Goal: Task Accomplishment & Management: Use online tool/utility

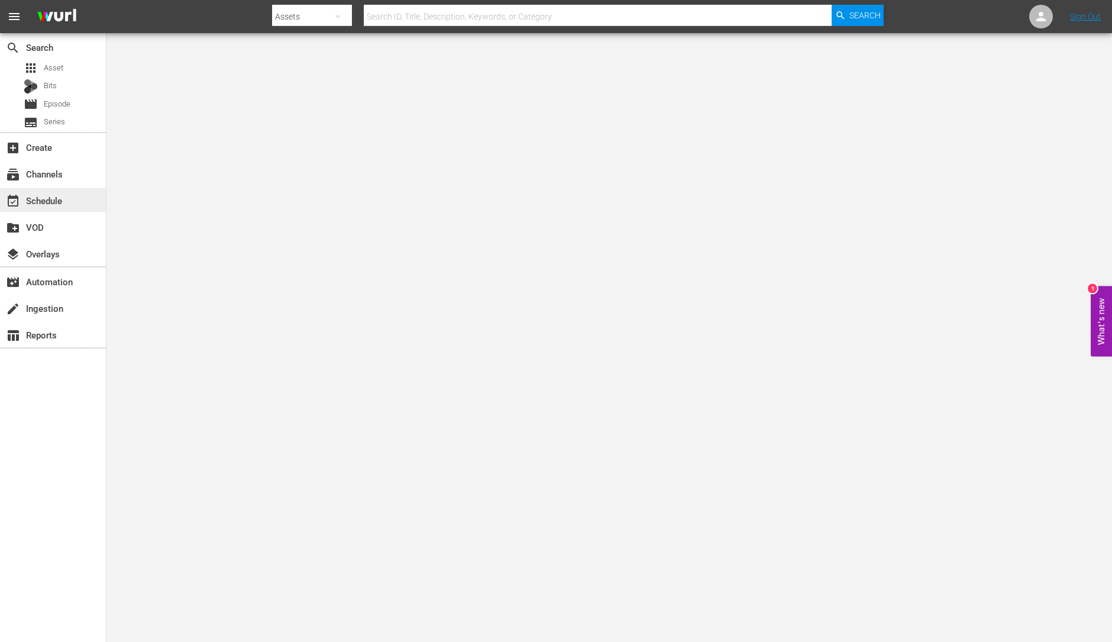
click at [50, 204] on div "event_available Schedule" at bounding box center [33, 198] width 66 height 11
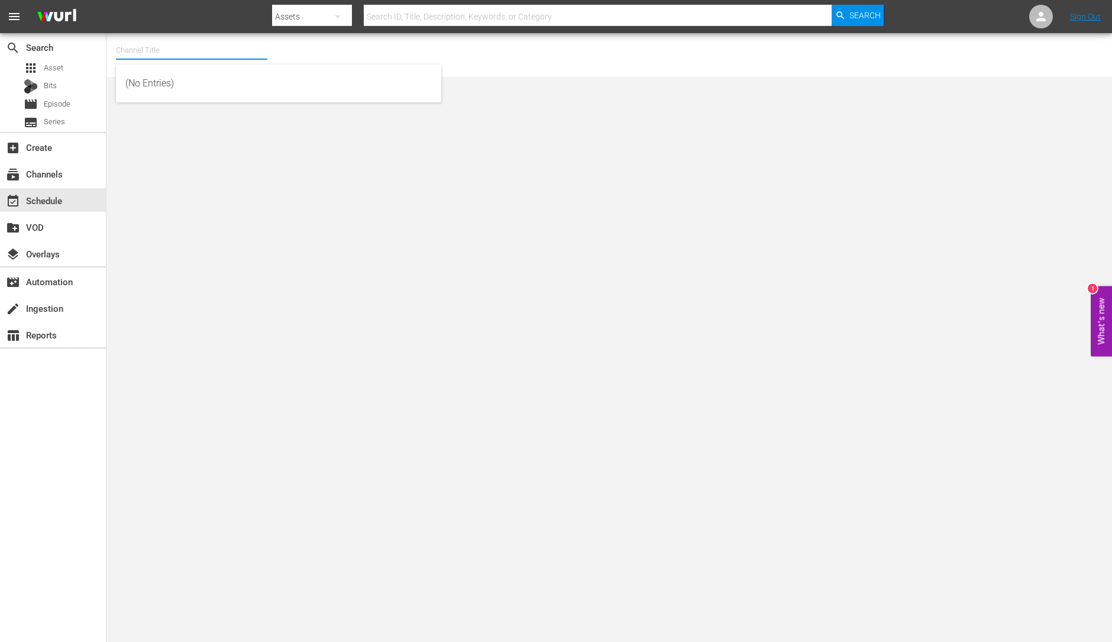
click at [166, 46] on input "text" at bounding box center [191, 50] width 151 height 28
click at [174, 85] on div "Home.Made.Nation (285 - aenetworks_ae_1)" at bounding box center [278, 83] width 306 height 28
type input "Home.Made.Nation (285 - aenetworks_ae_1)"
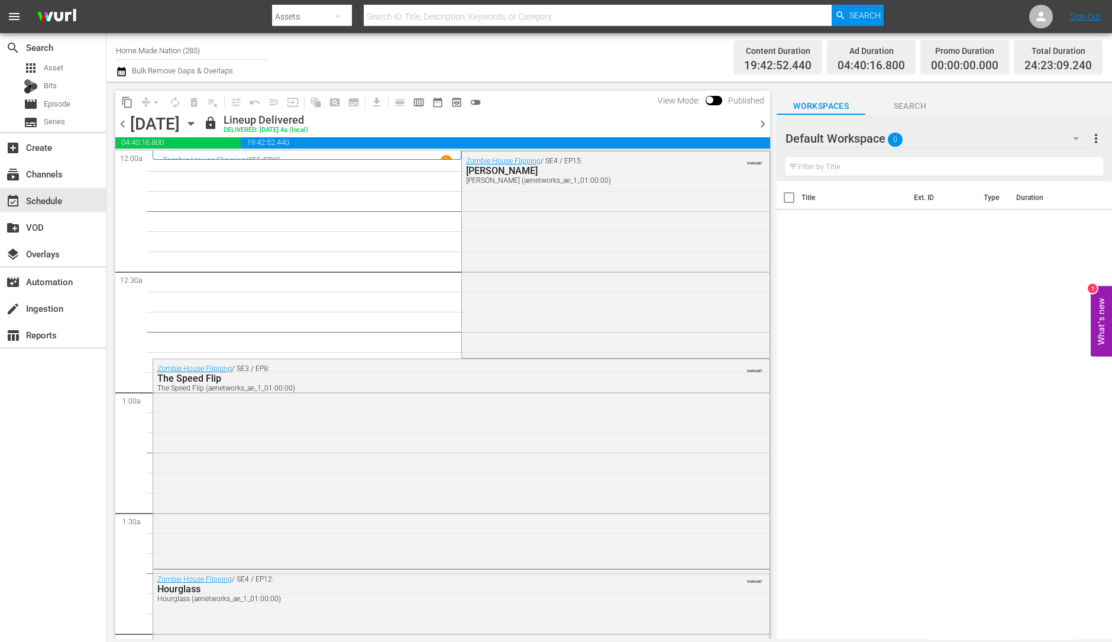
click at [764, 124] on span "chevron_right" at bounding box center [762, 124] width 15 height 15
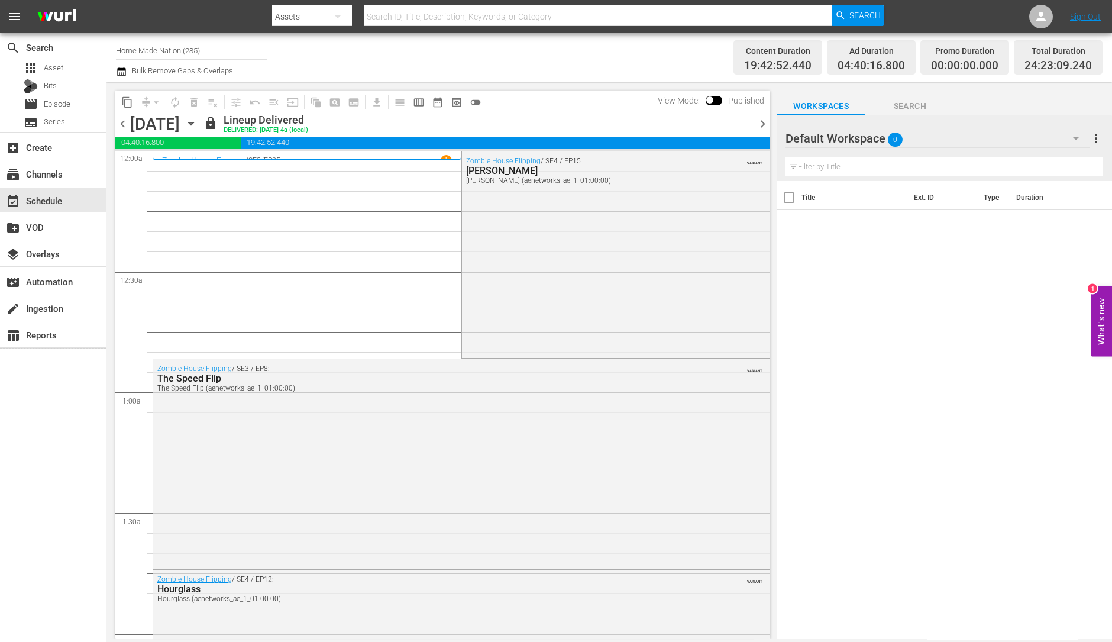
click at [764, 124] on span "chevron_right" at bounding box center [762, 124] width 15 height 15
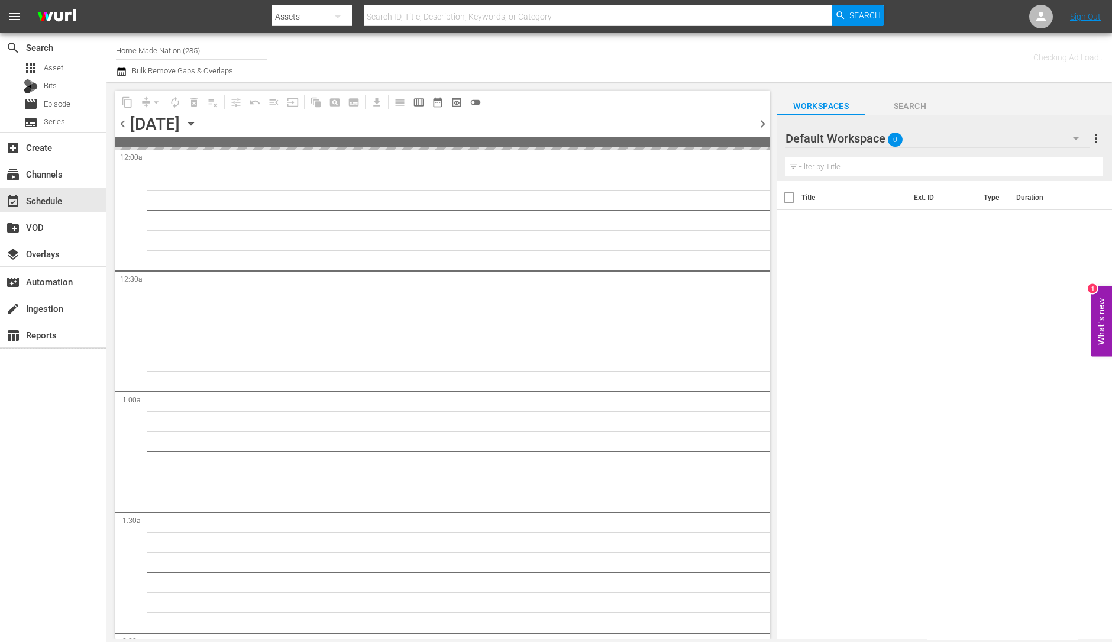
click at [764, 124] on span "chevron_right" at bounding box center [762, 124] width 15 height 15
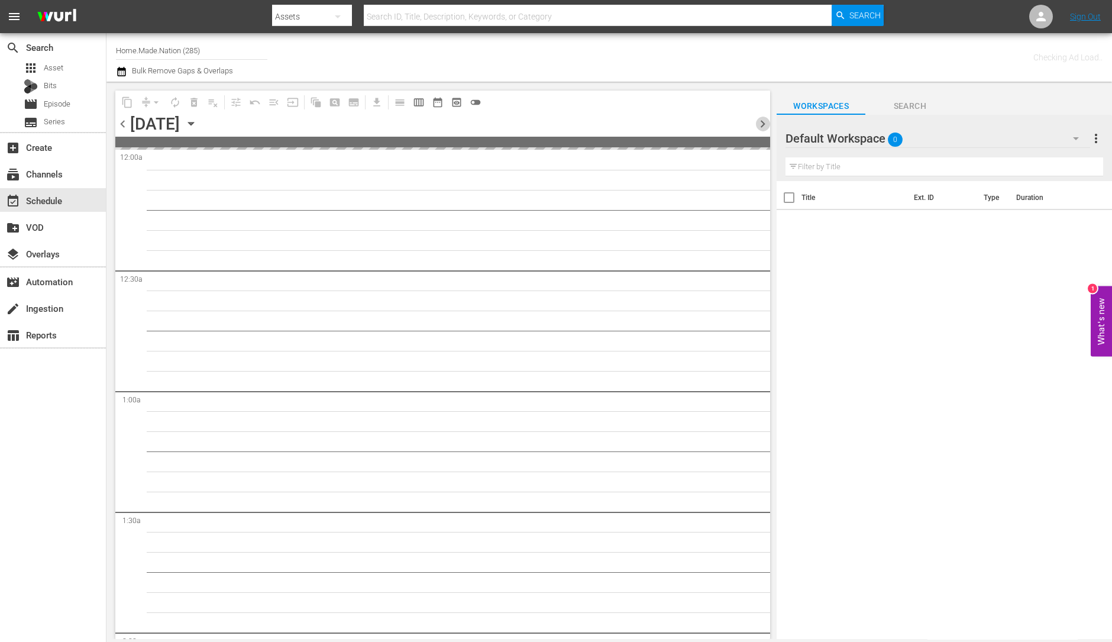
click at [764, 124] on span "chevron_right" at bounding box center [762, 124] width 15 height 15
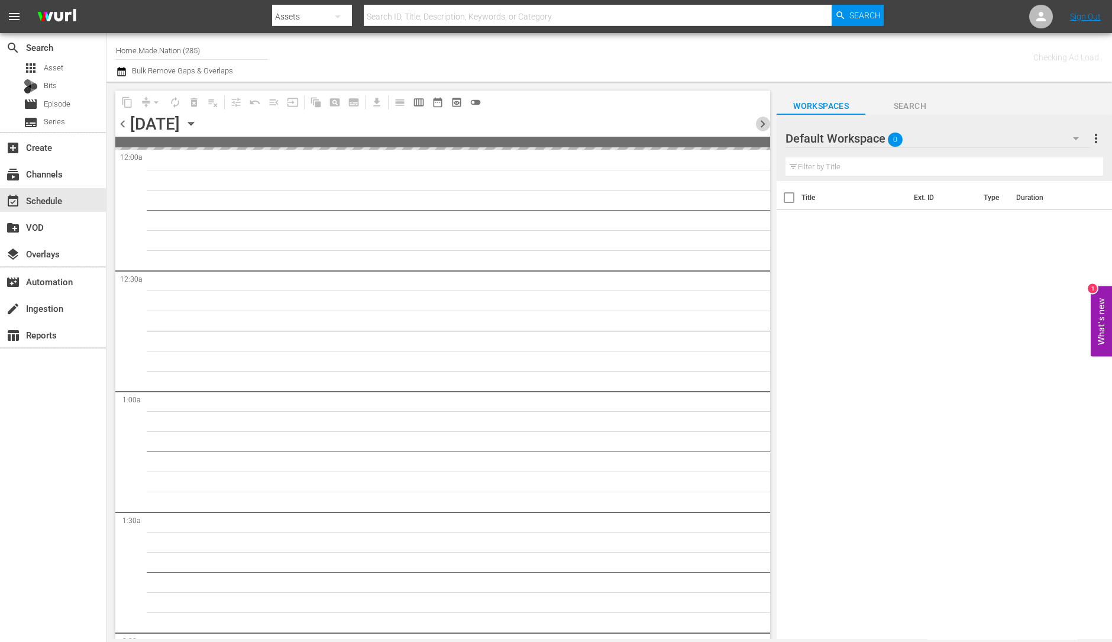
click at [764, 124] on span "chevron_right" at bounding box center [762, 124] width 15 height 15
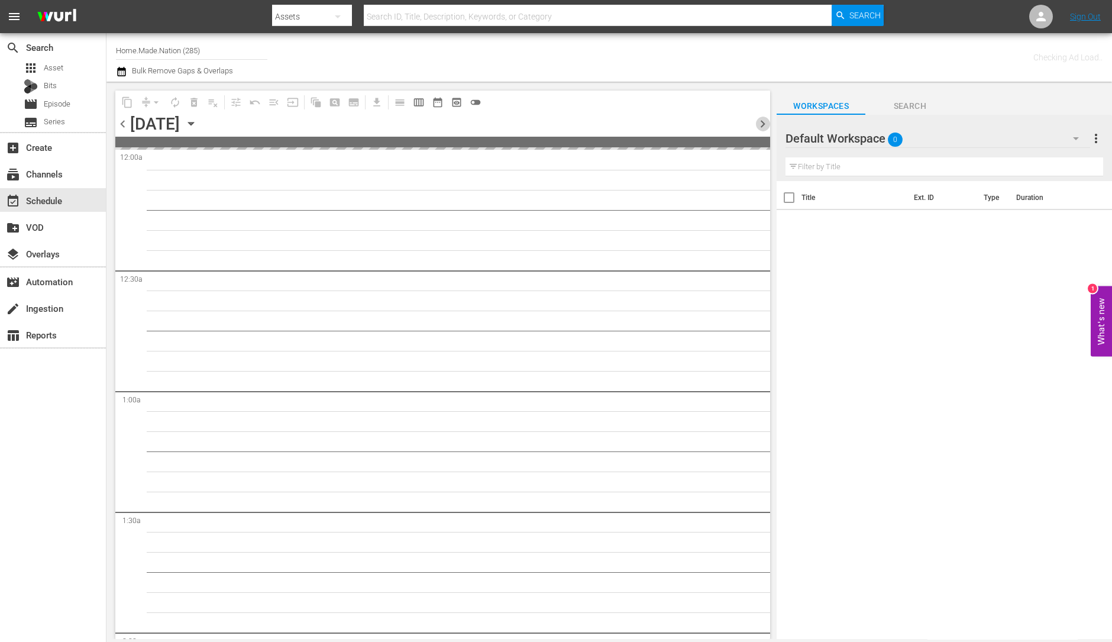
click at [764, 124] on span "chevron_right" at bounding box center [762, 124] width 15 height 15
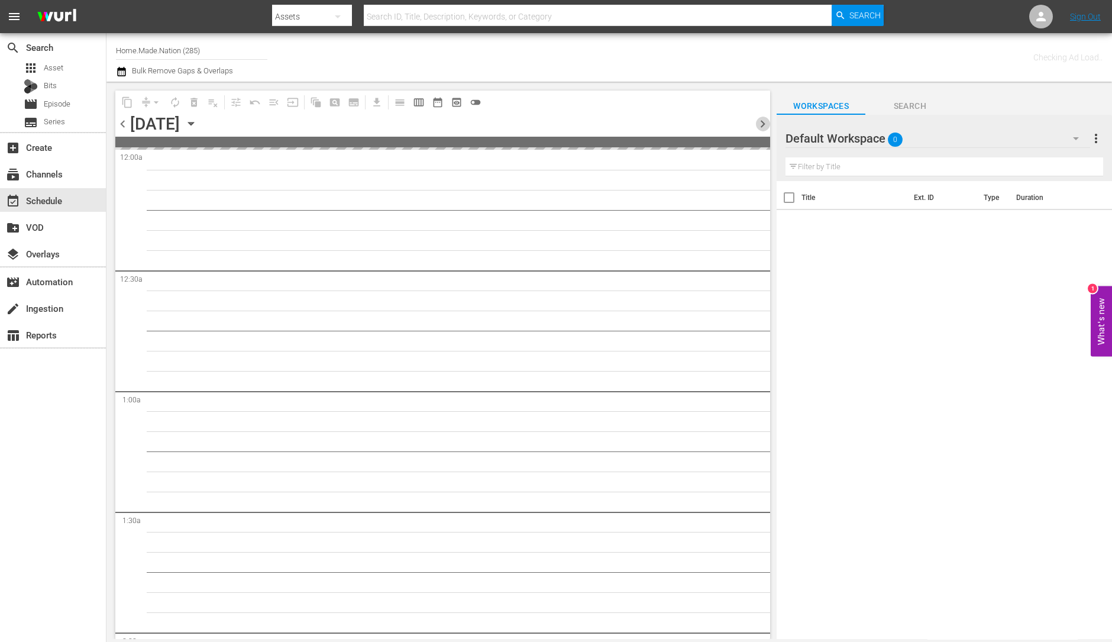
click at [764, 124] on span "chevron_right" at bounding box center [762, 124] width 15 height 15
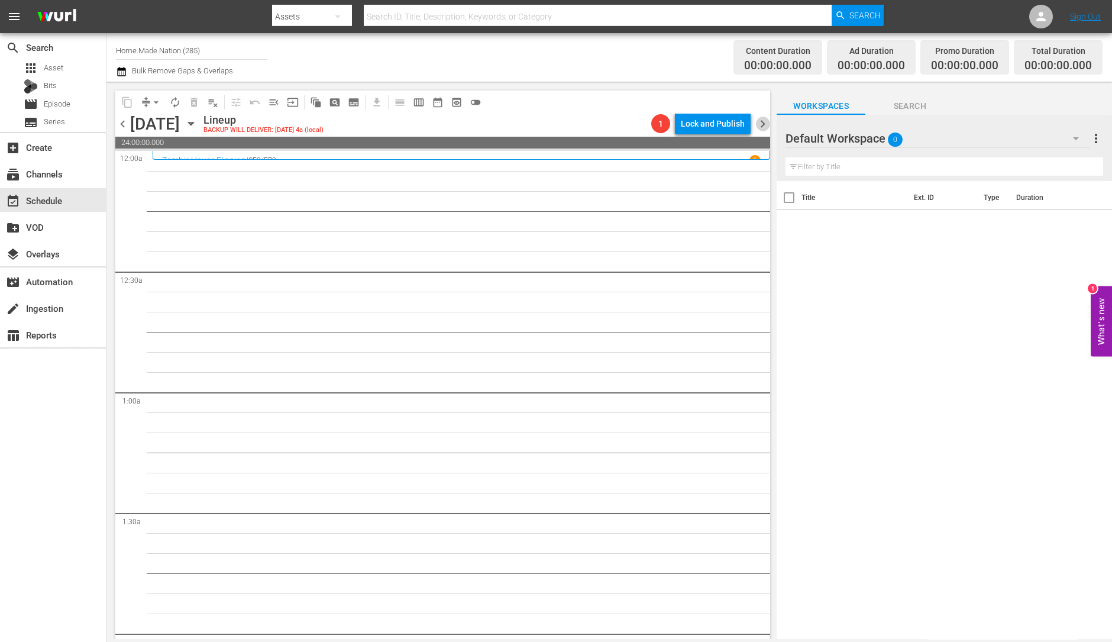
click at [762, 121] on span "chevron_right" at bounding box center [762, 124] width 15 height 15
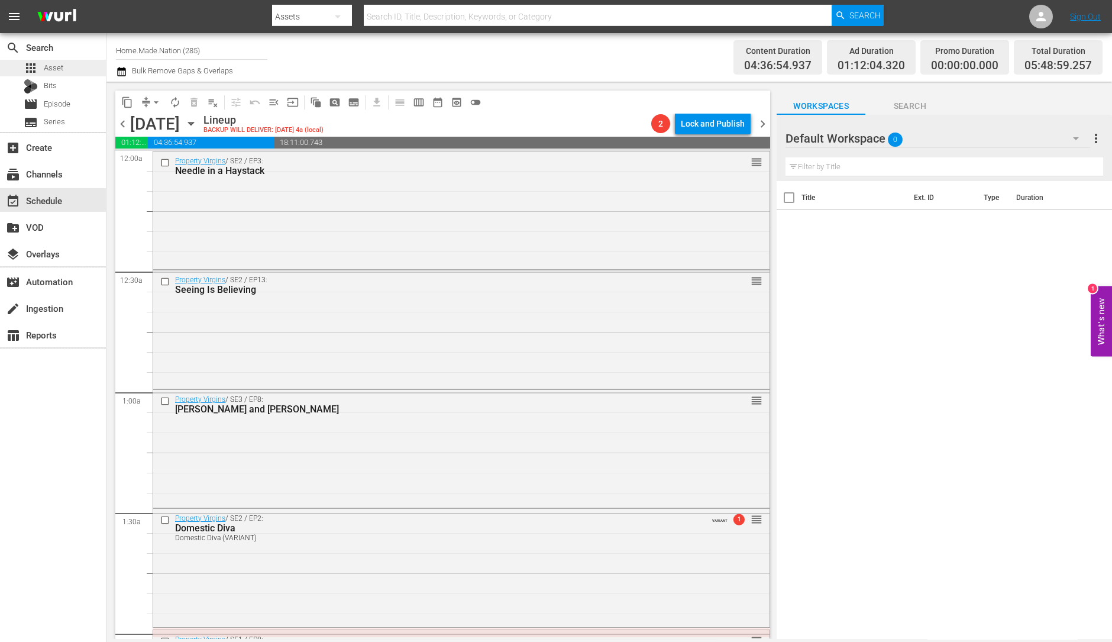
click at [83, 64] on div "apps Asset" at bounding box center [53, 68] width 106 height 17
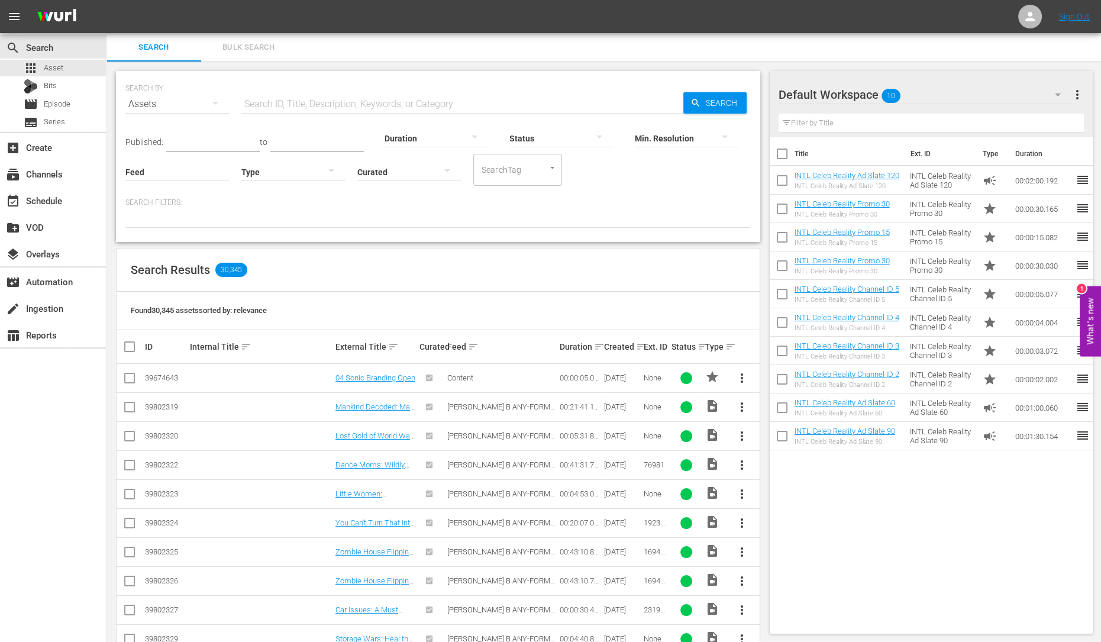
click at [783, 153] on input "checkbox" at bounding box center [781, 156] width 25 height 25
checkbox input "true"
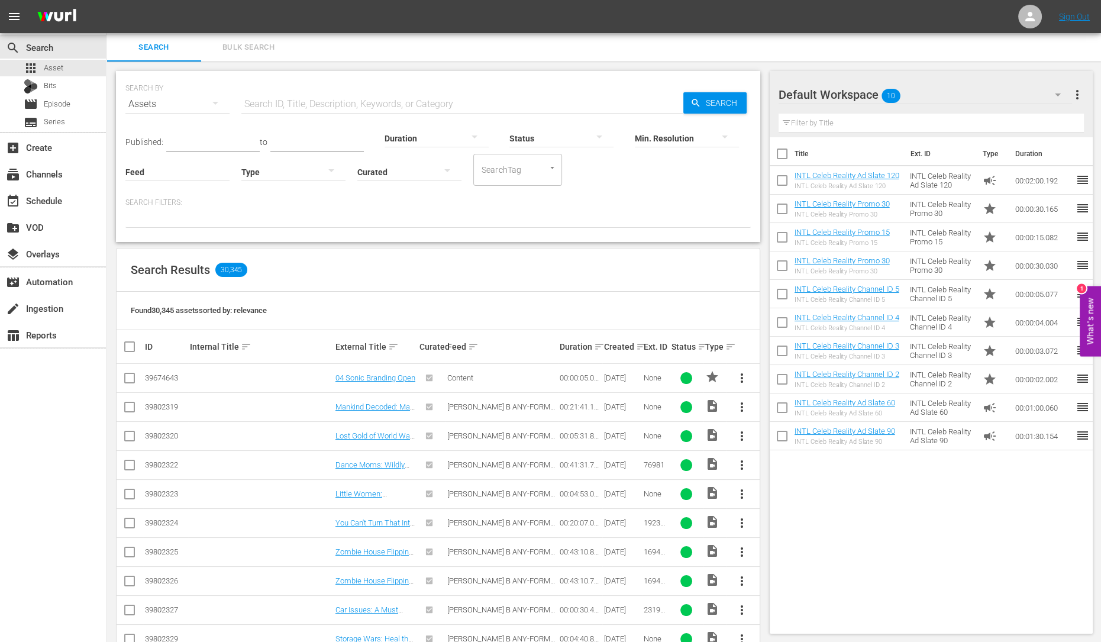
checkbox input "true"
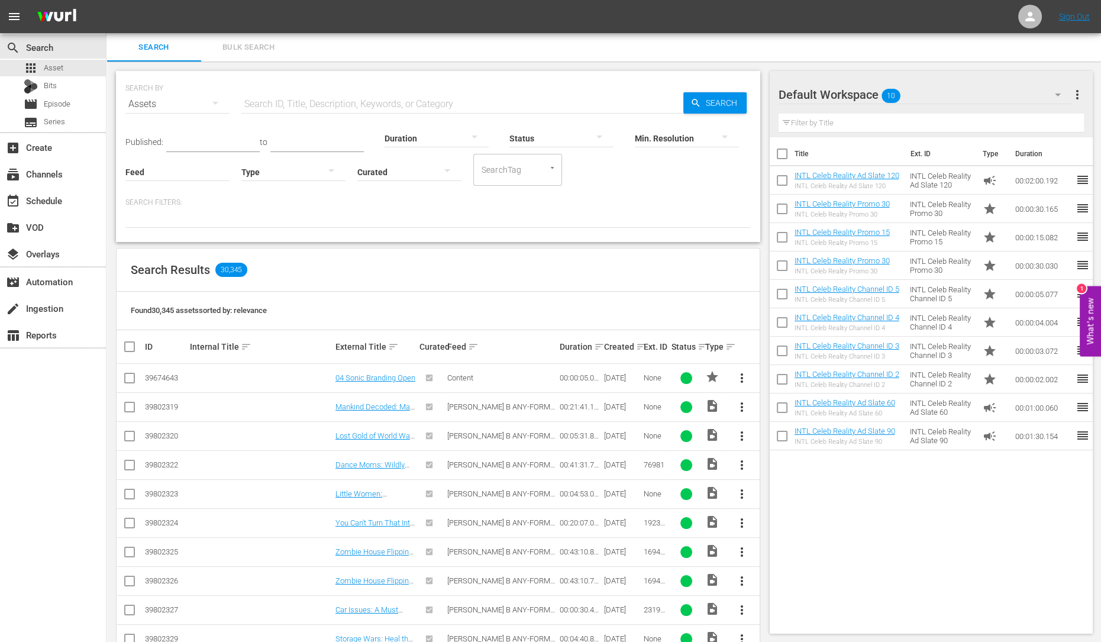
checkbox input "true"
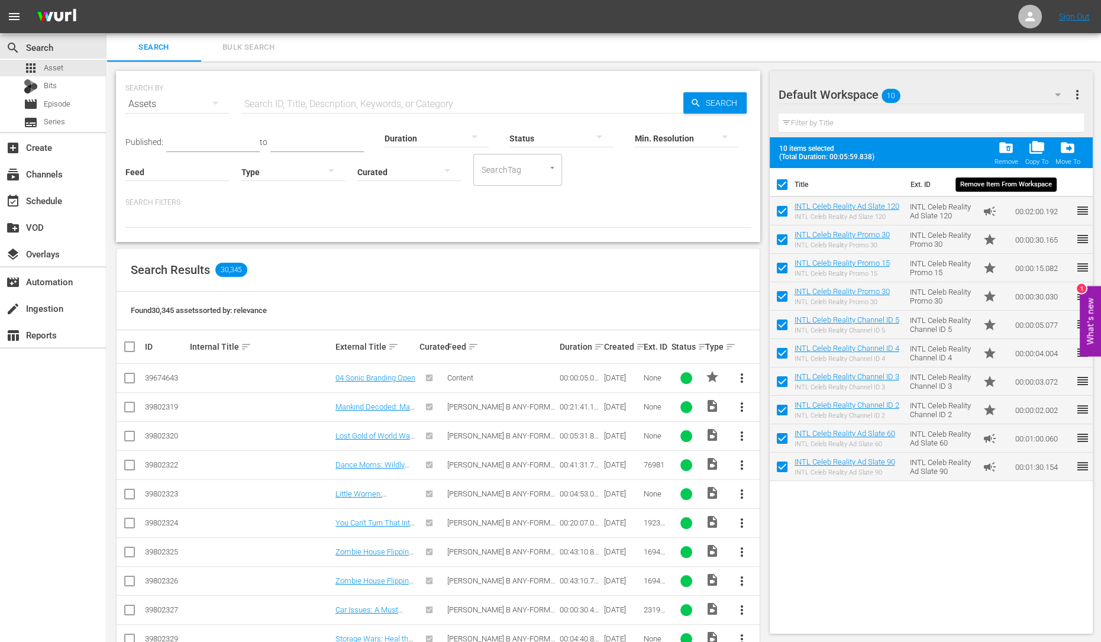
click at [1008, 145] on span "folder_delete" at bounding box center [1006, 148] width 16 height 16
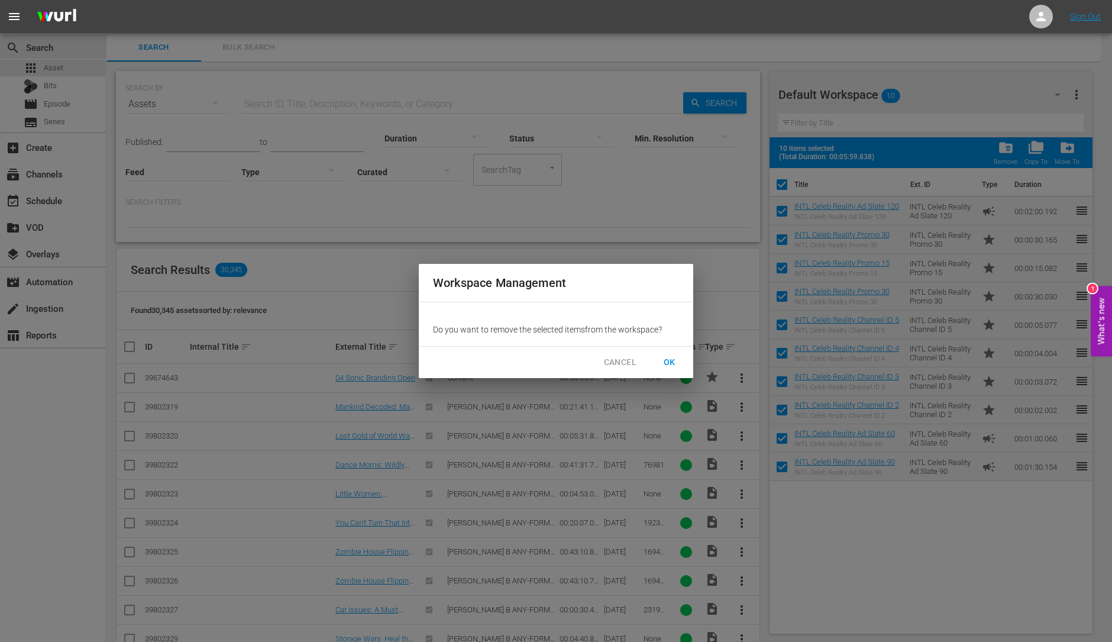
click at [664, 356] on span "OK" at bounding box center [669, 362] width 19 height 15
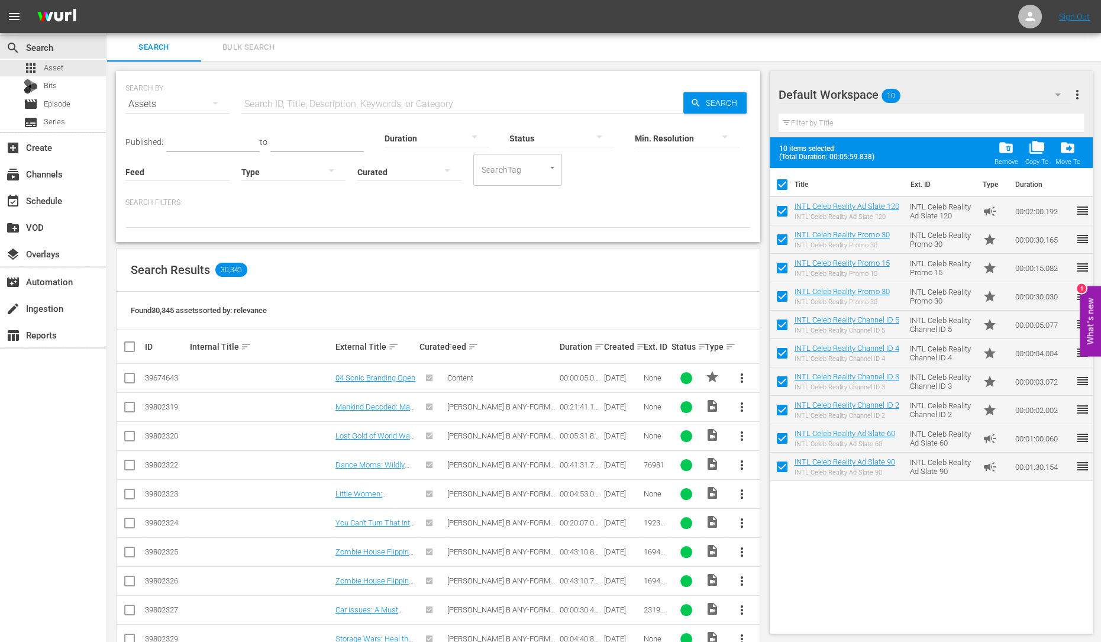
checkbox input "false"
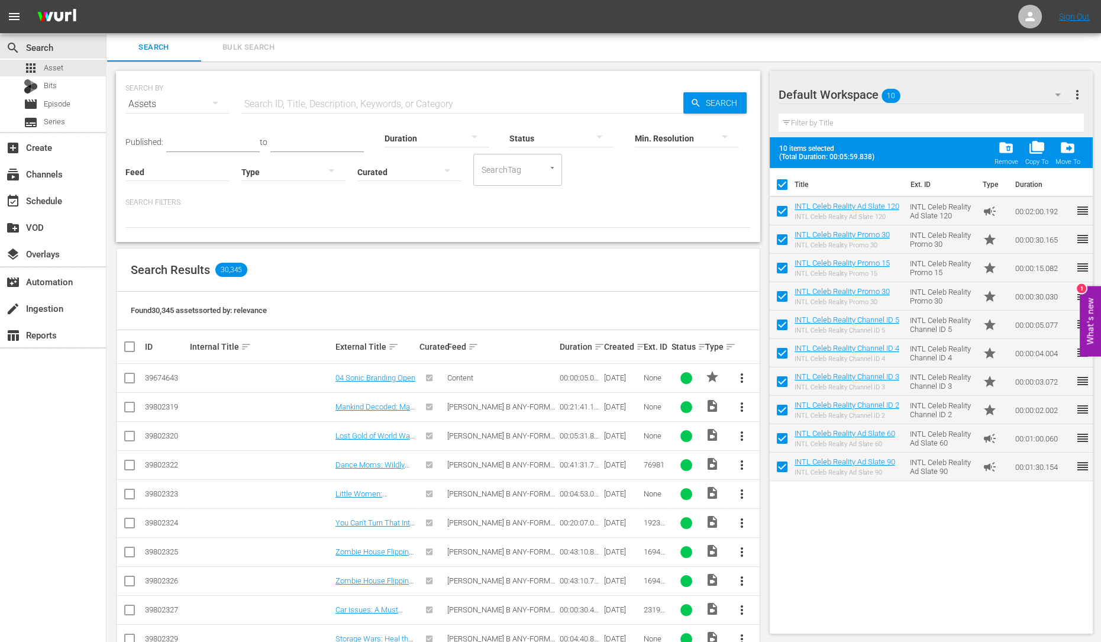
checkbox input "false"
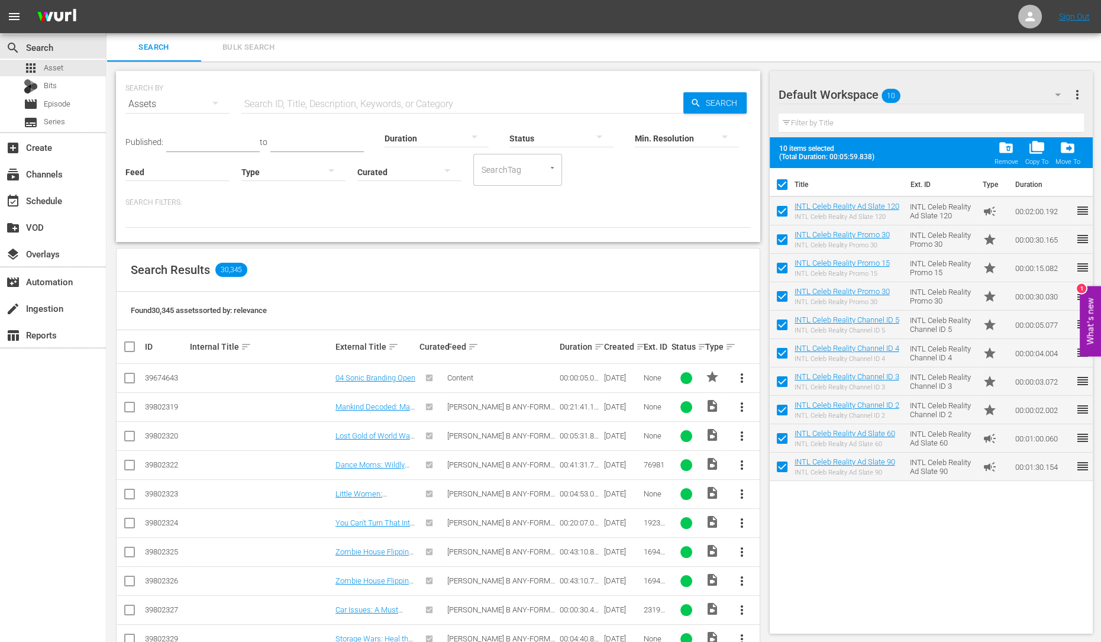
checkbox input "false"
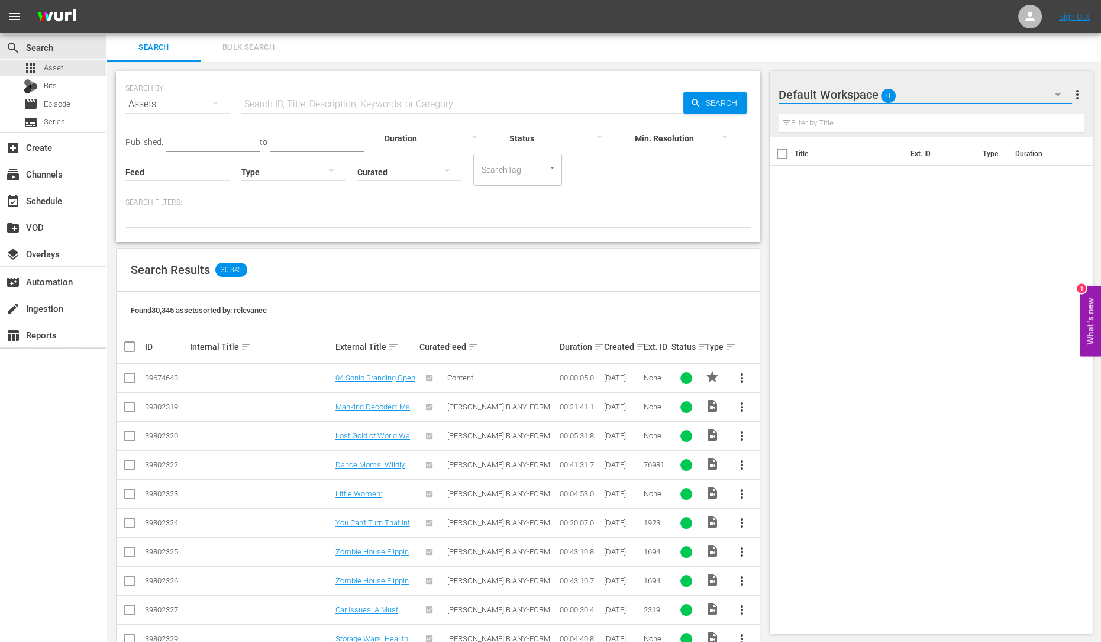
click at [1043, 99] on button "button" at bounding box center [1057, 94] width 28 height 28
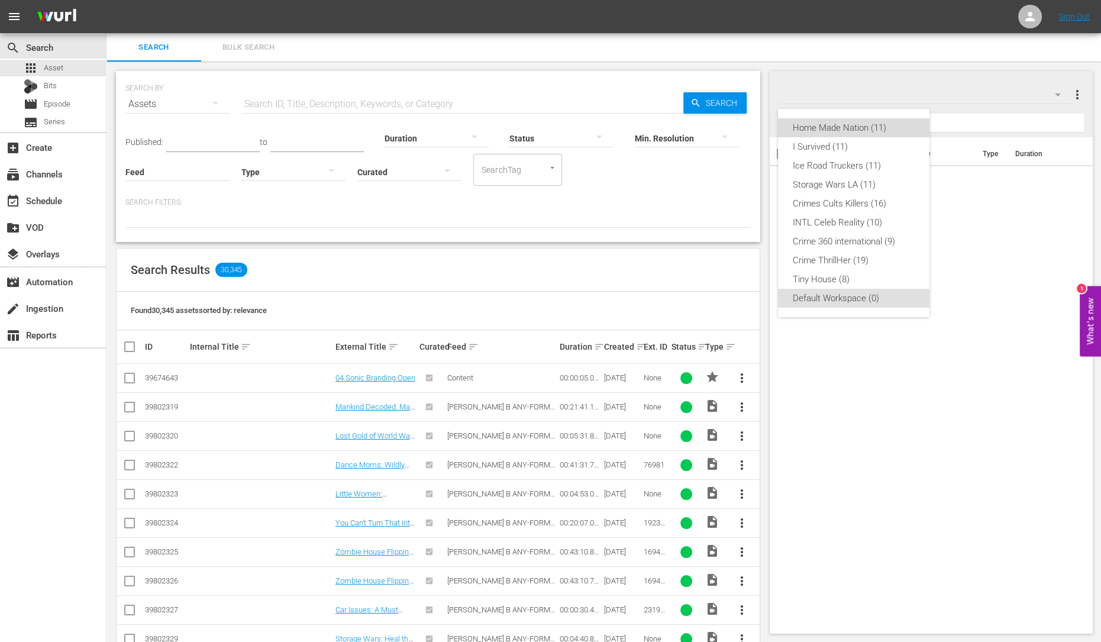
click at [845, 125] on div "Home Made Nation (11)" at bounding box center [853, 127] width 123 height 19
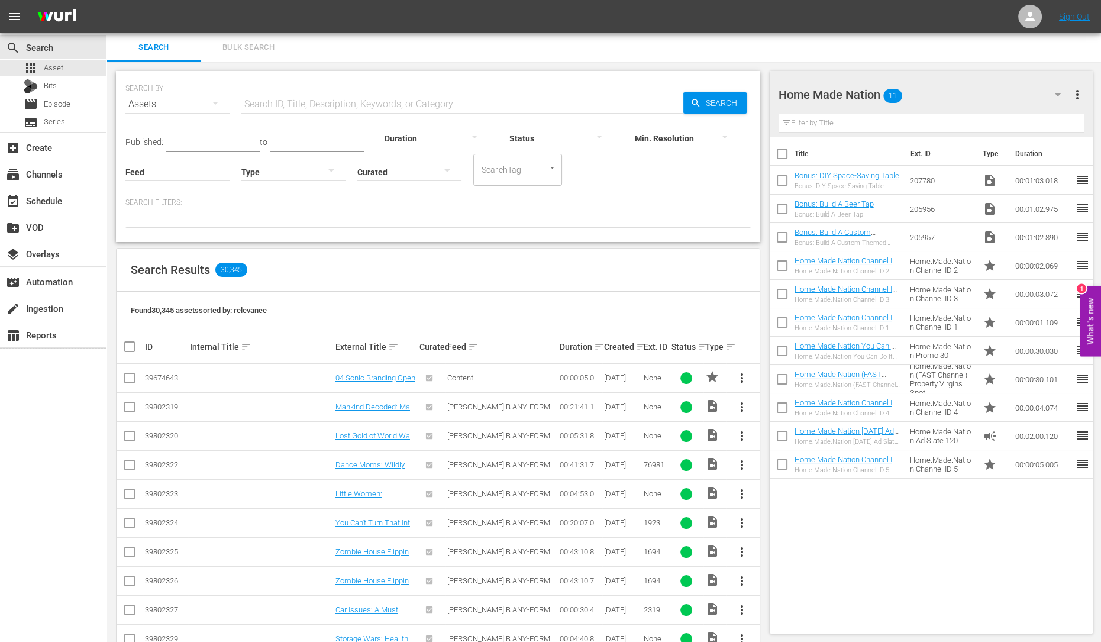
click at [786, 161] on input "checkbox" at bounding box center [781, 156] width 25 height 25
checkbox input "true"
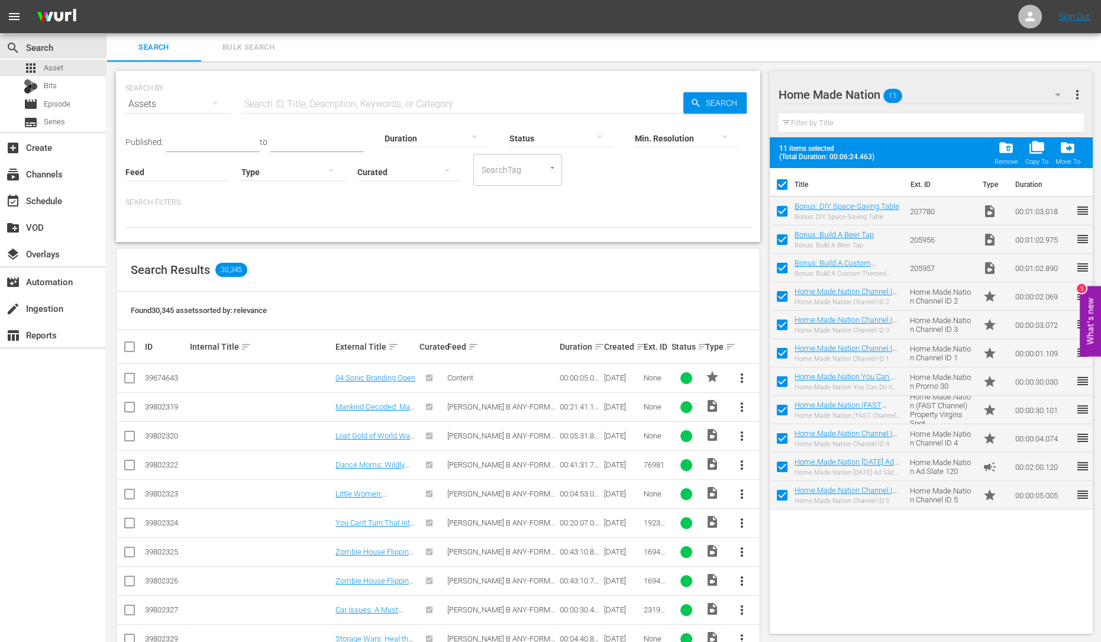
checkbox input "true"
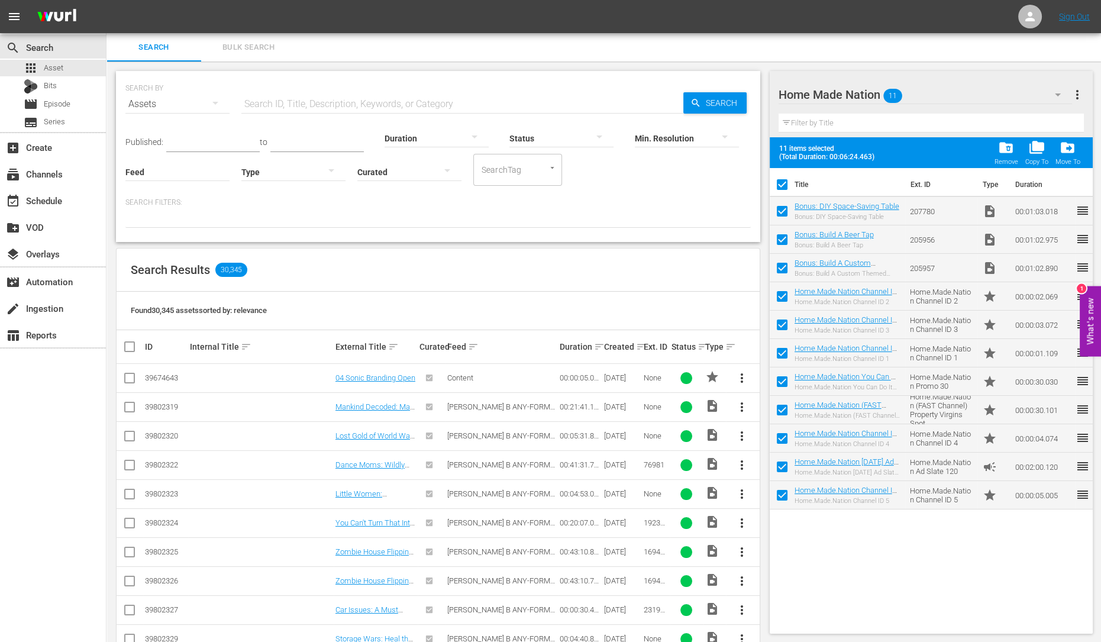
checkbox input "true"
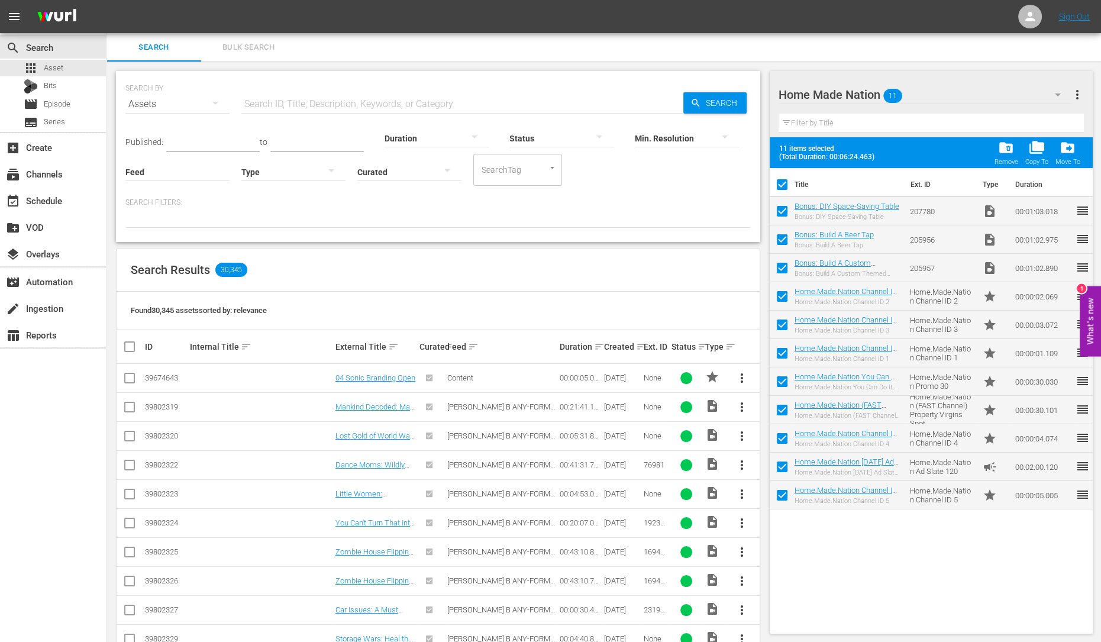
checkbox input "true"
click at [1035, 156] on div "folder_copy Copy To" at bounding box center [1035, 153] width 23 height 26
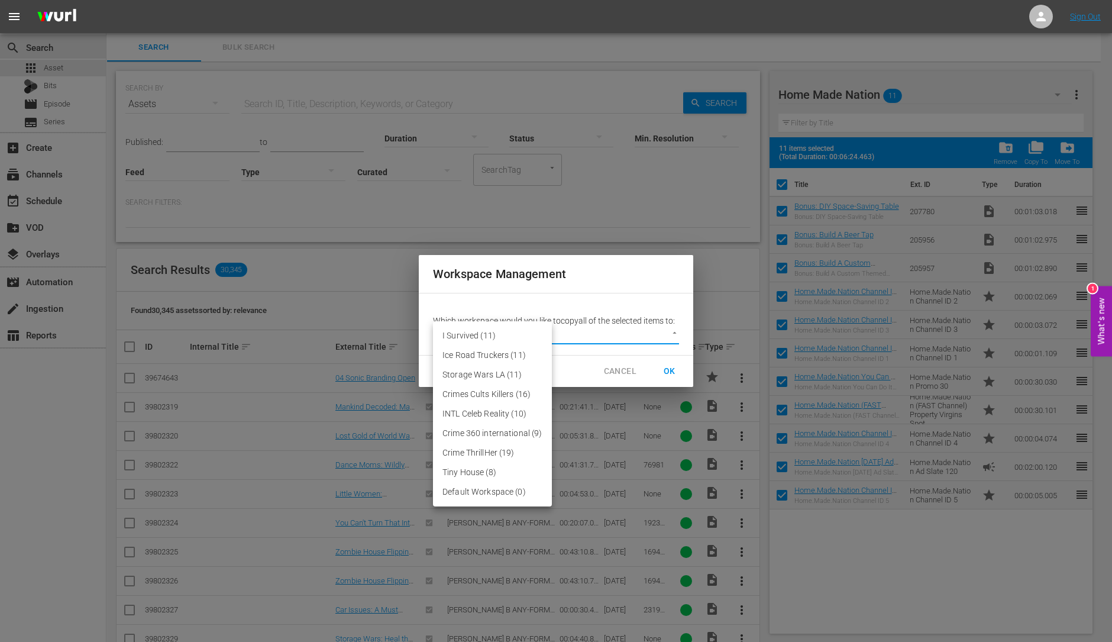
click at [646, 337] on body "menu Sign Out search Search apps Asset Bits movie Episode subtitles Series add_…" at bounding box center [556, 321] width 1112 height 642
click at [499, 487] on li "Default Workspace (0)" at bounding box center [492, 492] width 119 height 20
type input "3246"
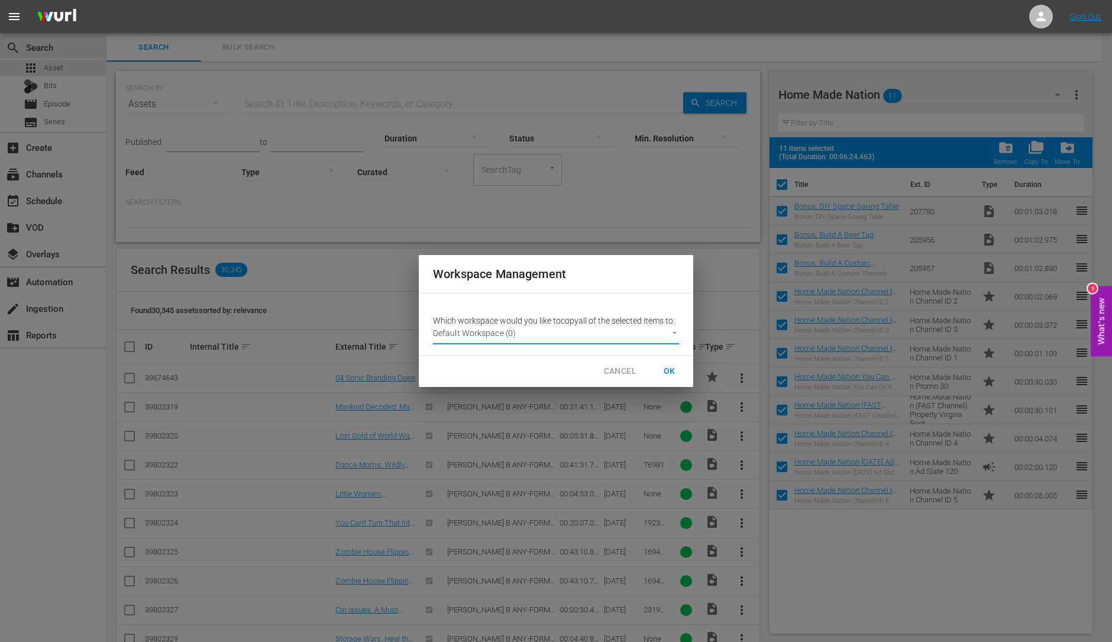
click at [671, 371] on span "OK" at bounding box center [669, 371] width 19 height 15
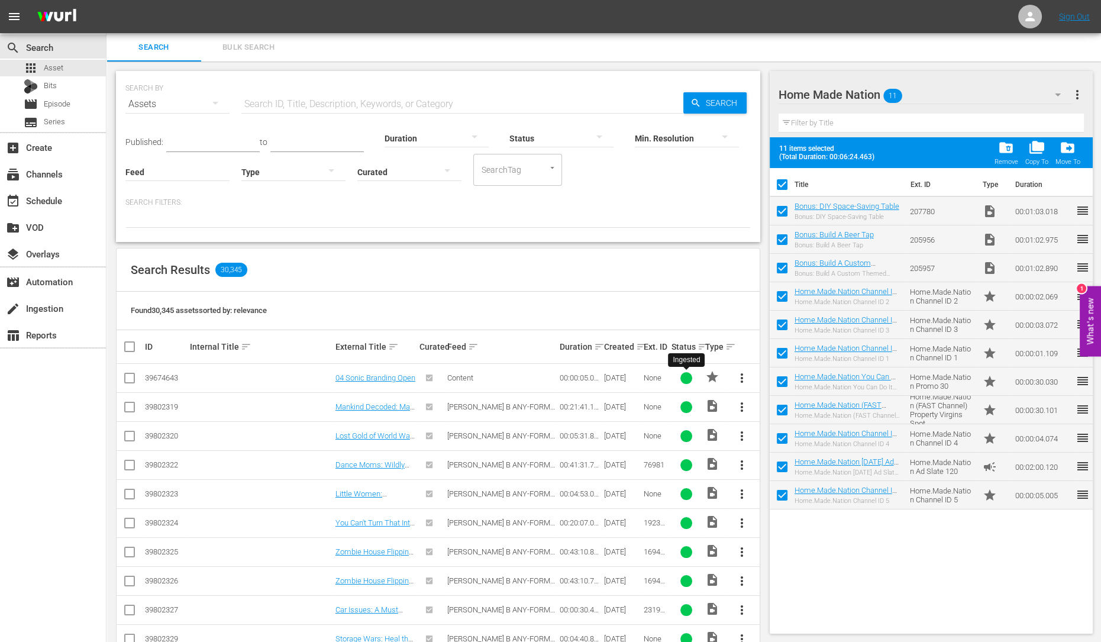
checkbox input "false"
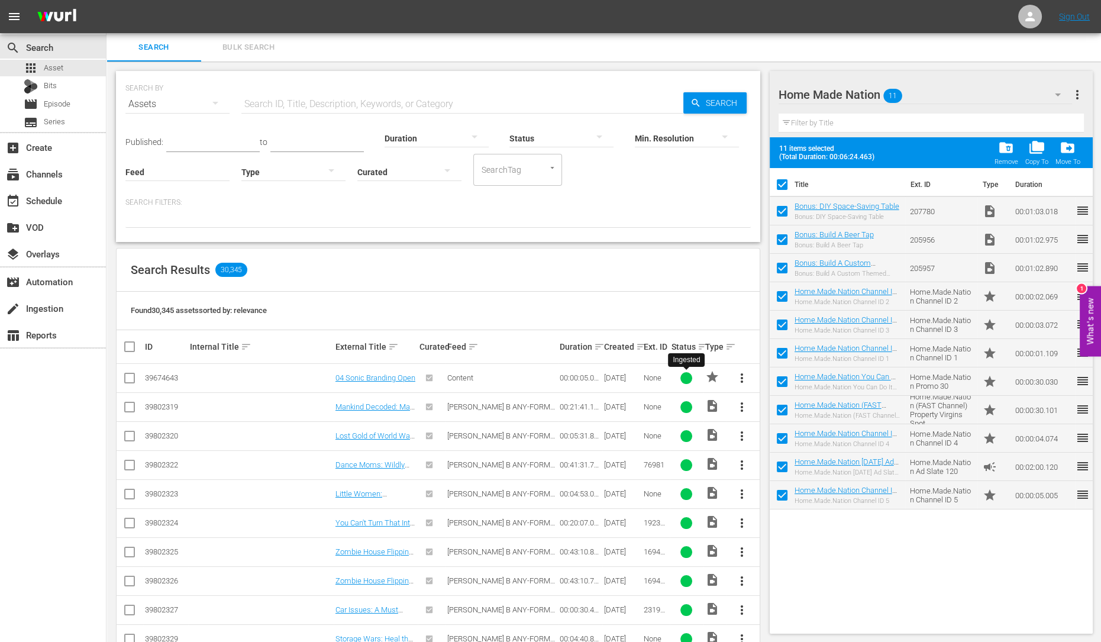
checkbox input "false"
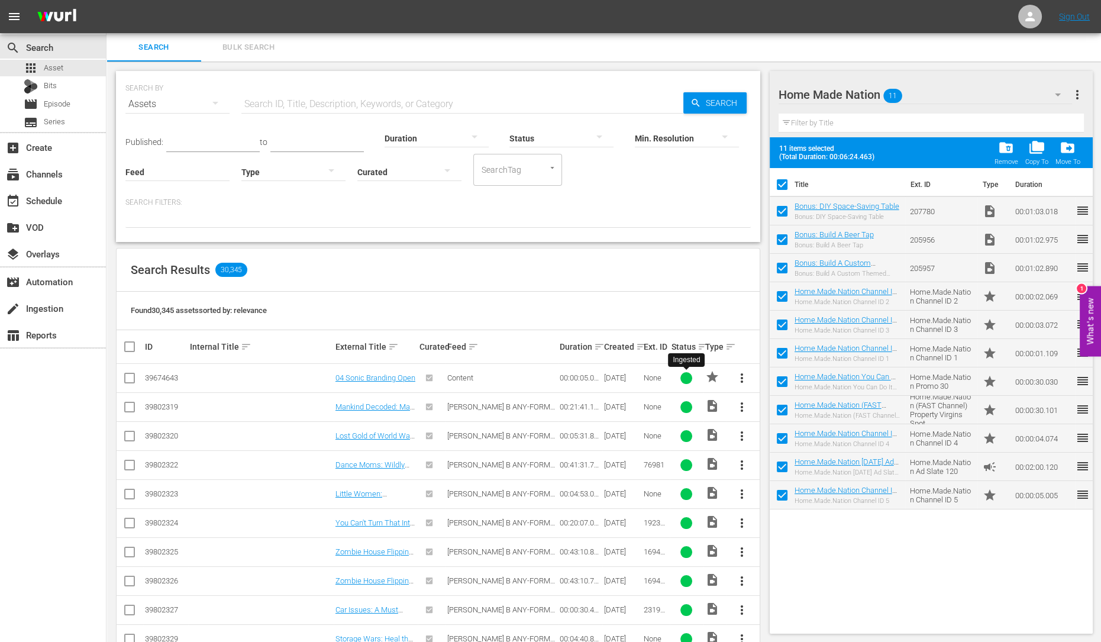
checkbox input "false"
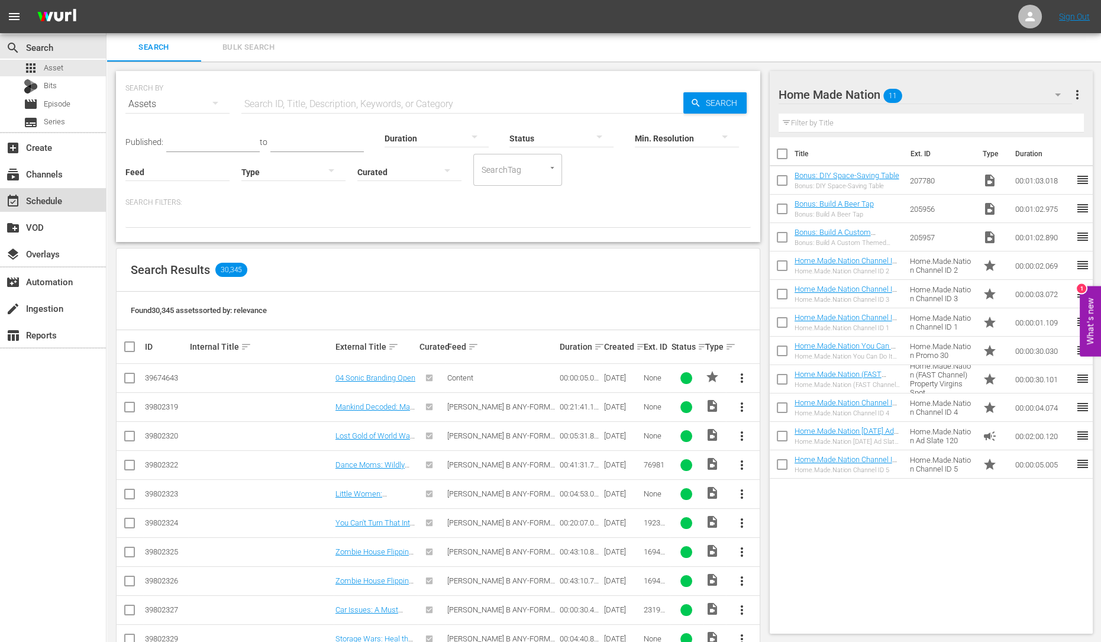
click at [64, 205] on div "event_available Schedule" at bounding box center [53, 200] width 106 height 24
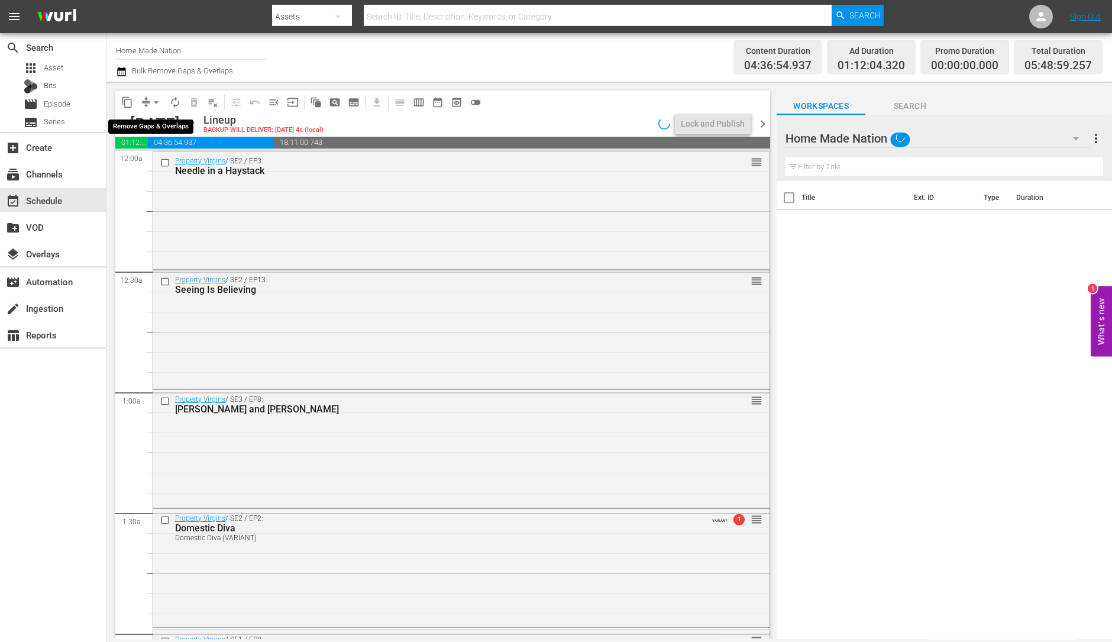
click at [156, 99] on span "arrow_drop_down" at bounding box center [156, 102] width 12 height 12
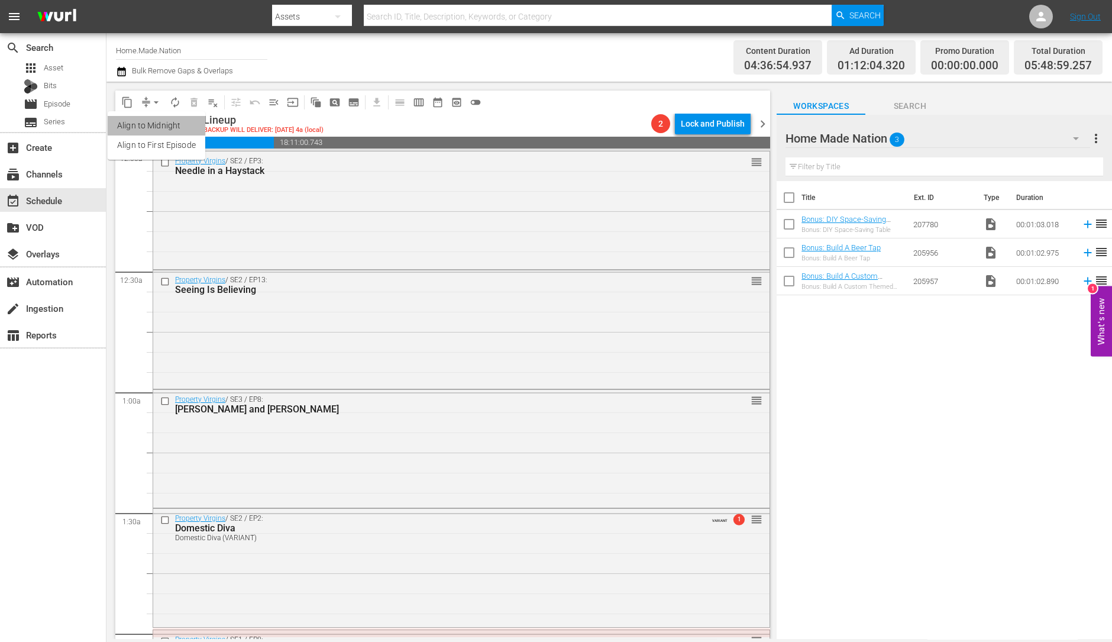
click at [159, 126] on li "Align to Midnight" at bounding box center [157, 126] width 98 height 20
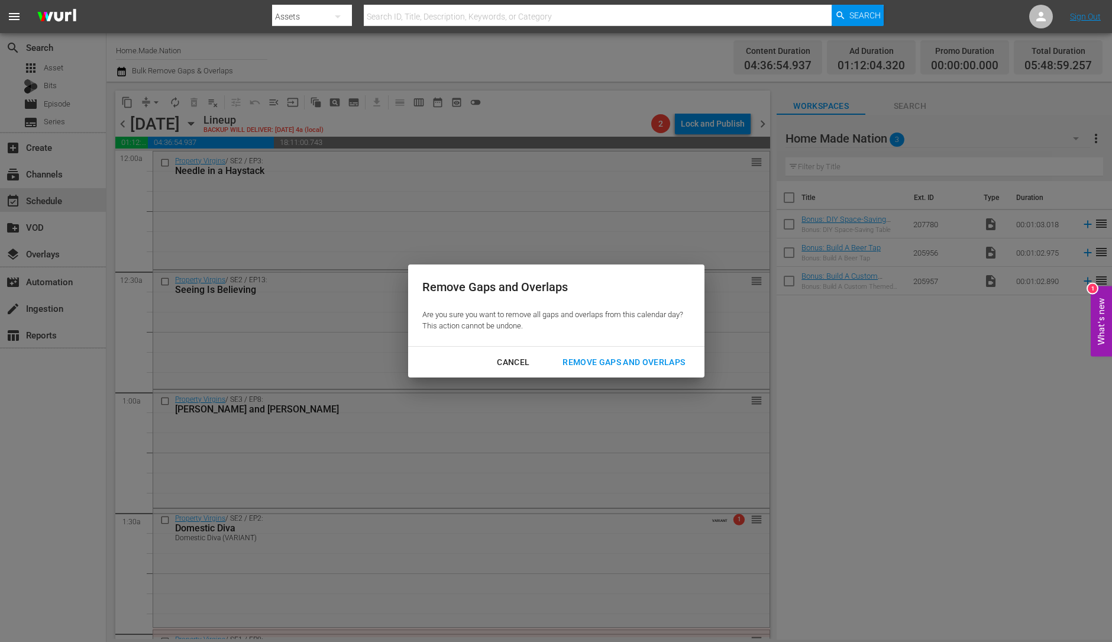
click at [649, 368] on div "Remove Gaps and Overlaps" at bounding box center [623, 362] width 141 height 15
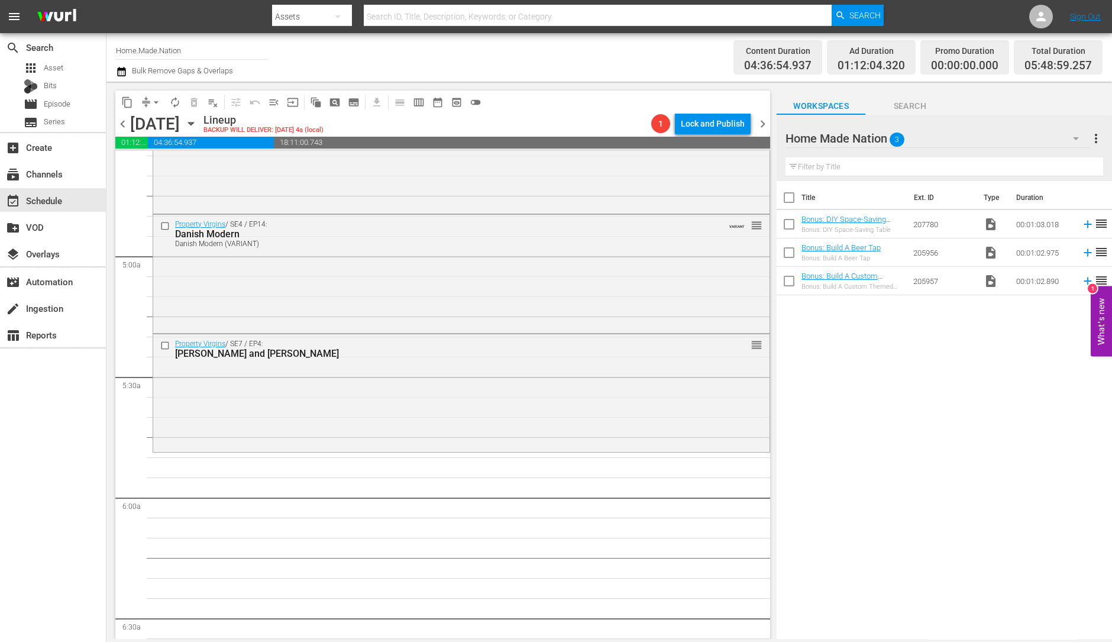
scroll to position [1108, 0]
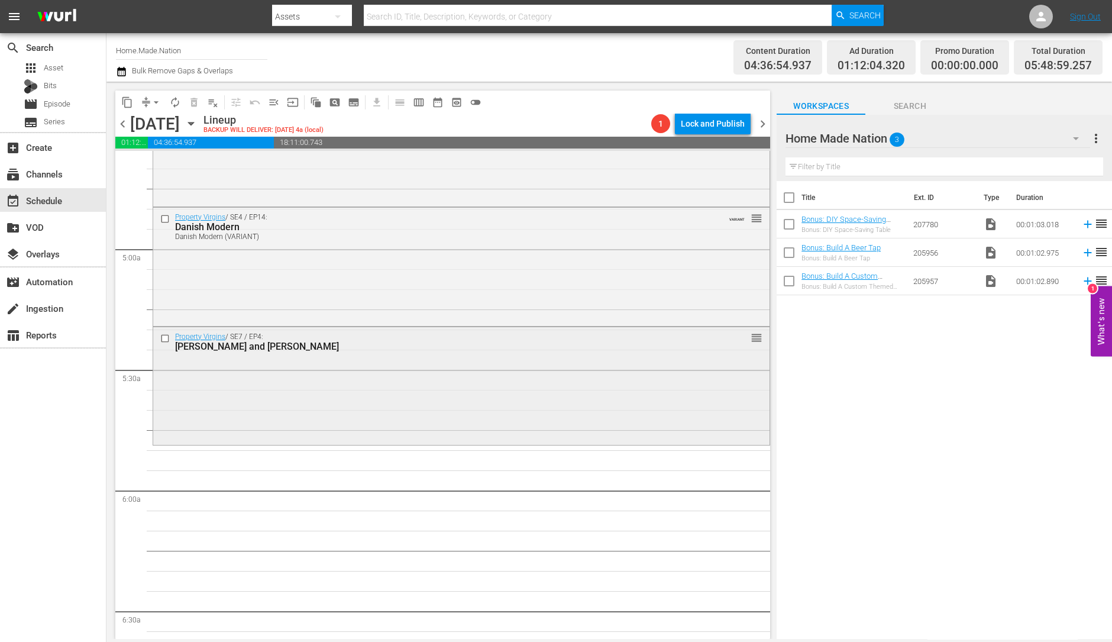
click at [346, 413] on div "Property Virgins / SE7 / EP4: Alex and Aimee reorder" at bounding box center [461, 385] width 616 height 116
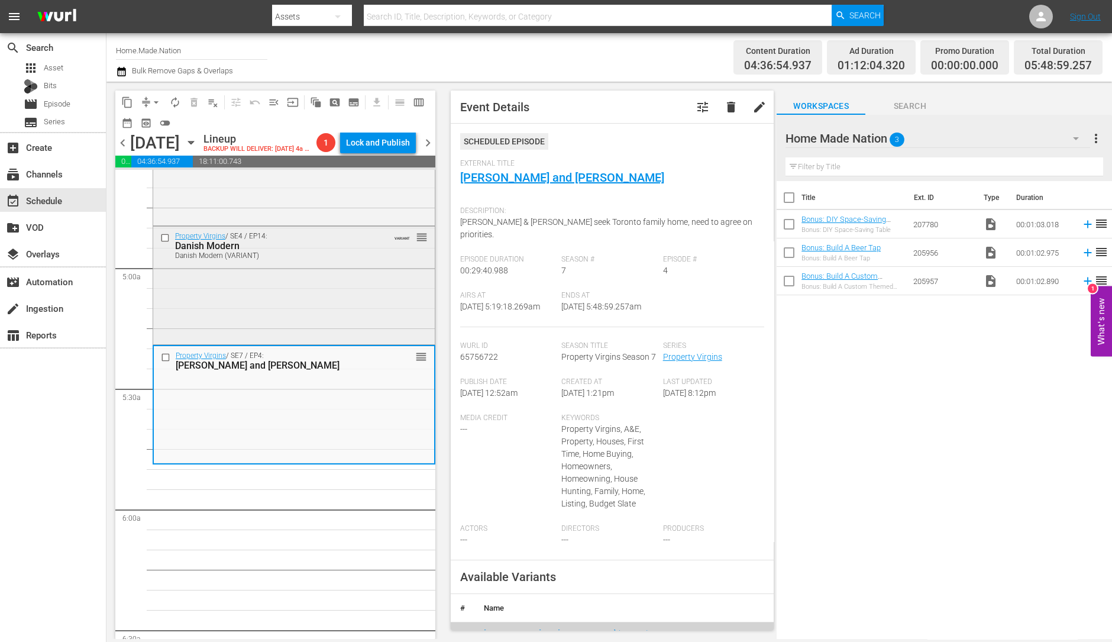
click at [354, 251] on div "Danish Modern" at bounding box center [275, 245] width 200 height 11
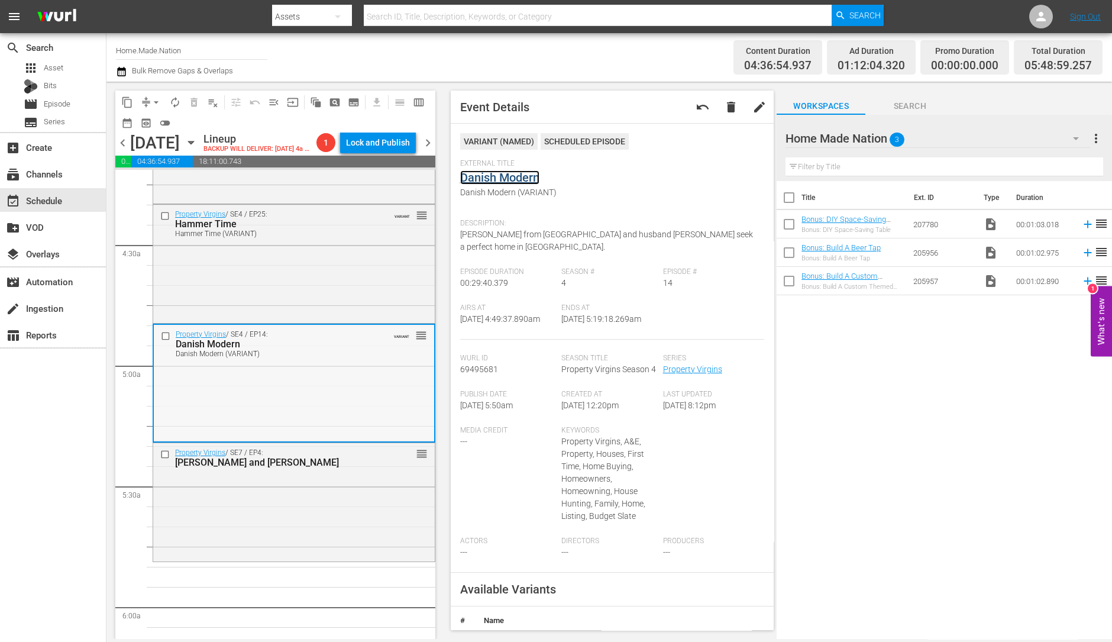
scroll to position [1005, 0]
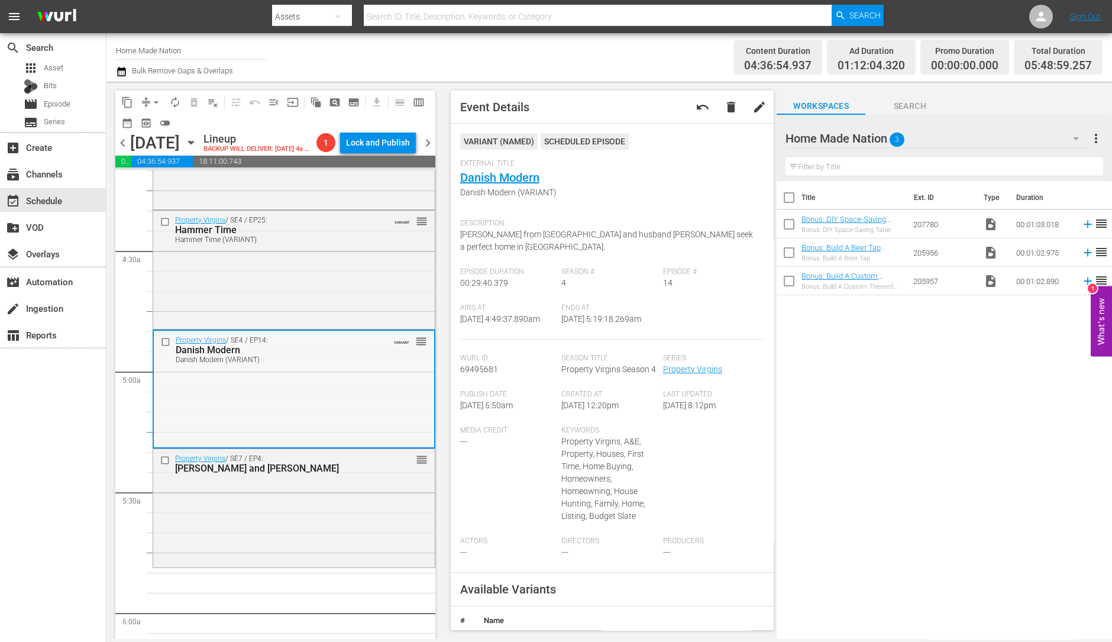
click at [276, 300] on div "Property Virgins / SE4 / EP25: Hammer Time Hammer Time (VARIANT) VARIANT reorder" at bounding box center [294, 269] width 282 height 116
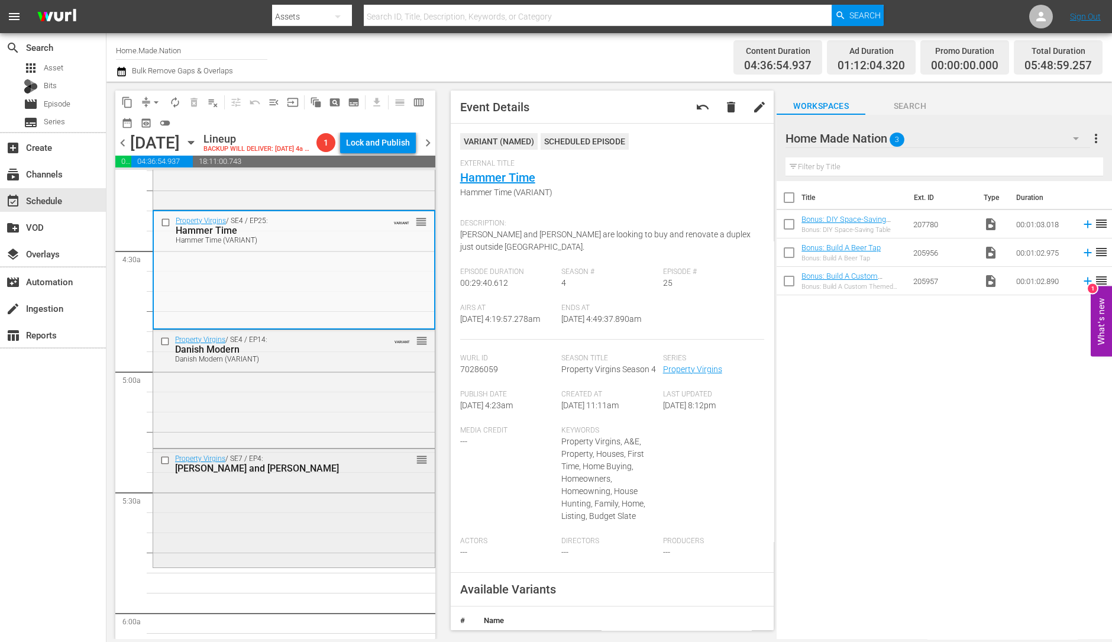
click at [243, 474] on div "Alex and Aimee" at bounding box center [275, 467] width 200 height 11
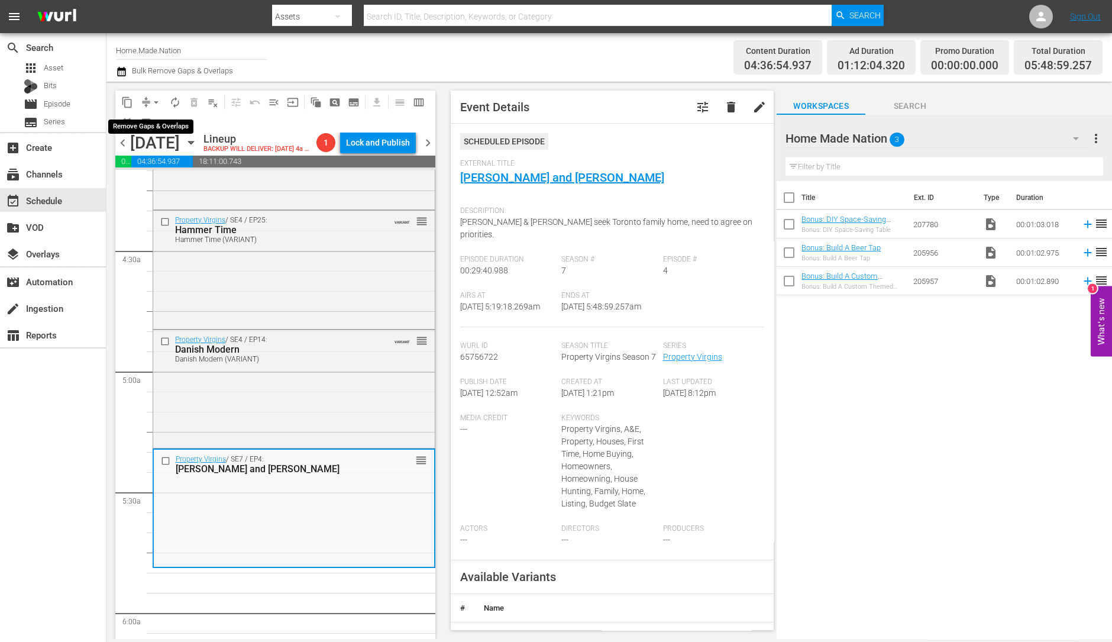
click at [154, 102] on span "arrow_drop_down" at bounding box center [156, 102] width 12 height 12
click at [160, 122] on li "Align to Midnight" at bounding box center [157, 126] width 98 height 20
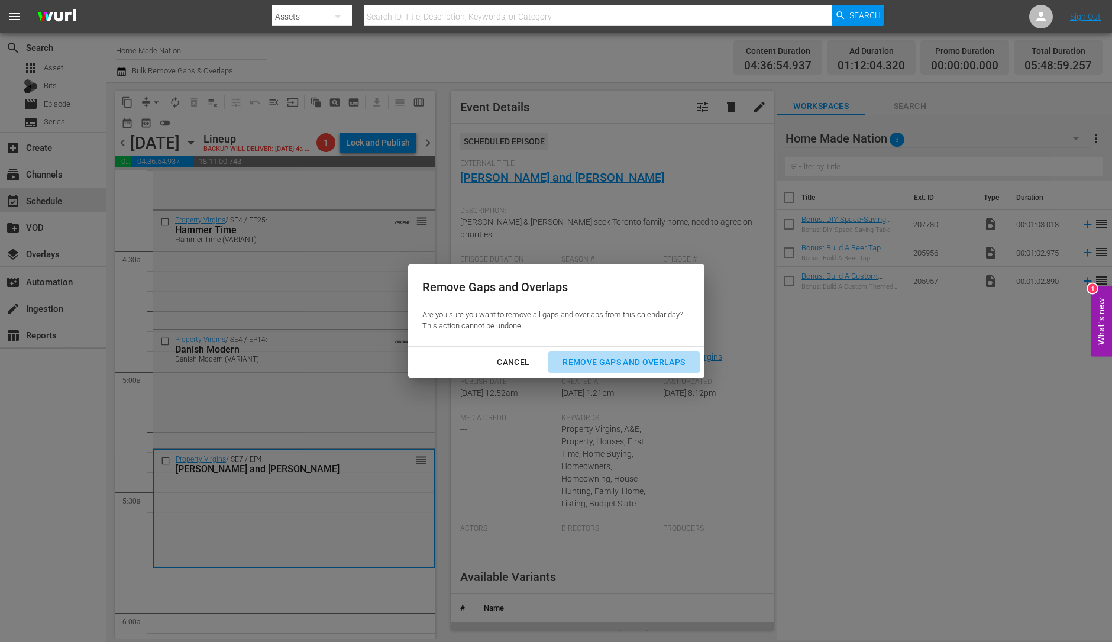
click at [630, 364] on div "Remove Gaps and Overlaps" at bounding box center [623, 362] width 141 height 15
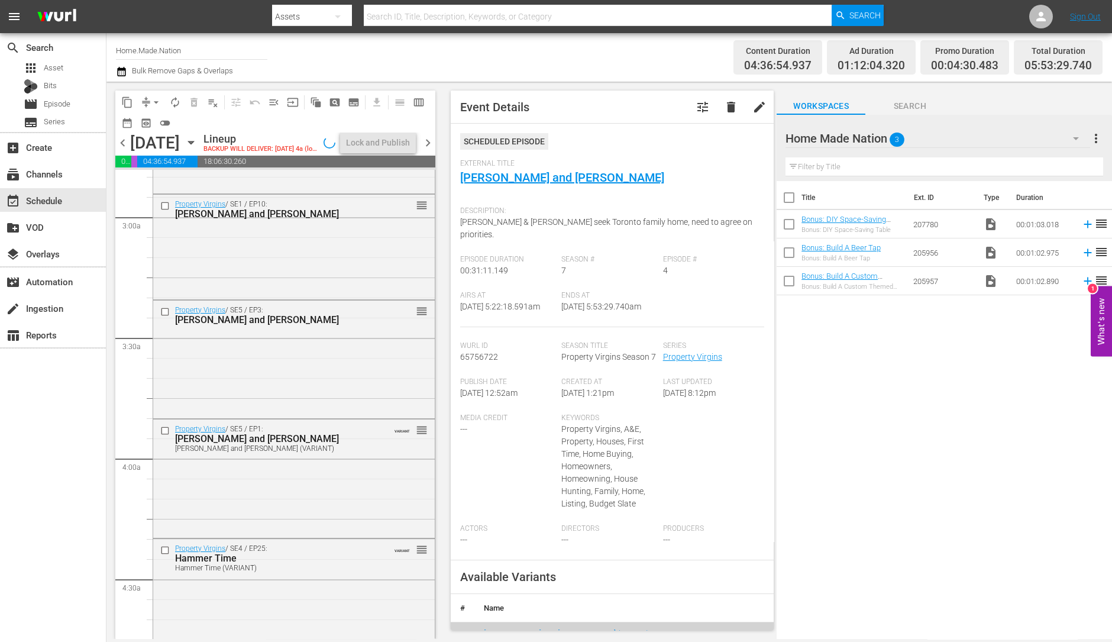
scroll to position [675, 0]
click at [286, 493] on div "Property Virgins / SE5 / EP1: Kenny and Angela Kenny and Angela (VARIANT) VARIA…" at bounding box center [294, 479] width 282 height 116
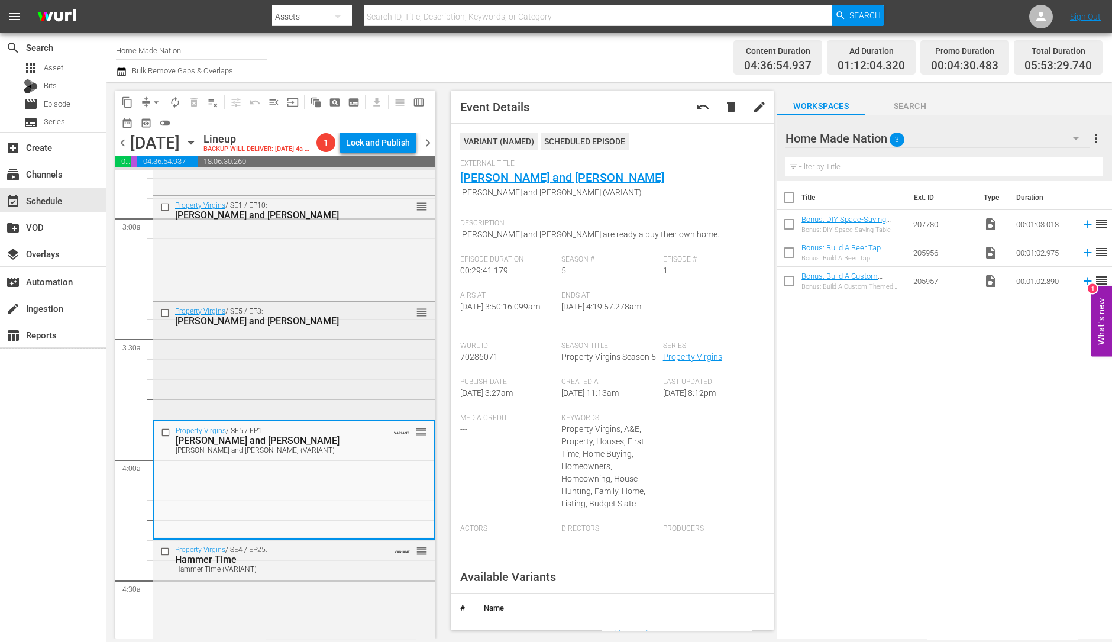
click at [351, 374] on div "Property Virgins / SE5 / EP3: Laura and Justin reorder" at bounding box center [294, 360] width 282 height 116
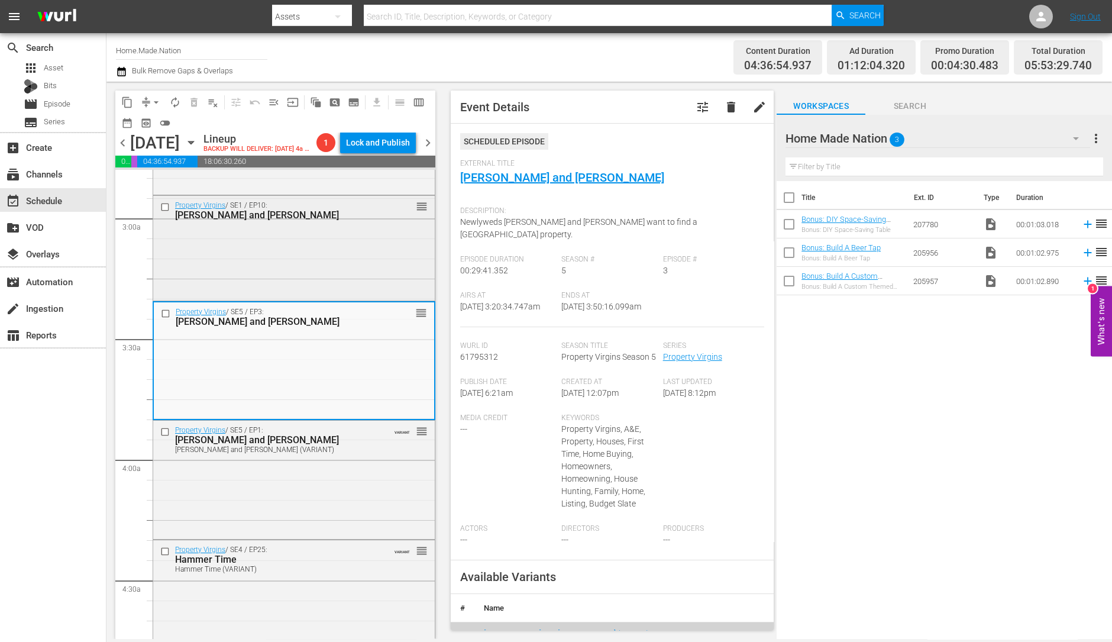
click at [317, 261] on div "Property Virgins / SE1 / EP10: Katie and Ryan reorder" at bounding box center [294, 247] width 282 height 102
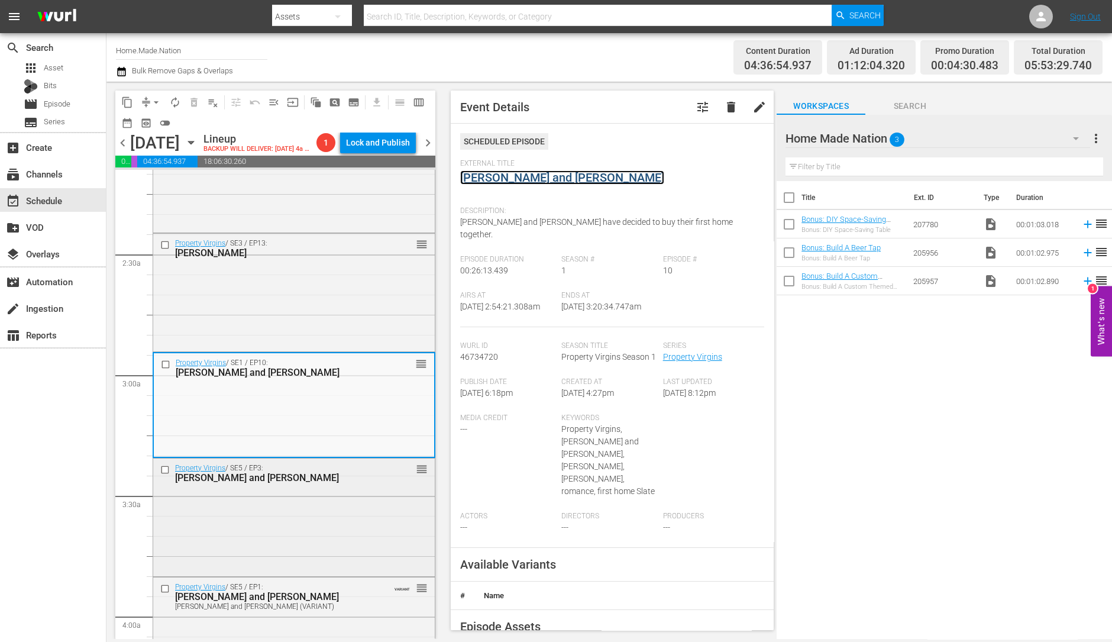
scroll to position [511, 0]
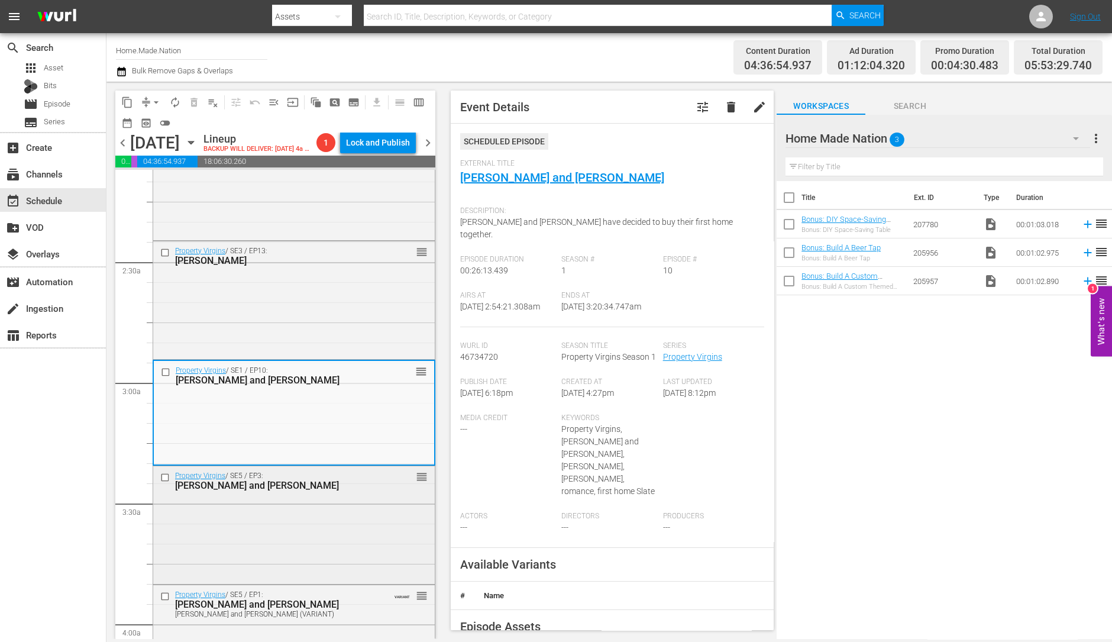
click at [352, 324] on div "Property Virgins / SE3 / EP13: Jen reorder" at bounding box center [294, 298] width 282 height 115
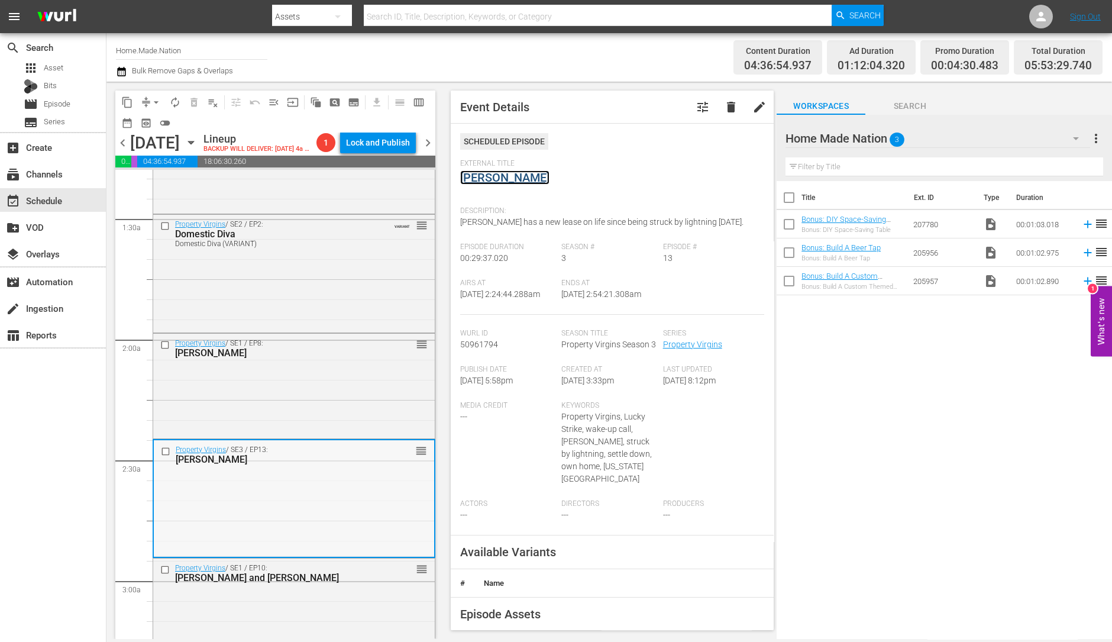
scroll to position [312, 0]
click at [364, 360] on div "Cheryl" at bounding box center [275, 353] width 200 height 11
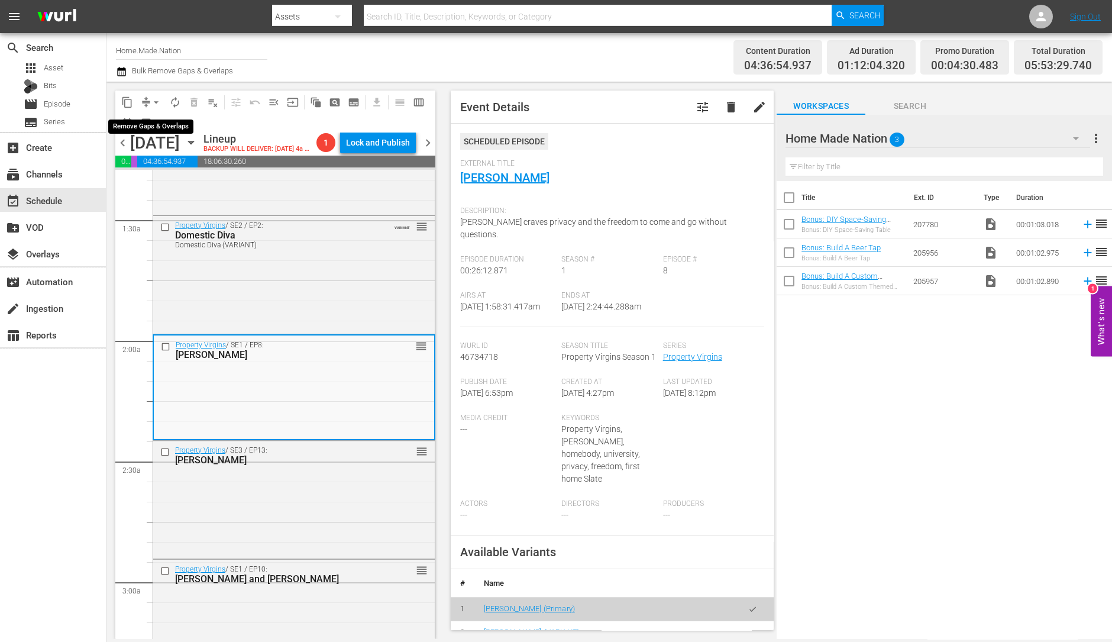
click at [156, 103] on span "arrow_drop_down" at bounding box center [156, 102] width 12 height 12
click at [174, 127] on li "Align to Midnight" at bounding box center [157, 126] width 98 height 20
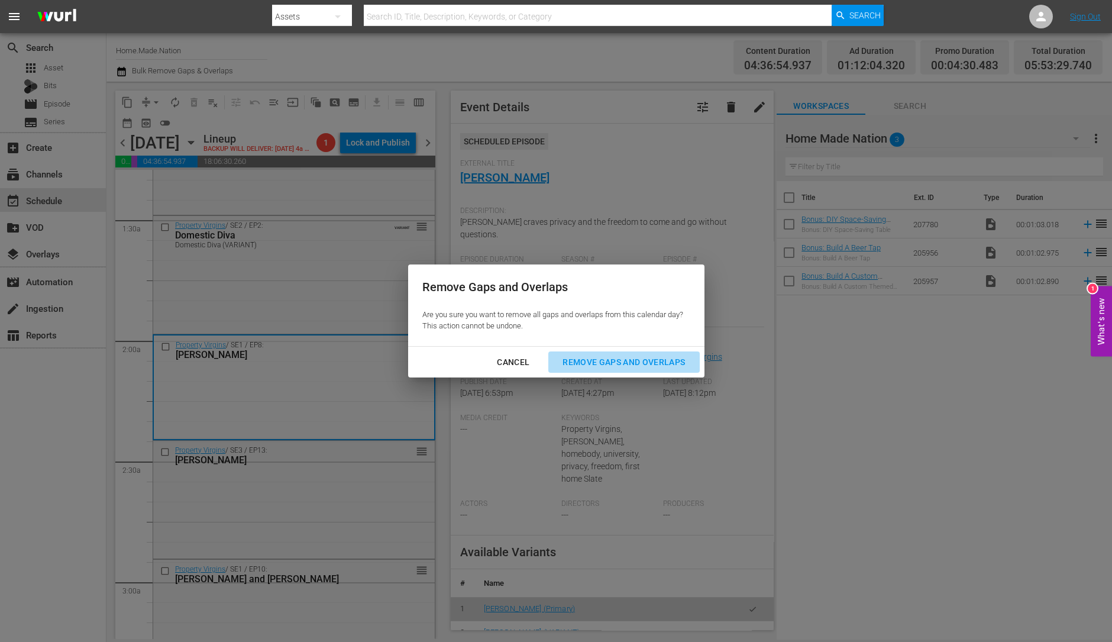
click at [617, 371] on button "Remove Gaps and Overlaps" at bounding box center [623, 362] width 151 height 22
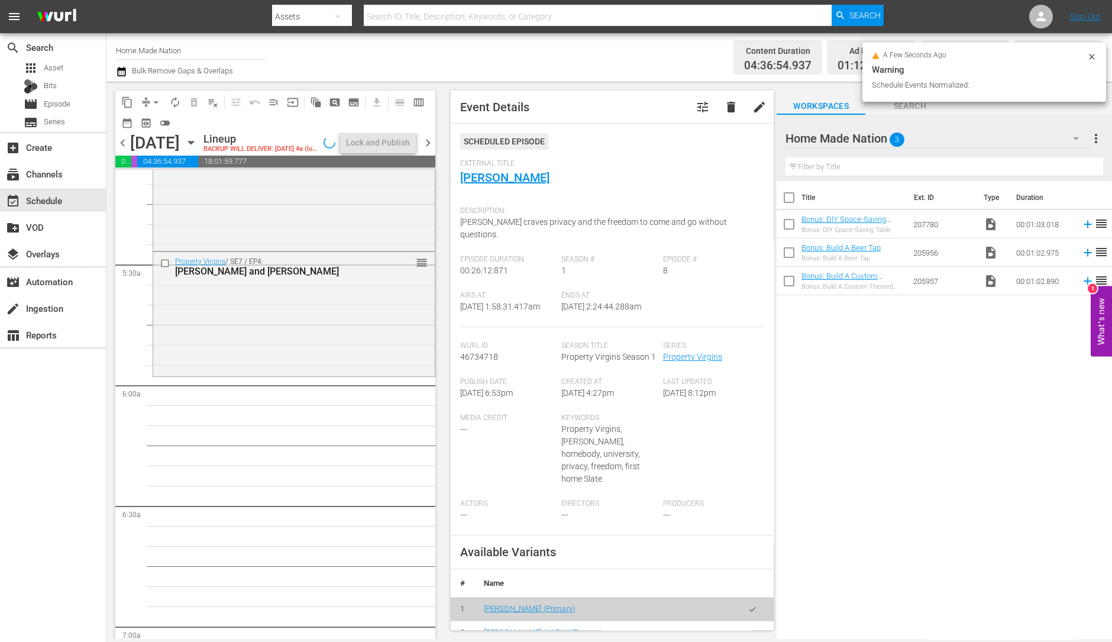
scroll to position [1212, 0]
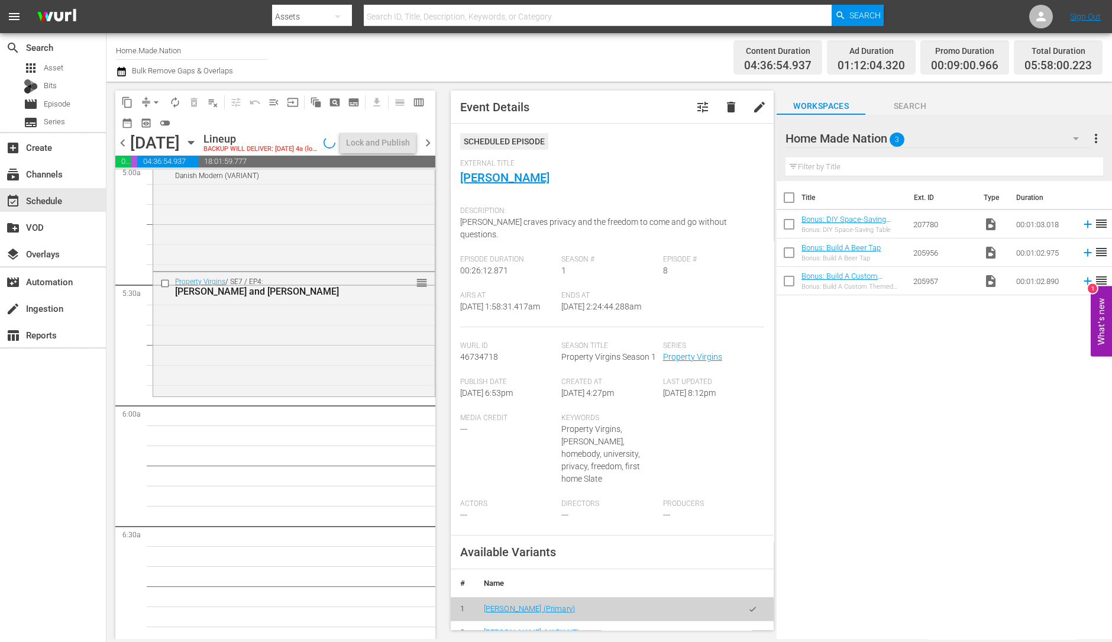
click at [228, 354] on div "Property Virgins / SE7 / EP4: Alex and Aimee reorder" at bounding box center [294, 333] width 282 height 122
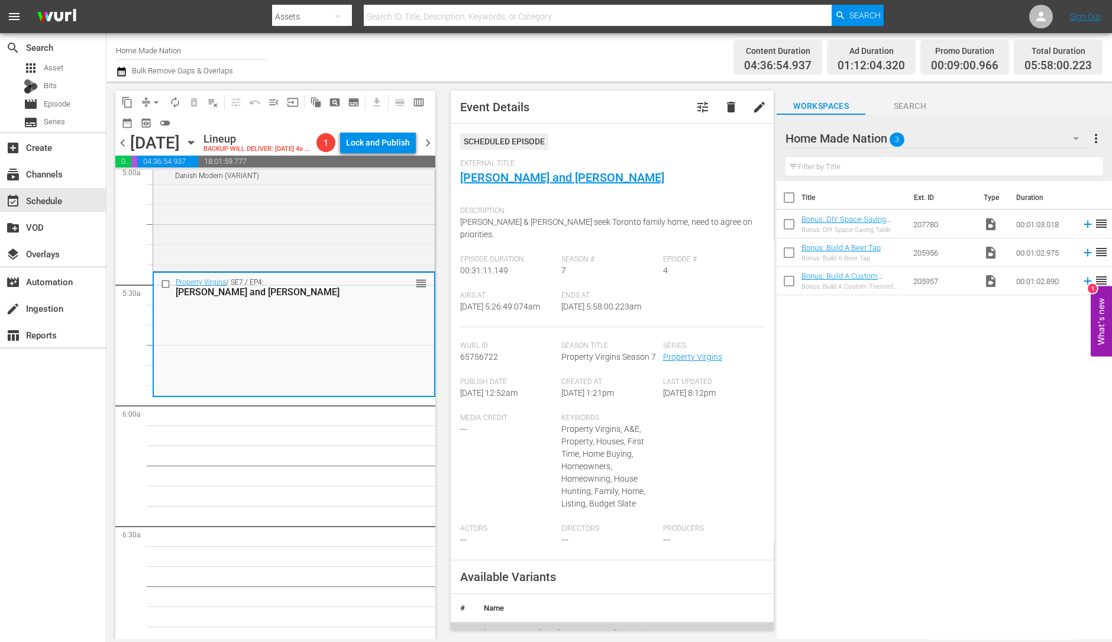
click at [154, 98] on span "arrow_drop_down" at bounding box center [156, 102] width 12 height 12
click at [145, 121] on li "Align to Midnight" at bounding box center [157, 126] width 98 height 20
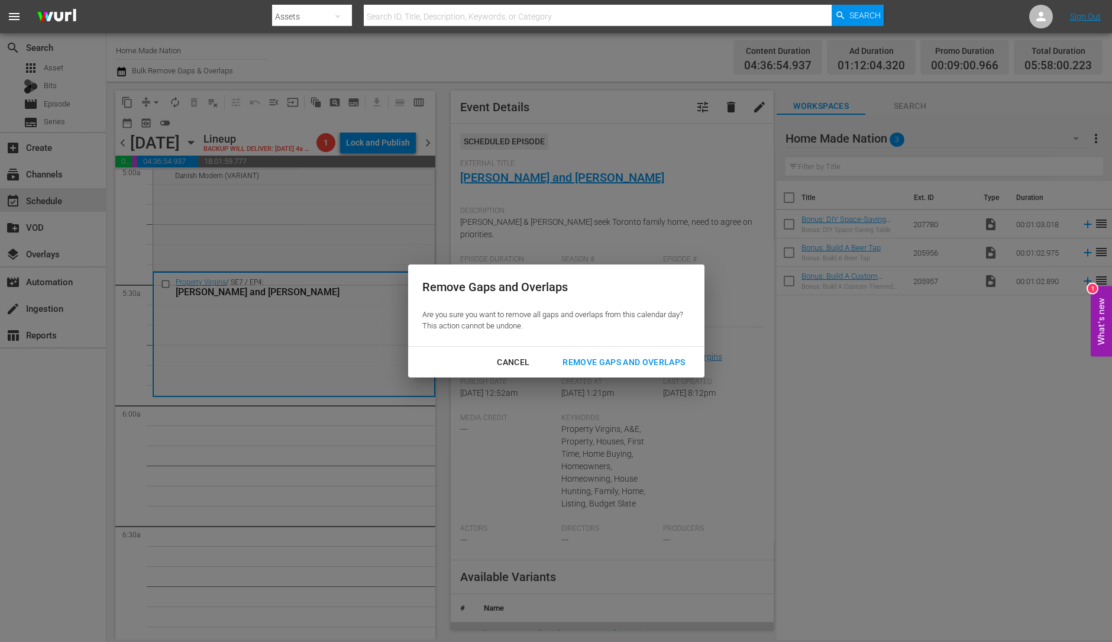
click at [628, 363] on div "Remove Gaps and Overlaps" at bounding box center [623, 362] width 141 height 15
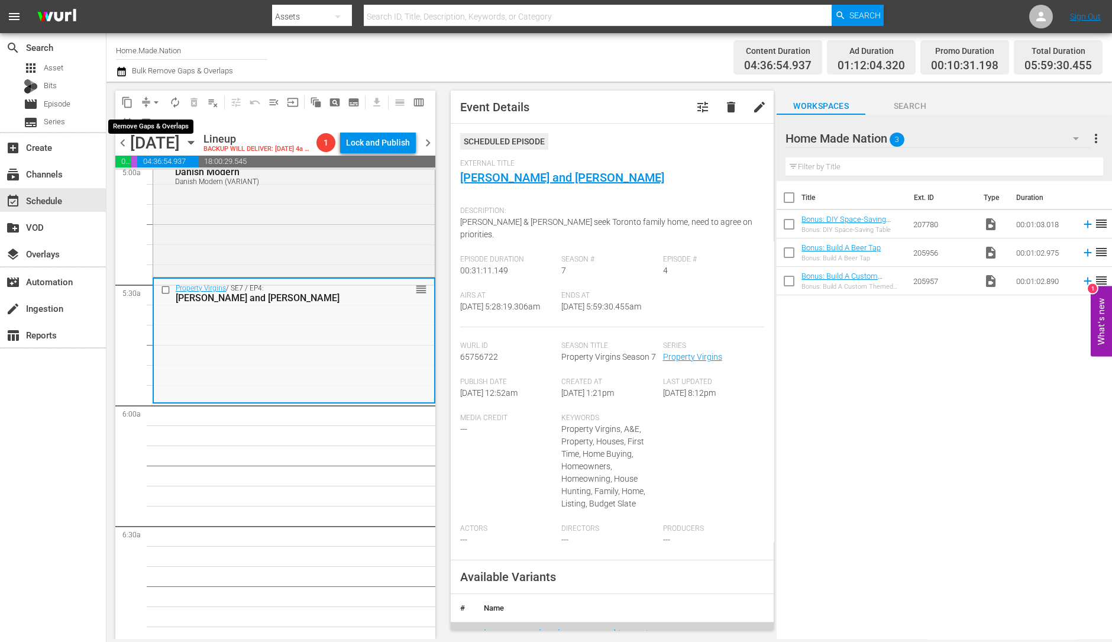
click at [154, 103] on span "arrow_drop_down" at bounding box center [156, 102] width 12 height 12
click at [150, 122] on li "Align to Midnight" at bounding box center [157, 126] width 98 height 20
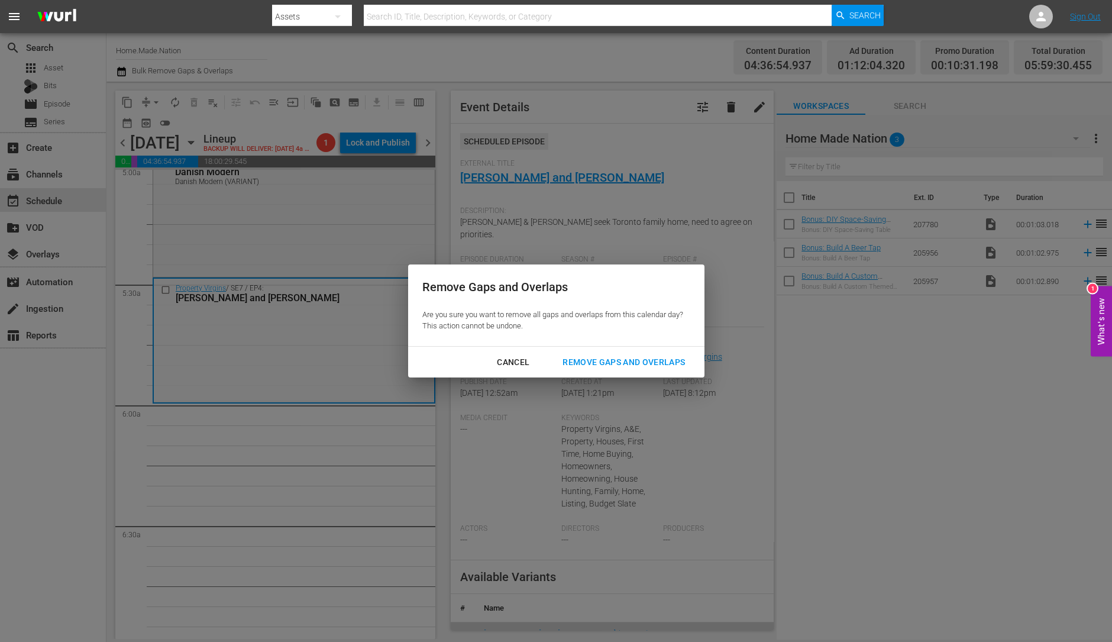
click at [667, 361] on div "Remove Gaps and Overlaps" at bounding box center [623, 362] width 141 height 15
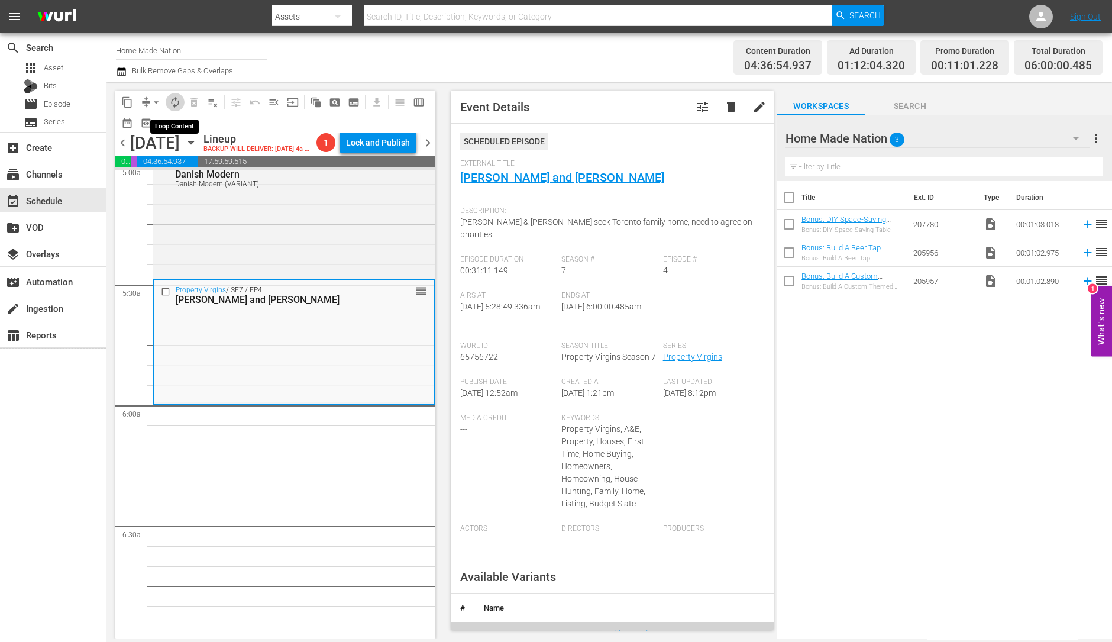
click at [176, 101] on span "autorenew_outlined" at bounding box center [175, 102] width 12 height 12
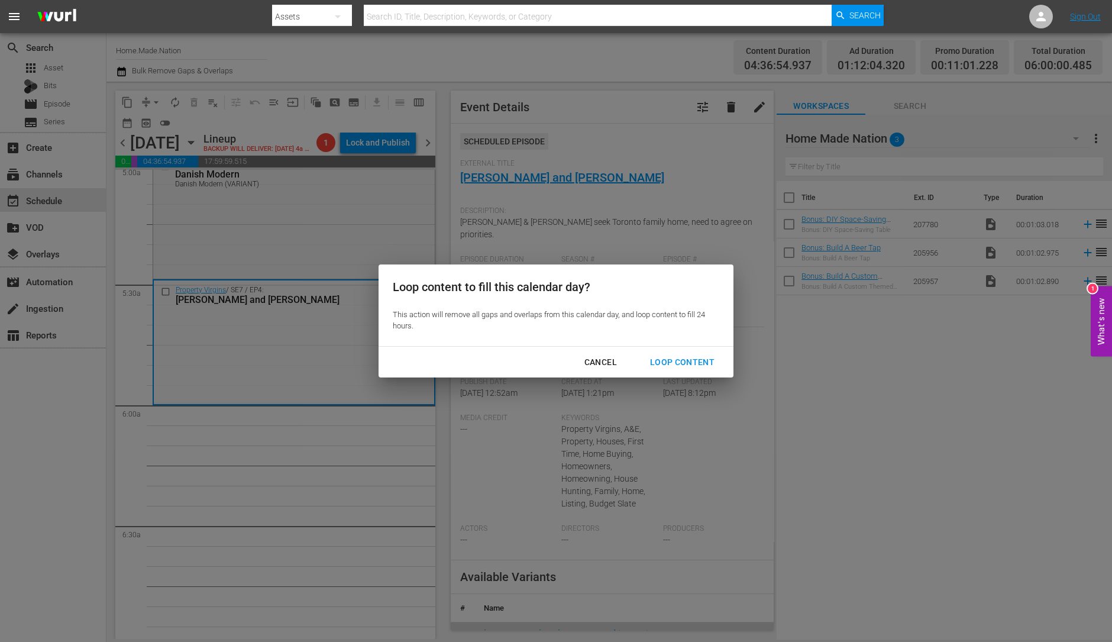
click at [677, 357] on div "Loop Content" at bounding box center [682, 362] width 83 height 15
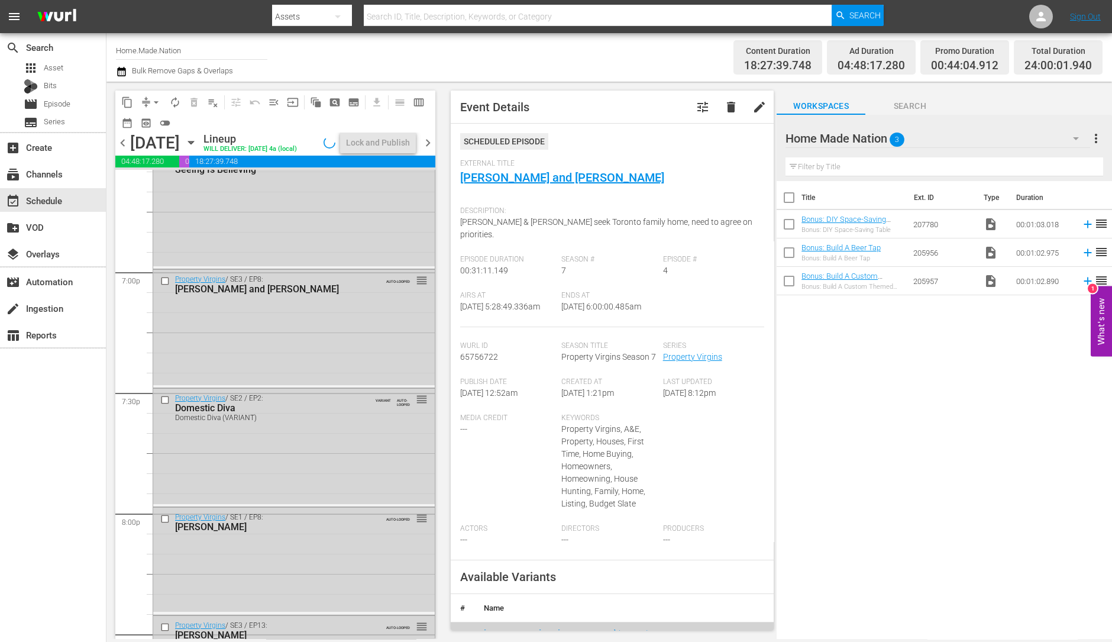
scroll to position [5341, 0]
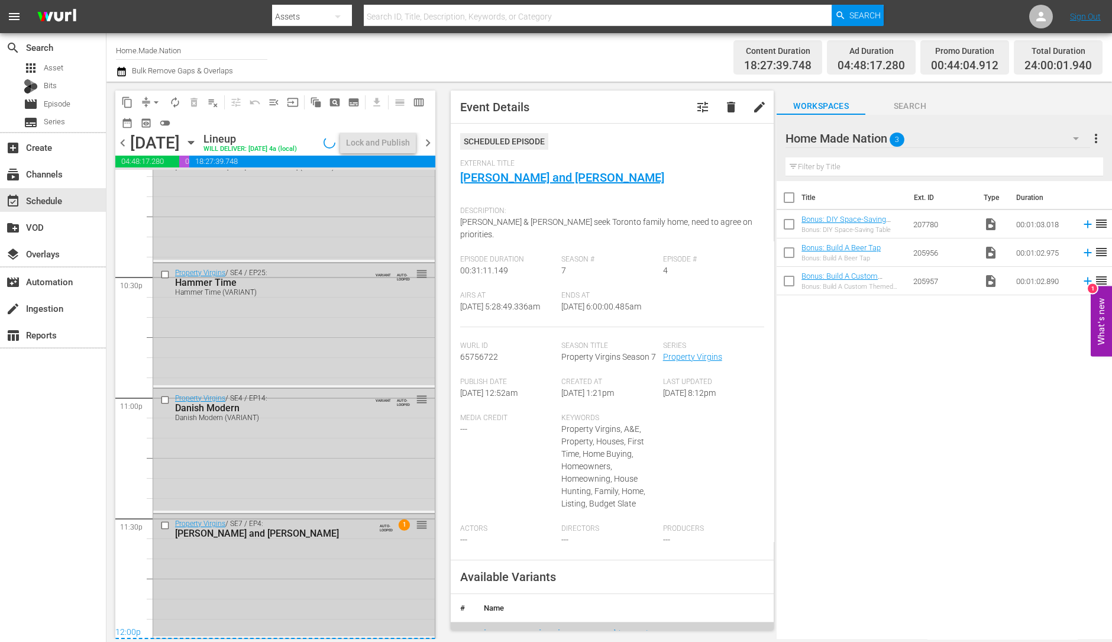
click at [298, 577] on div "Property Virgins / SE7 / EP4: Alex and Aimee AUTO-LOOPED 1 reorder" at bounding box center [294, 575] width 282 height 122
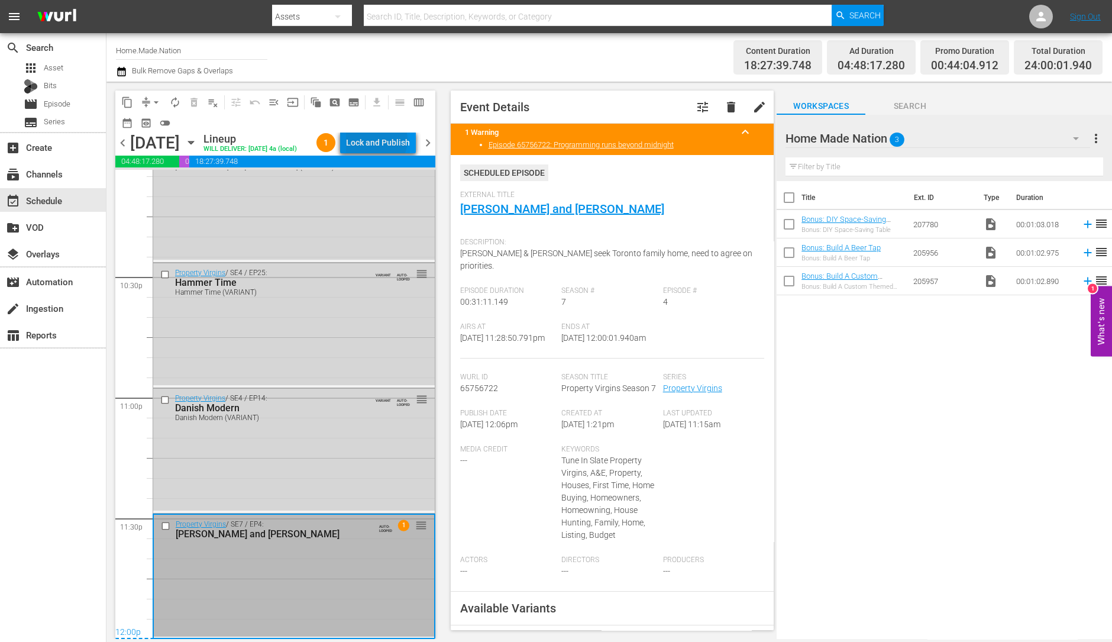
click at [381, 142] on div "Lock and Publish" at bounding box center [378, 142] width 64 height 21
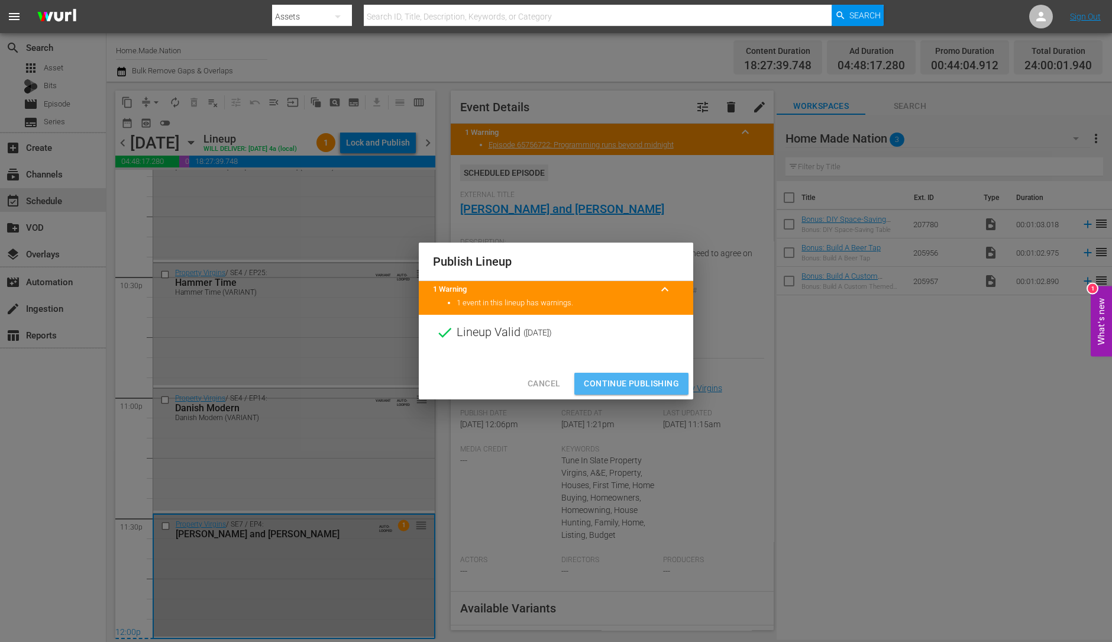
click at [623, 379] on span "Continue Publishing" at bounding box center [631, 383] width 95 height 15
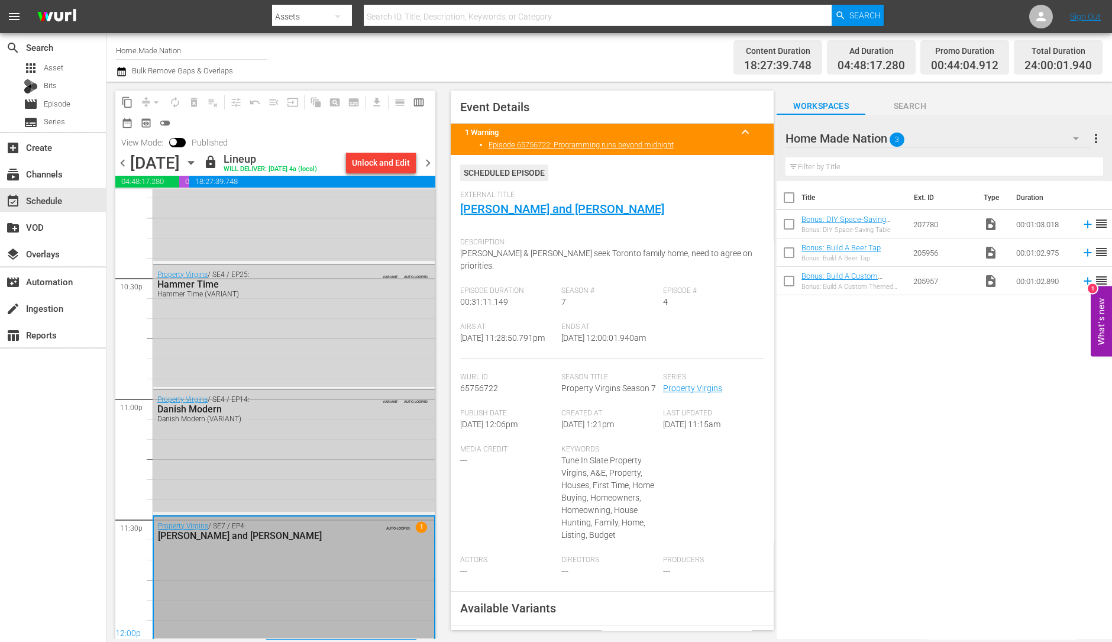
scroll to position [5341, 0]
click at [429, 166] on span "chevron_right" at bounding box center [428, 163] width 15 height 15
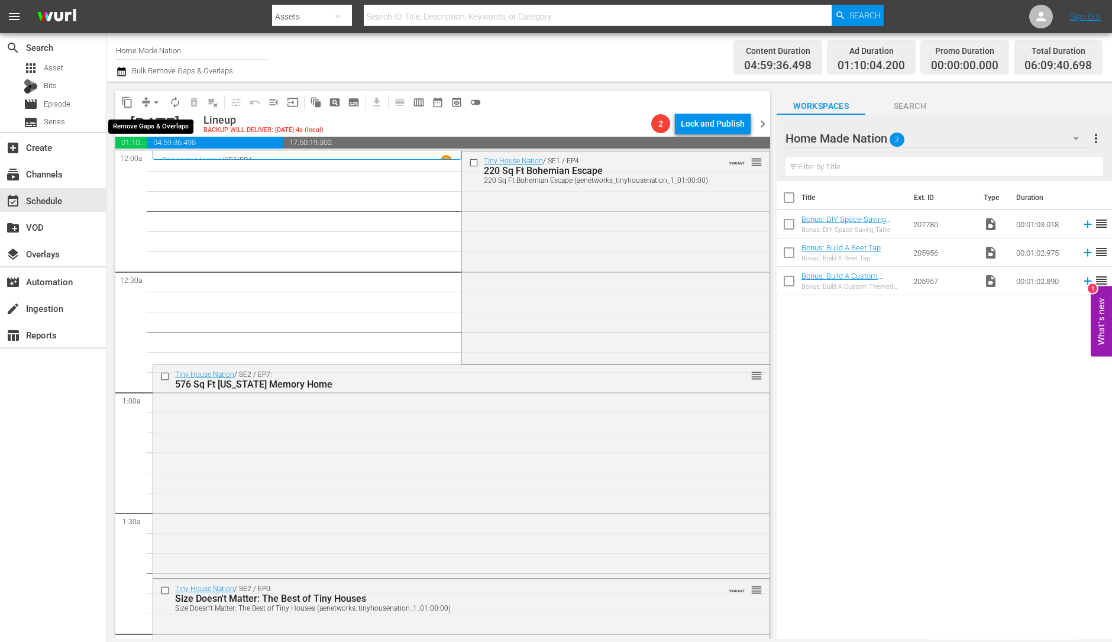
click at [151, 94] on button "arrow_drop_down" at bounding box center [156, 102] width 19 height 19
click at [157, 124] on li "Align to Midnight" at bounding box center [157, 126] width 124 height 20
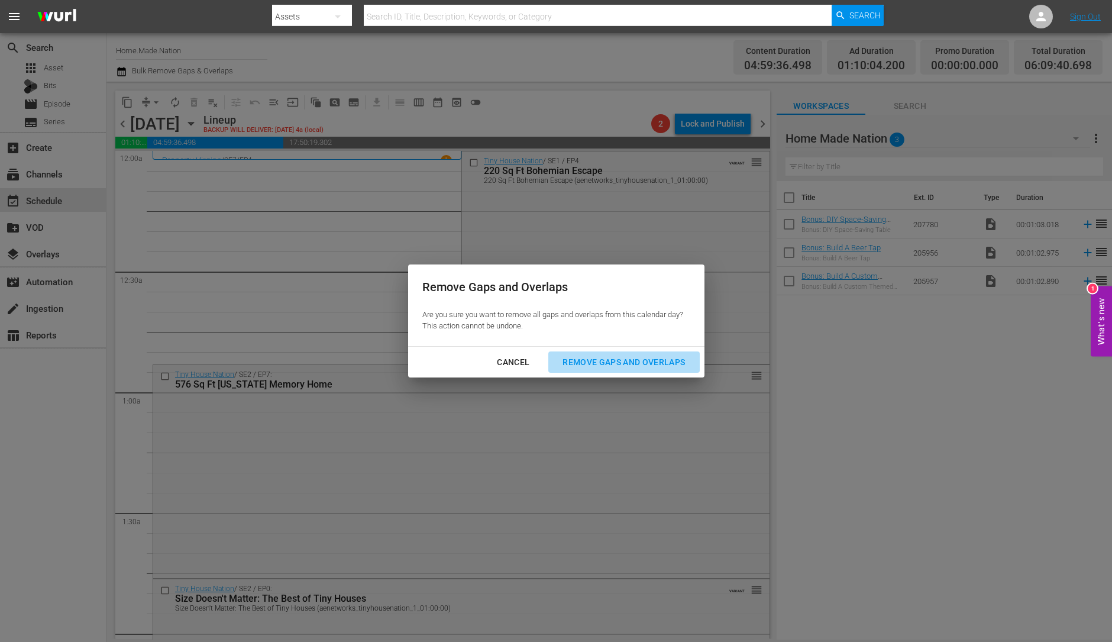
click at [596, 361] on div "Remove Gaps and Overlaps" at bounding box center [623, 362] width 141 height 15
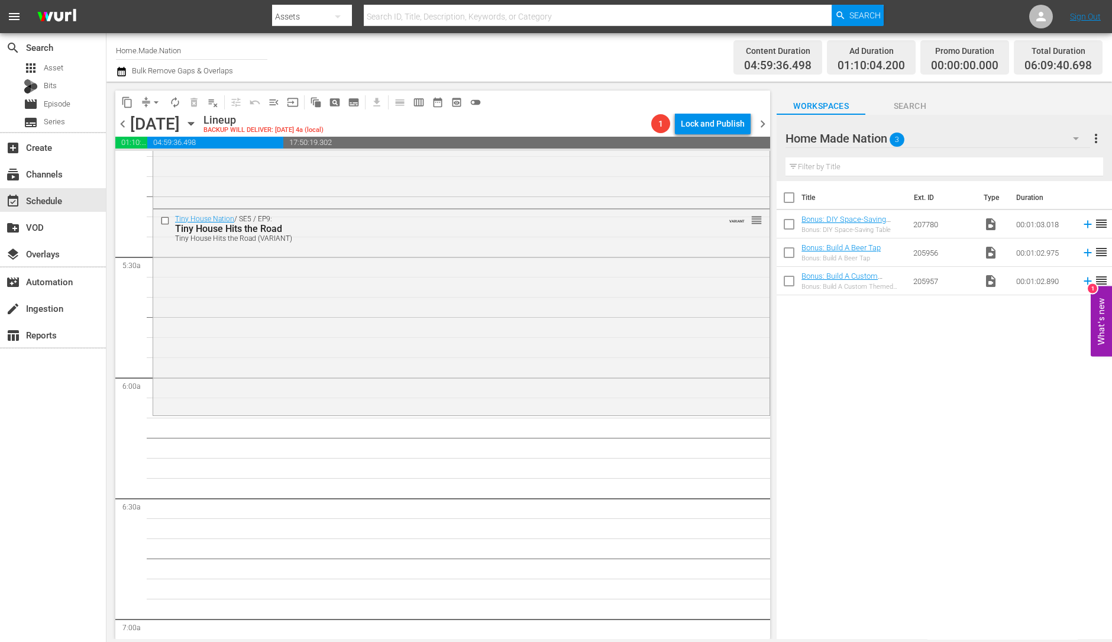
scroll to position [1199, 0]
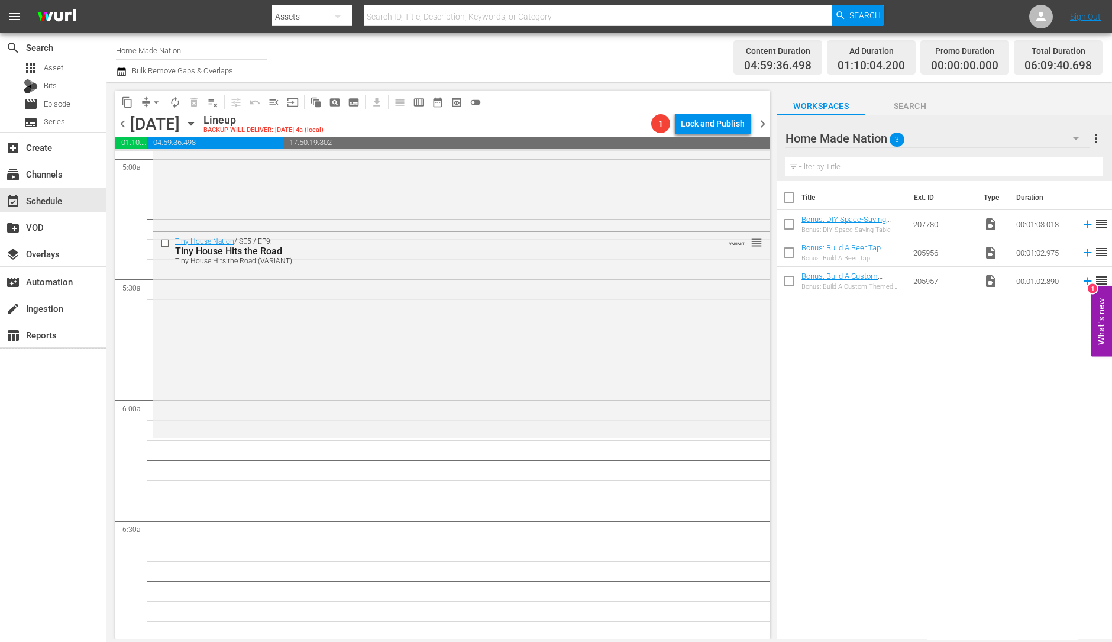
click at [330, 364] on div "Tiny House Nation / SE5 / EP9: Tiny House Hits the Road Tiny House Hits the Roa…" at bounding box center [461, 333] width 616 height 203
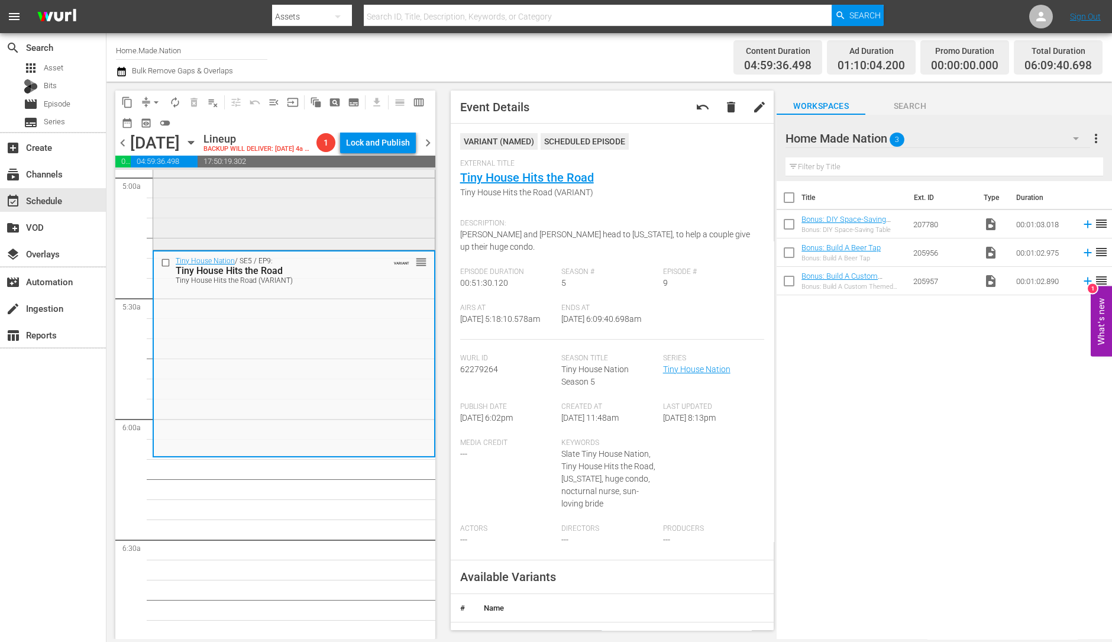
click at [293, 232] on div "Tiny House Nation / SE2 / EP6: 192 Sq. Ft. Bird House reorder" at bounding box center [294, 144] width 282 height 206
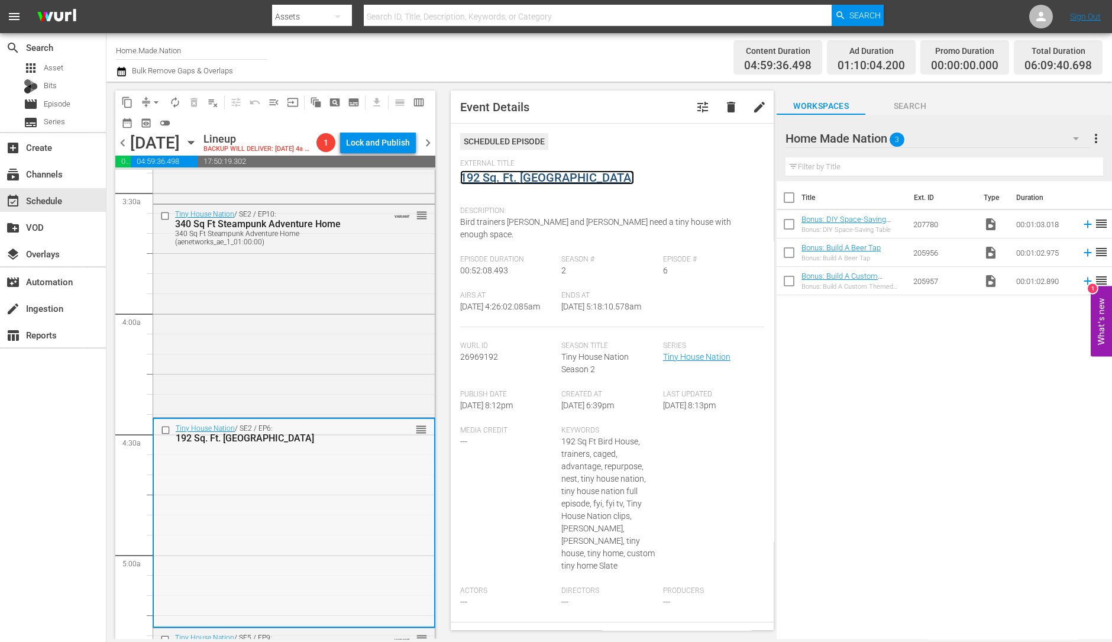
scroll to position [820, 0]
click at [303, 332] on div "Tiny House Nation / SE2 / EP10: 340 Sq Ft Steampunk Adventure Home 340 Sq Ft St…" at bounding box center [294, 311] width 282 height 211
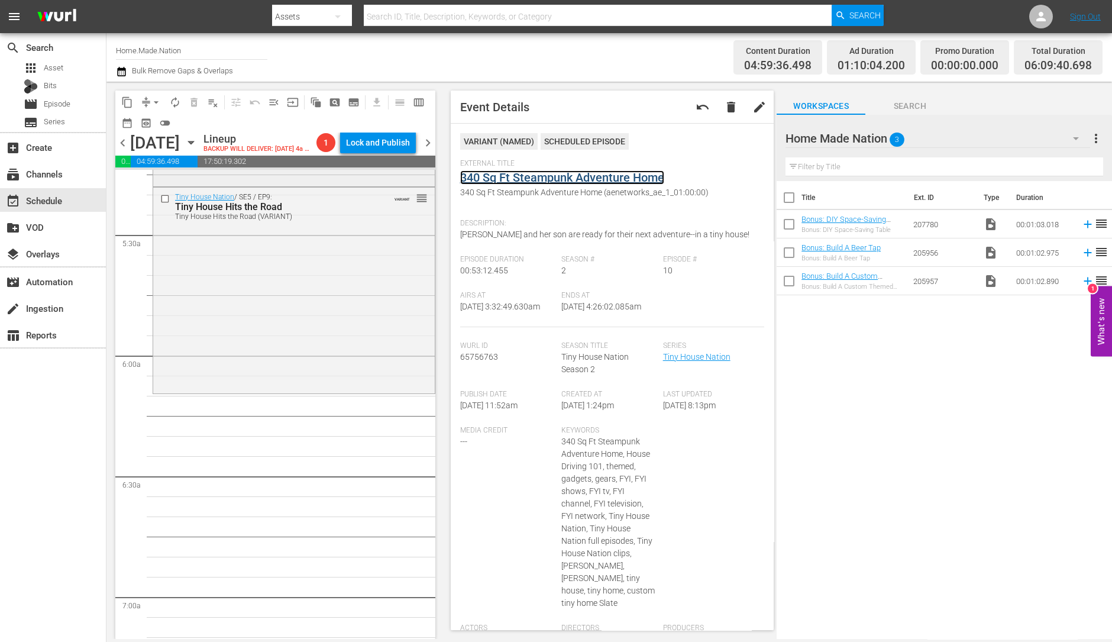
scroll to position [1263, 0]
click at [268, 372] on div "Tiny House Nation / SE5 / EP9: Tiny House Hits the Road Tiny House Hits the Roa…" at bounding box center [294, 288] width 282 height 203
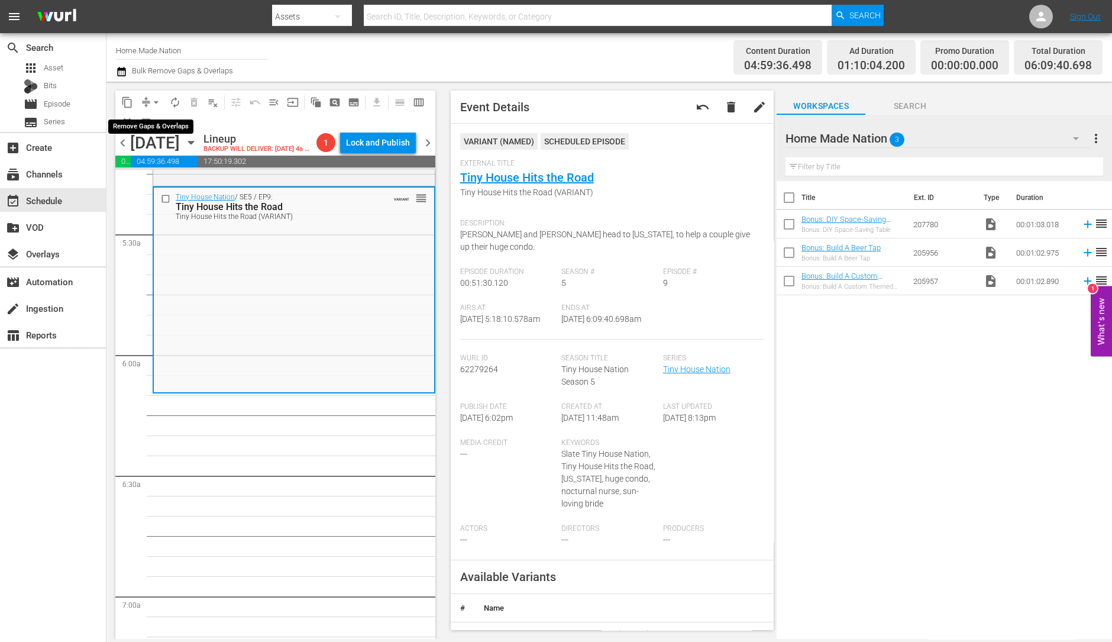
click at [154, 97] on span "arrow_drop_down" at bounding box center [156, 102] width 12 height 12
click at [177, 123] on li "Align to Midnight" at bounding box center [157, 126] width 124 height 20
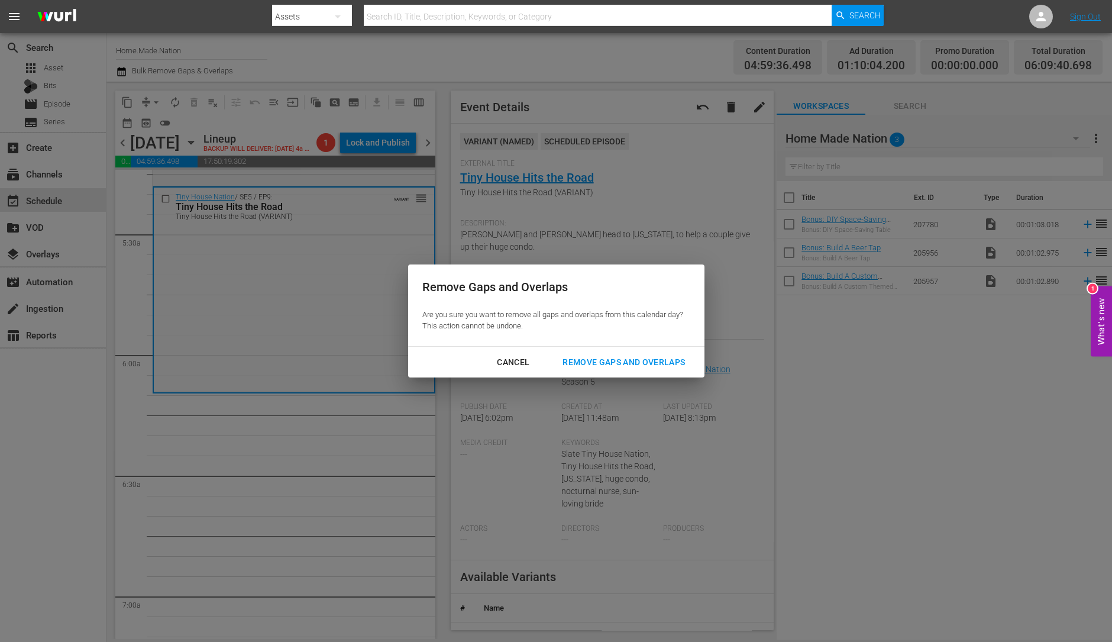
click at [629, 362] on div "Remove Gaps and Overlaps" at bounding box center [623, 362] width 141 height 15
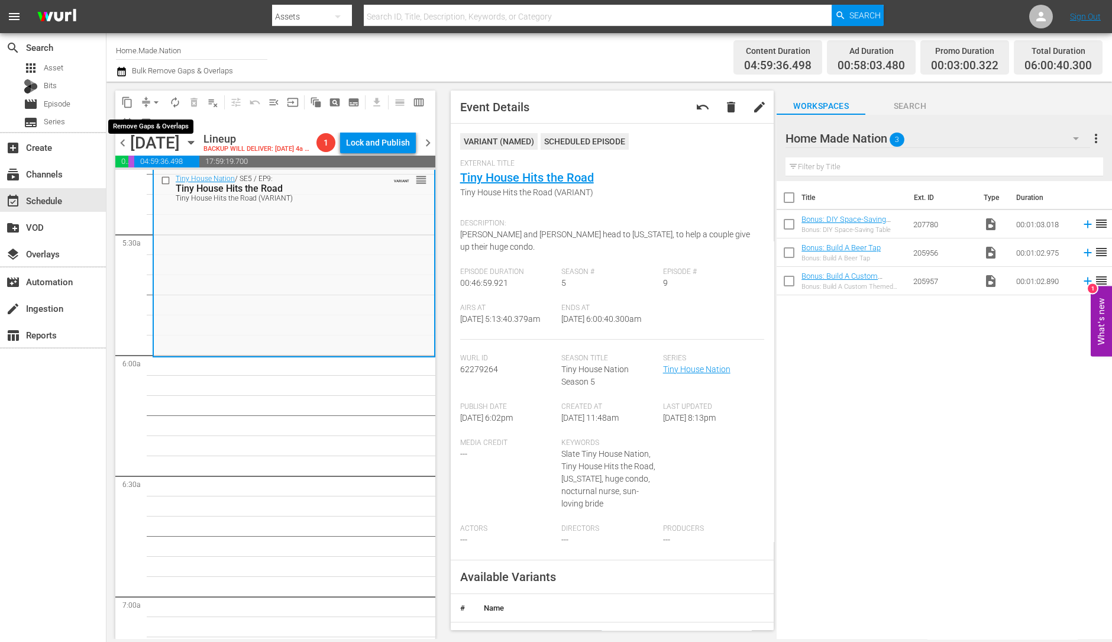
click at [154, 96] on span "arrow_drop_down" at bounding box center [156, 102] width 12 height 12
click at [152, 119] on li "Align to Midnight" at bounding box center [157, 126] width 124 height 20
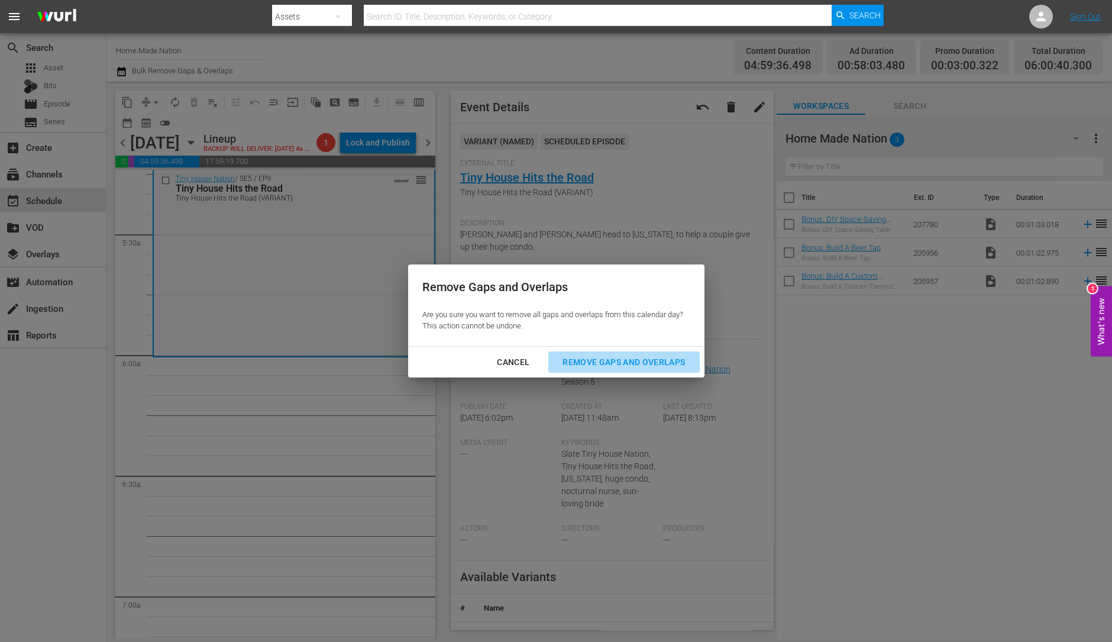
click at [597, 356] on div "Remove Gaps and Overlaps" at bounding box center [623, 362] width 141 height 15
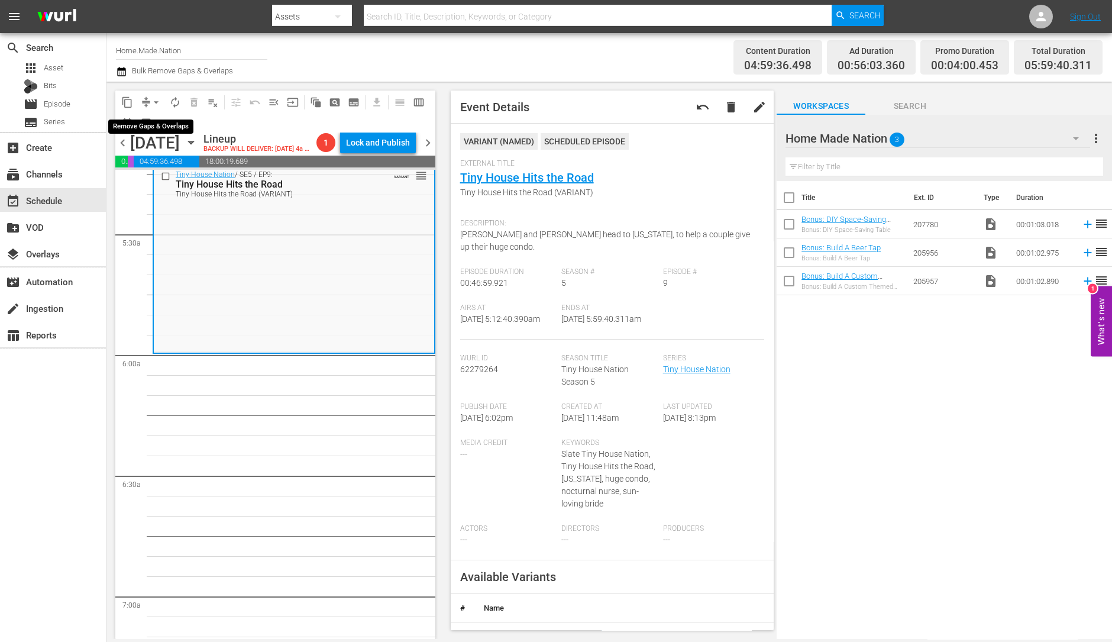
click at [154, 96] on span "arrow_drop_down" at bounding box center [156, 102] width 12 height 12
click at [168, 132] on li "Align to Midnight" at bounding box center [157, 126] width 124 height 20
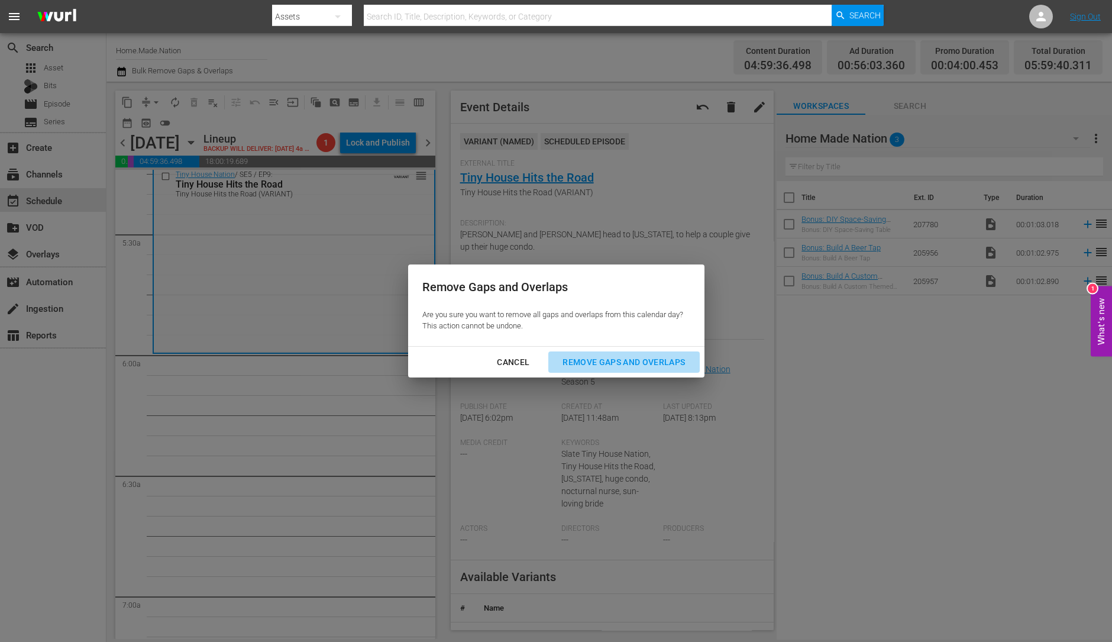
click at [591, 365] on div "Remove Gaps and Overlaps" at bounding box center [623, 362] width 141 height 15
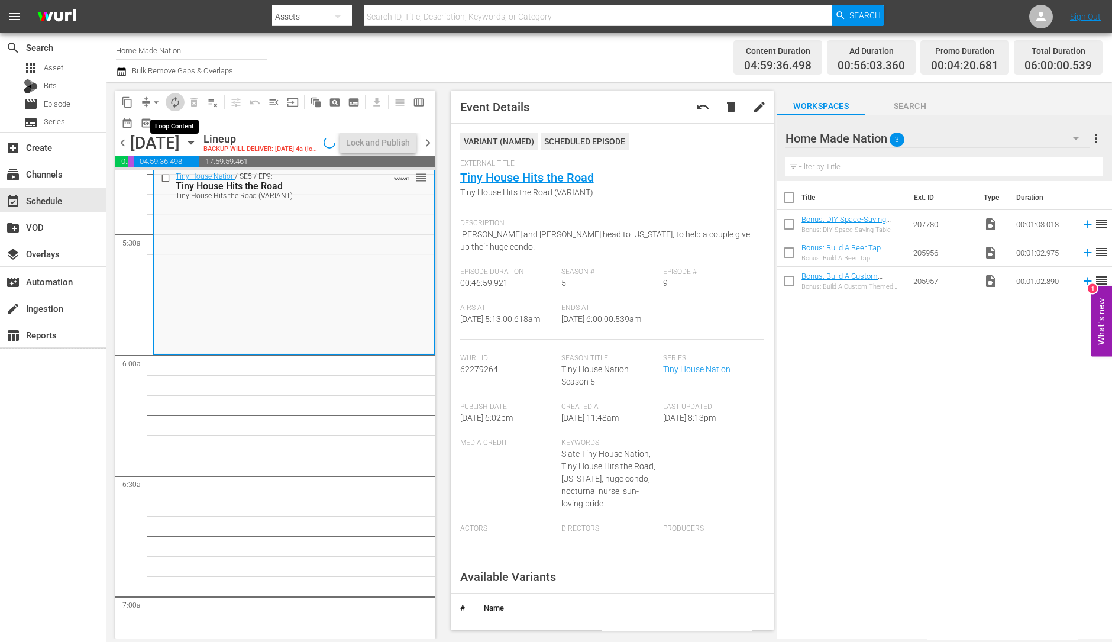
click at [174, 103] on span "autorenew_outlined" at bounding box center [175, 102] width 12 height 12
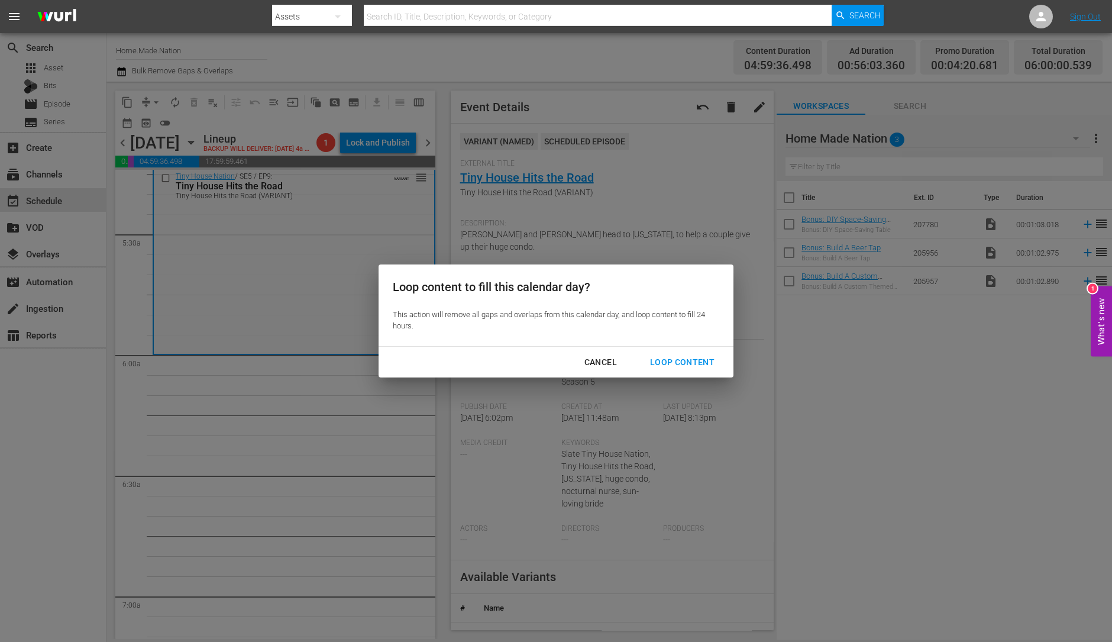
click at [686, 352] on button "Loop Content" at bounding box center [682, 362] width 93 height 22
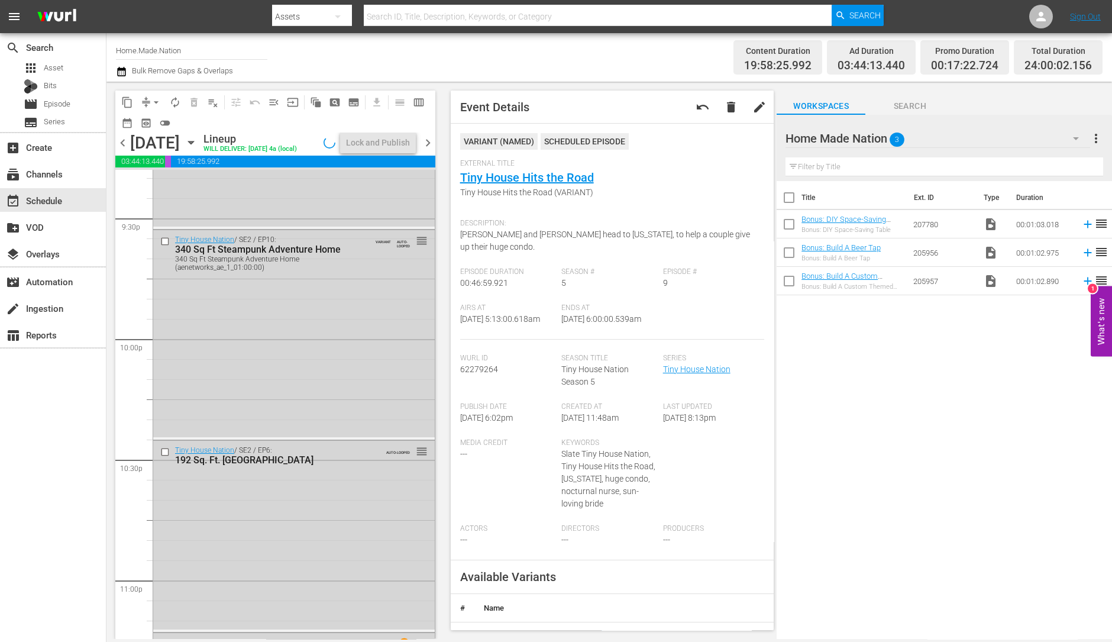
scroll to position [5341, 0]
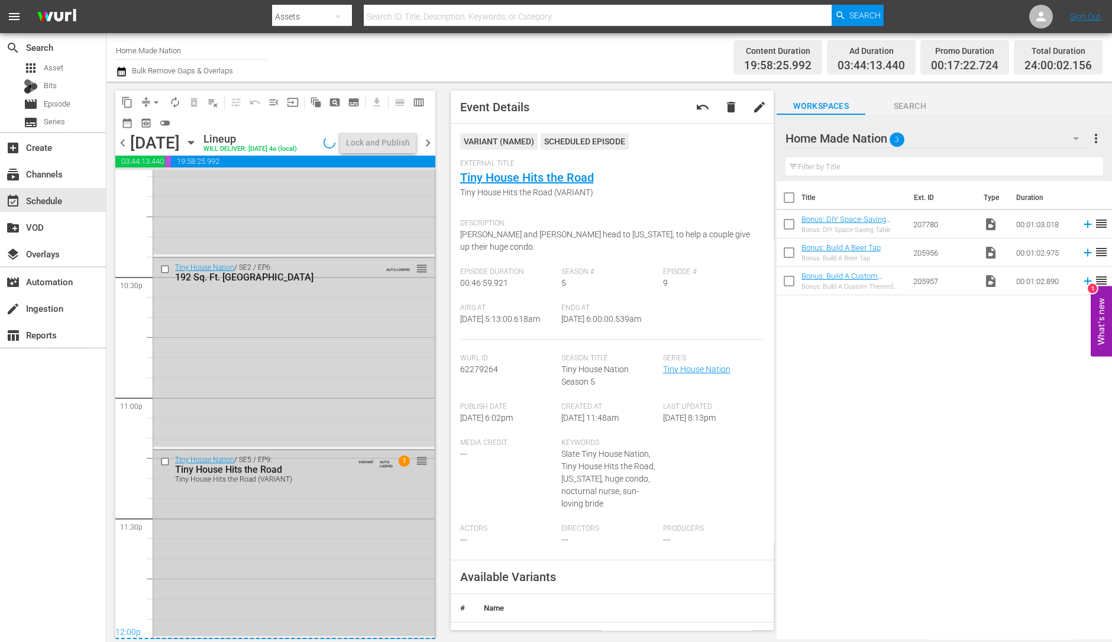
click at [299, 517] on div "Tiny House Nation / SE5 / EP9: Tiny House Hits the Road Tiny House Hits the Roa…" at bounding box center [294, 543] width 282 height 186
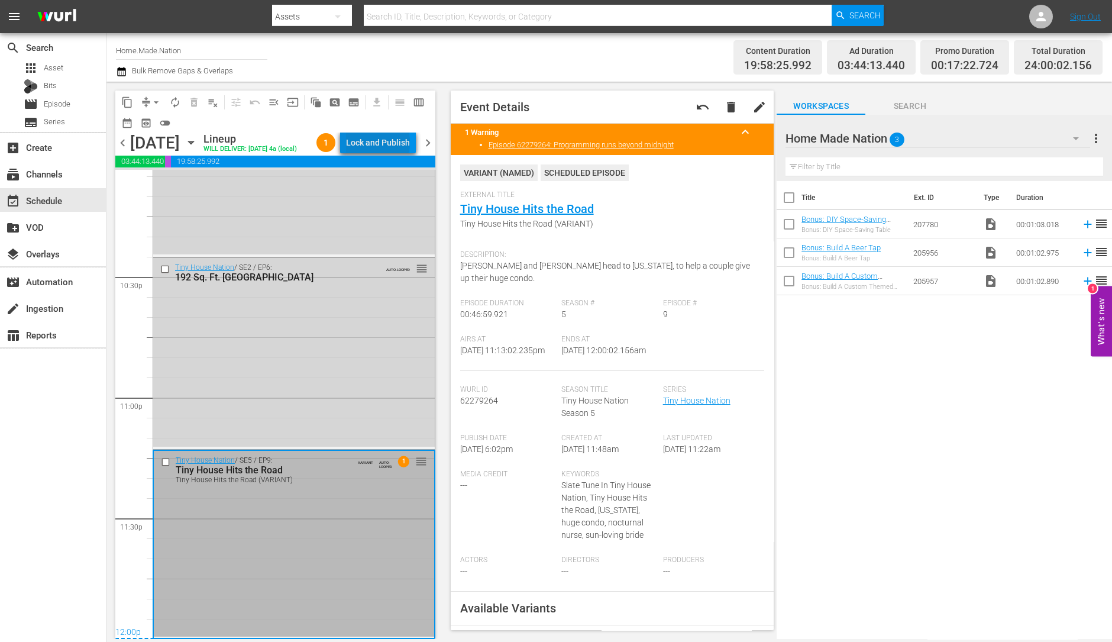
click at [393, 144] on div "Lock and Publish" at bounding box center [378, 142] width 64 height 21
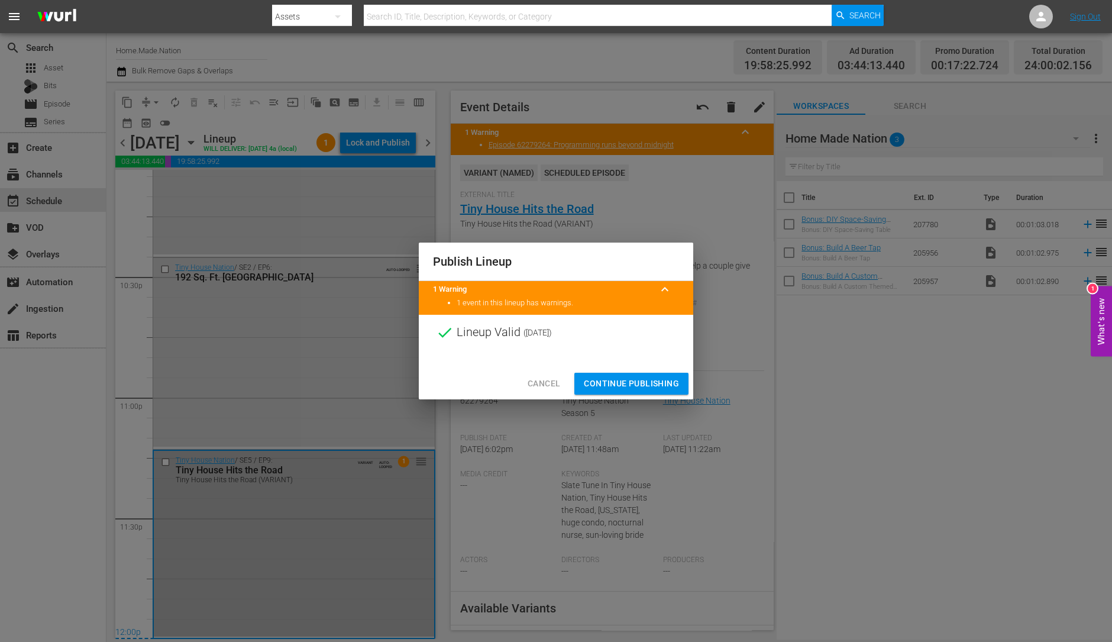
click at [631, 383] on span "Continue Publishing" at bounding box center [631, 383] width 95 height 15
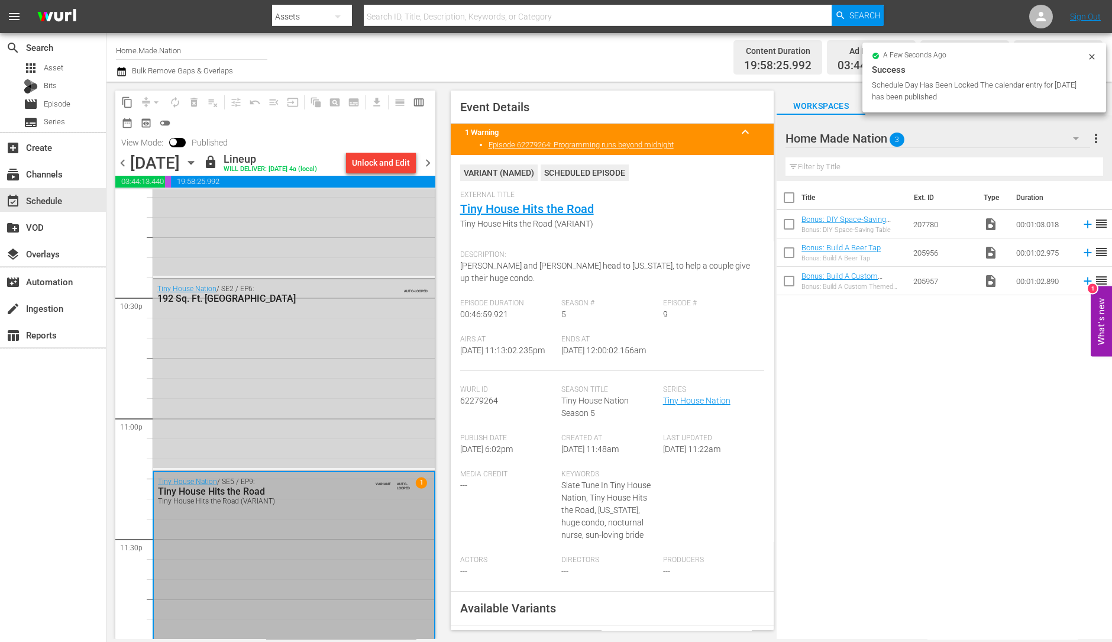
scroll to position [5341, 0]
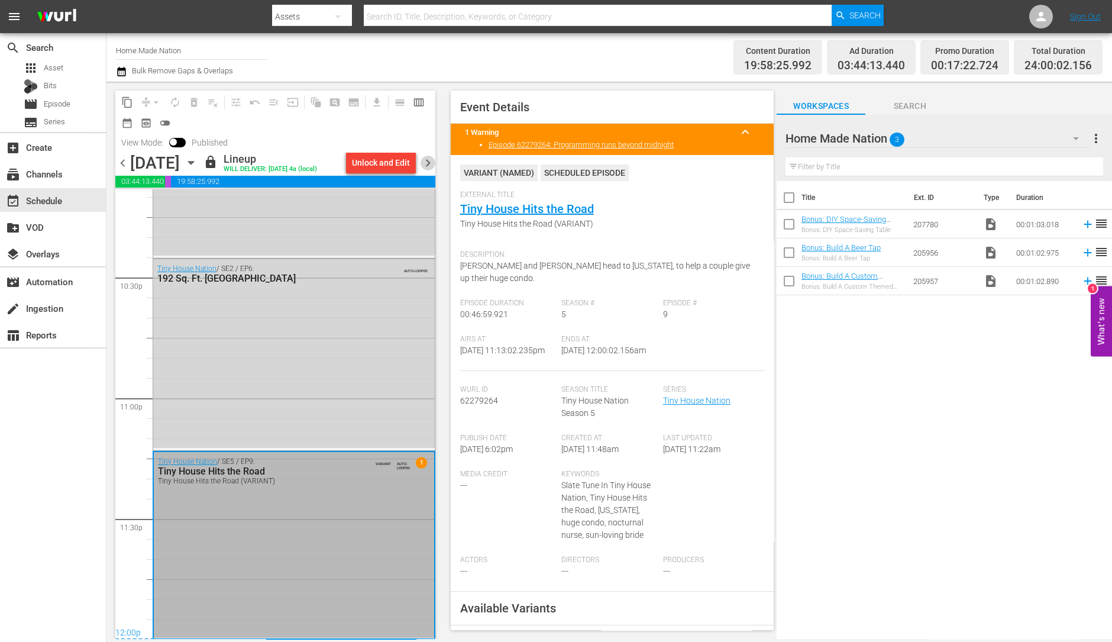
click at [425, 164] on span "chevron_right" at bounding box center [428, 163] width 15 height 15
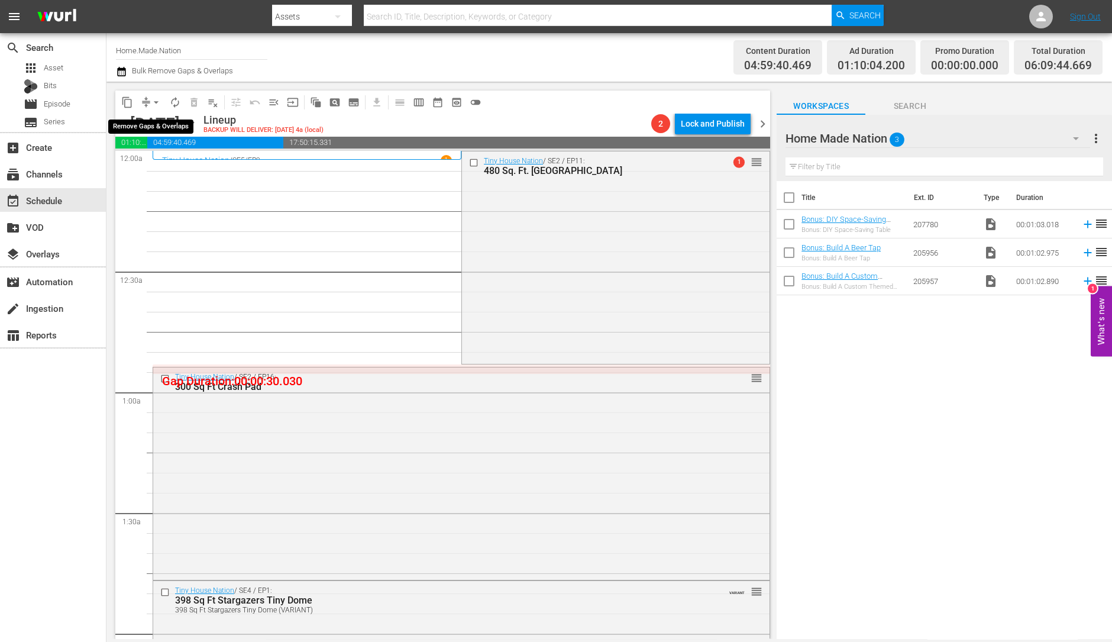
click at [154, 99] on span "arrow_drop_down" at bounding box center [156, 102] width 12 height 12
click at [151, 122] on li "Align to Midnight" at bounding box center [157, 126] width 124 height 20
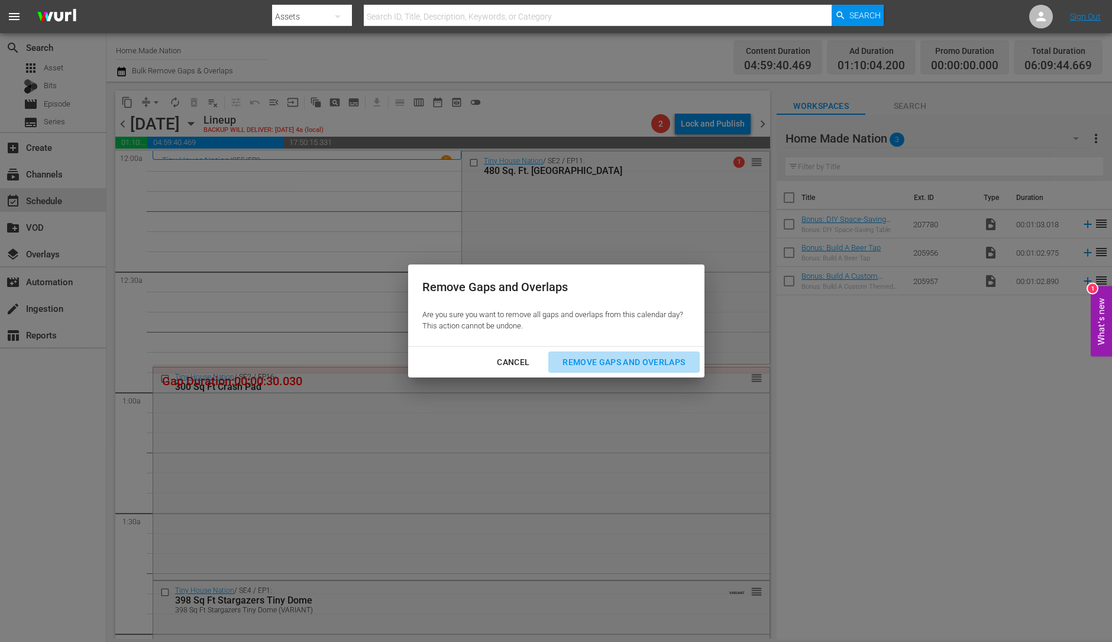
click at [612, 366] on div "Remove Gaps and Overlaps" at bounding box center [623, 362] width 141 height 15
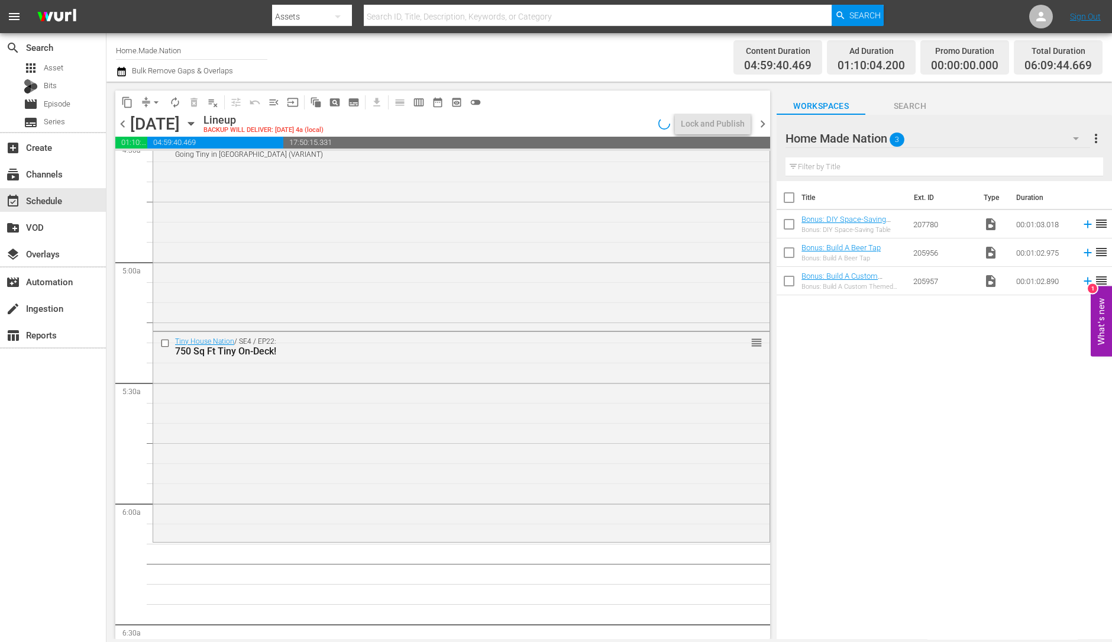
scroll to position [1159, 0]
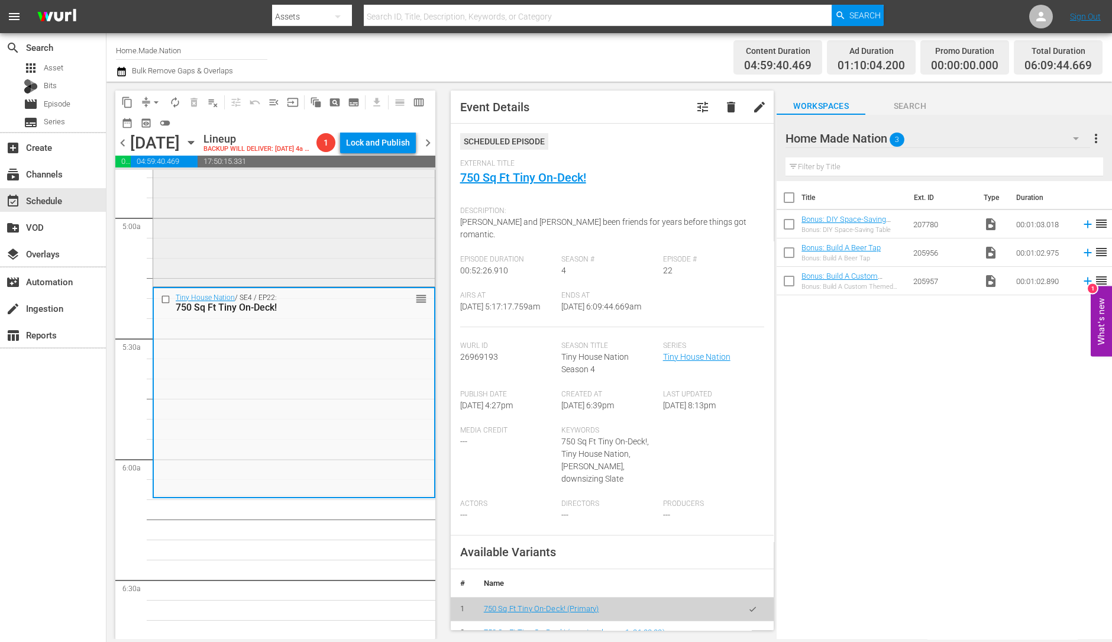
click at [350, 247] on div "Tiny House Nation / SE5 / EP8: Going Tiny in Music City Going Tiny in Music Cit…" at bounding box center [294, 182] width 282 height 203
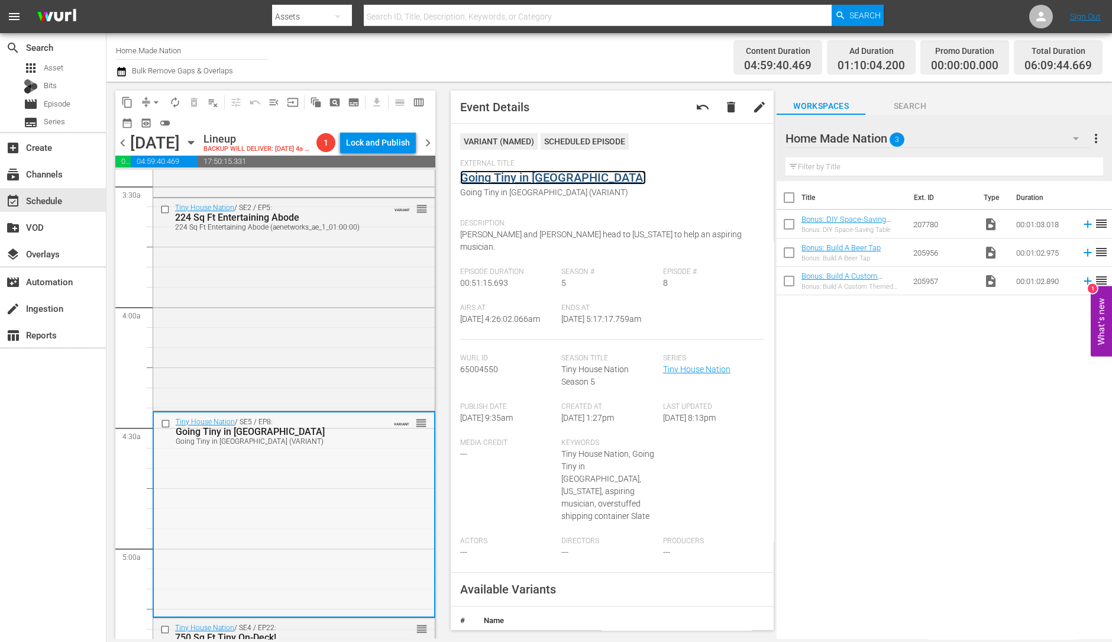
scroll to position [821, 0]
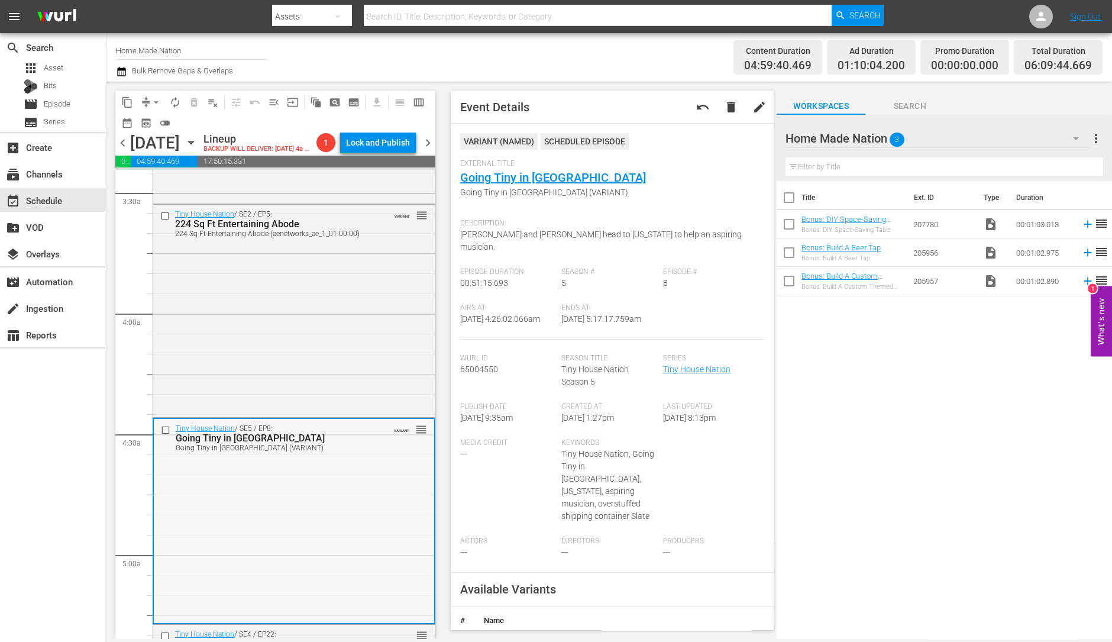
click at [344, 326] on div "Tiny House Nation / SE2 / EP5: 224 Sq Ft Entertaining Abode 224 Sq Ft Entertain…" at bounding box center [294, 310] width 282 height 211
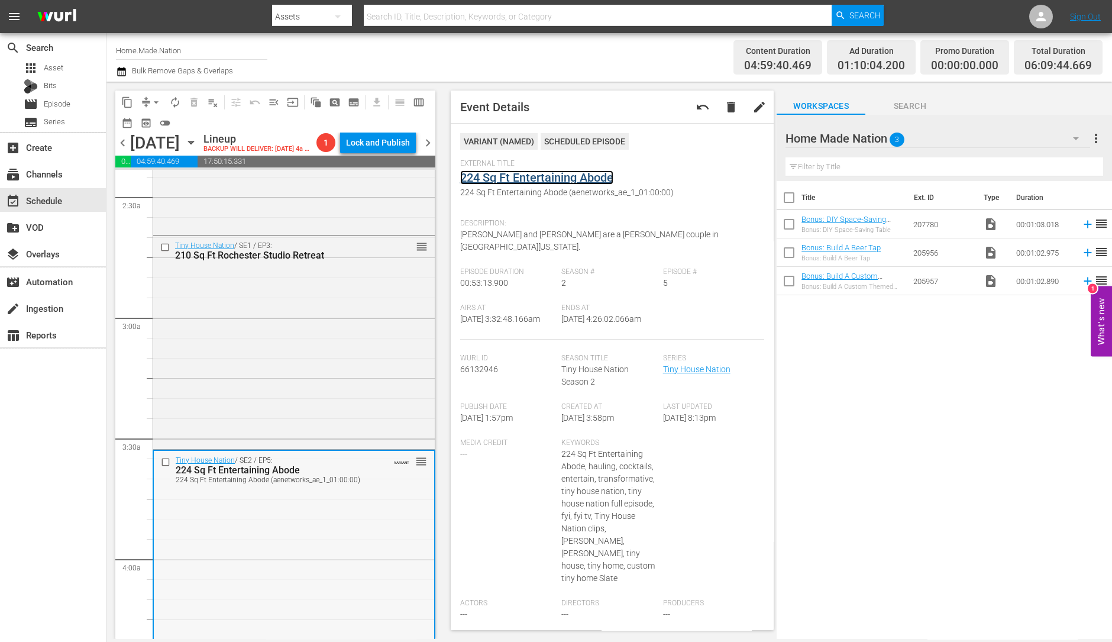
scroll to position [576, 0]
click at [275, 395] on div "Tiny House Nation / SE1 / EP3: 210 Sq Ft Rochester Studio Retreat reorder" at bounding box center [294, 341] width 282 height 211
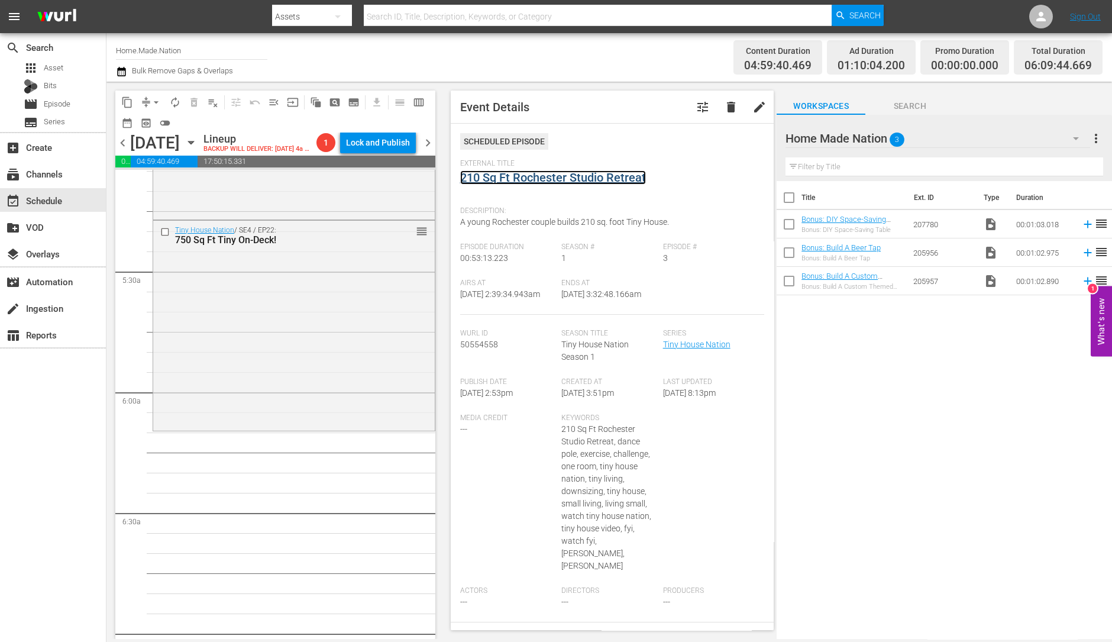
scroll to position [1253, 0]
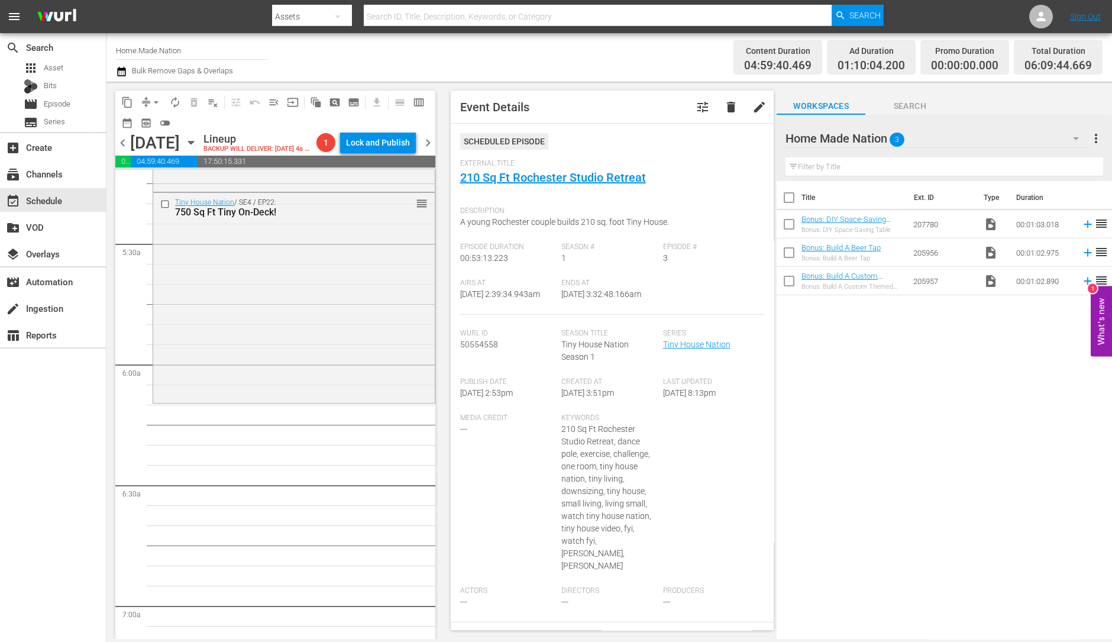
click at [219, 343] on div "Tiny House Nation / SE4 / EP22: 750 Sq Ft Tiny On-Deck! reorder" at bounding box center [294, 297] width 282 height 208
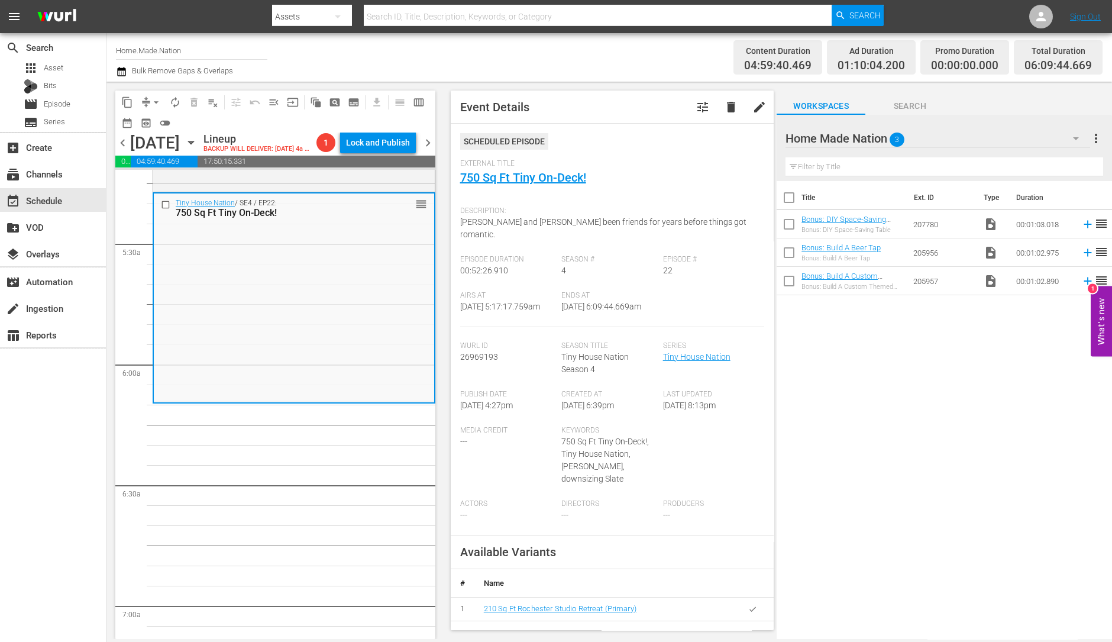
click at [151, 94] on button "arrow_drop_down" at bounding box center [156, 102] width 19 height 19
click at [146, 121] on li "Align to Midnight" at bounding box center [157, 126] width 124 height 20
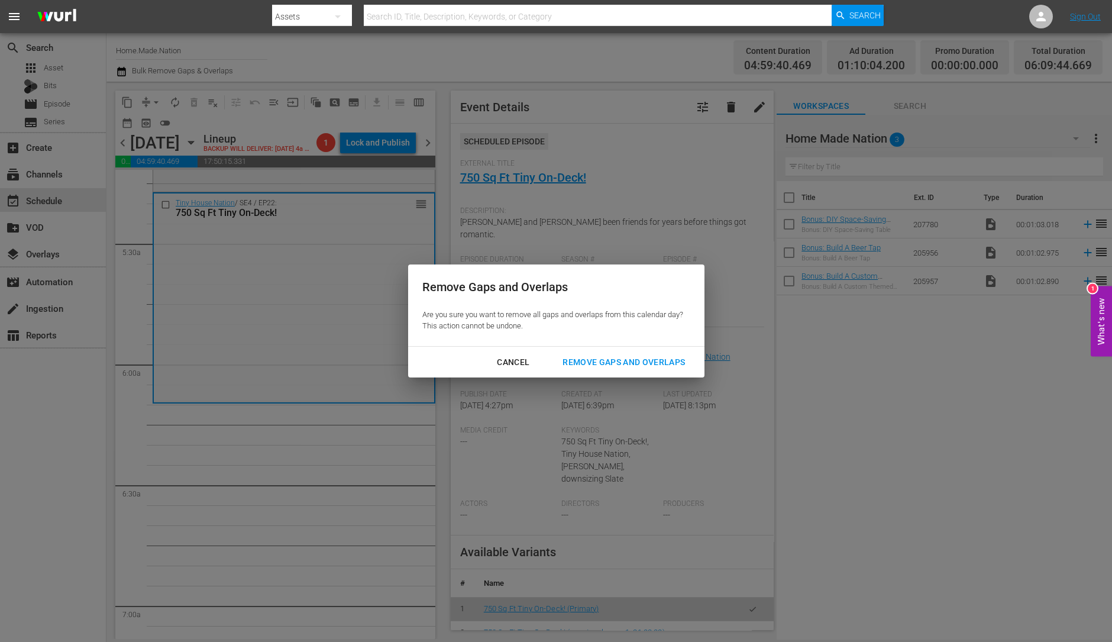
click at [632, 361] on div "Remove Gaps and Overlaps" at bounding box center [623, 362] width 141 height 15
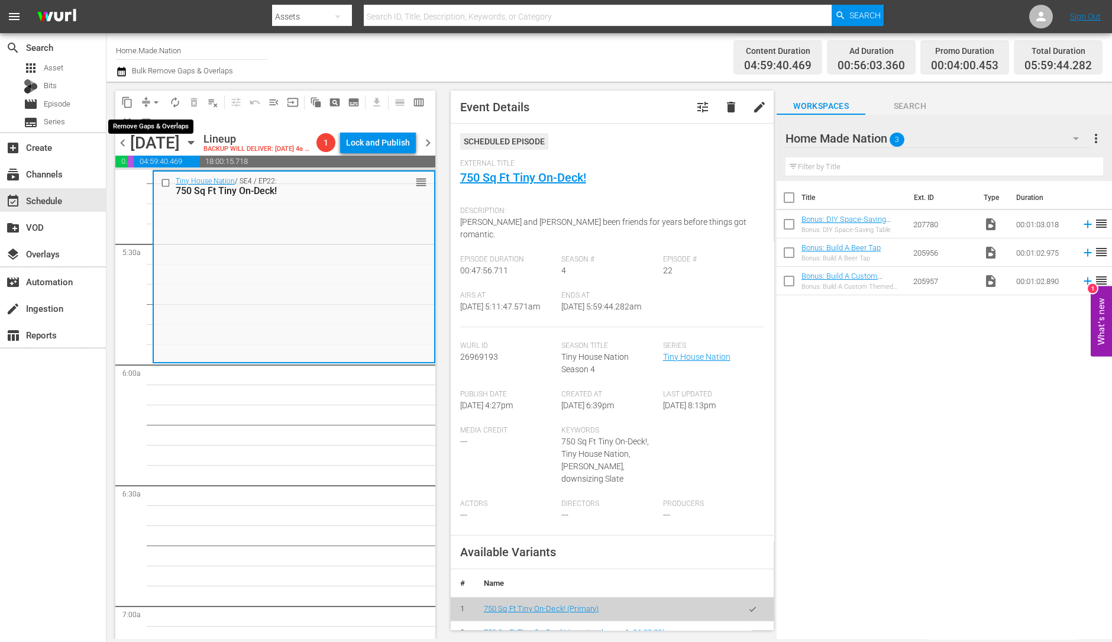
click at [154, 99] on span "arrow_drop_down" at bounding box center [156, 102] width 12 height 12
click at [156, 125] on li "Align to Midnight" at bounding box center [157, 126] width 124 height 20
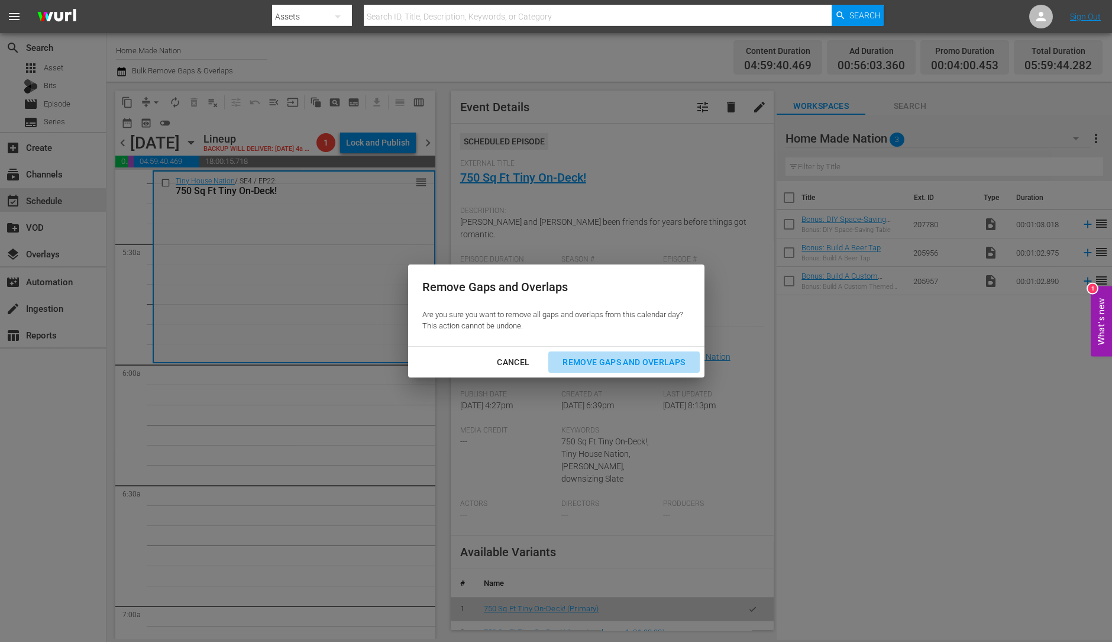
click at [599, 359] on div "Remove Gaps and Overlaps" at bounding box center [623, 362] width 141 height 15
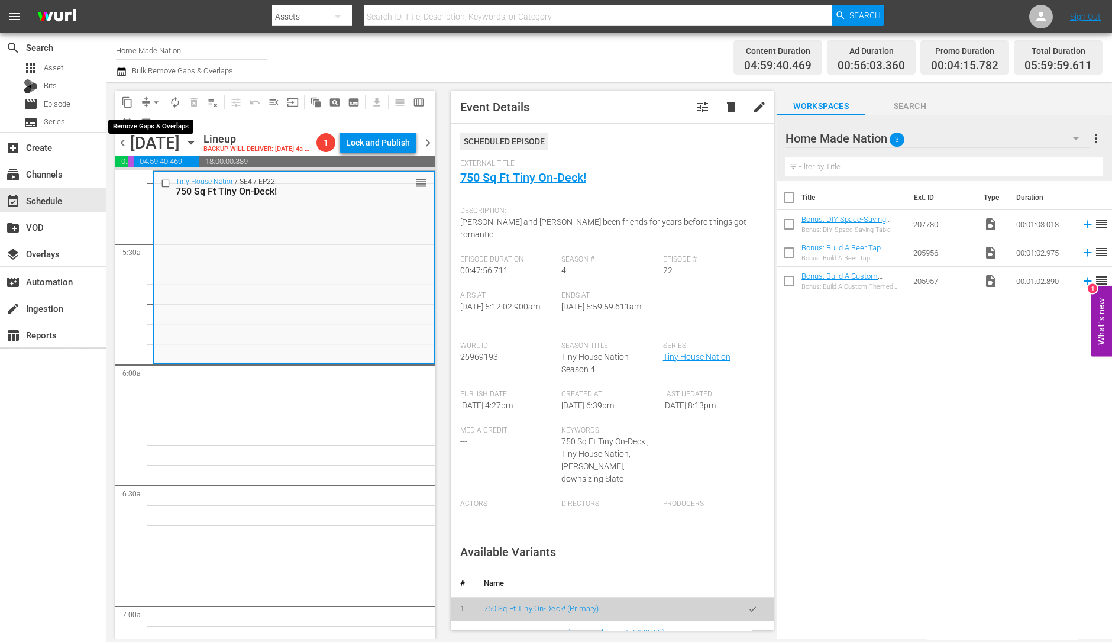
click at [153, 99] on span "arrow_drop_down" at bounding box center [156, 102] width 12 height 12
click at [160, 126] on li "Align to Midnight" at bounding box center [157, 126] width 124 height 20
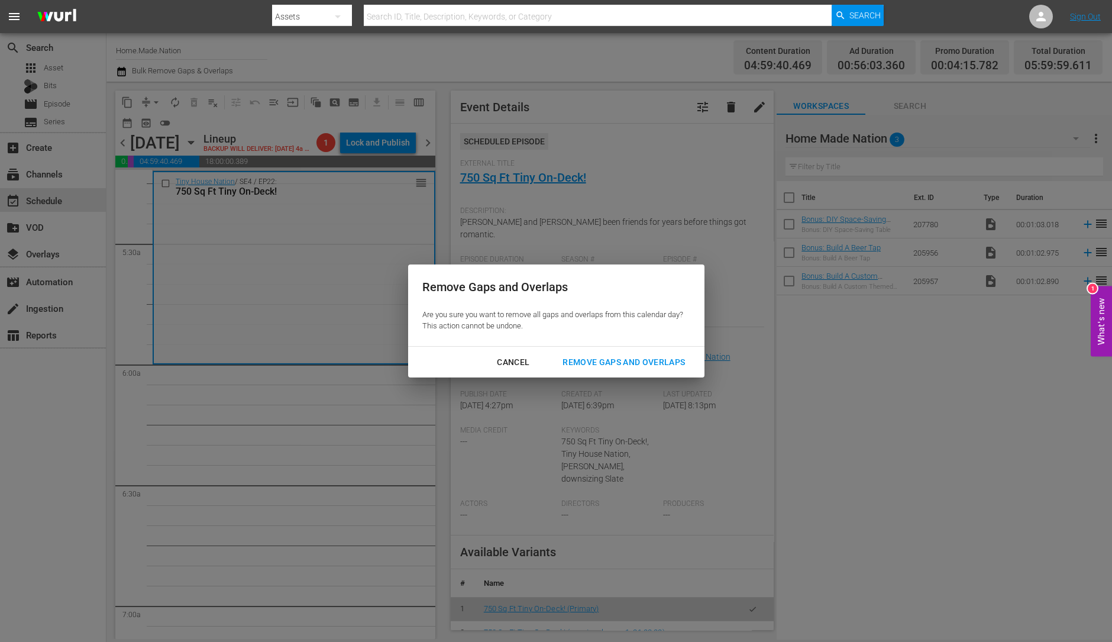
click at [612, 355] on div "Remove Gaps and Overlaps" at bounding box center [623, 362] width 141 height 15
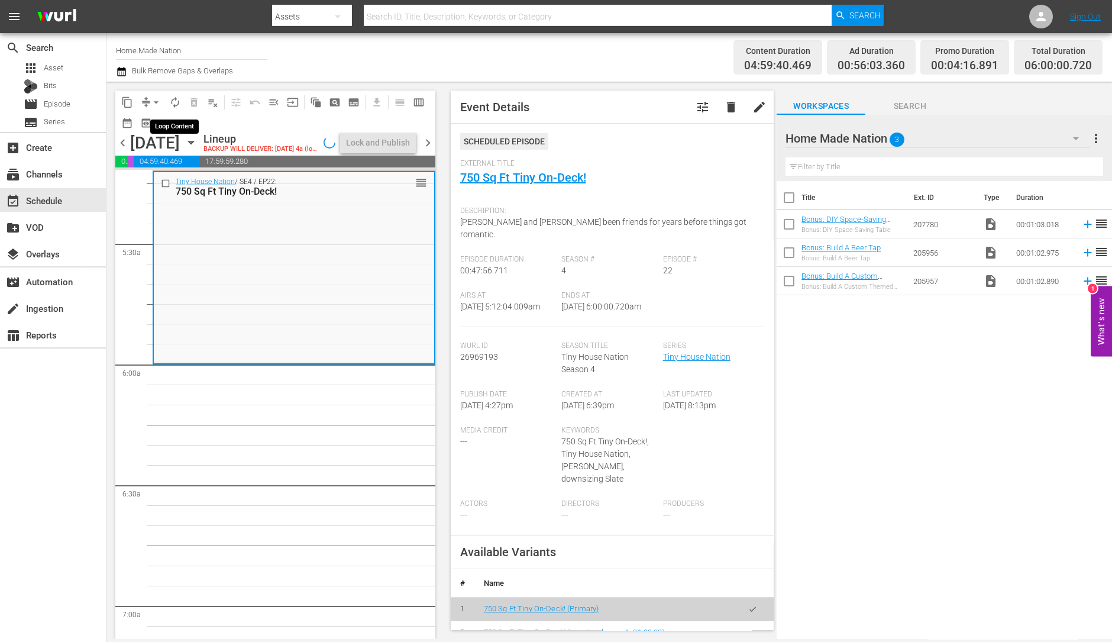
click at [176, 101] on span "autorenew_outlined" at bounding box center [175, 102] width 12 height 12
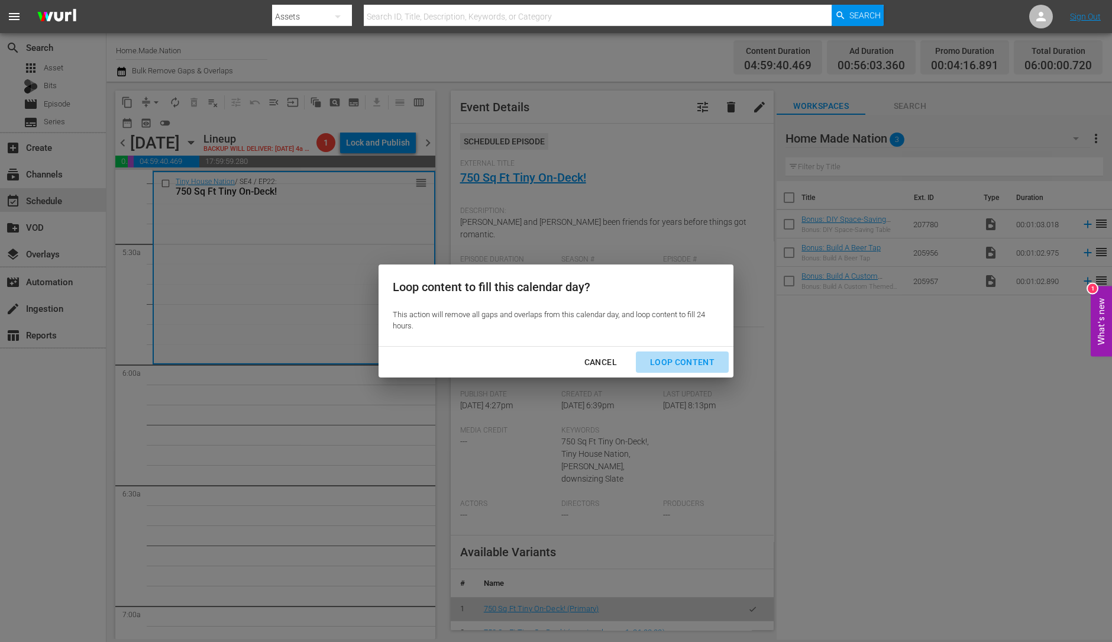
click at [701, 364] on div "Loop Content" at bounding box center [682, 362] width 83 height 15
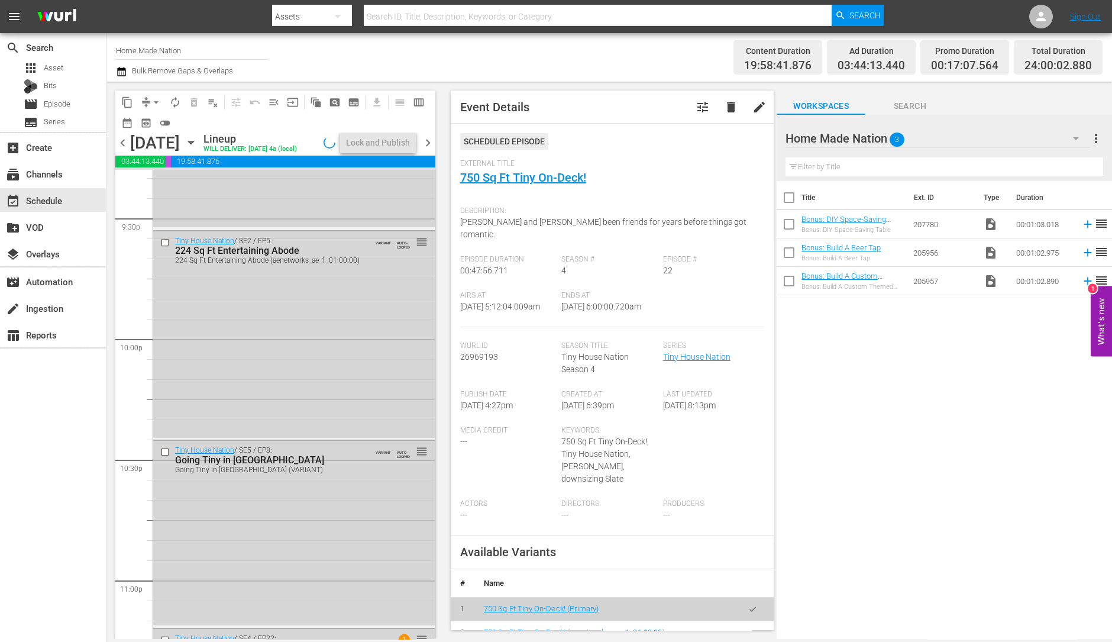
scroll to position [5341, 0]
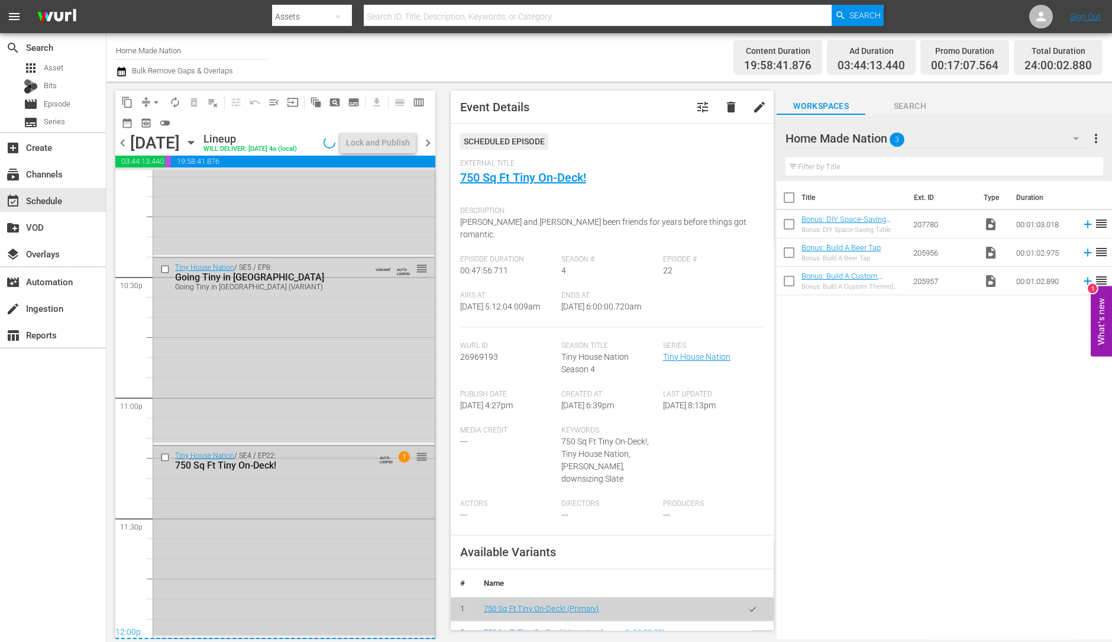
click at [252, 557] on div "Tiny House Nation / SE4 / EP22: 750 Sq Ft Tiny On-Deck! AUTO-LOOPED 1 reorder" at bounding box center [294, 540] width 282 height 189
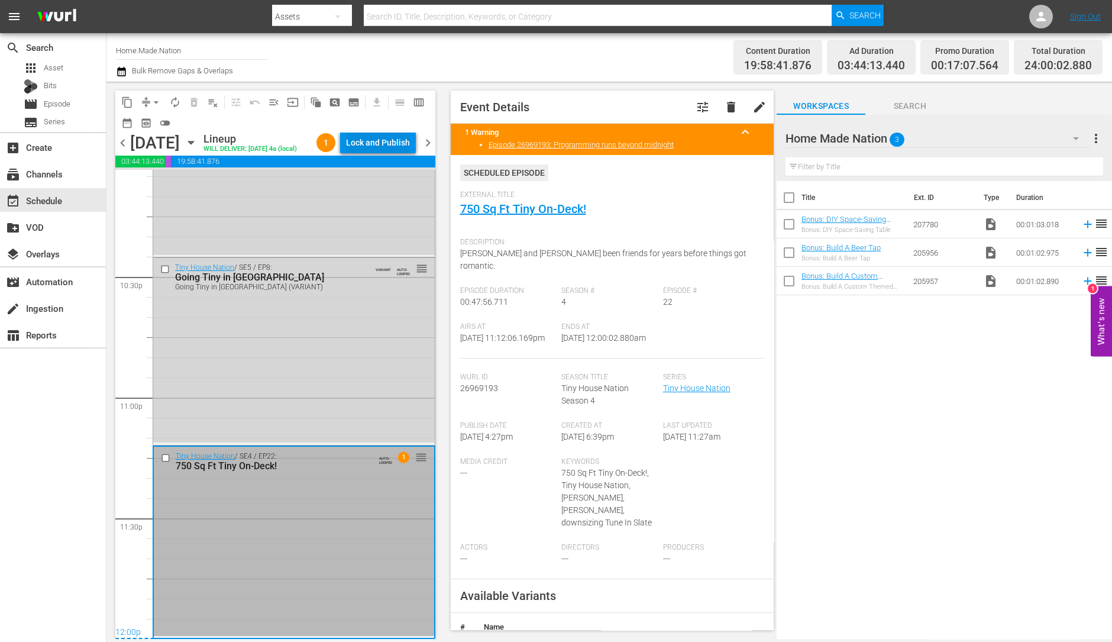
click at [393, 153] on div "Lock and Publish" at bounding box center [378, 142] width 64 height 21
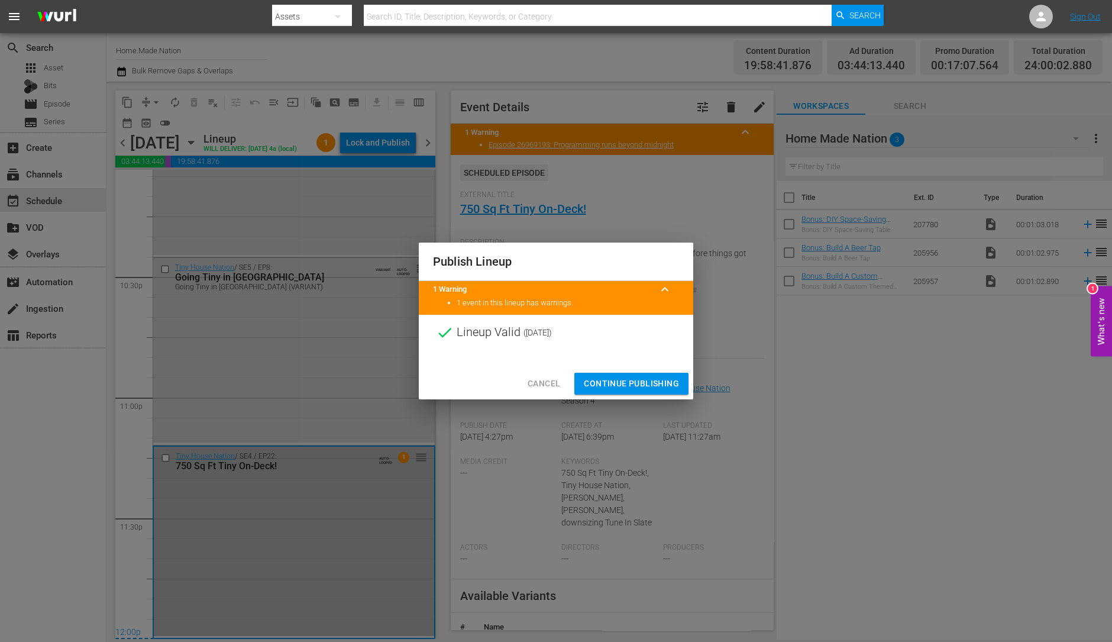
click at [625, 392] on button "Continue Publishing" at bounding box center [631, 384] width 114 height 22
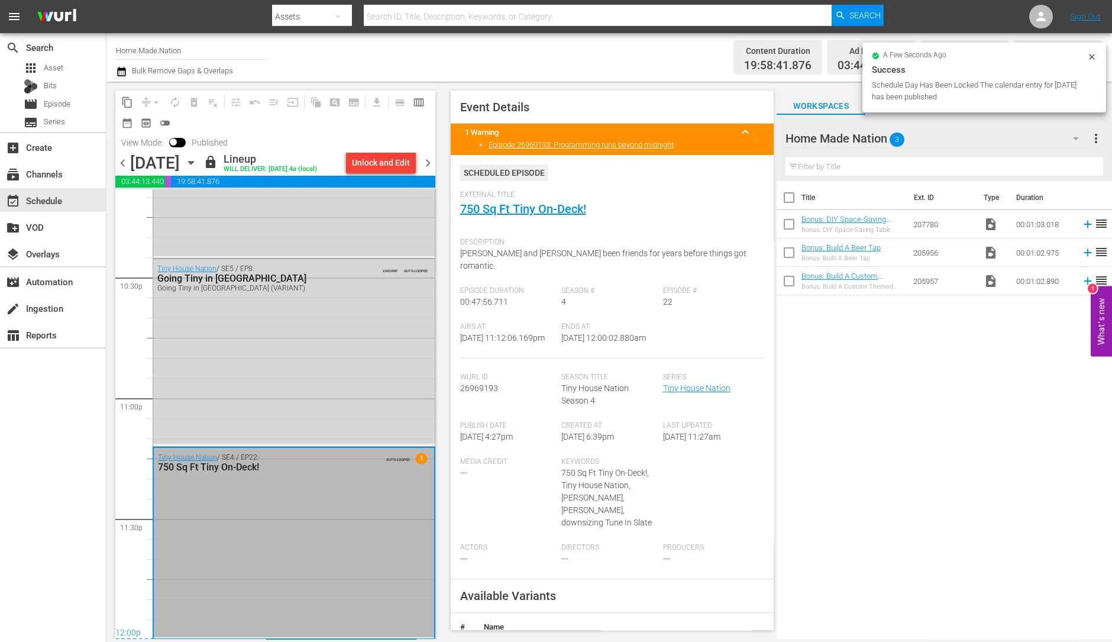
scroll to position [5341, 0]
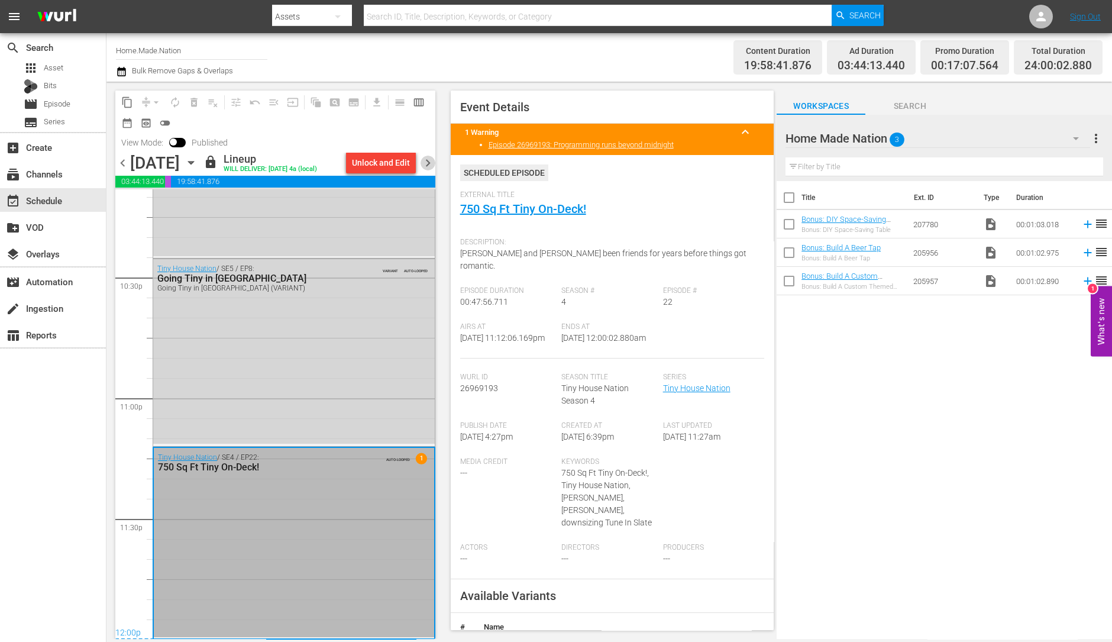
click at [431, 161] on span "chevron_right" at bounding box center [428, 163] width 15 height 15
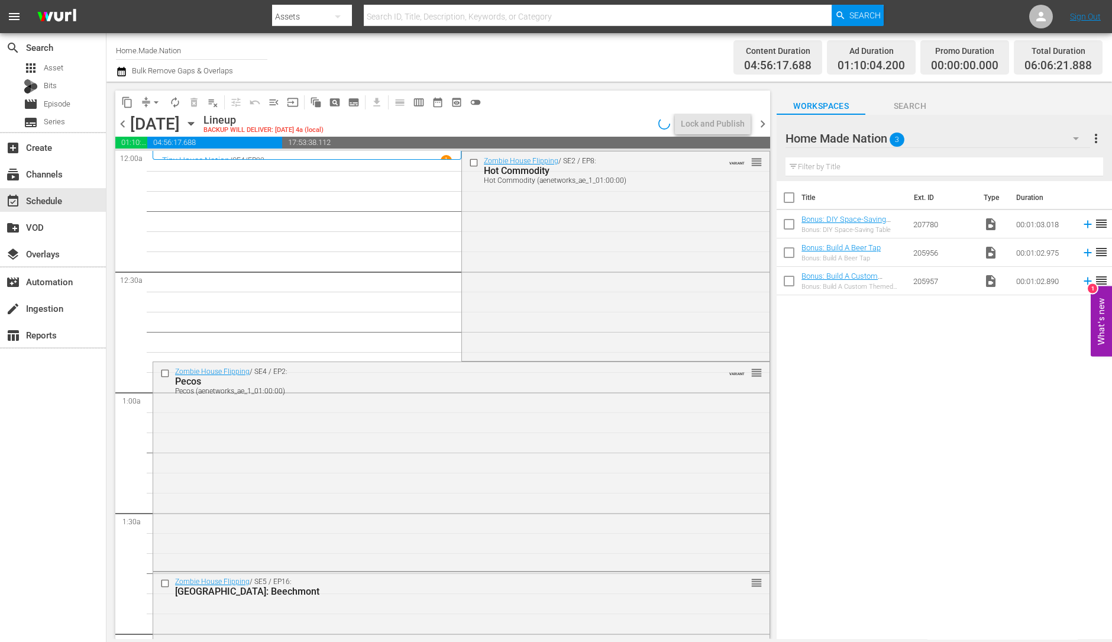
click at [156, 111] on div "content_copy compress arrow_drop_down autorenew_outlined delete_forever_outline…" at bounding box center [301, 101] width 372 height 23
click at [155, 104] on span "arrow_drop_down" at bounding box center [156, 102] width 12 height 12
click at [148, 127] on li "Align to Midnight" at bounding box center [157, 126] width 124 height 20
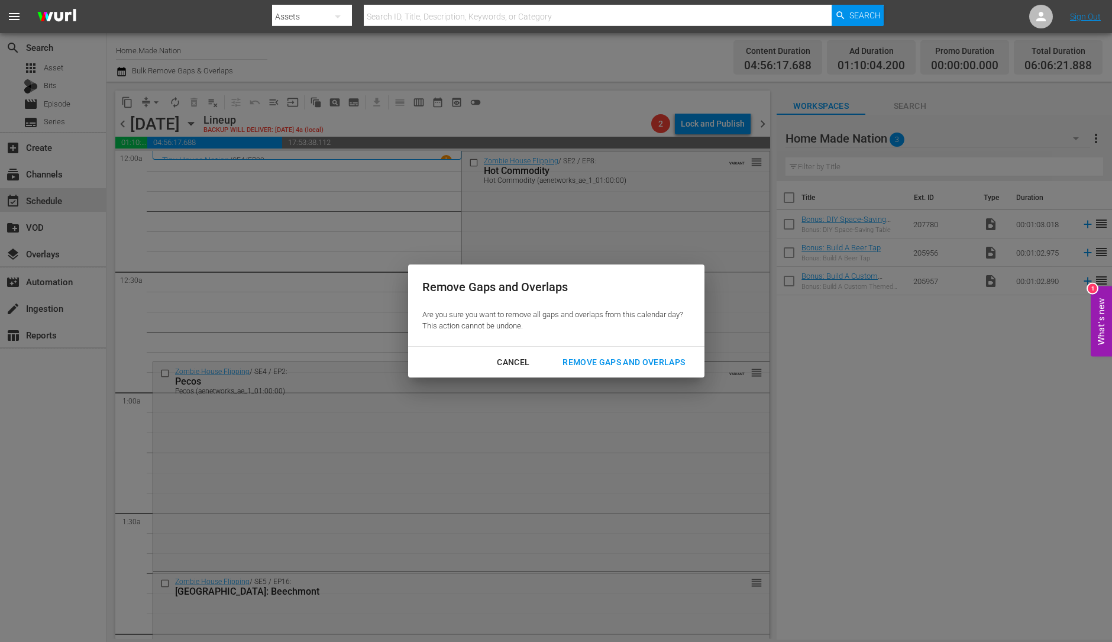
click at [585, 352] on button "Remove Gaps and Overlaps" at bounding box center [623, 362] width 151 height 22
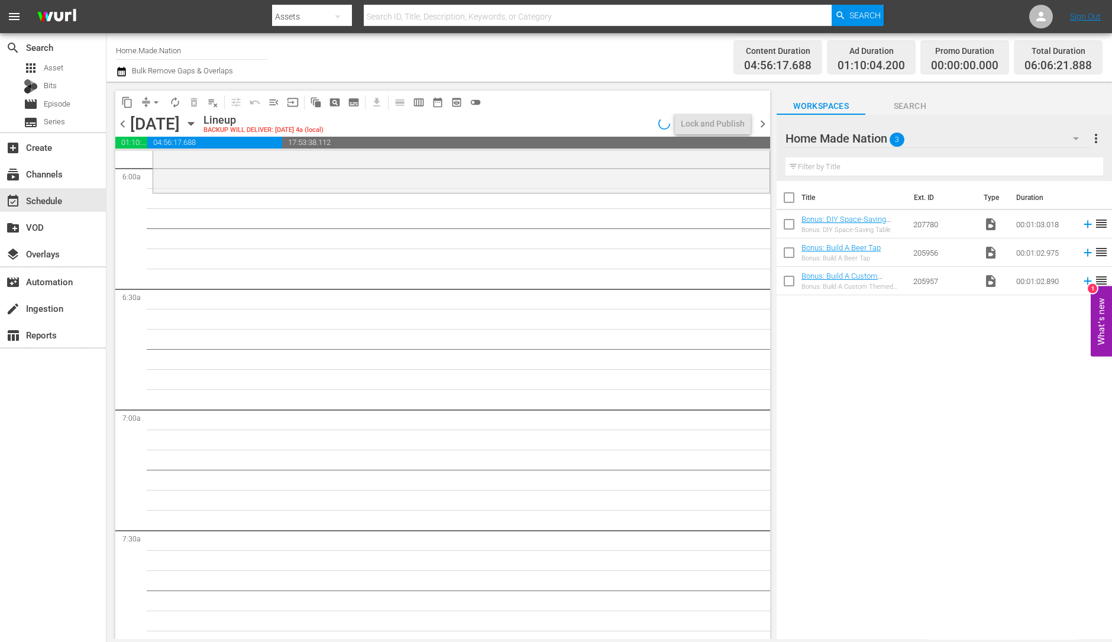
scroll to position [1345, 0]
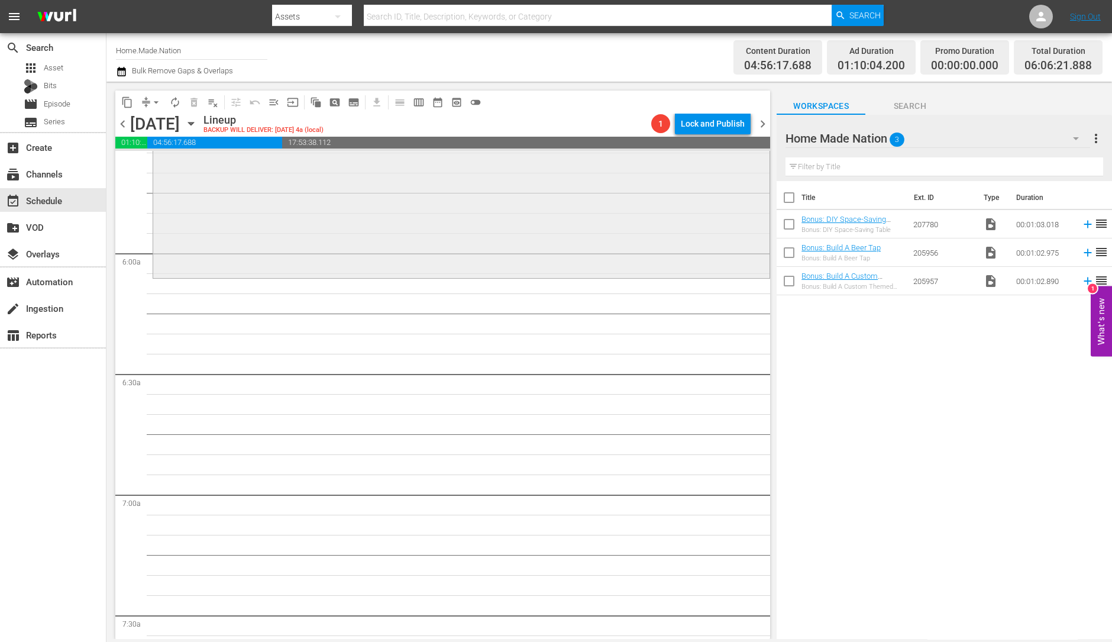
click at [331, 217] on div "Zombie House Flipping / SE3 / EP8: The Speed Flip The Speed Flip (aenetworks_ae…" at bounding box center [461, 172] width 616 height 206
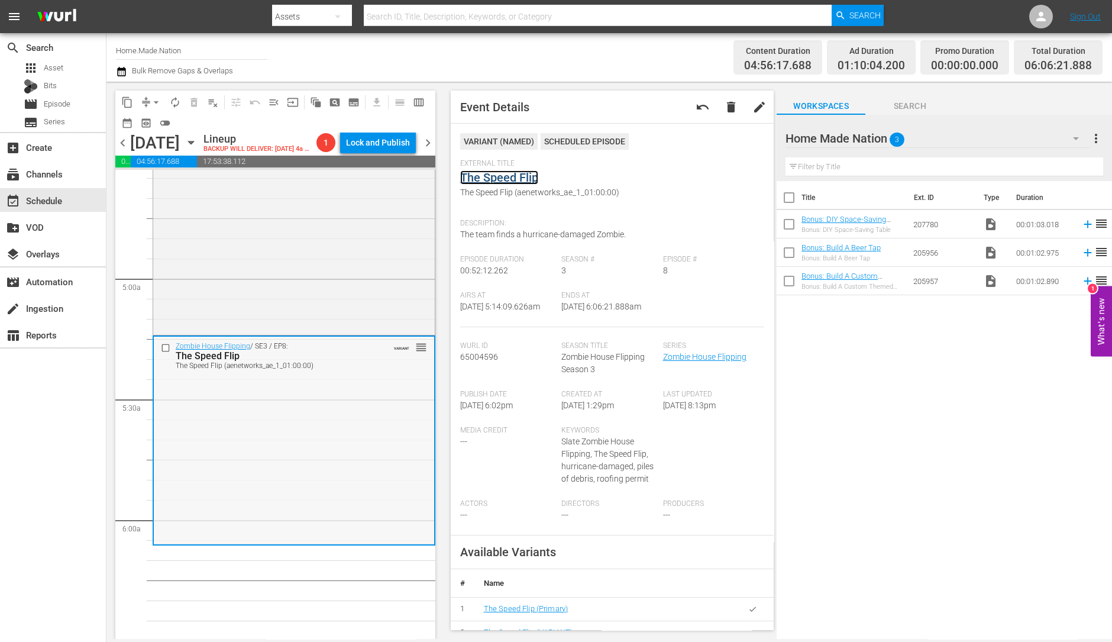
scroll to position [1094, 0]
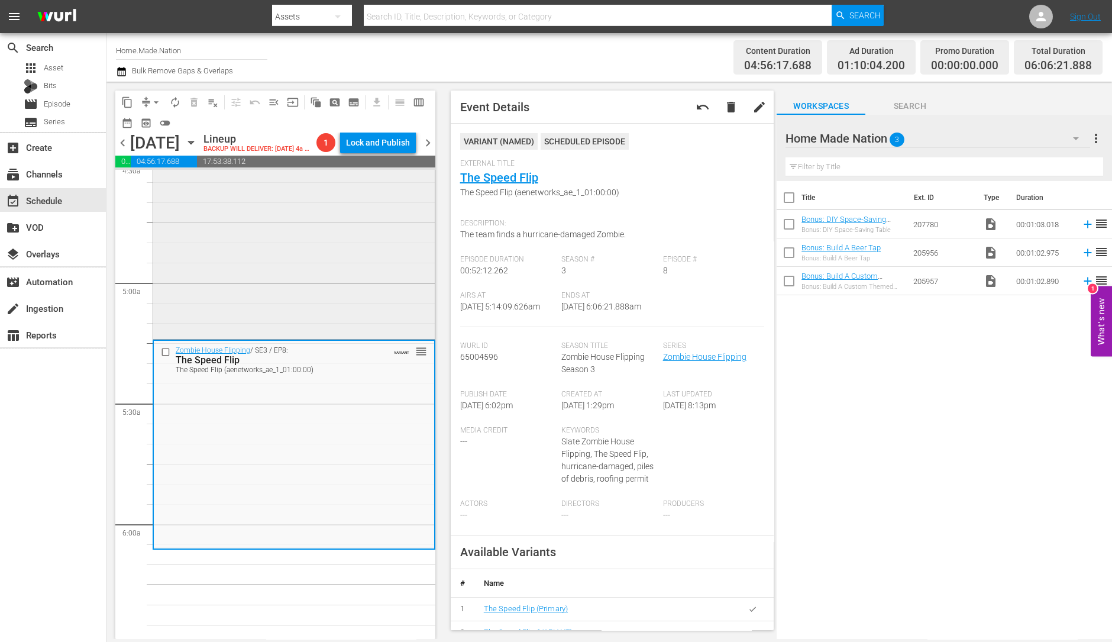
click at [296, 226] on div "Zombie House Flipping / SE5 / EP20: Orlando: Montcalm reorder" at bounding box center [294, 233] width 282 height 207
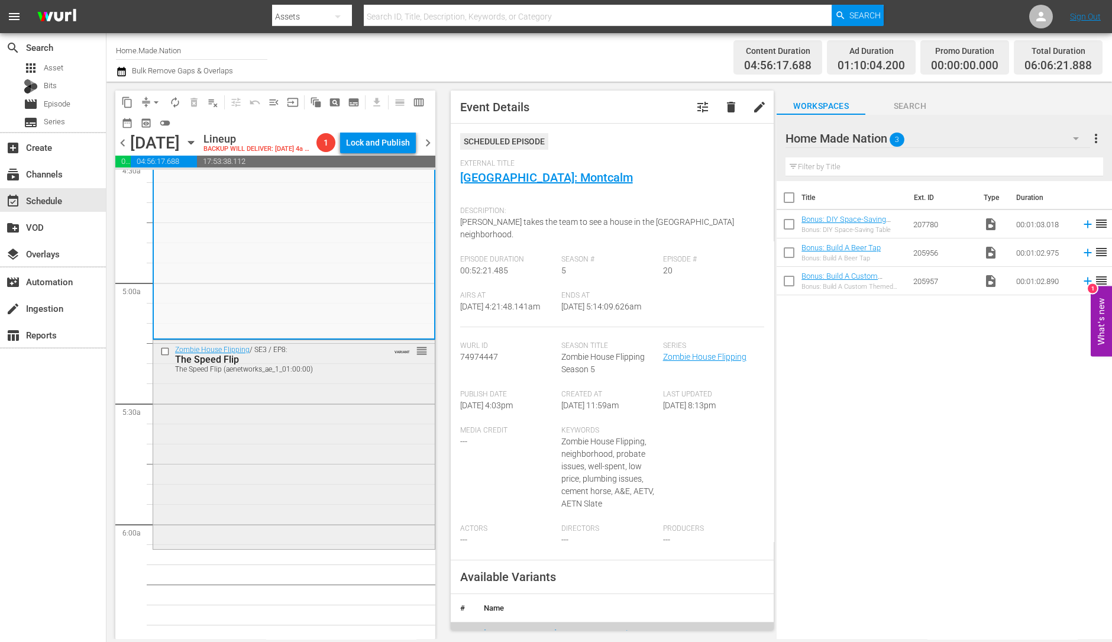
click at [235, 416] on div "Zombie House Flipping / SE3 / EP8: The Speed Flip The Speed Flip (aenetworks_ae…" at bounding box center [294, 443] width 282 height 206
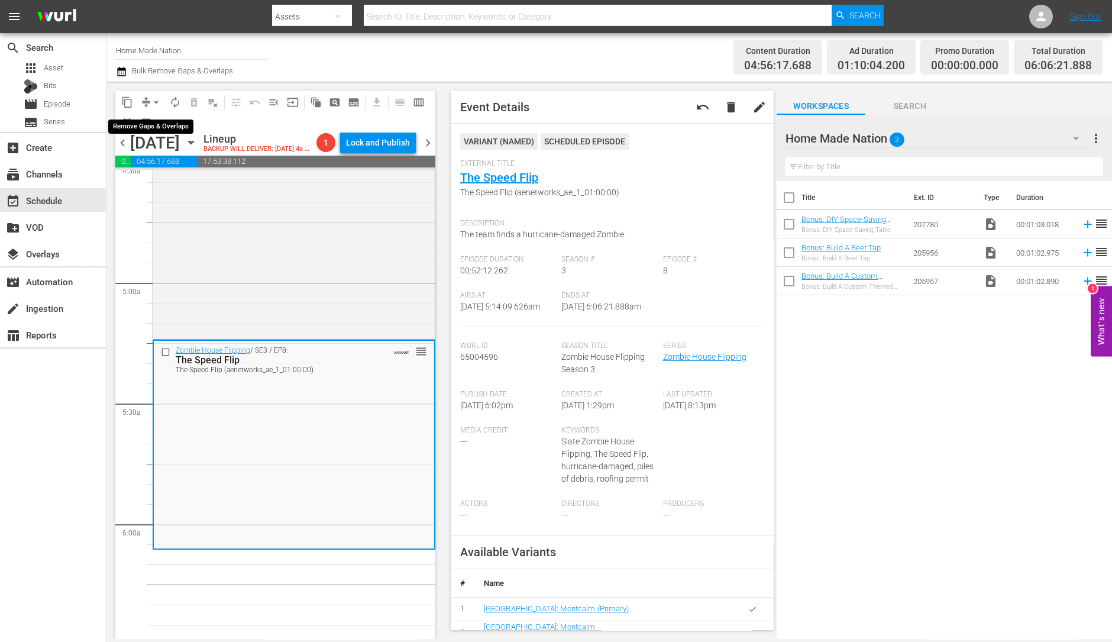
click at [154, 99] on span "arrow_drop_down" at bounding box center [156, 102] width 12 height 12
click at [156, 122] on li "Align to Midnight" at bounding box center [157, 126] width 124 height 20
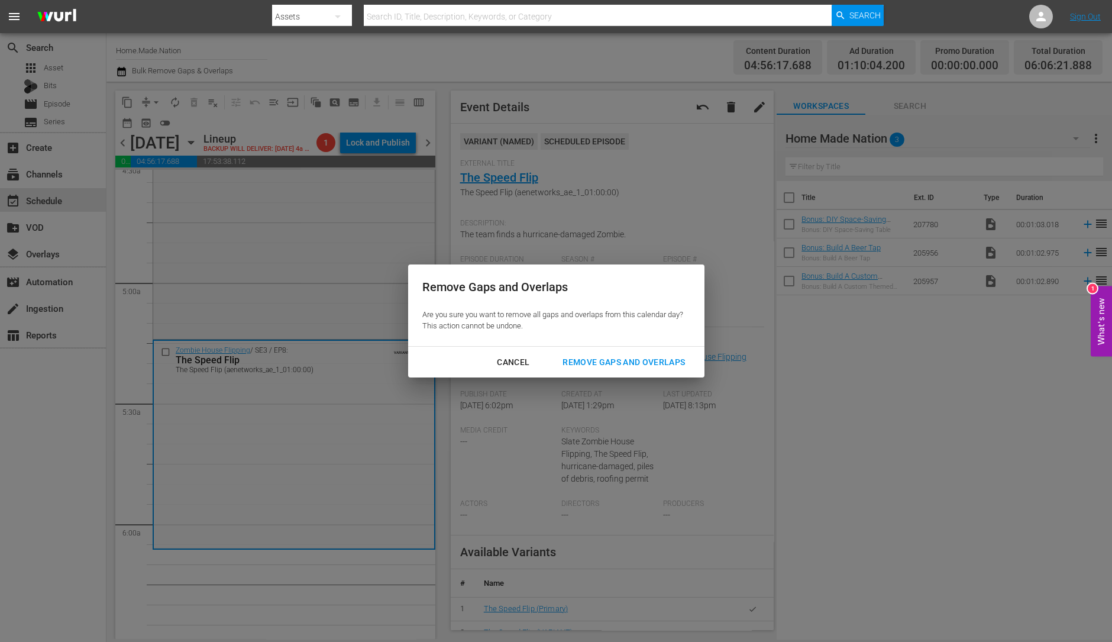
click at [583, 365] on div "Remove Gaps and Overlaps" at bounding box center [623, 362] width 141 height 15
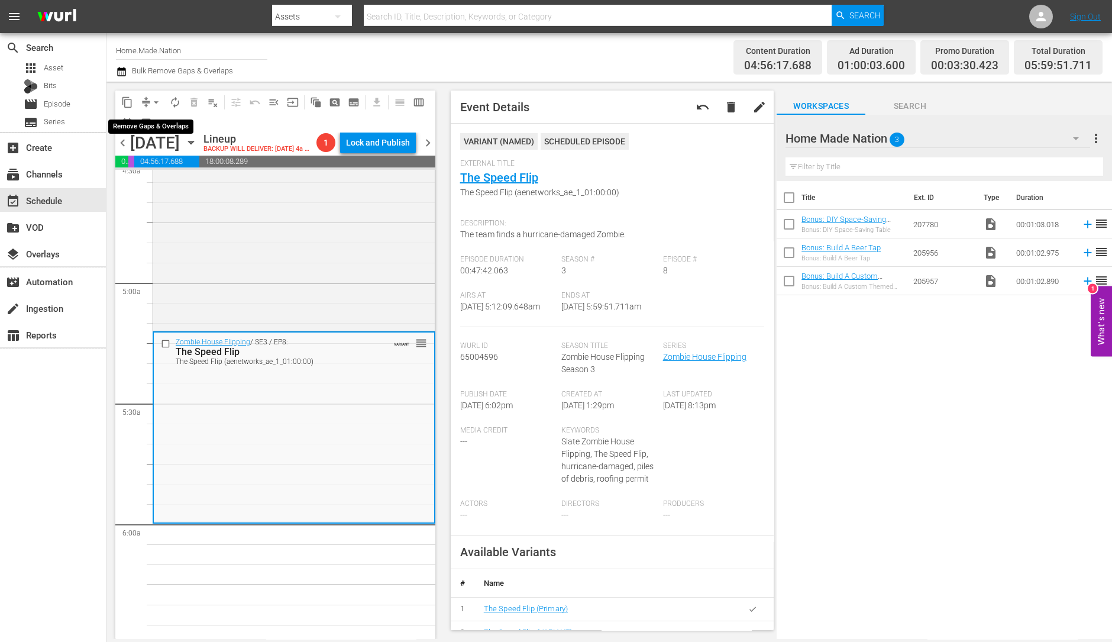
click at [154, 104] on span "arrow_drop_down" at bounding box center [156, 102] width 12 height 12
click at [159, 124] on li "Align to Midnight" at bounding box center [157, 126] width 124 height 20
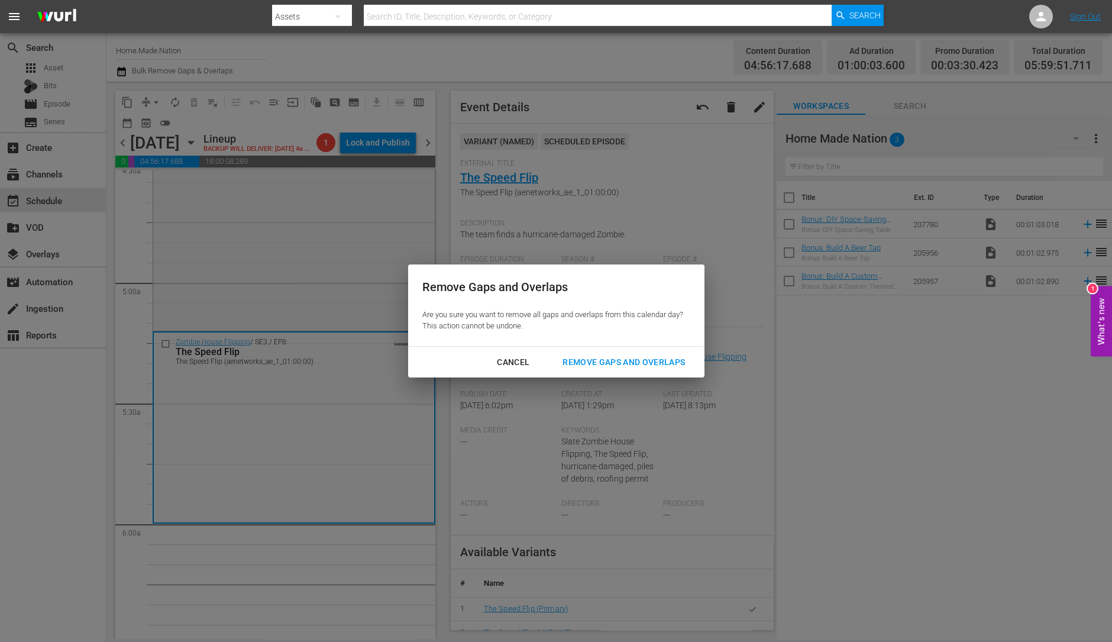
click at [594, 357] on div "Remove Gaps and Overlaps" at bounding box center [623, 362] width 141 height 15
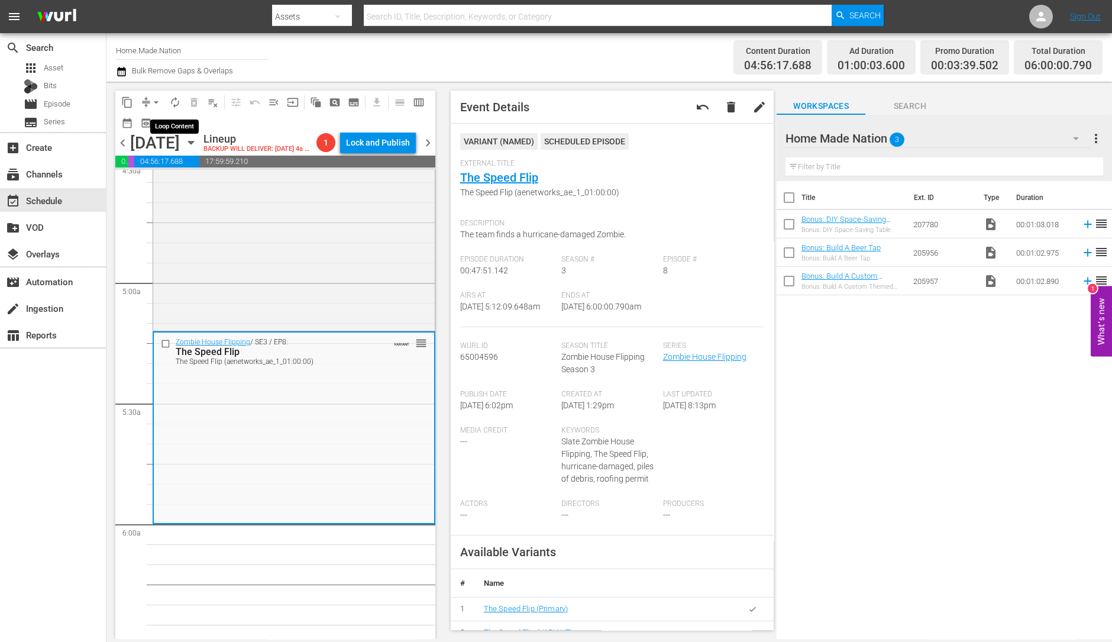
click at [177, 102] on span "autorenew_outlined" at bounding box center [175, 102] width 12 height 12
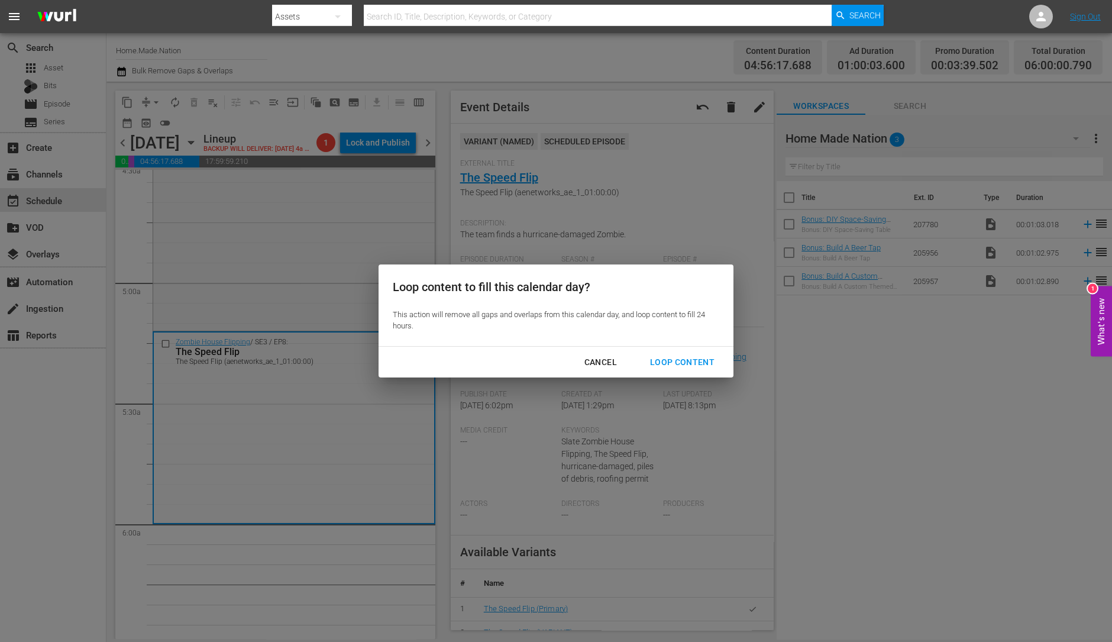
click at [652, 358] on div "Loop Content" at bounding box center [682, 362] width 83 height 15
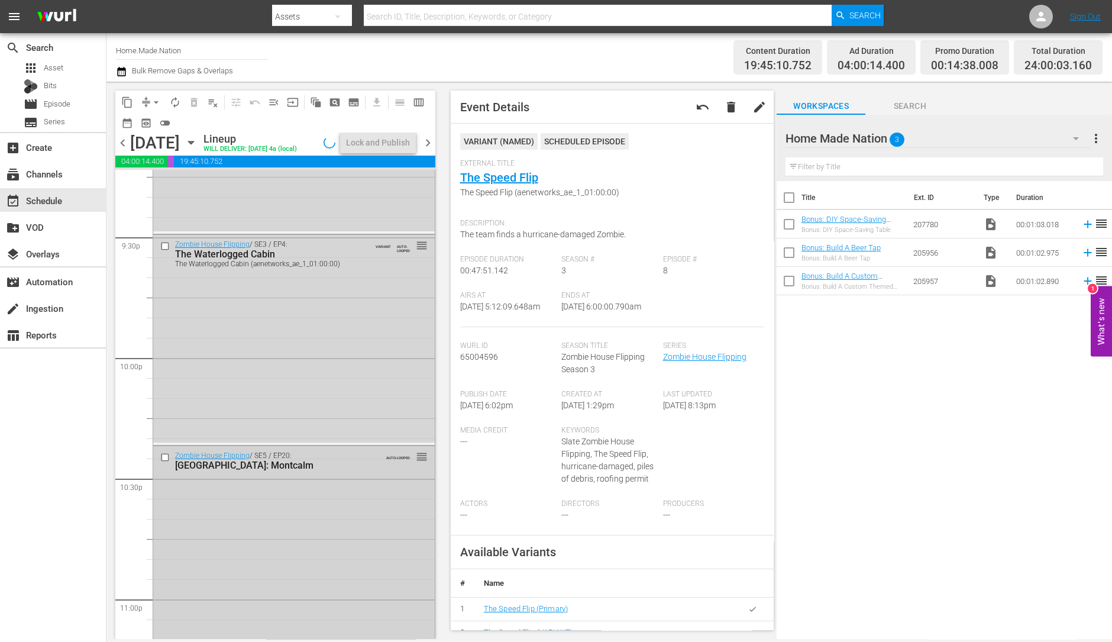
scroll to position [5322, 0]
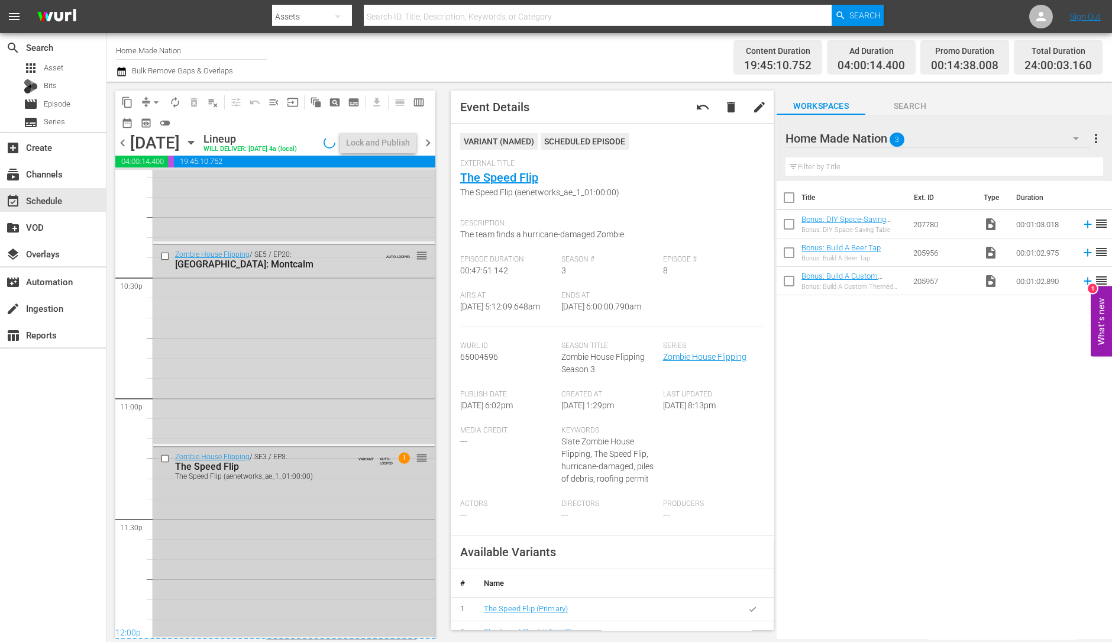
click at [337, 532] on div "Zombie House Flipping / SE3 / EP8: The Speed Flip The Speed Flip (aenetworks_ae…" at bounding box center [294, 541] width 282 height 189
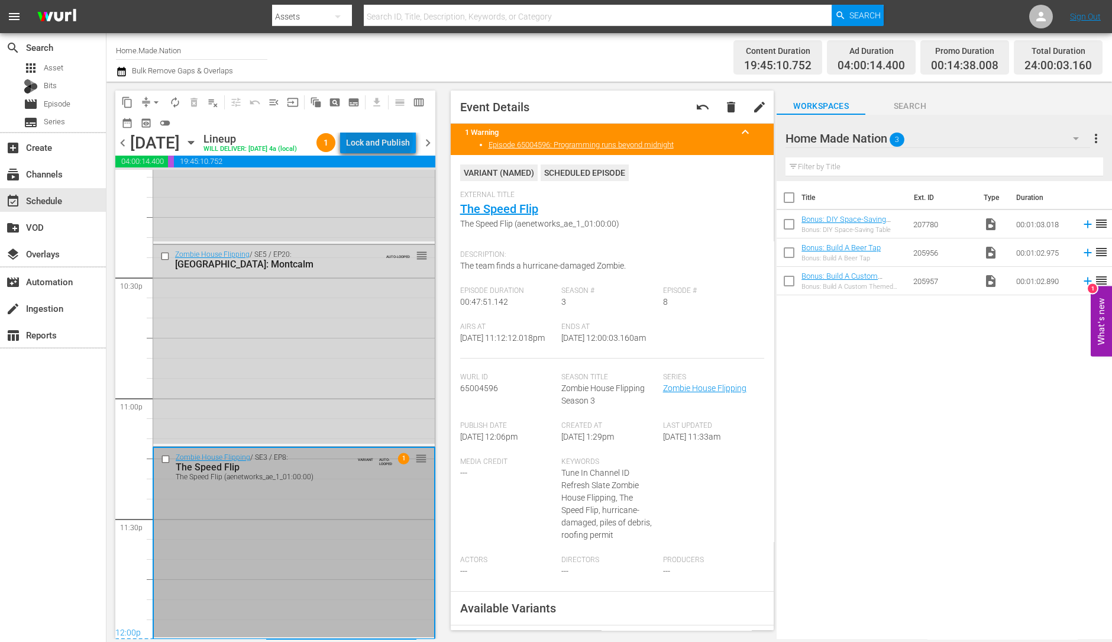
click at [381, 139] on div "Lock and Publish" at bounding box center [378, 142] width 64 height 21
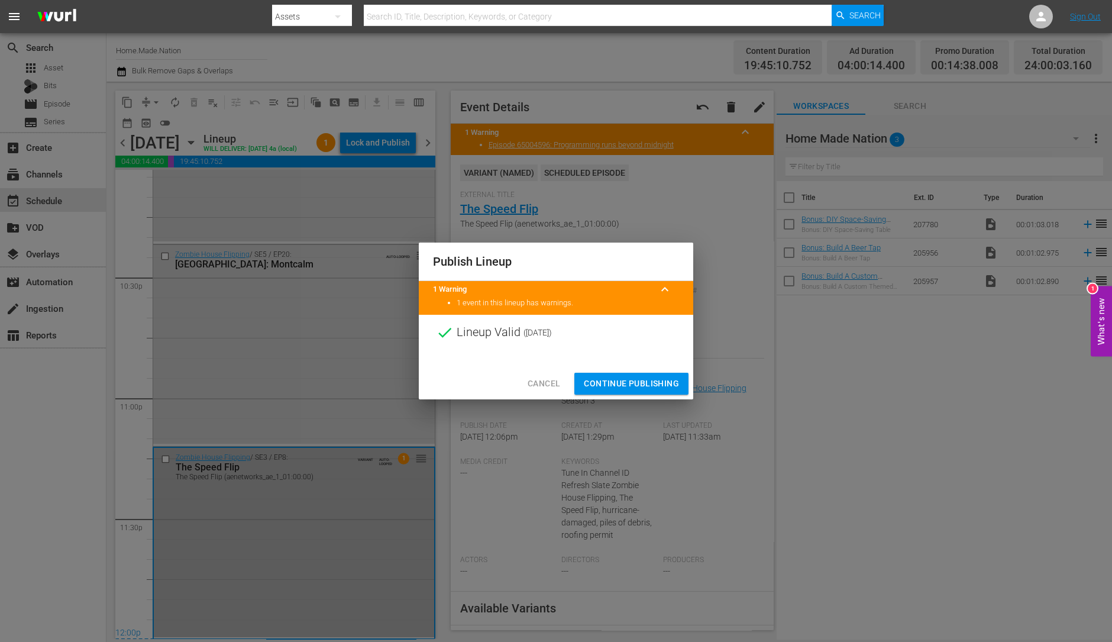
click at [609, 381] on span "Continue Publishing" at bounding box center [631, 383] width 95 height 15
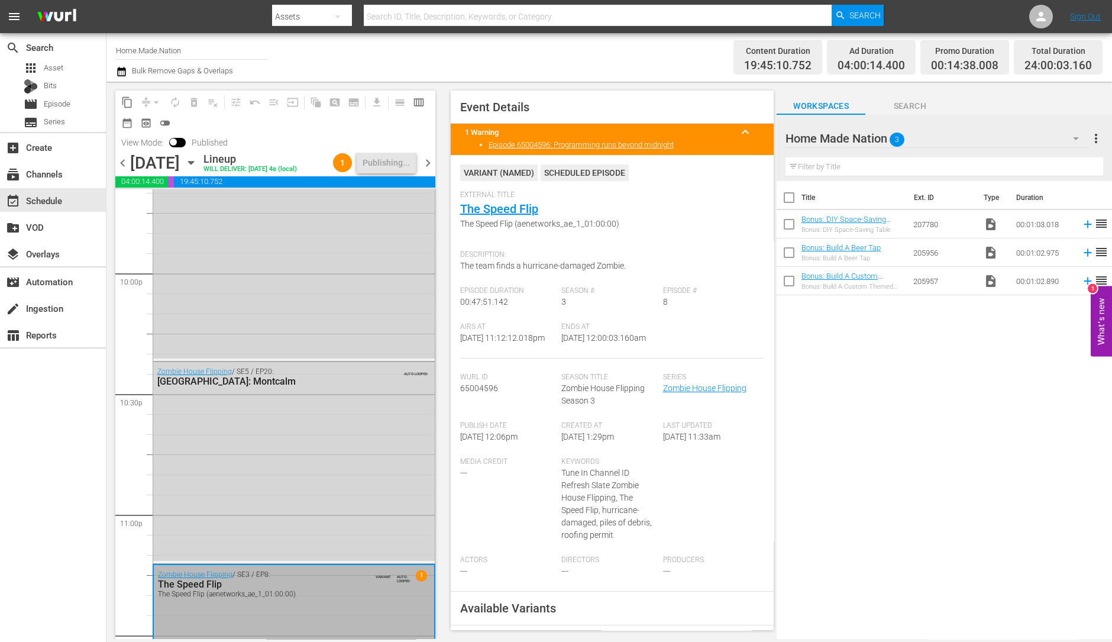
scroll to position [5341, 0]
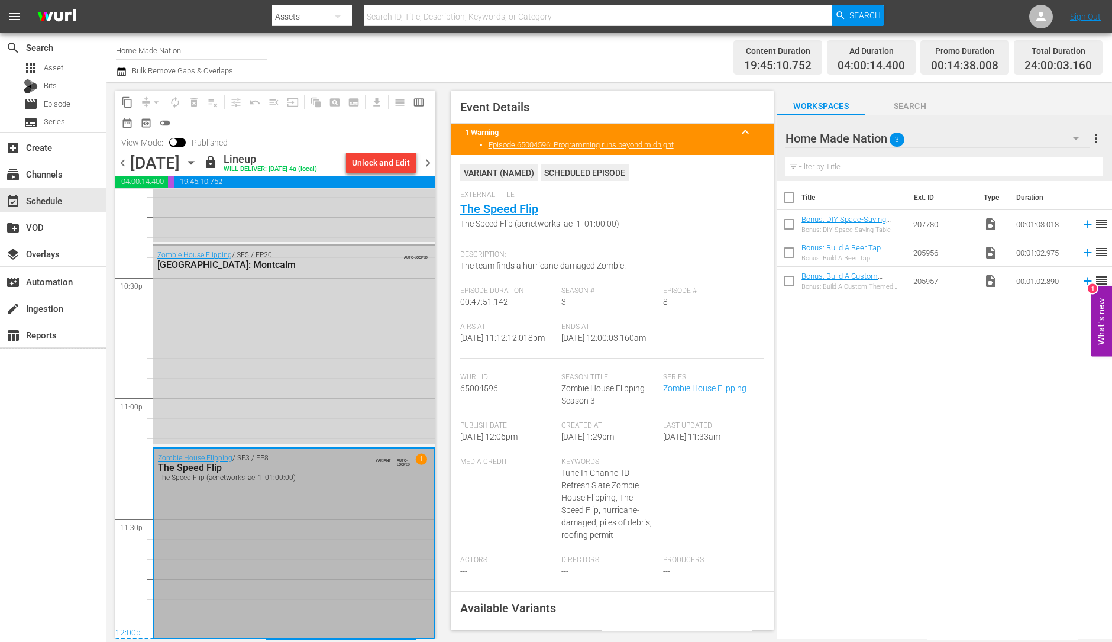
click at [428, 167] on span "chevron_right" at bounding box center [428, 163] width 15 height 15
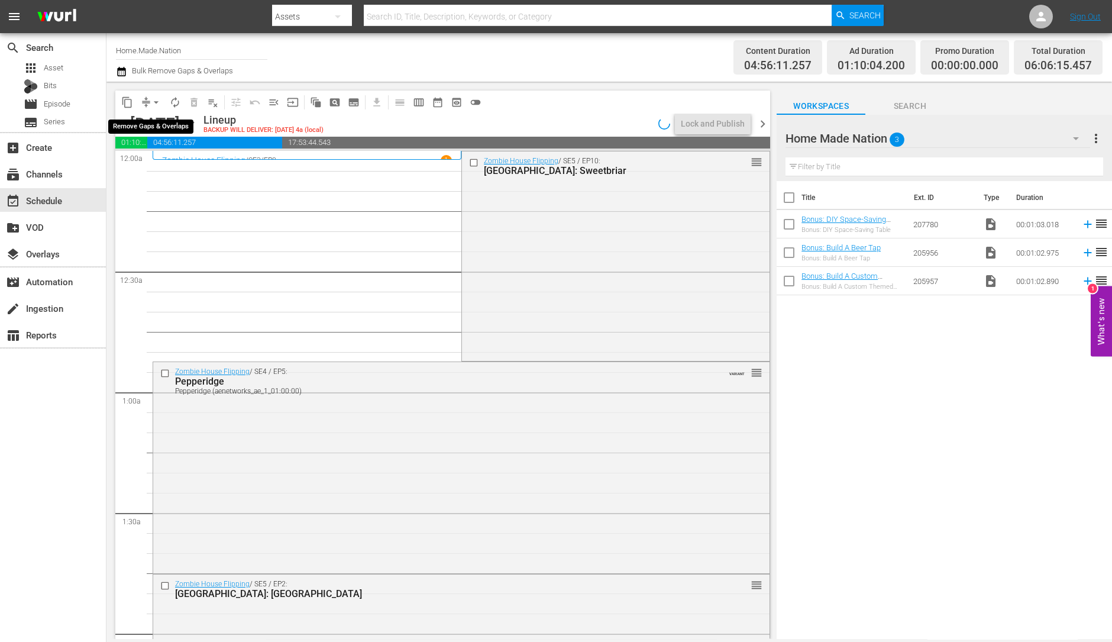
click at [157, 101] on span "arrow_drop_down" at bounding box center [156, 102] width 12 height 12
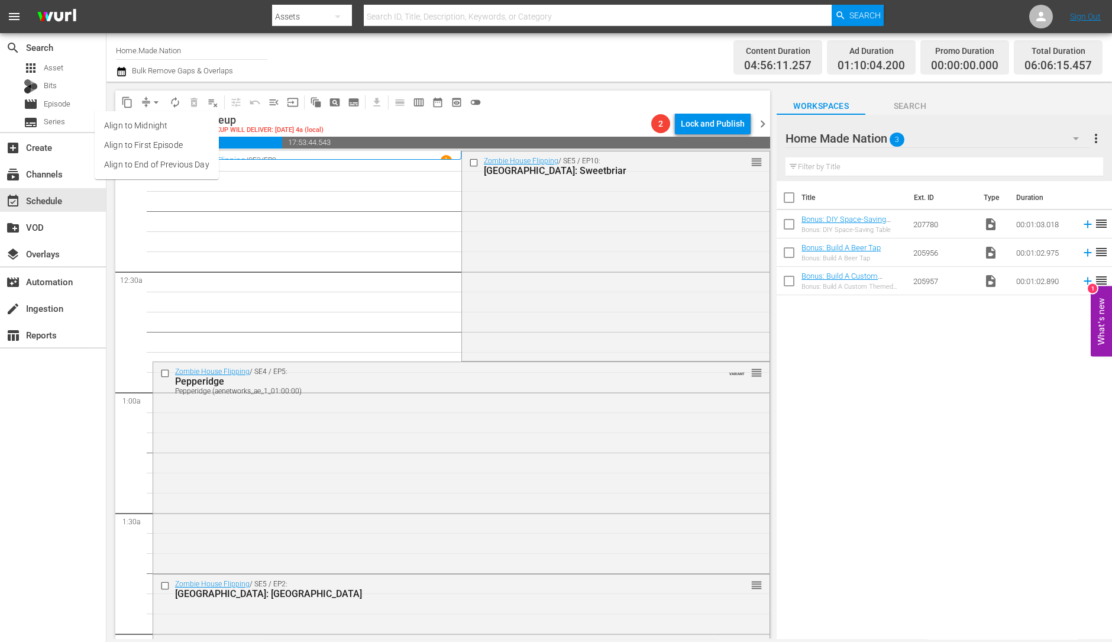
click at [161, 123] on li "Align to Midnight" at bounding box center [157, 126] width 124 height 20
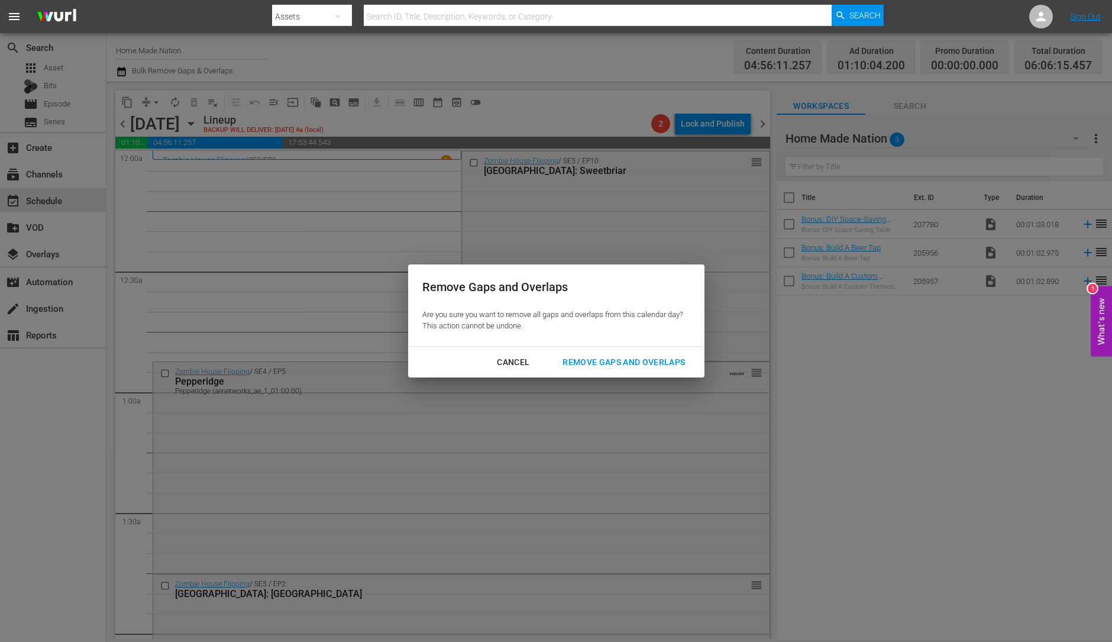
click at [654, 352] on button "Remove Gaps and Overlaps" at bounding box center [623, 362] width 151 height 22
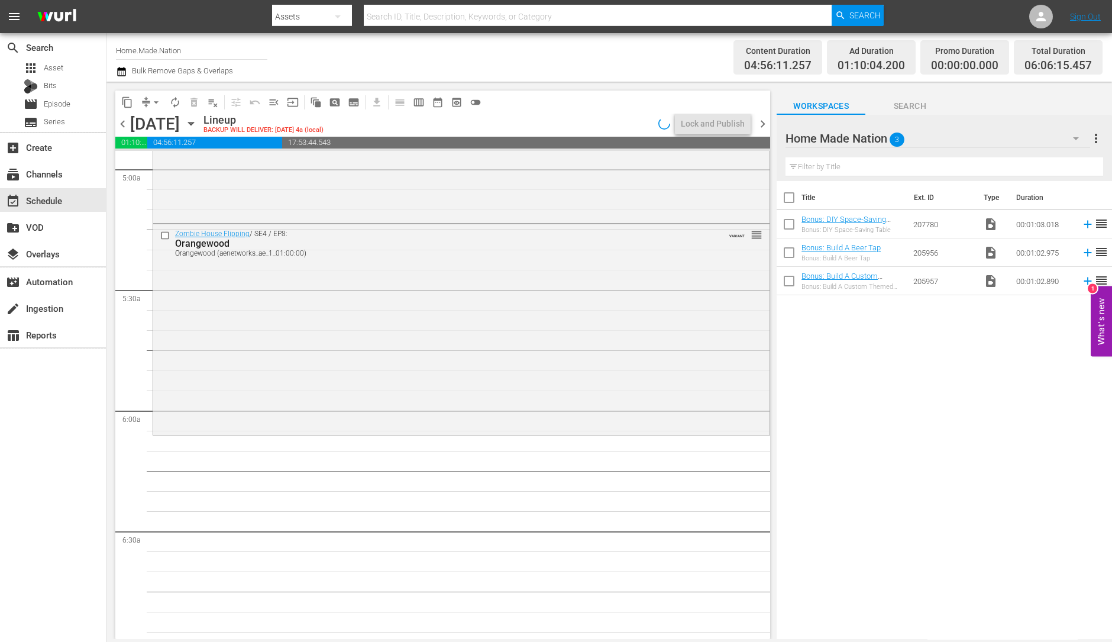
scroll to position [1187, 0]
click at [310, 335] on div "Zombie House Flipping / SE4 / EP8: Orangewood Orangewood (aenetworks_ae_1_01:00…" at bounding box center [461, 329] width 616 height 208
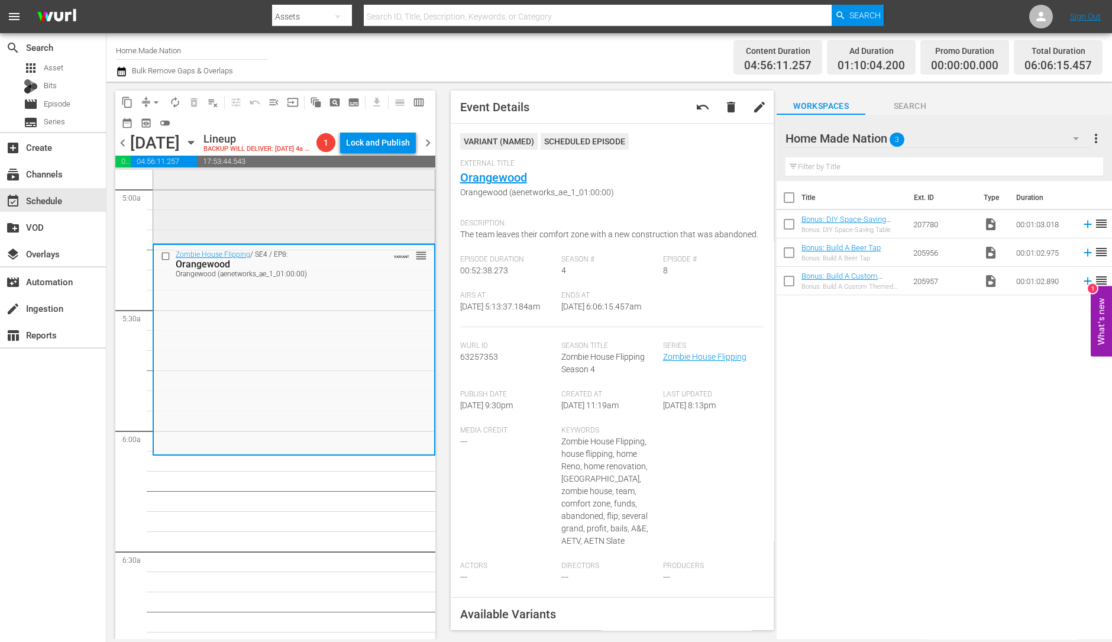
click at [355, 230] on div "Zombie House Flipping / SE4 / EP15: Bradley Bradley (aenetworks_ae_1_01:00:00) …" at bounding box center [294, 139] width 282 height 205
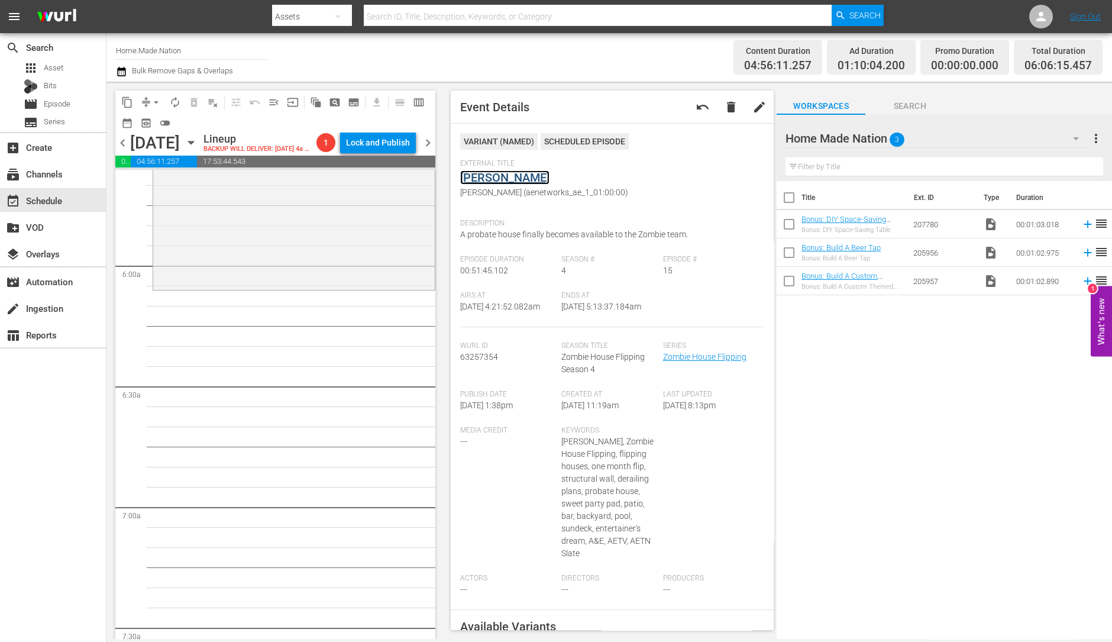
scroll to position [1354, 0]
click at [225, 229] on div "Zombie House Flipping / SE4 / EP8: Orangewood Orangewood (aenetworks_ae_1_01:00…" at bounding box center [294, 181] width 282 height 208
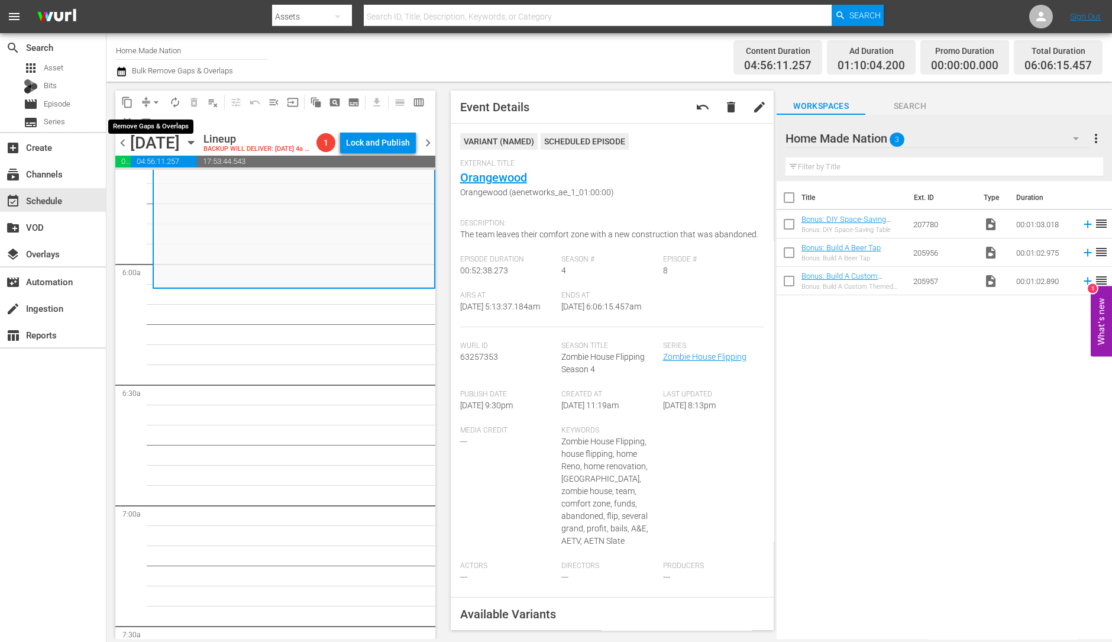
click at [156, 99] on span "arrow_drop_down" at bounding box center [156, 102] width 12 height 12
click at [151, 117] on li "Align to Midnight" at bounding box center [157, 126] width 124 height 20
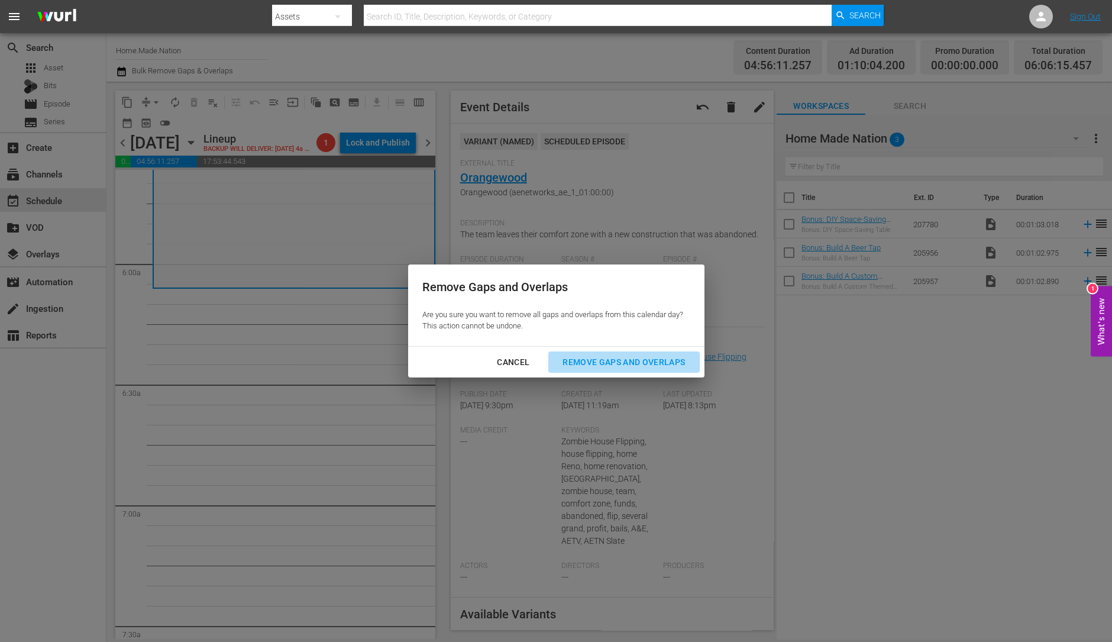
click at [595, 367] on div "Remove Gaps and Overlaps" at bounding box center [623, 362] width 141 height 15
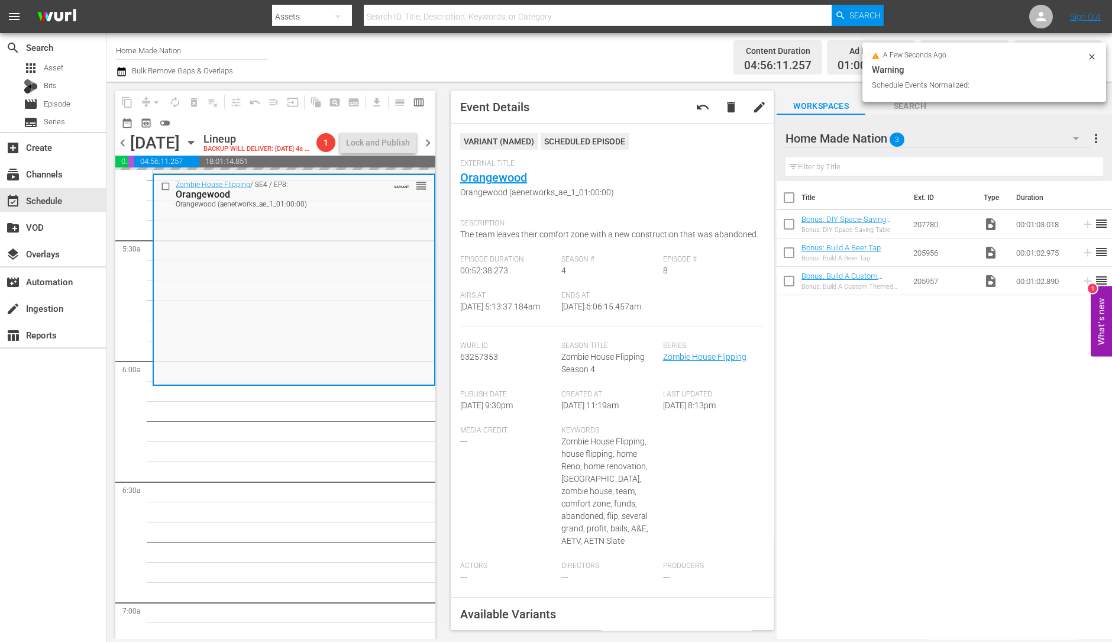
scroll to position [1251, 0]
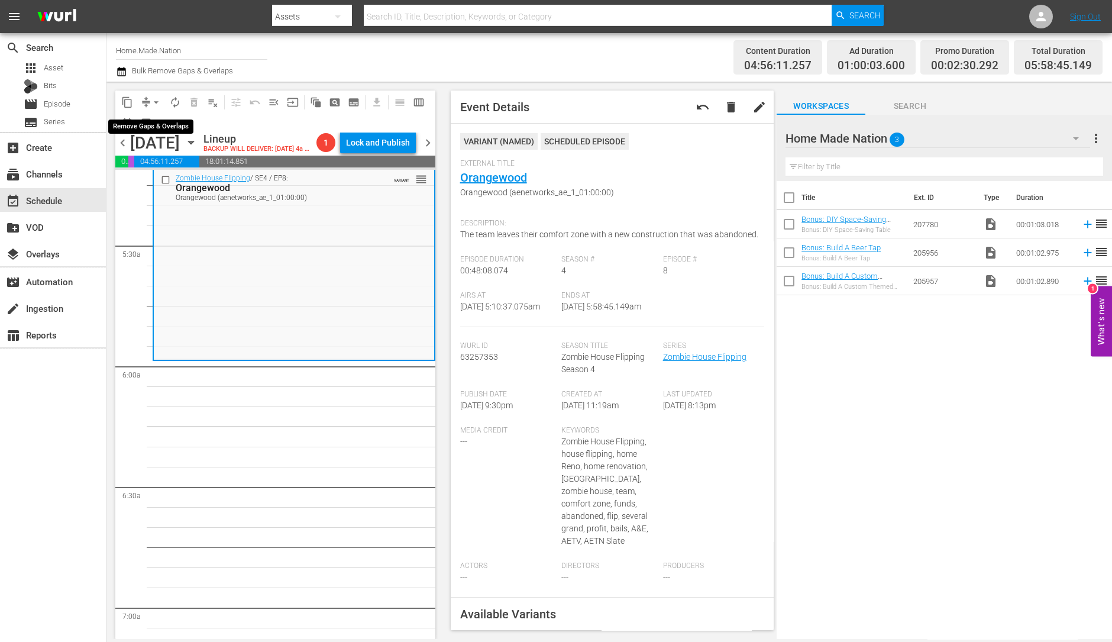
click at [154, 99] on span "arrow_drop_down" at bounding box center [156, 102] width 12 height 12
click at [170, 124] on li "Align to Midnight" at bounding box center [157, 126] width 124 height 20
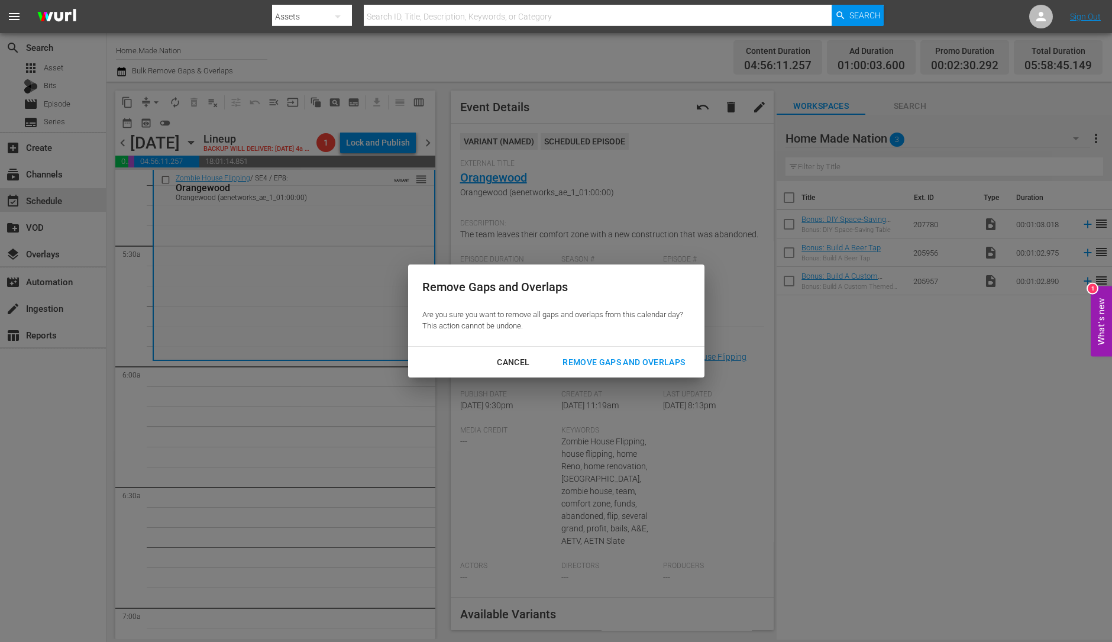
click at [630, 369] on button "Remove Gaps and Overlaps" at bounding box center [623, 362] width 151 height 22
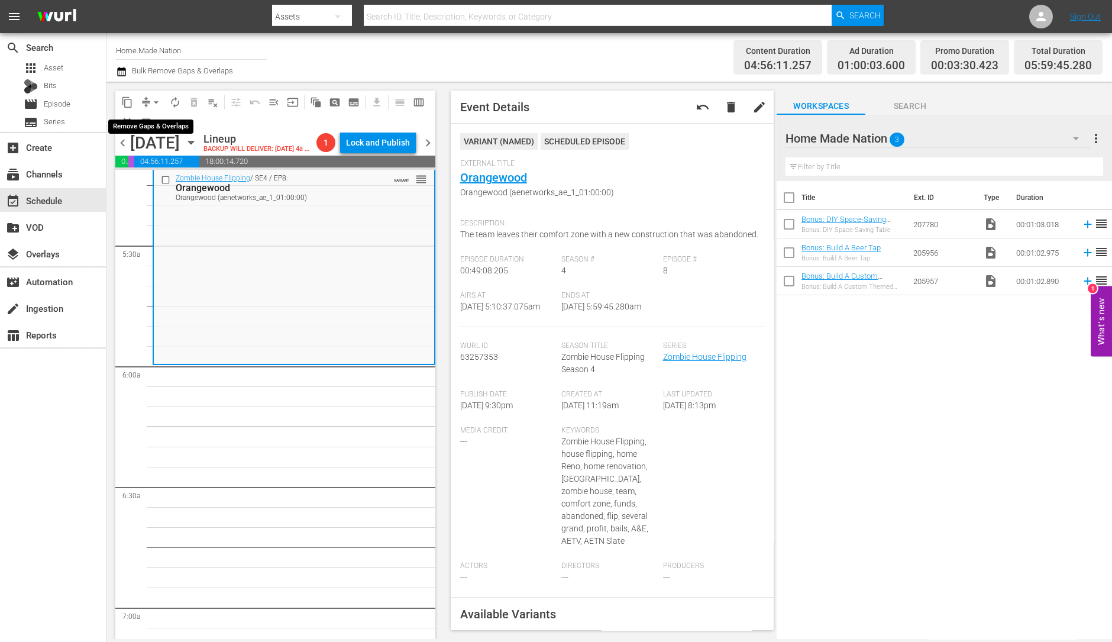
click at [157, 101] on span "arrow_drop_down" at bounding box center [156, 102] width 12 height 12
click at [148, 120] on li "Align to Midnight" at bounding box center [157, 126] width 124 height 20
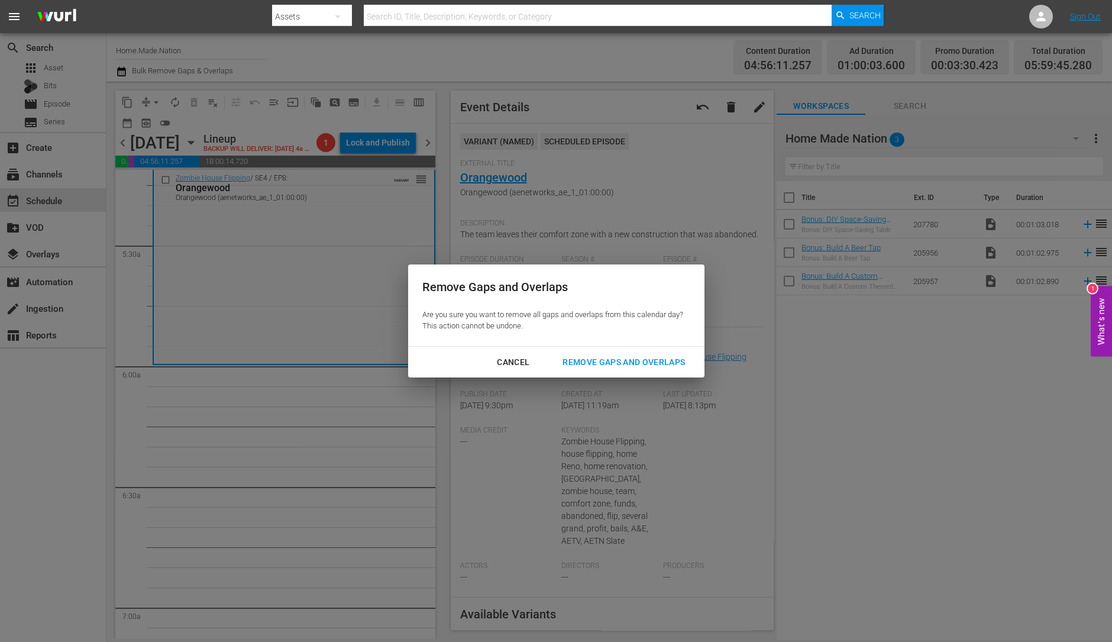
click at [580, 348] on div "Cancel Remove Gaps and Overlaps" at bounding box center [556, 362] width 296 height 31
click at [575, 355] on div "Remove Gaps and Overlaps" at bounding box center [623, 362] width 141 height 15
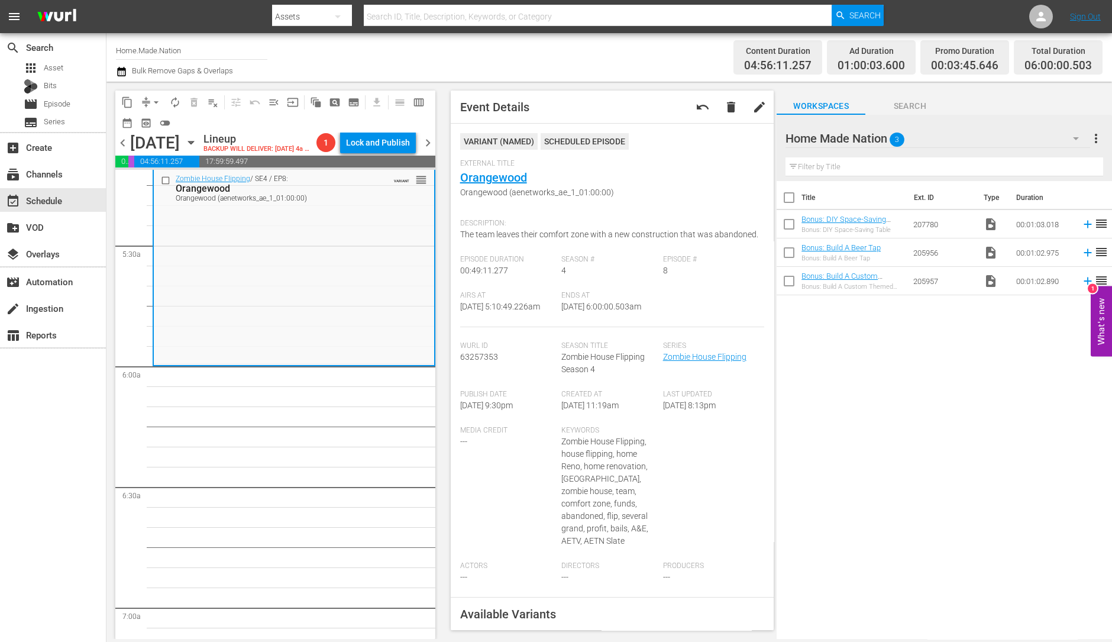
click at [171, 107] on span "autorenew_outlined" at bounding box center [175, 102] width 12 height 12
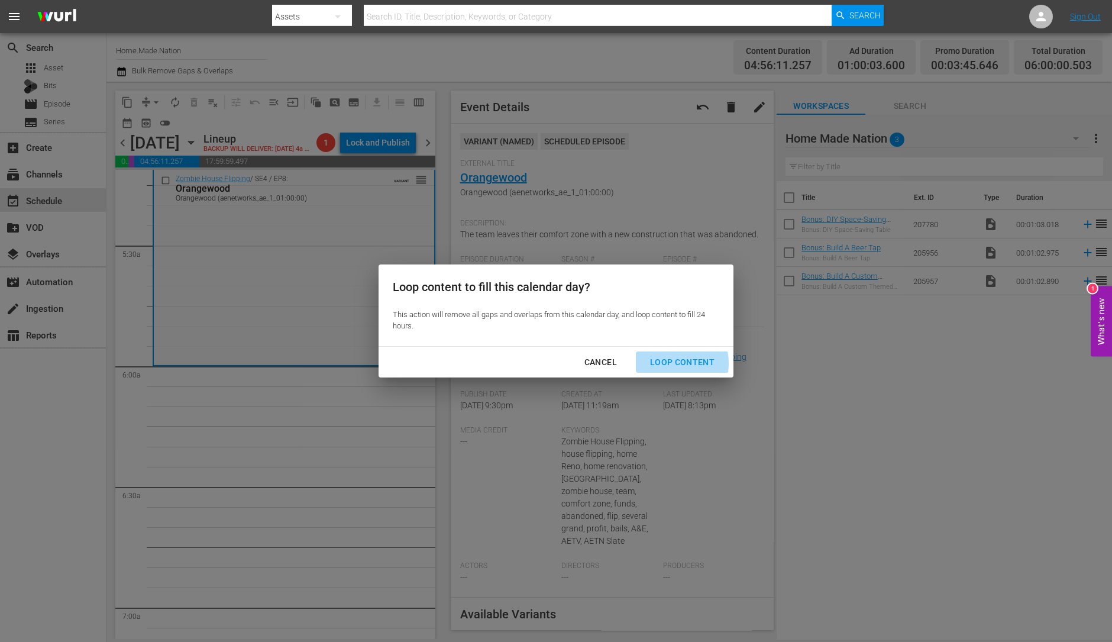
click at [664, 363] on div "Loop Content" at bounding box center [682, 362] width 83 height 15
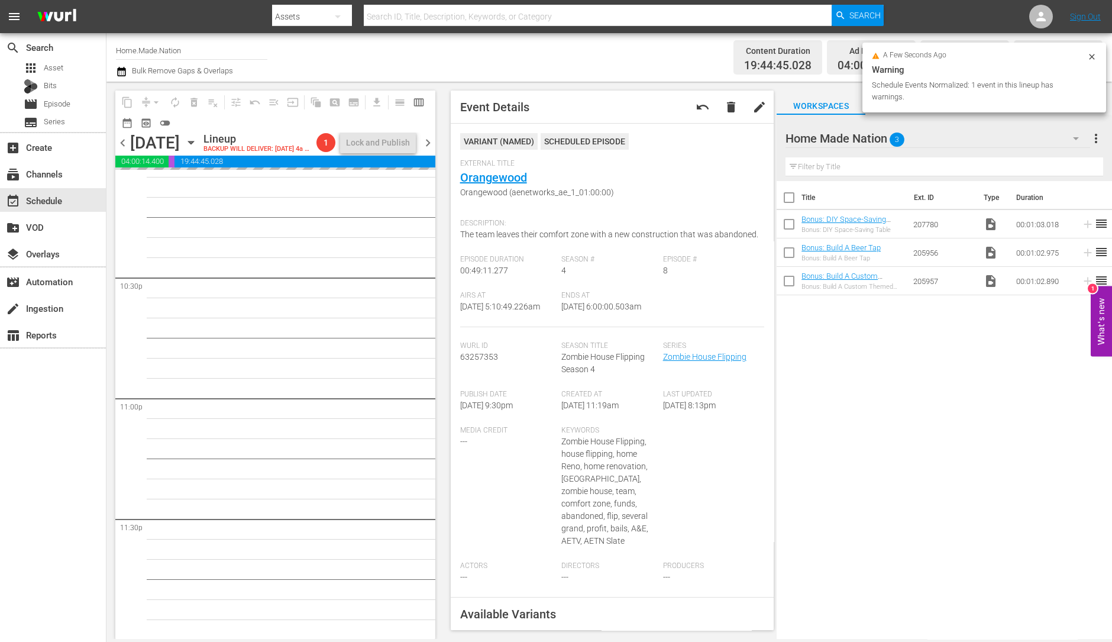
scroll to position [5341, 0]
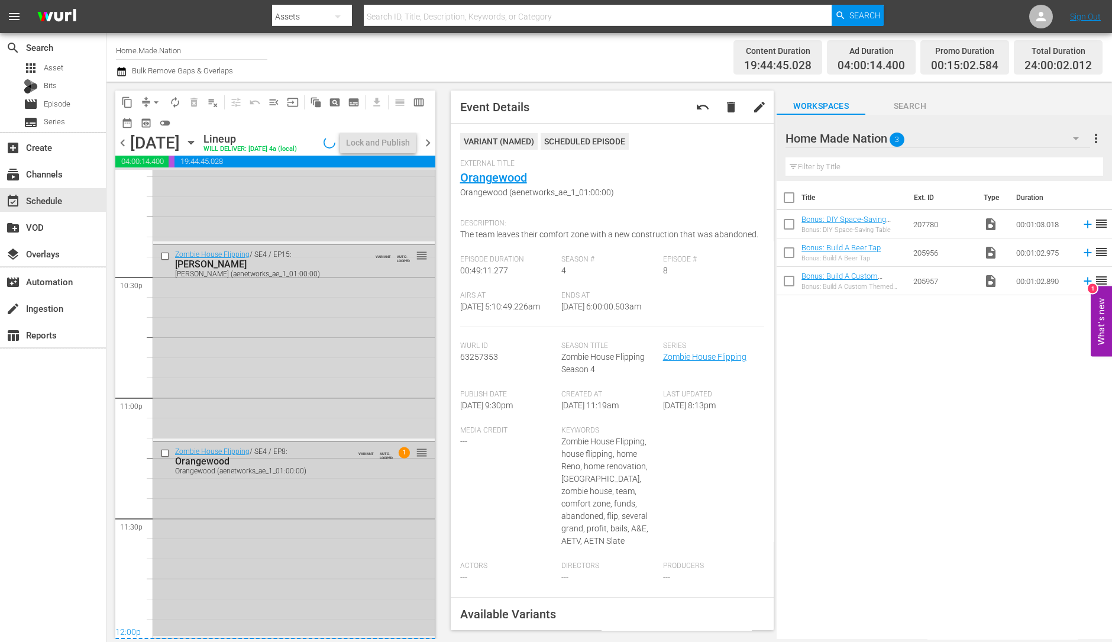
click at [325, 492] on div "Zombie House Flipping / SE4 / EP8: Orangewood Orangewood (aenetworks_ae_1_01:00…" at bounding box center [294, 539] width 282 height 194
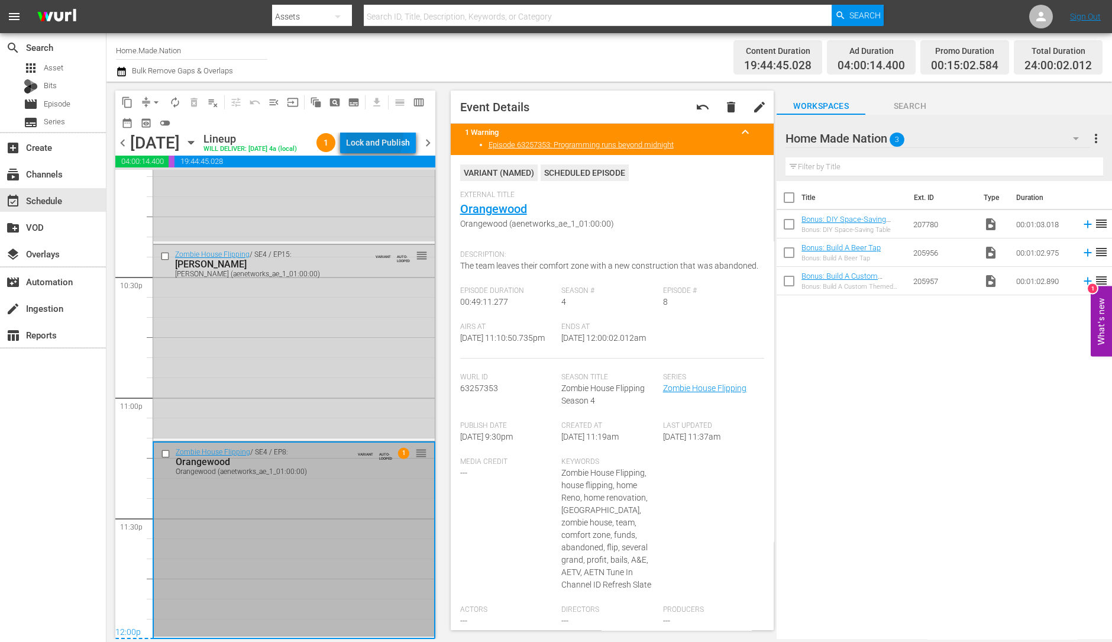
click at [380, 140] on div "Lock and Publish" at bounding box center [378, 142] width 64 height 21
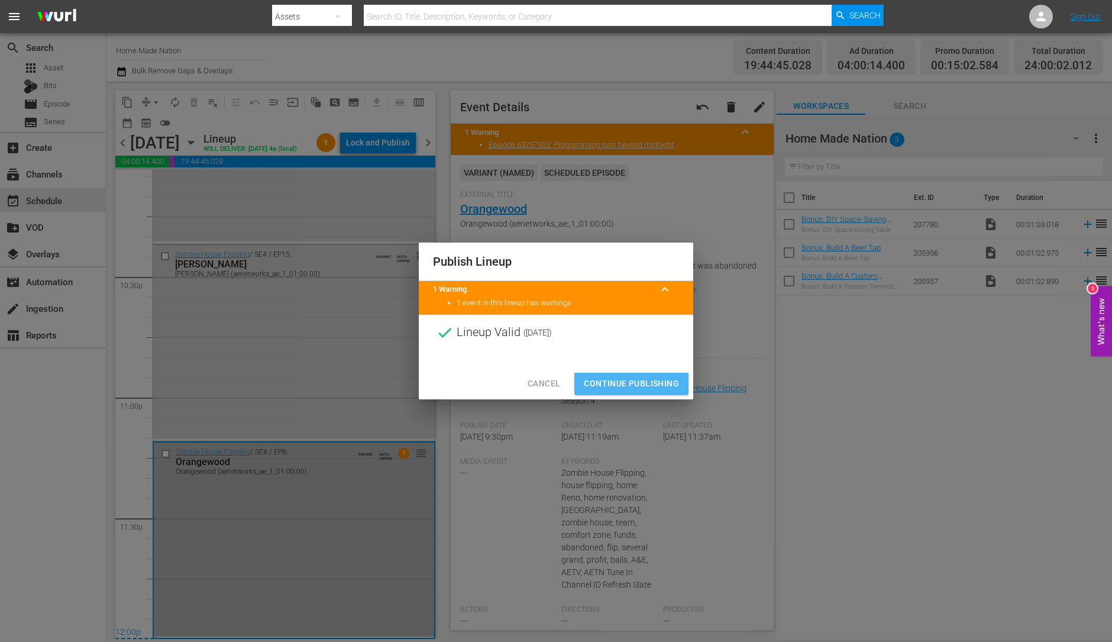
click at [620, 384] on span "Continue Publishing" at bounding box center [631, 383] width 95 height 15
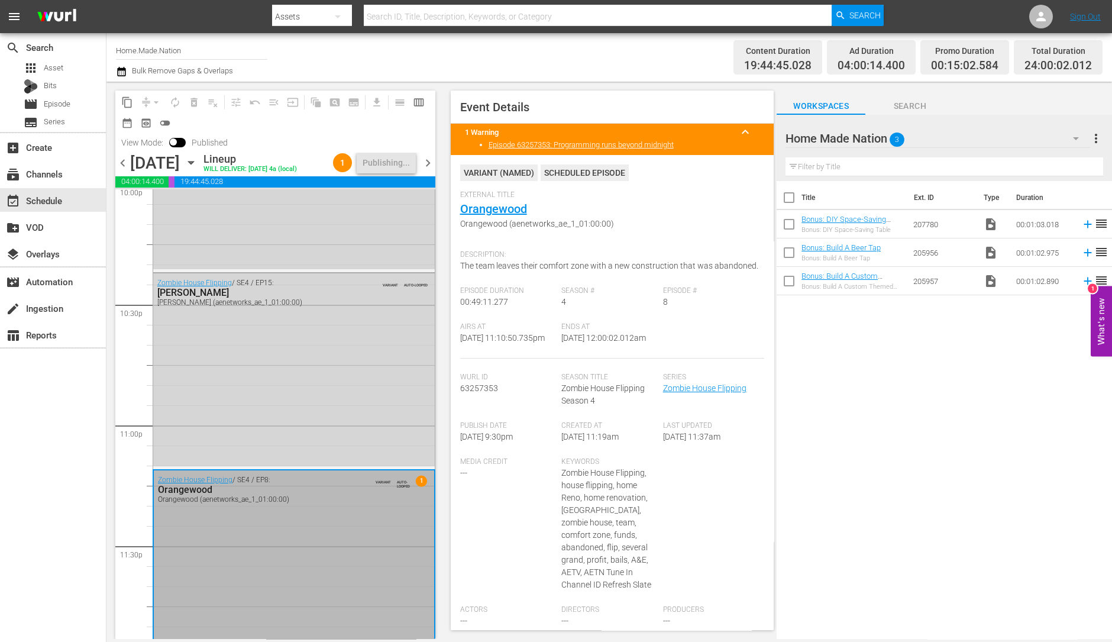
scroll to position [5341, 0]
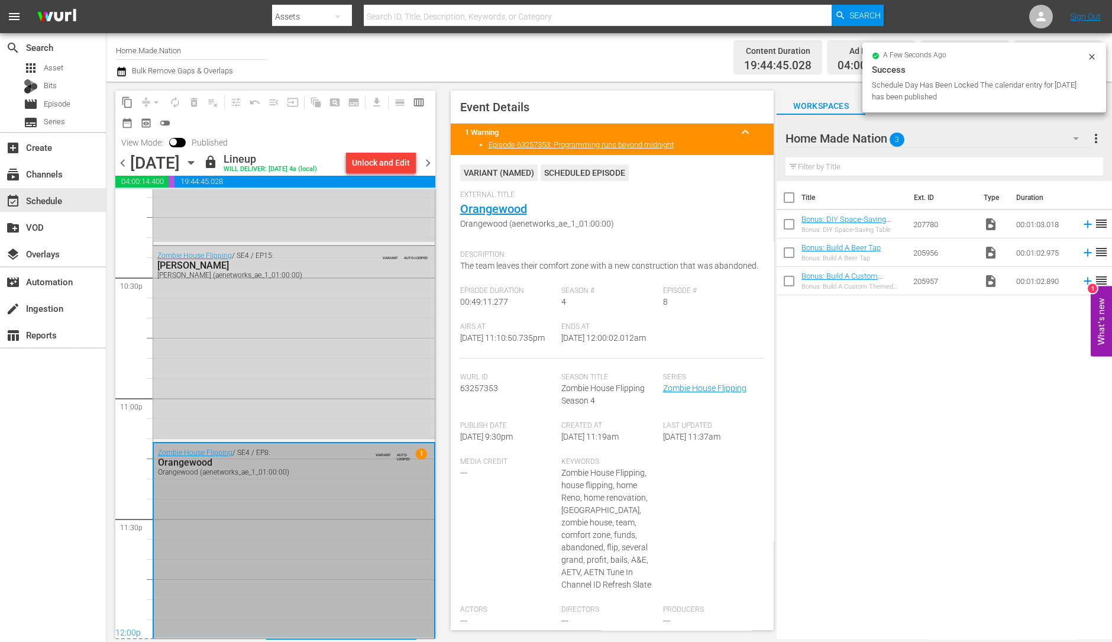
click at [427, 160] on span "chevron_right" at bounding box center [428, 163] width 15 height 15
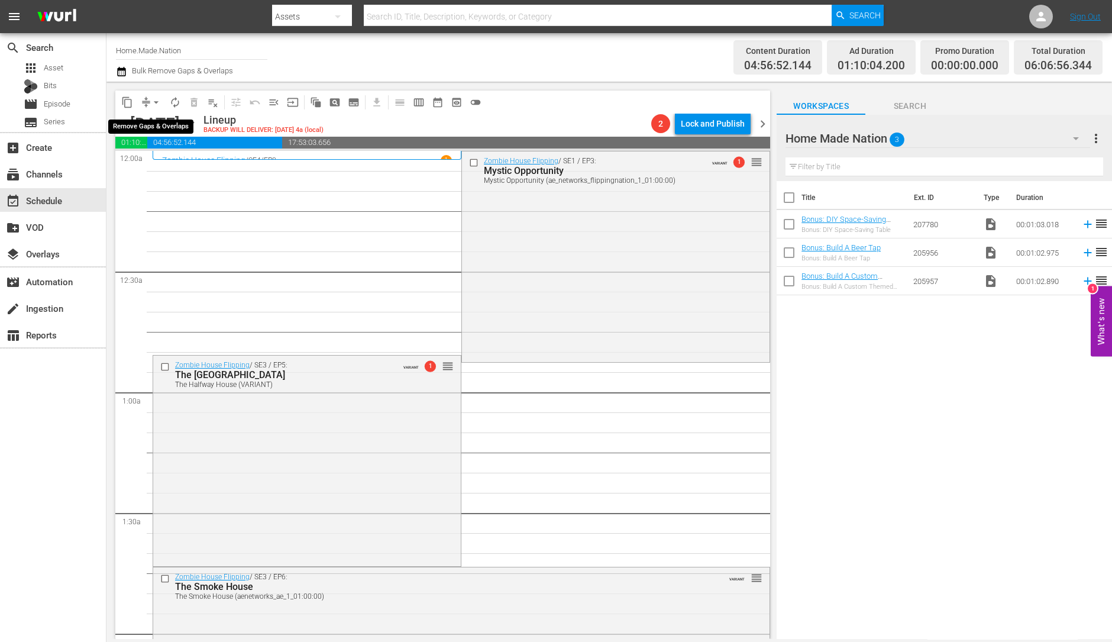
click at [155, 106] on span "arrow_drop_down" at bounding box center [156, 102] width 12 height 12
click at [159, 125] on li "Align to Midnight" at bounding box center [157, 126] width 124 height 20
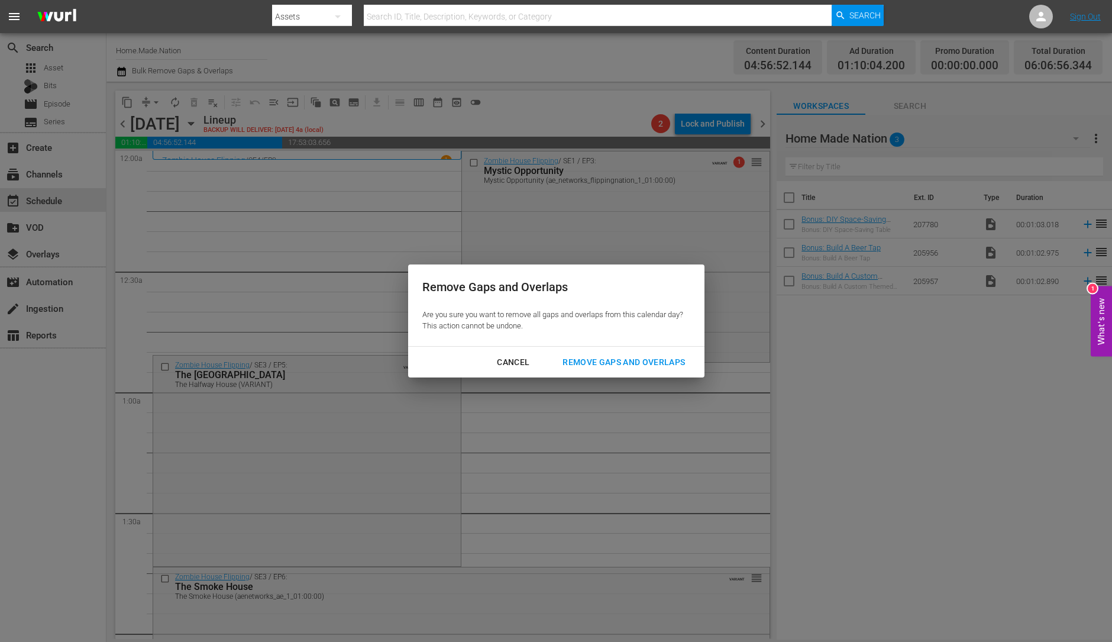
click at [632, 367] on div "Remove Gaps and Overlaps" at bounding box center [623, 362] width 141 height 15
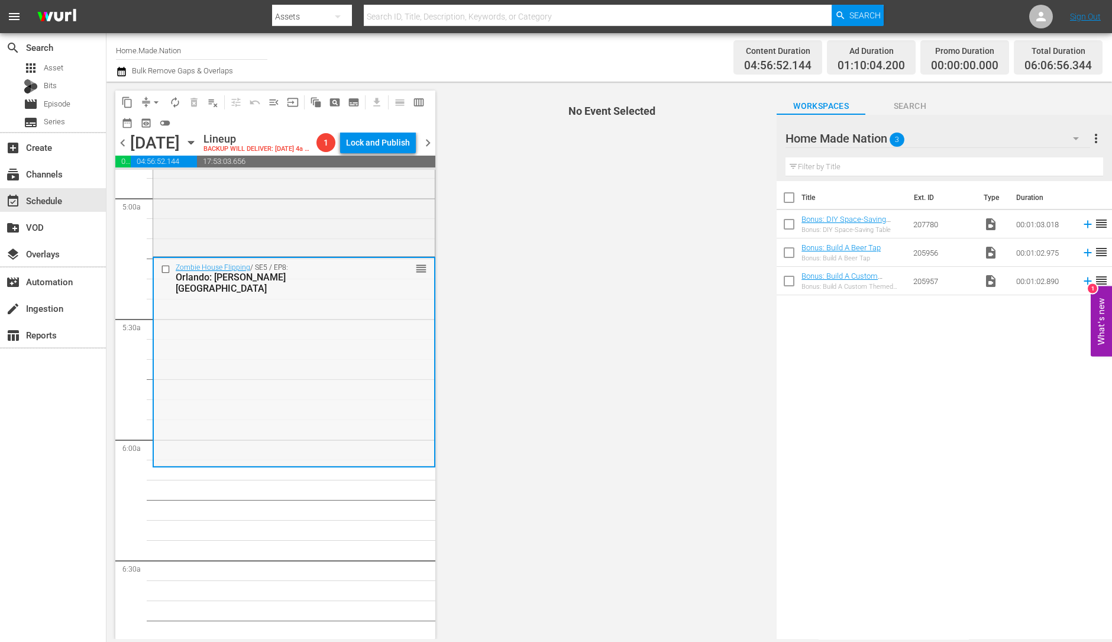
scroll to position [1178, 0]
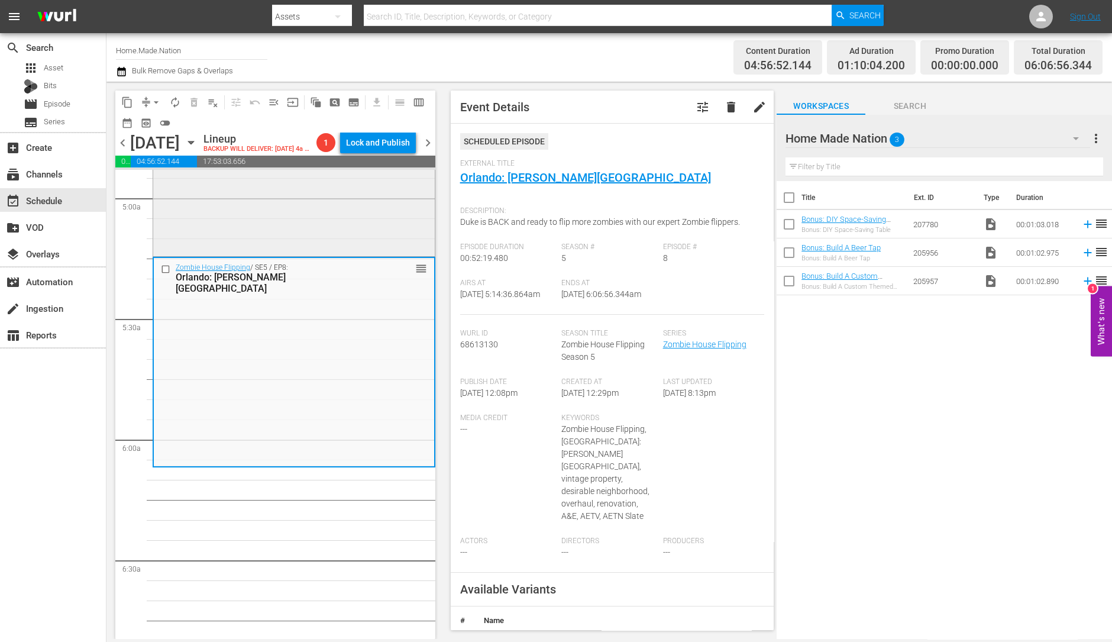
click at [346, 232] on div "Zombie House Flipping / SE3 / EP1: The School House The School House (ae_networ…" at bounding box center [294, 150] width 282 height 207
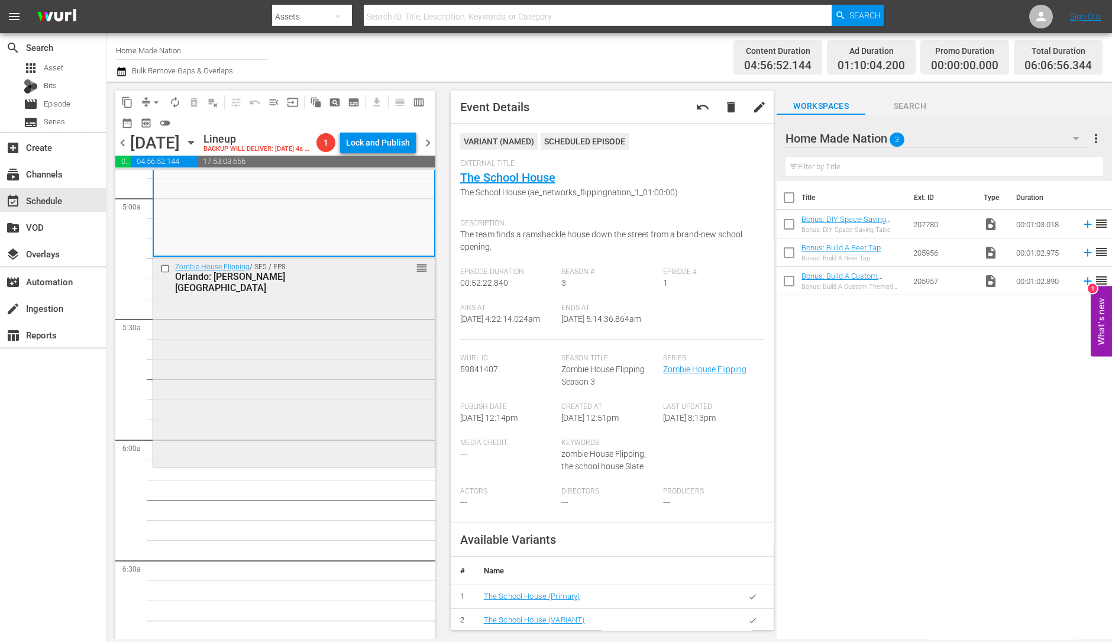
click at [235, 351] on div "Zombie House Flipping / SE5 / EP8: Orlando: Campbell House reorder" at bounding box center [294, 360] width 282 height 207
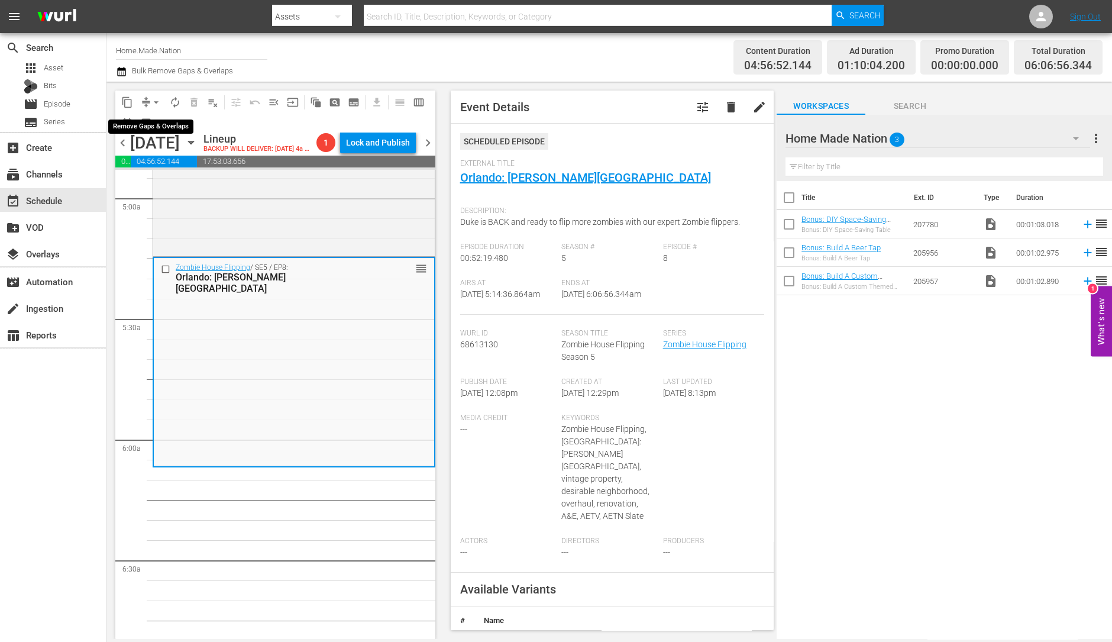
click at [154, 103] on span "arrow_drop_down" at bounding box center [156, 102] width 12 height 12
click at [154, 123] on li "Align to Midnight" at bounding box center [157, 126] width 124 height 20
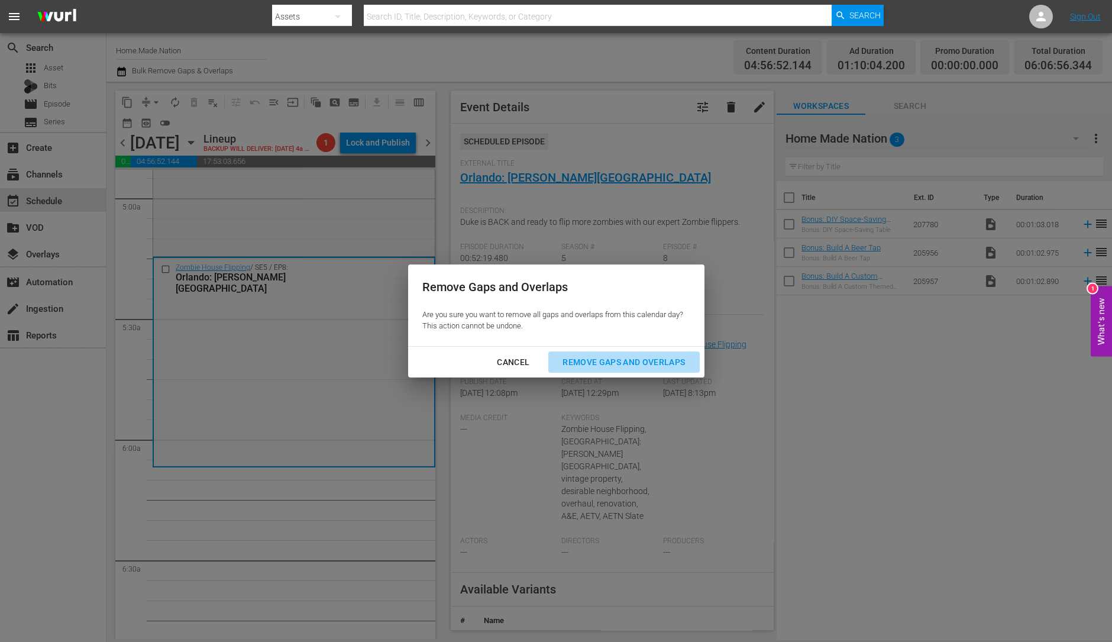
click at [636, 358] on div "Remove Gaps and Overlaps" at bounding box center [623, 362] width 141 height 15
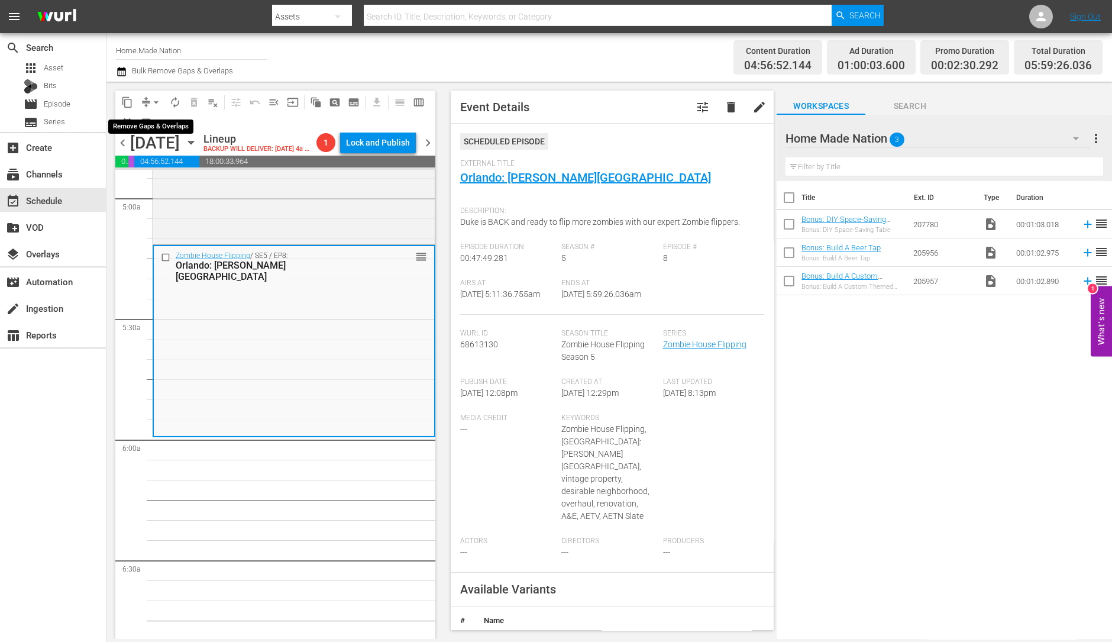
click at [154, 104] on span "arrow_drop_down" at bounding box center [156, 102] width 12 height 12
click at [158, 119] on li "Align to Midnight" at bounding box center [157, 126] width 124 height 20
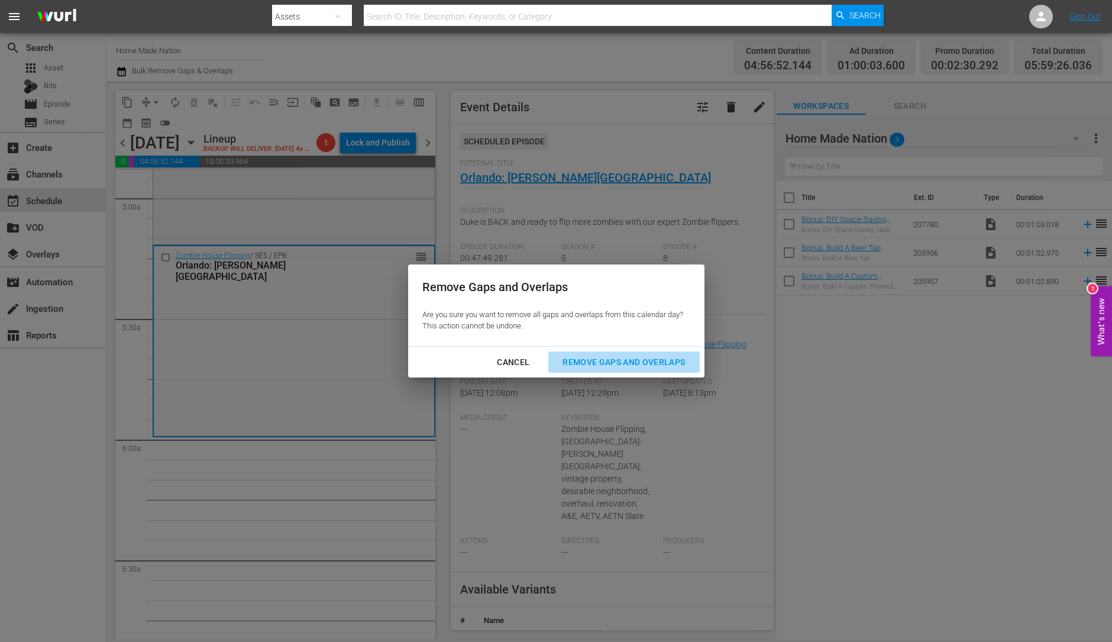
click at [639, 359] on div "Remove Gaps and Overlaps" at bounding box center [623, 362] width 141 height 15
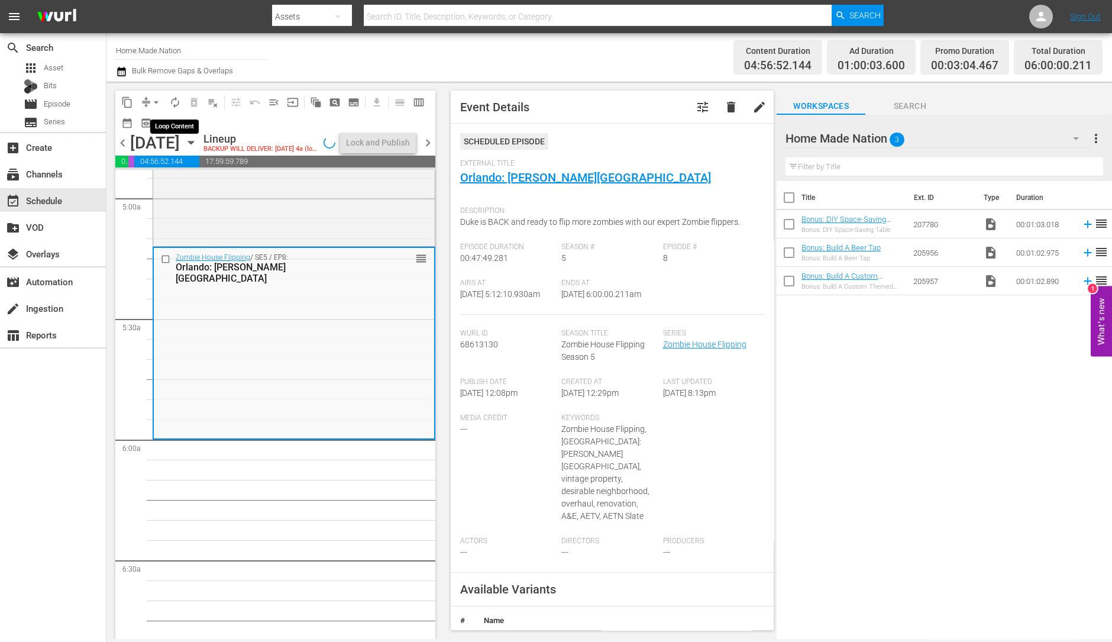
click at [173, 103] on span "autorenew_outlined" at bounding box center [175, 102] width 12 height 12
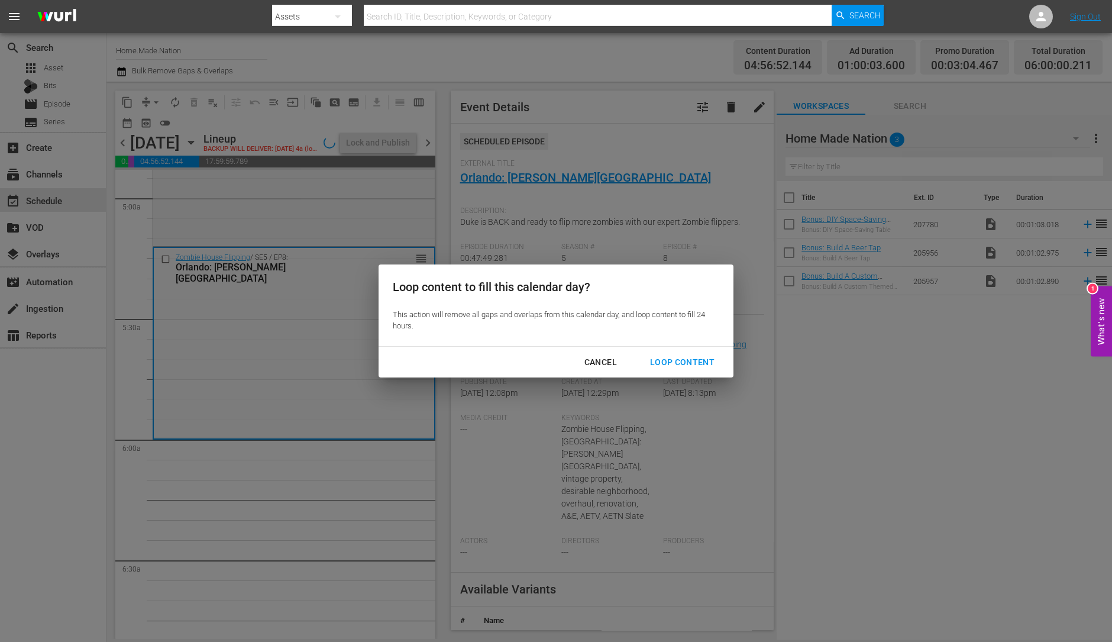
click at [681, 366] on div "Loop Content" at bounding box center [682, 362] width 83 height 15
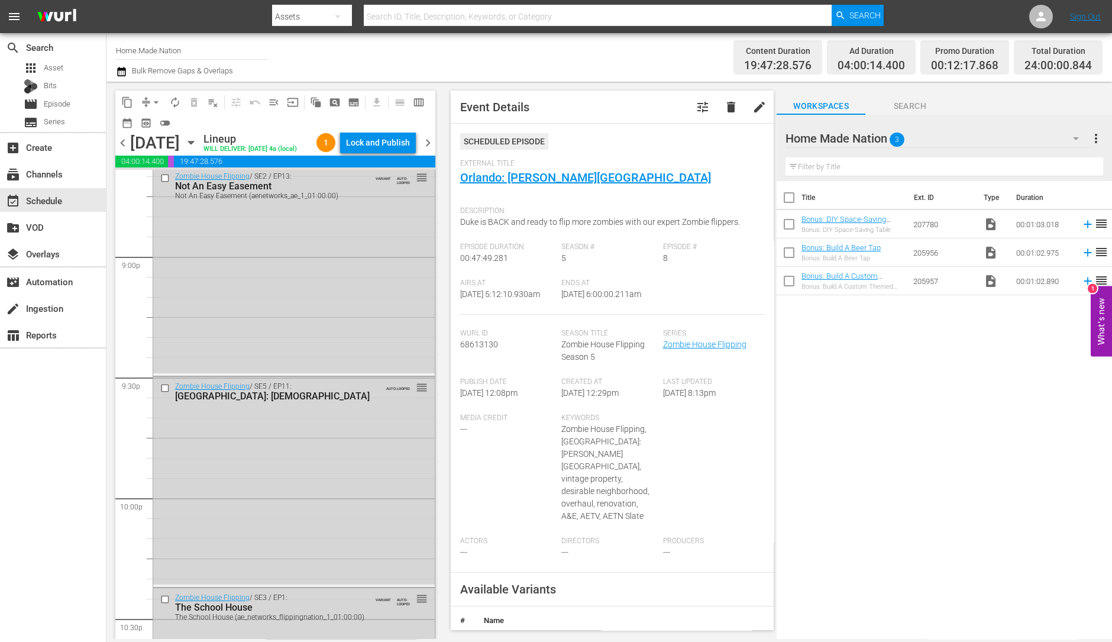
scroll to position [5322, 0]
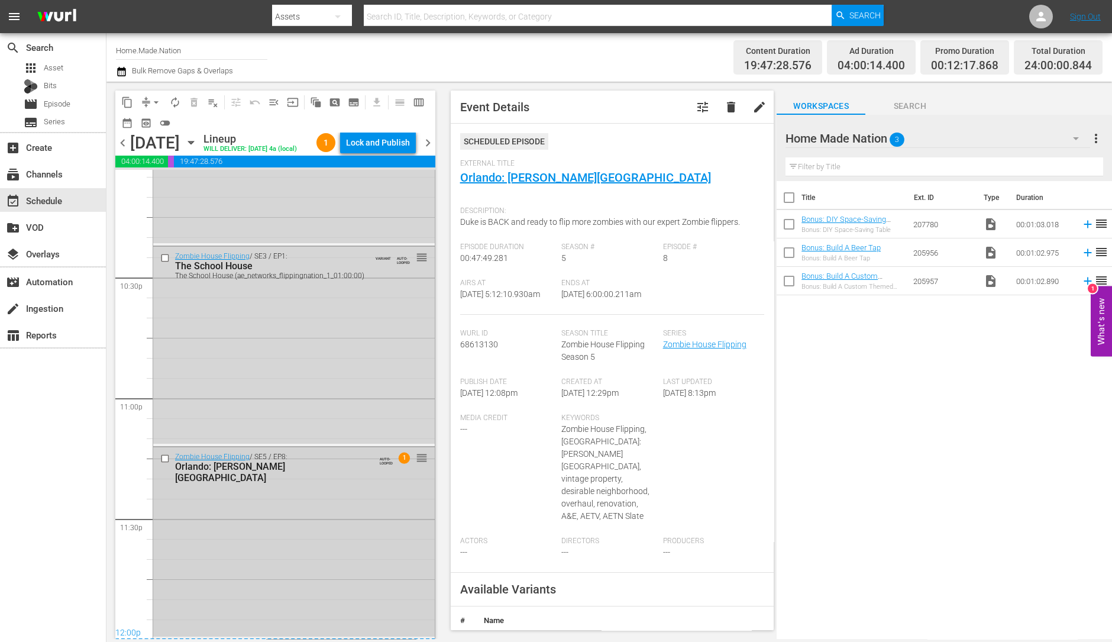
click at [219, 557] on div "Zombie House Flipping / SE5 / EP8: Orlando: Campbell House AUTO-LOOPED 1 reorder" at bounding box center [294, 541] width 282 height 189
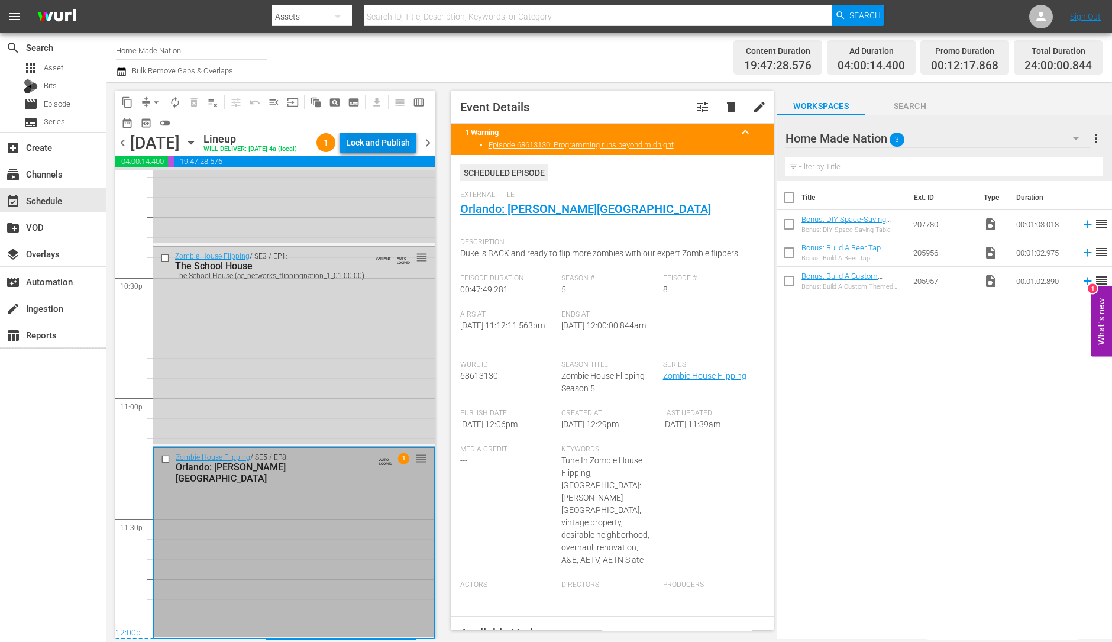
click at [384, 138] on div "Lock and Publish" at bounding box center [378, 142] width 64 height 21
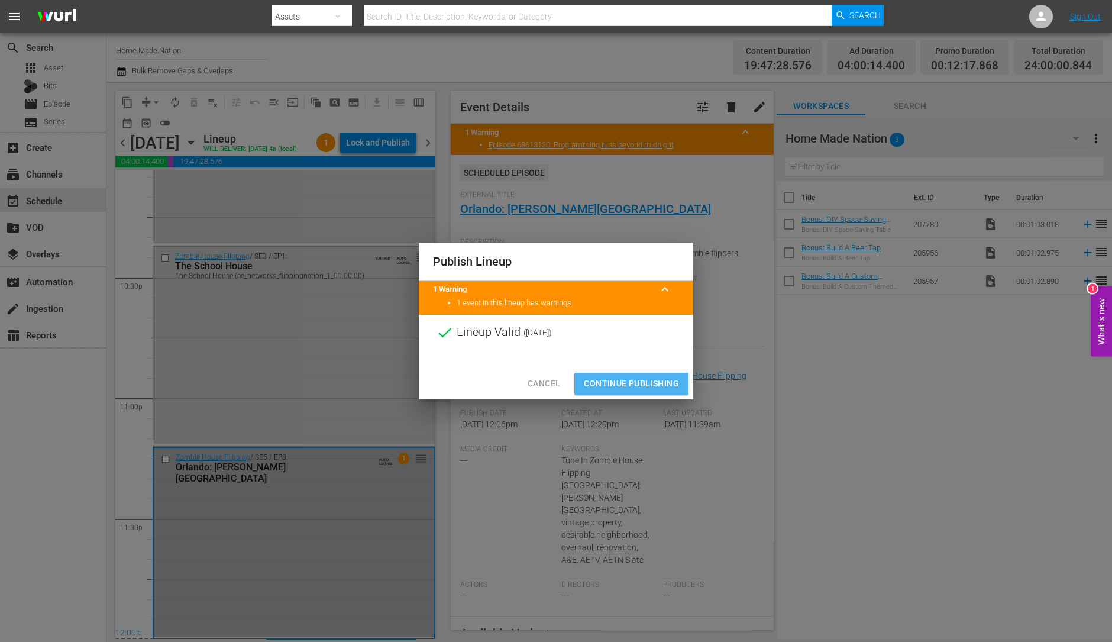
click at [635, 386] on span "Continue Publishing" at bounding box center [631, 383] width 95 height 15
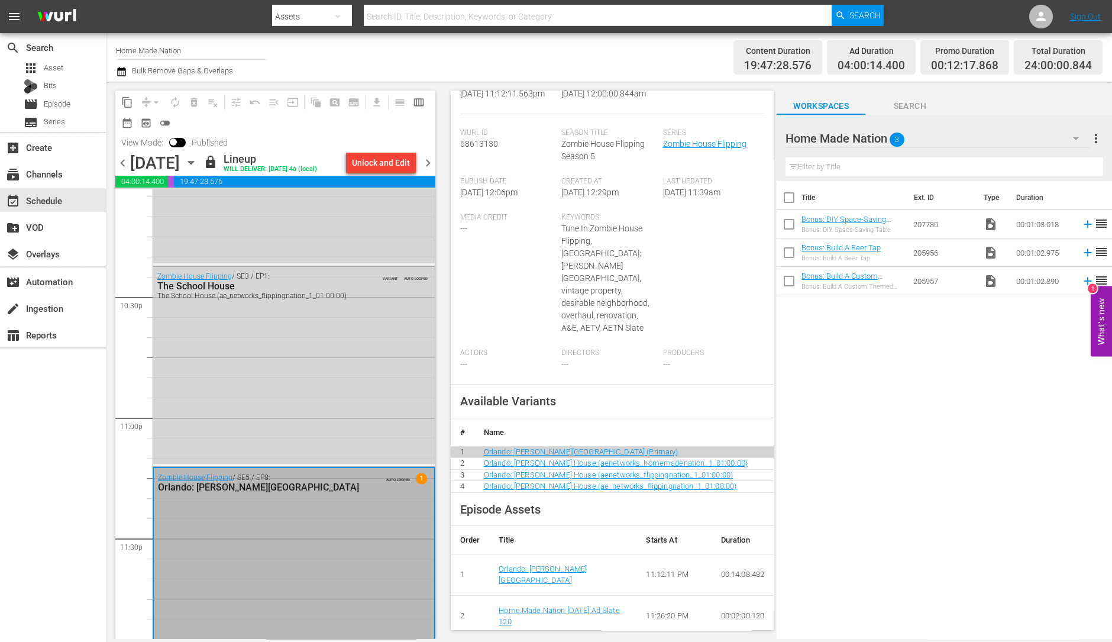
scroll to position [5341, 0]
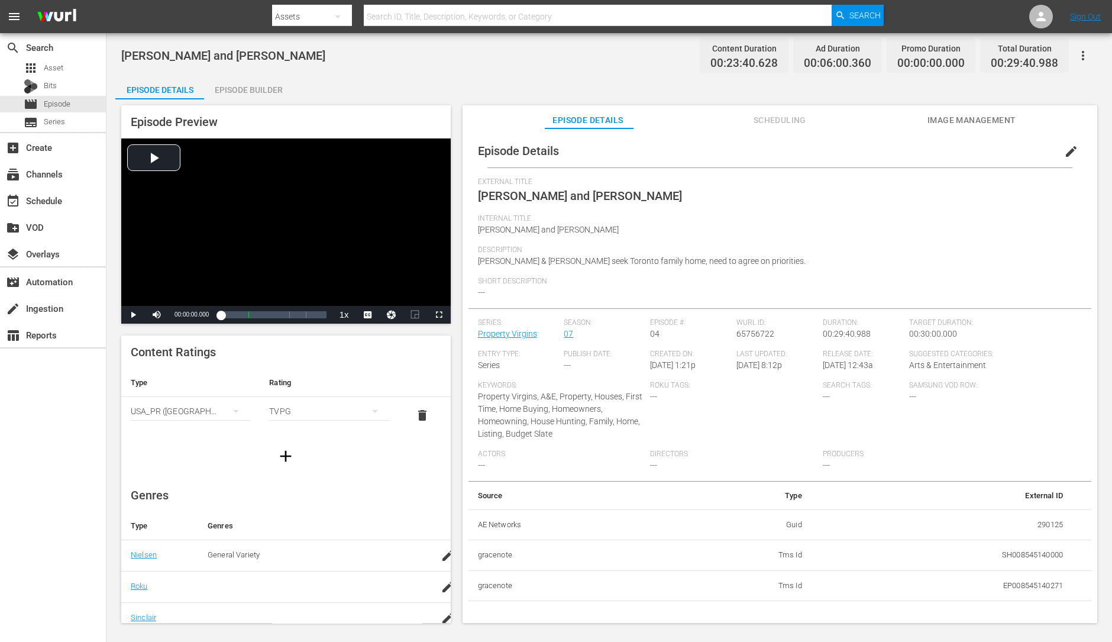
click at [262, 95] on div "Episode Builder" at bounding box center [248, 90] width 89 height 28
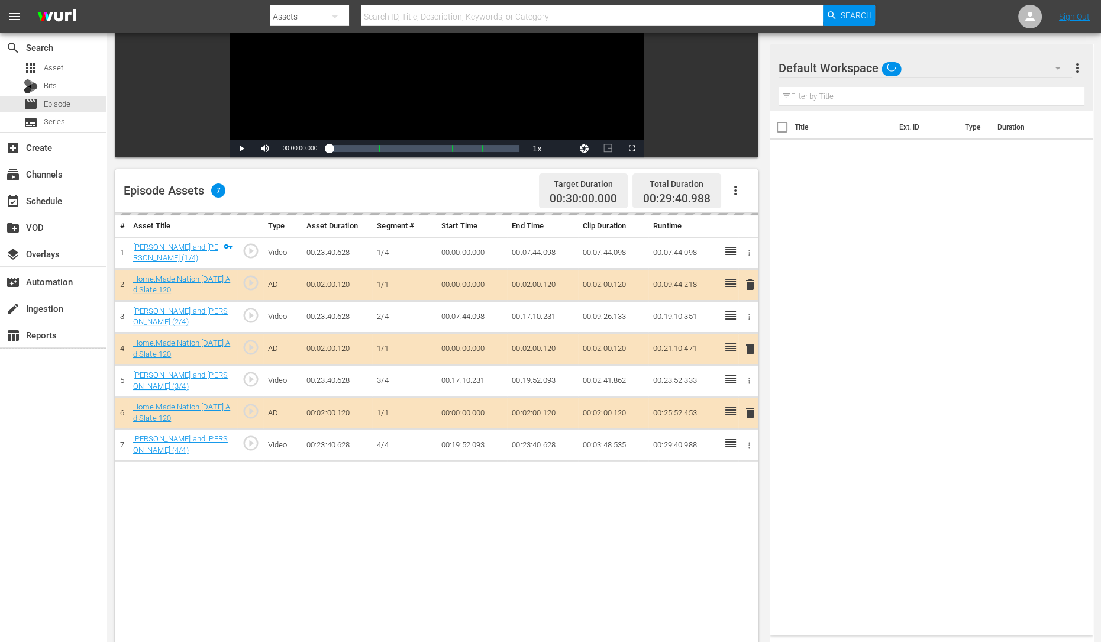
scroll to position [195, 0]
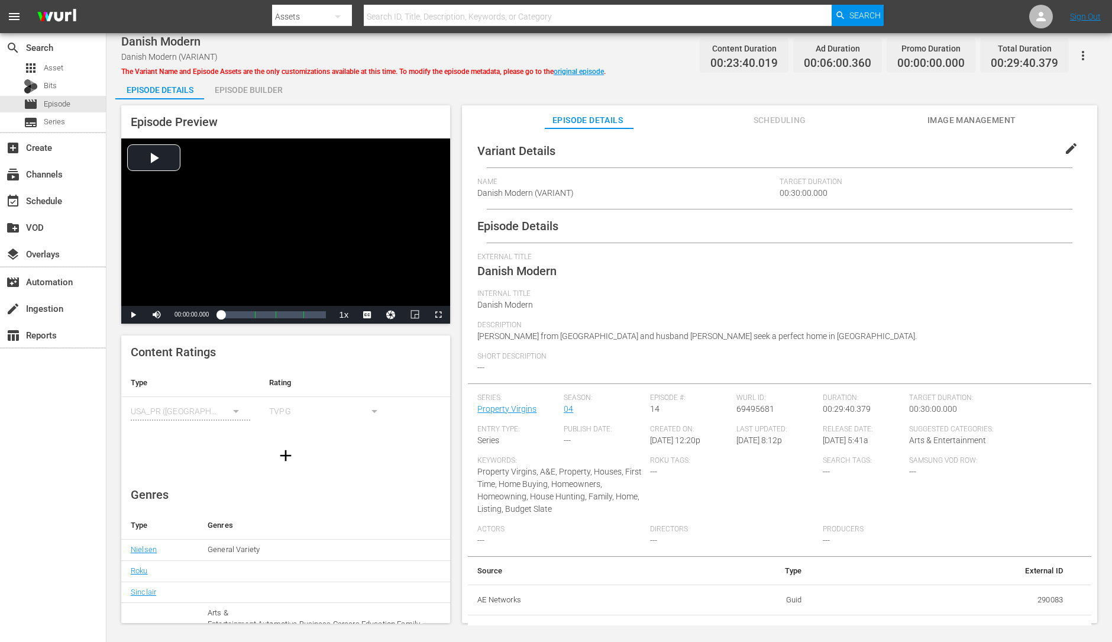
click at [245, 95] on div "Episode Builder" at bounding box center [248, 90] width 89 height 28
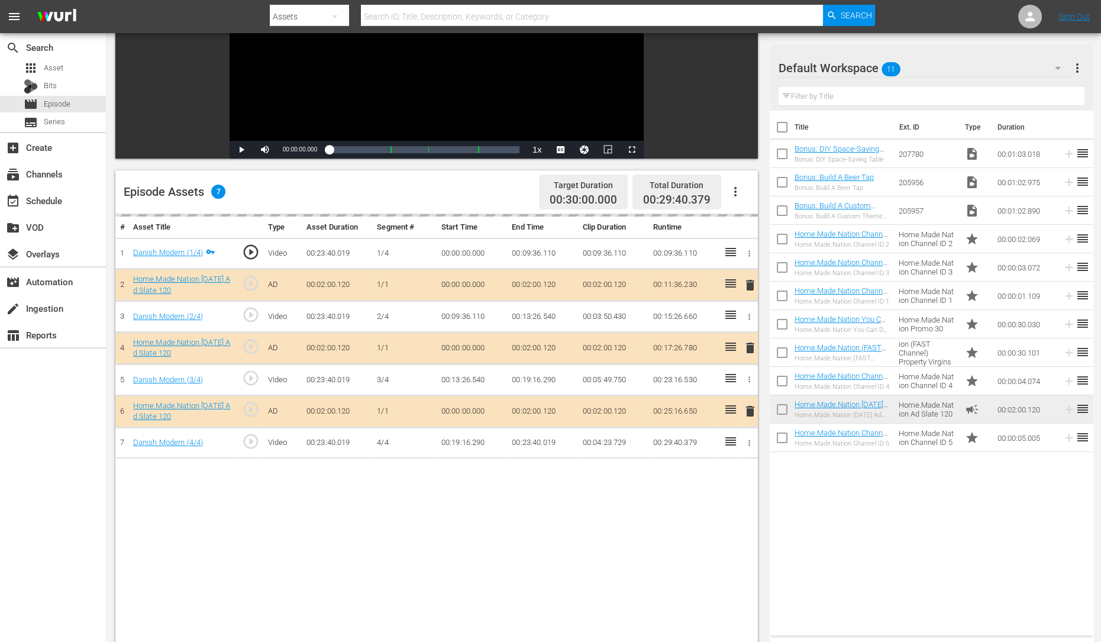
scroll to position [174, 0]
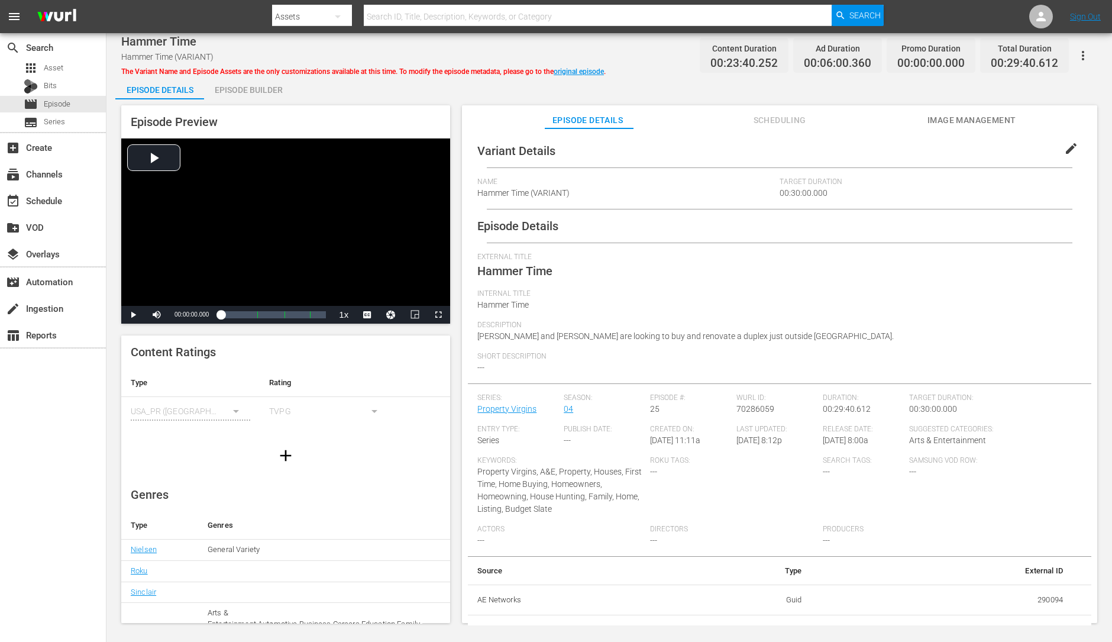
click at [245, 94] on div "Episode Builder" at bounding box center [248, 90] width 89 height 28
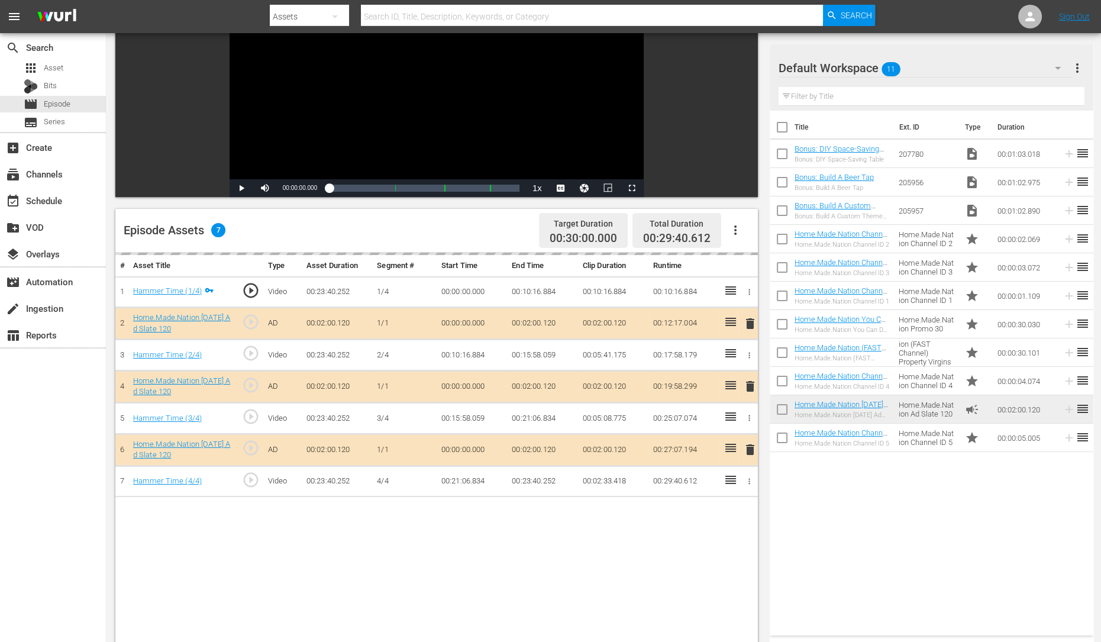
scroll to position [135, 0]
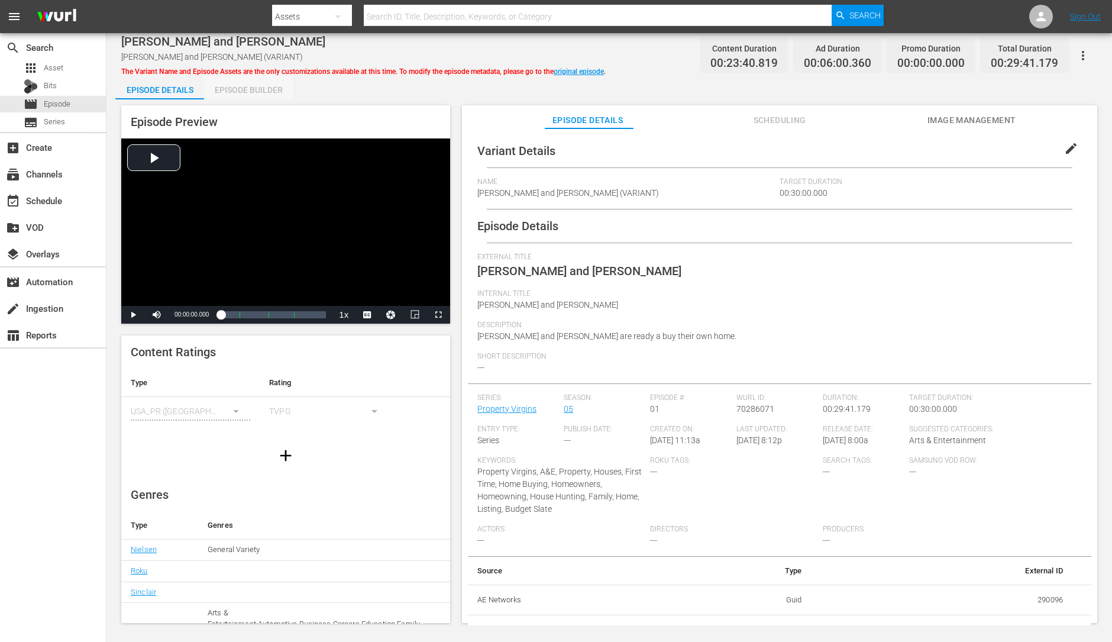
click at [276, 83] on div "Episode Builder" at bounding box center [248, 90] width 89 height 28
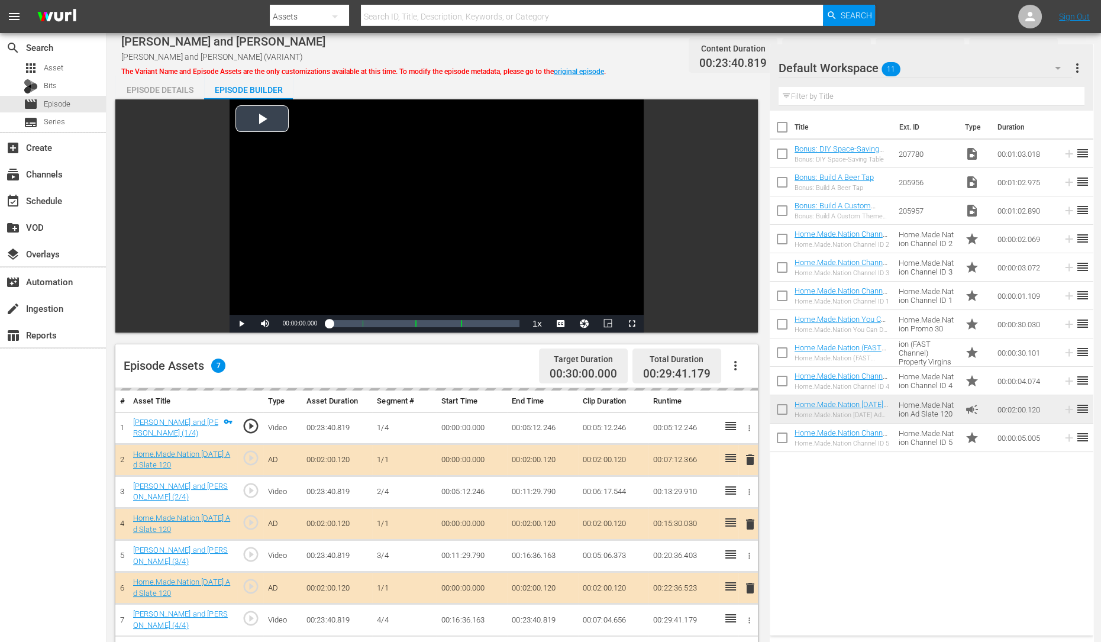
scroll to position [149, 0]
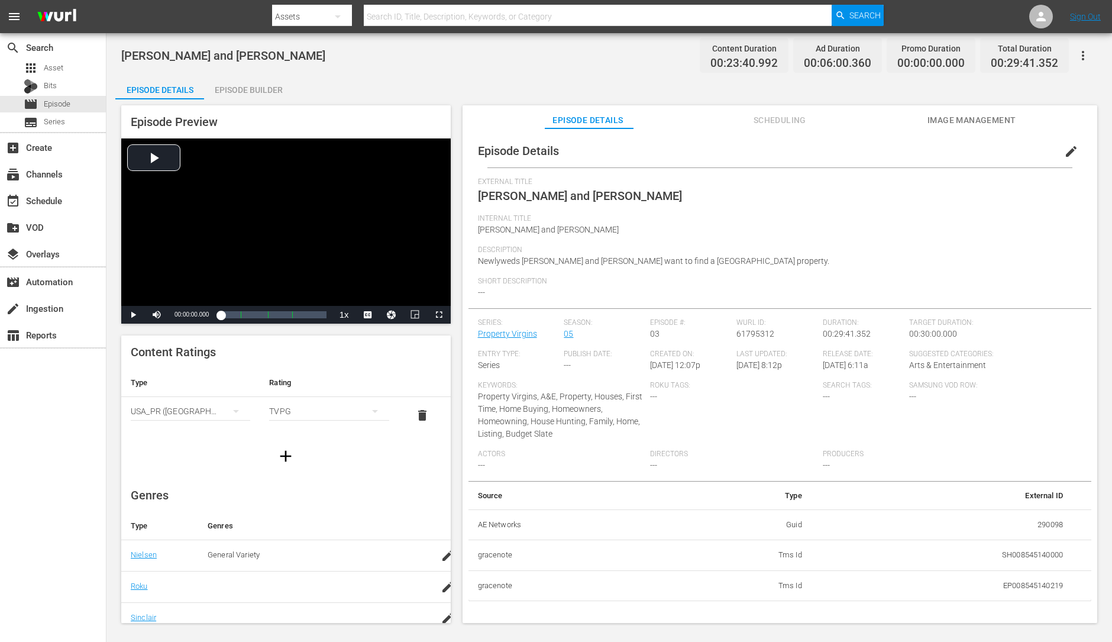
click at [254, 93] on div "Episode Builder" at bounding box center [248, 90] width 89 height 28
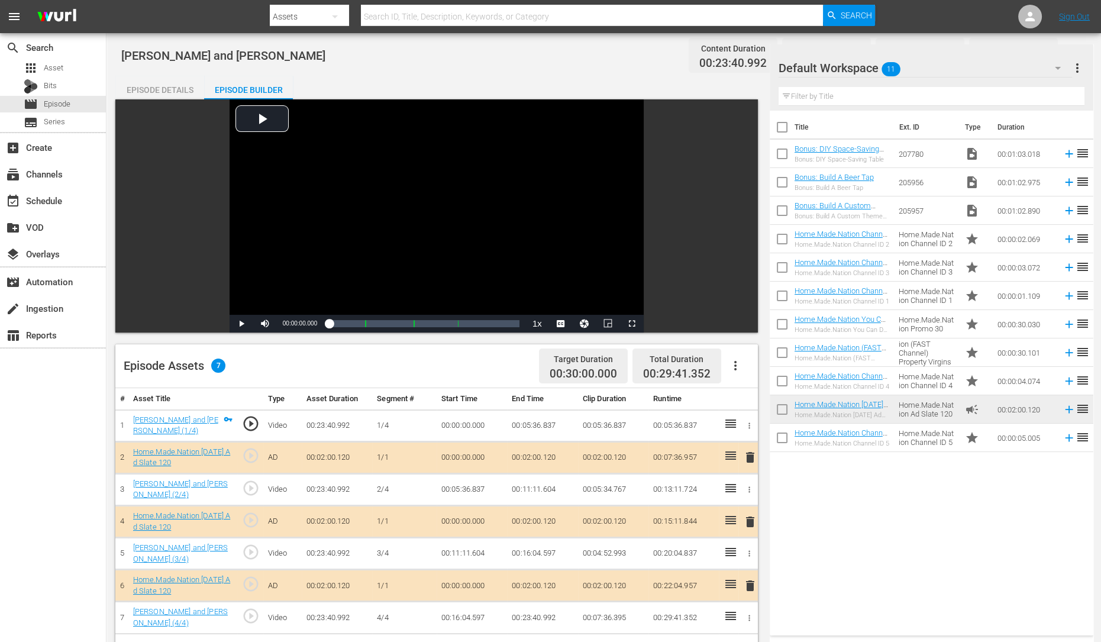
scroll to position [93, 0]
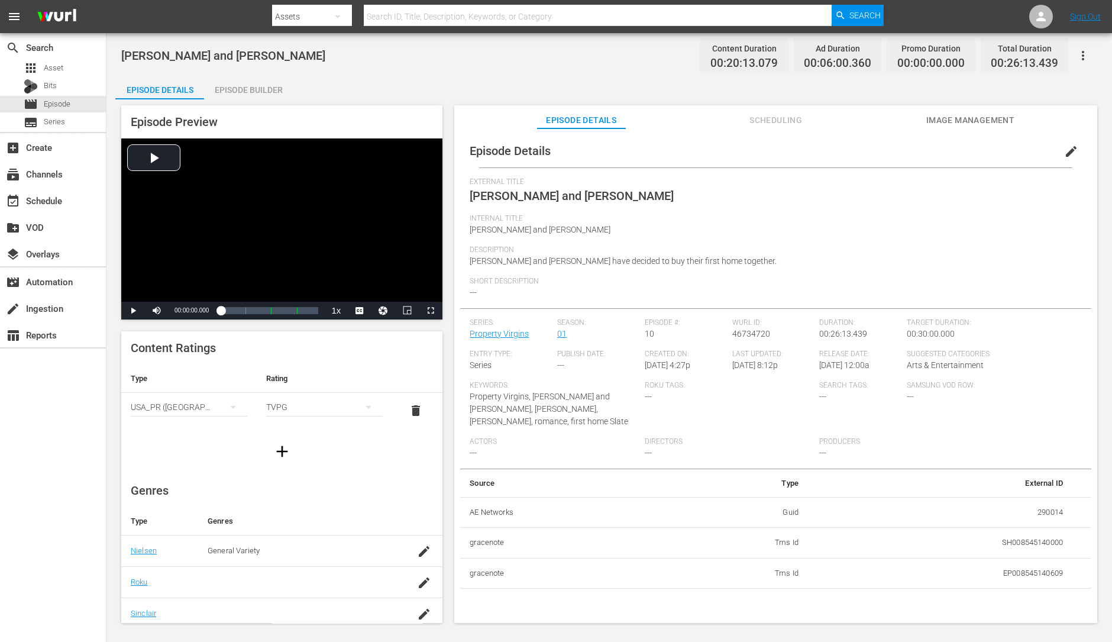
click at [260, 93] on div "Episode Builder" at bounding box center [248, 90] width 89 height 28
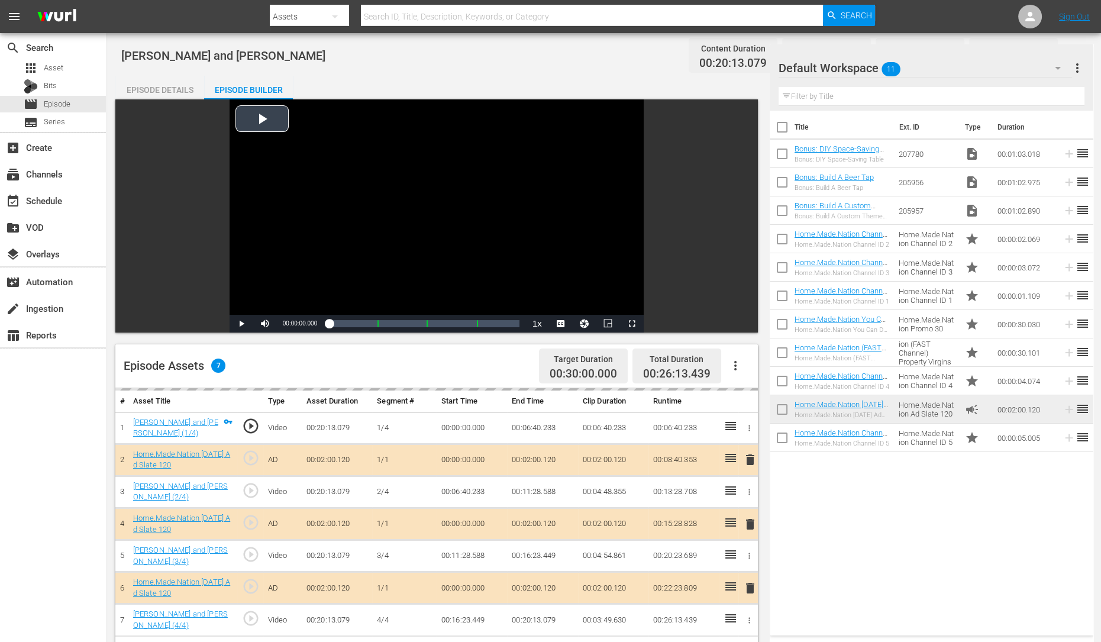
scroll to position [143, 0]
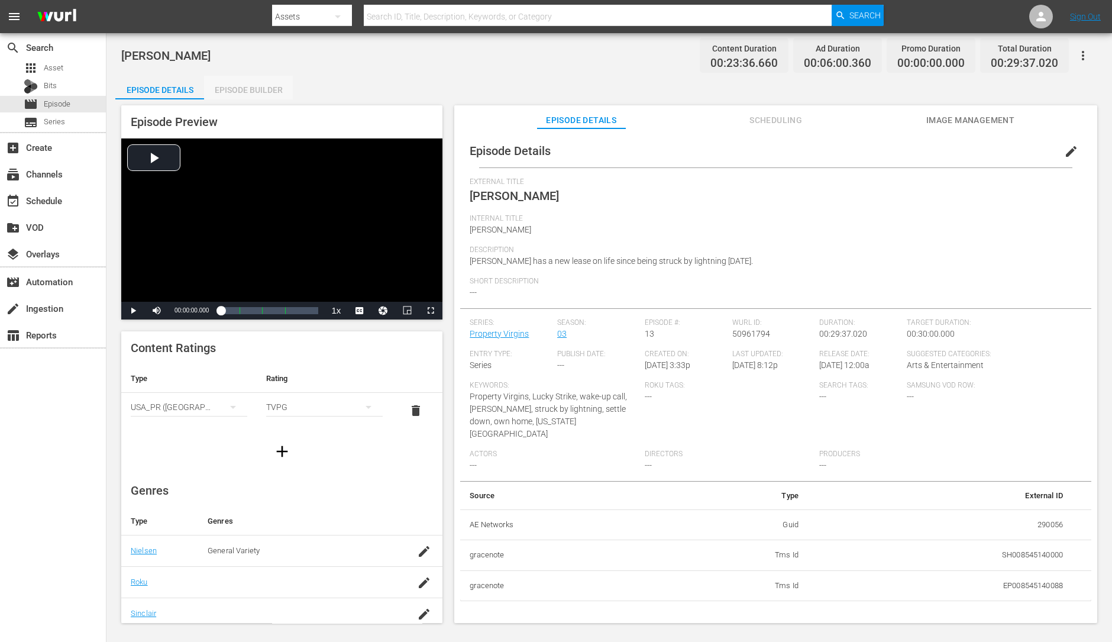
click at [280, 81] on div "Episode Builder" at bounding box center [248, 90] width 89 height 28
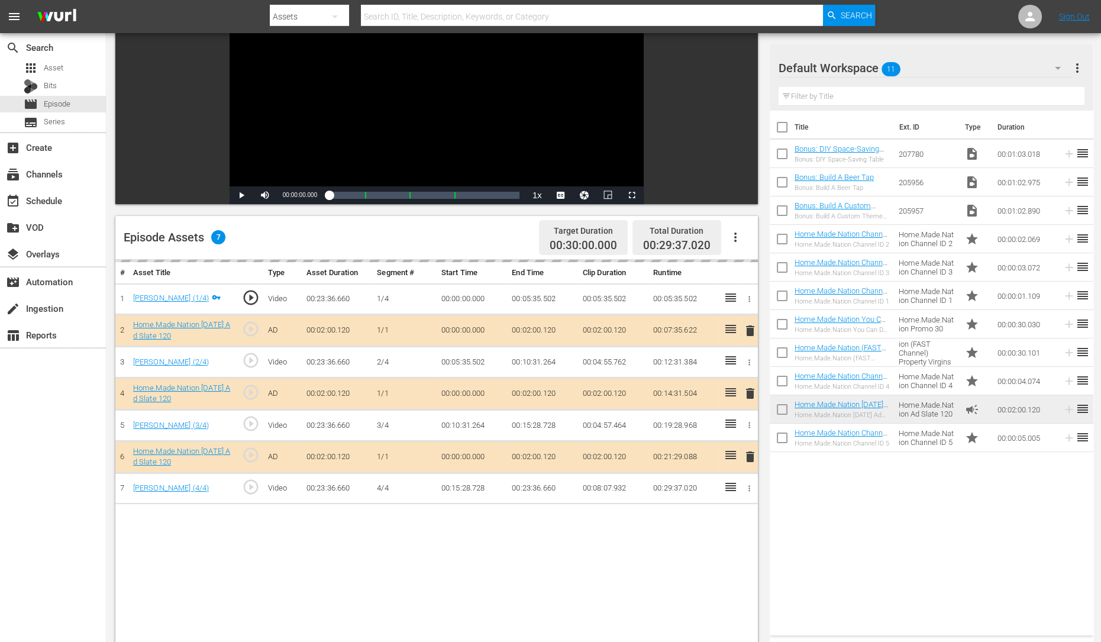
scroll to position [130, 0]
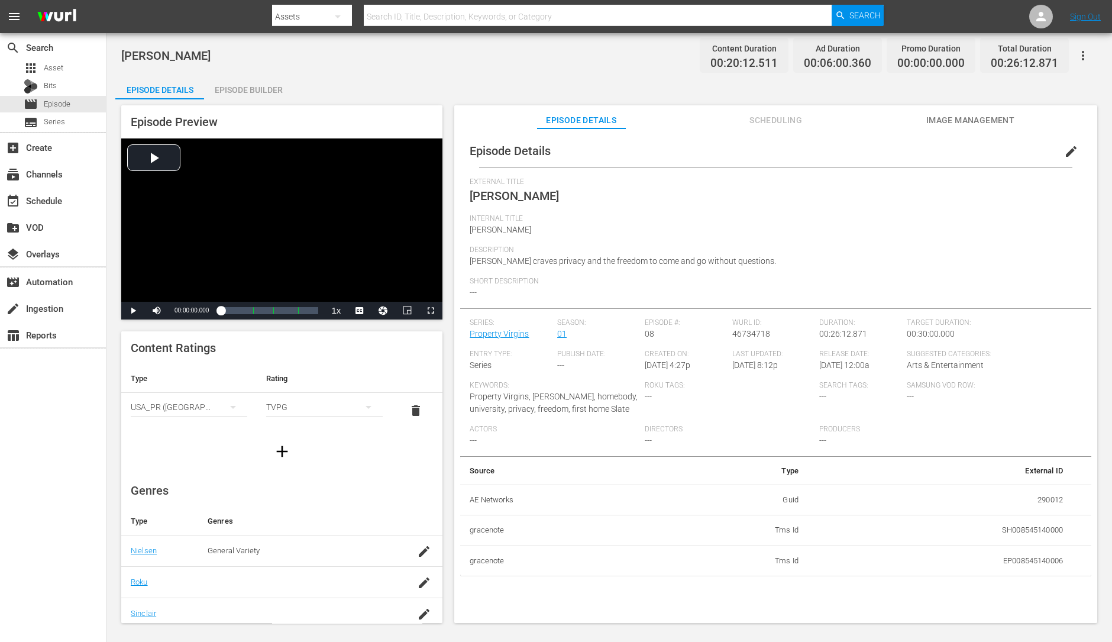
click at [248, 93] on div "Episode Builder" at bounding box center [248, 90] width 89 height 28
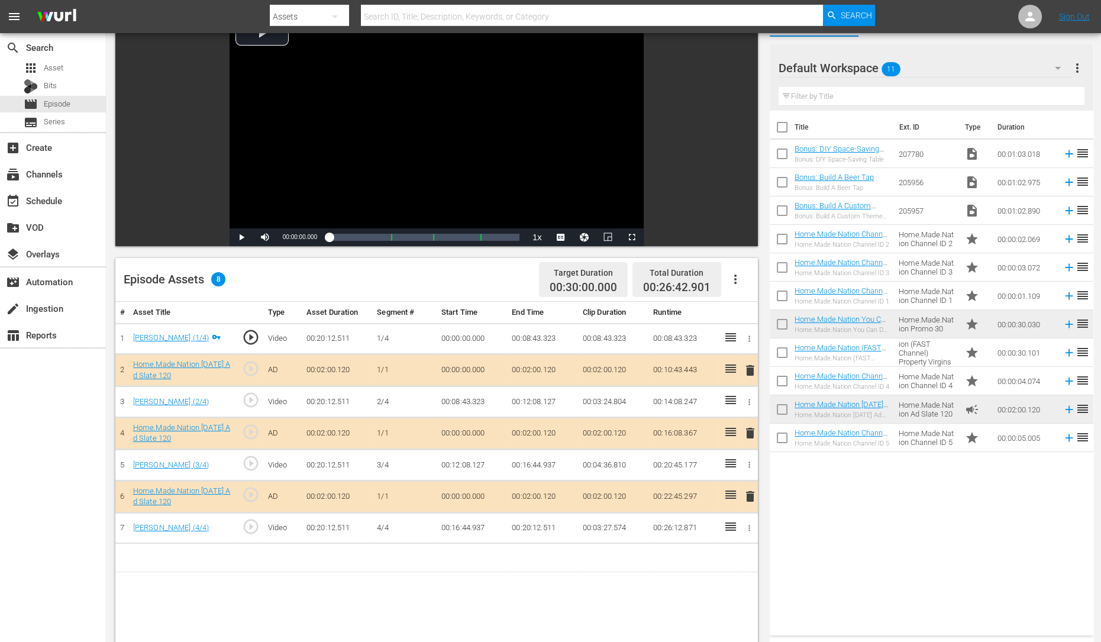
scroll to position [89, 0]
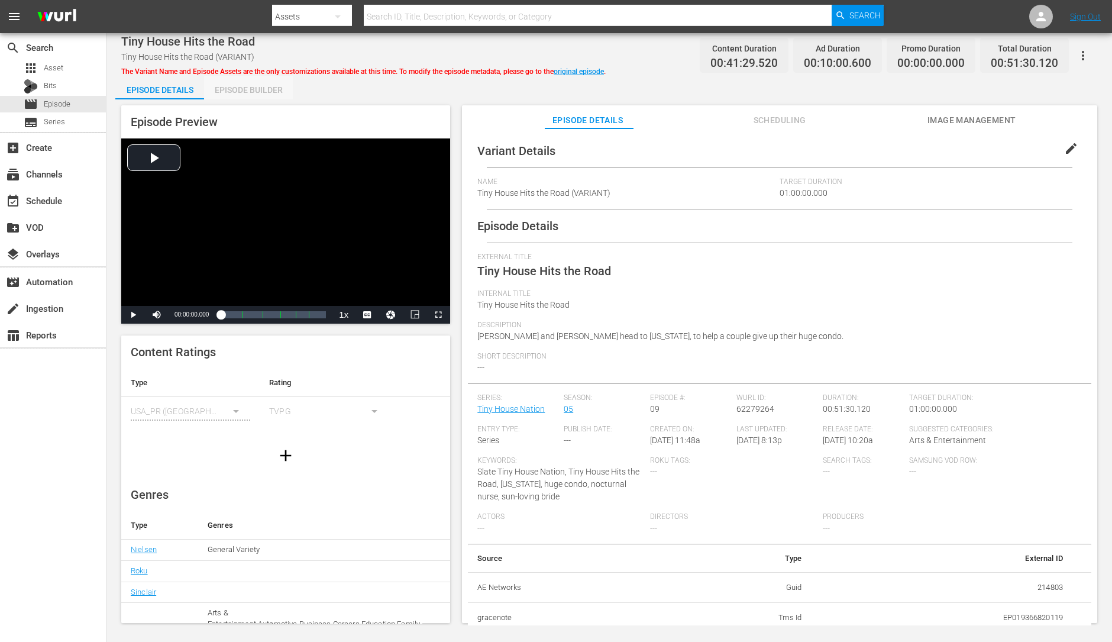
click at [273, 92] on div "Episode Builder" at bounding box center [248, 90] width 89 height 28
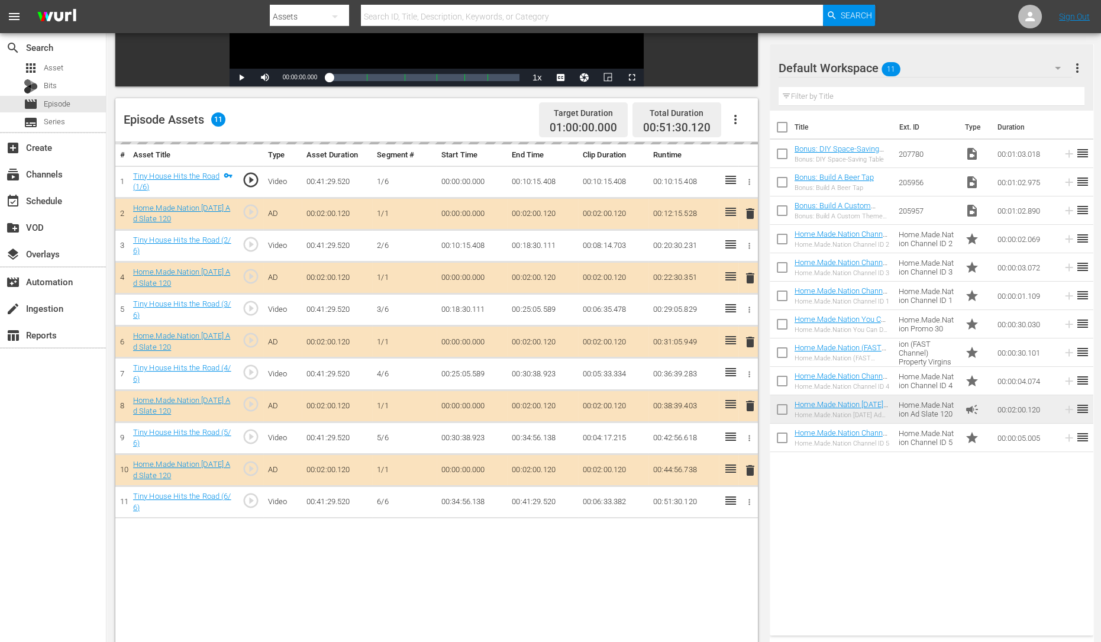
scroll to position [269, 0]
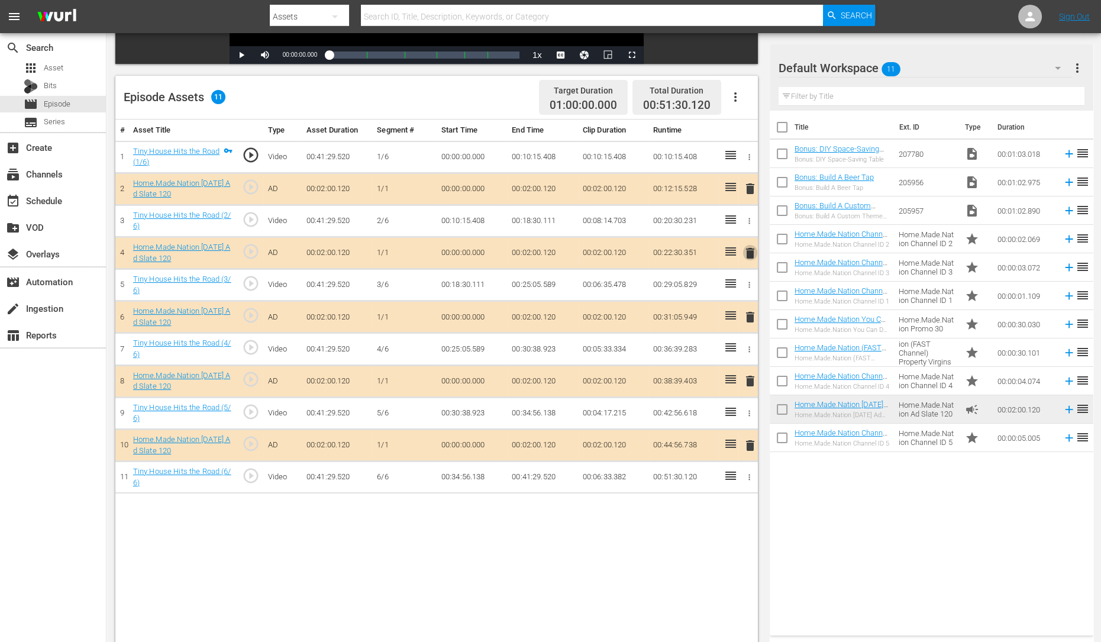
click at [751, 253] on span "delete" at bounding box center [750, 253] width 14 height 14
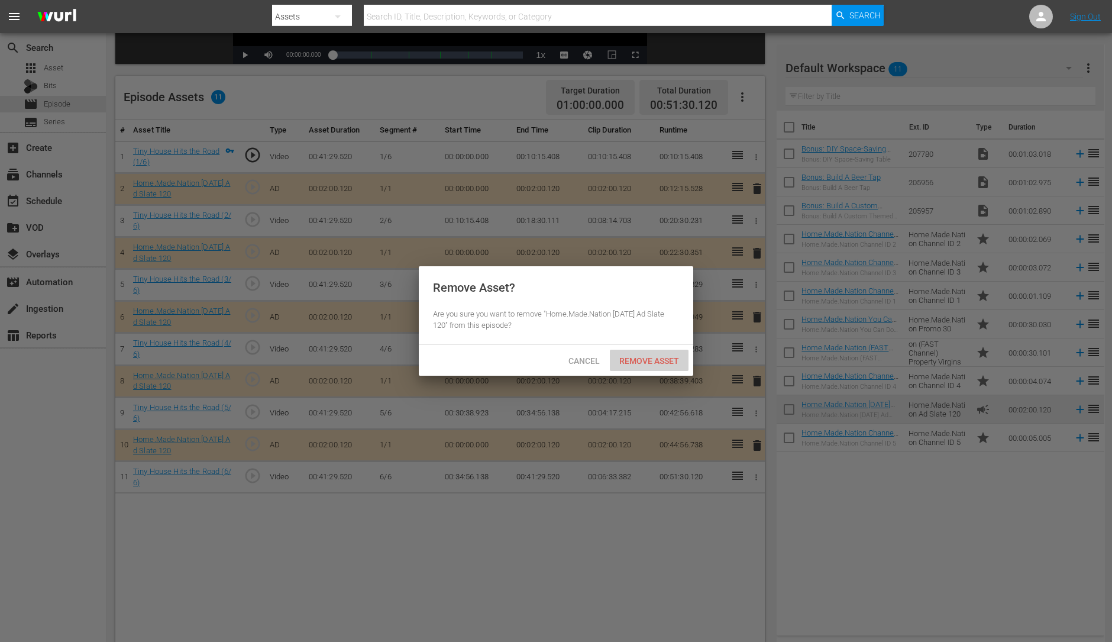
click at [674, 367] on div "Remove Asset" at bounding box center [649, 361] width 79 height 22
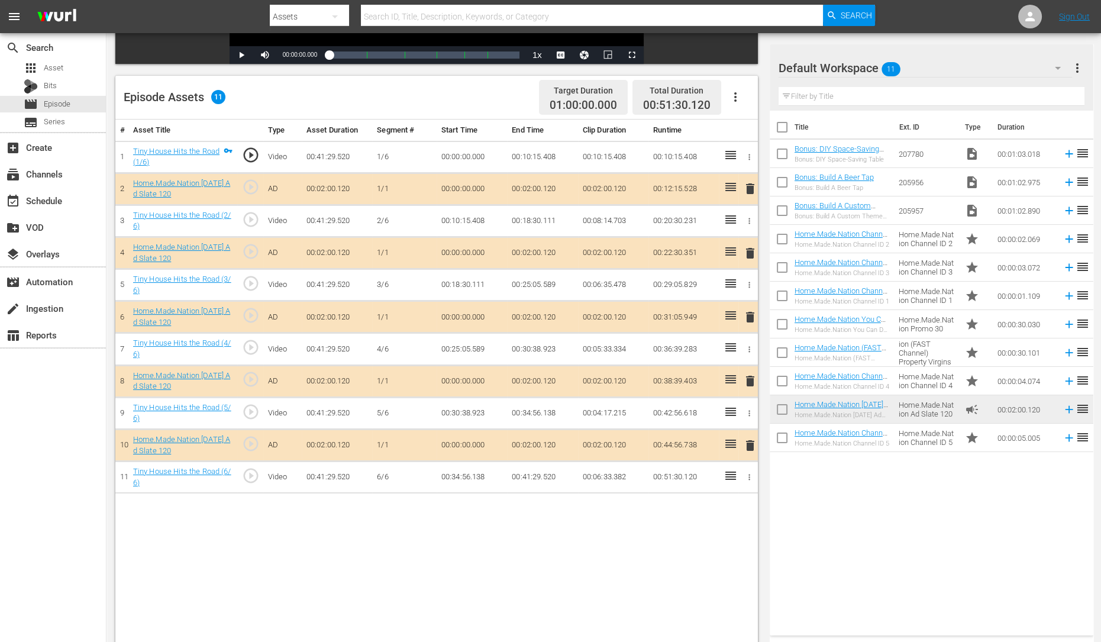
click at [753, 314] on span "delete" at bounding box center [750, 317] width 14 height 14
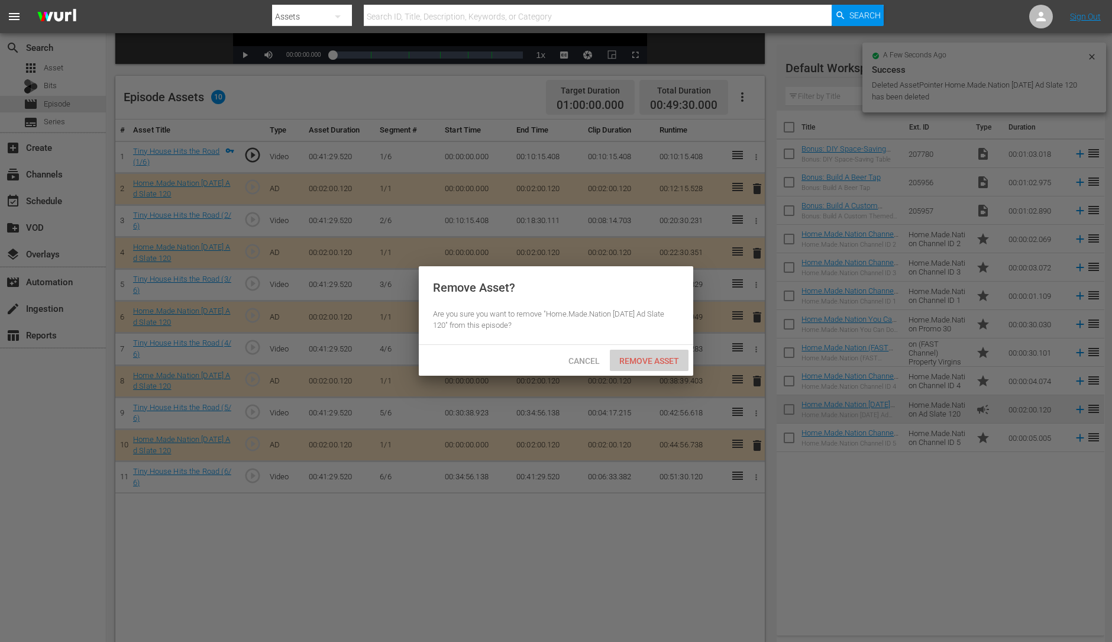
click at [647, 366] on div "Remove Asset" at bounding box center [649, 361] width 79 height 22
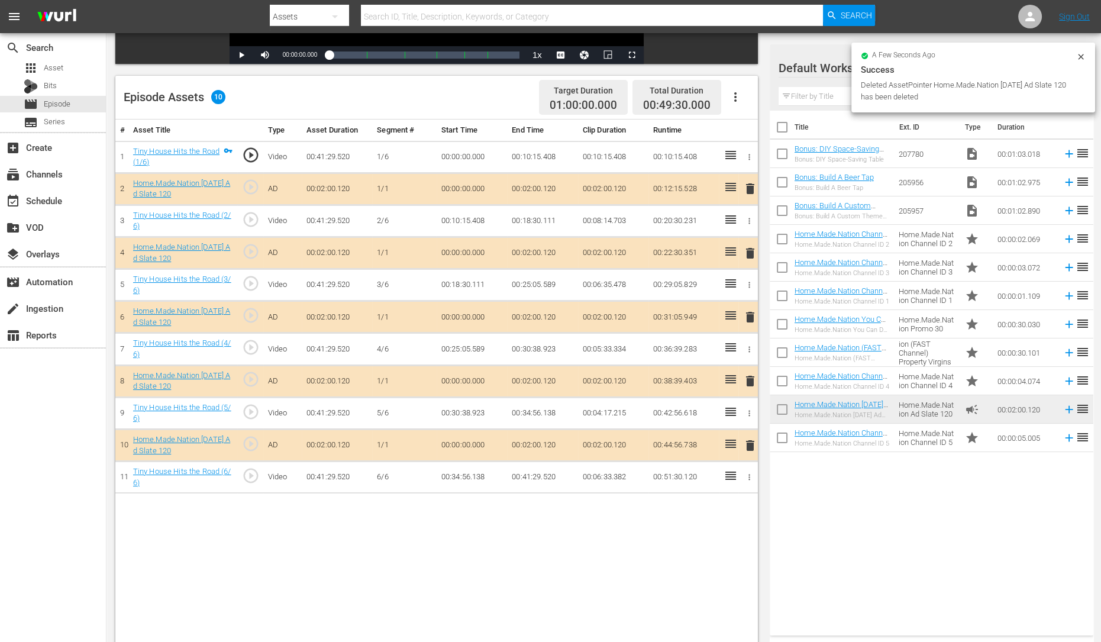
click at [749, 386] on span "delete" at bounding box center [750, 381] width 14 height 14
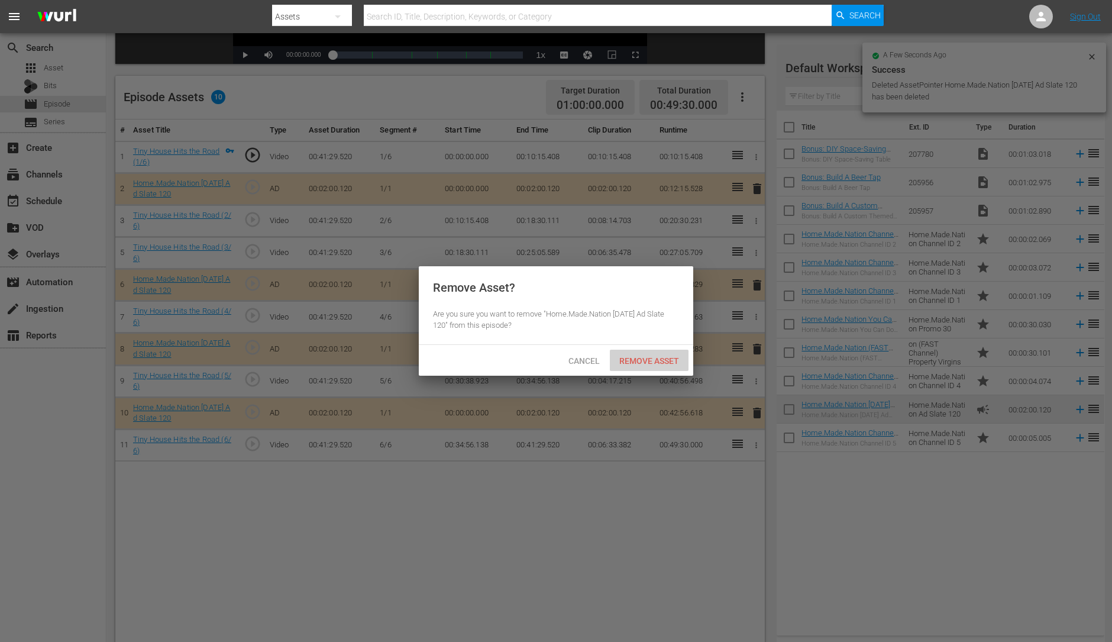
click at [631, 356] on span "Remove Asset" at bounding box center [649, 360] width 79 height 9
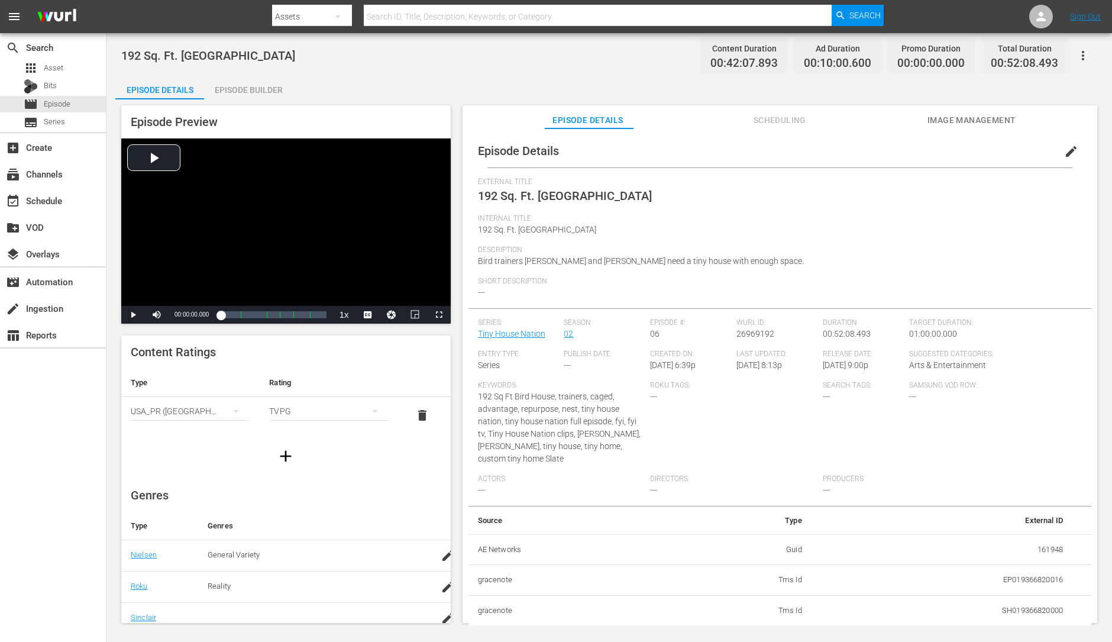
click at [237, 82] on div "Episode Builder" at bounding box center [248, 90] width 89 height 28
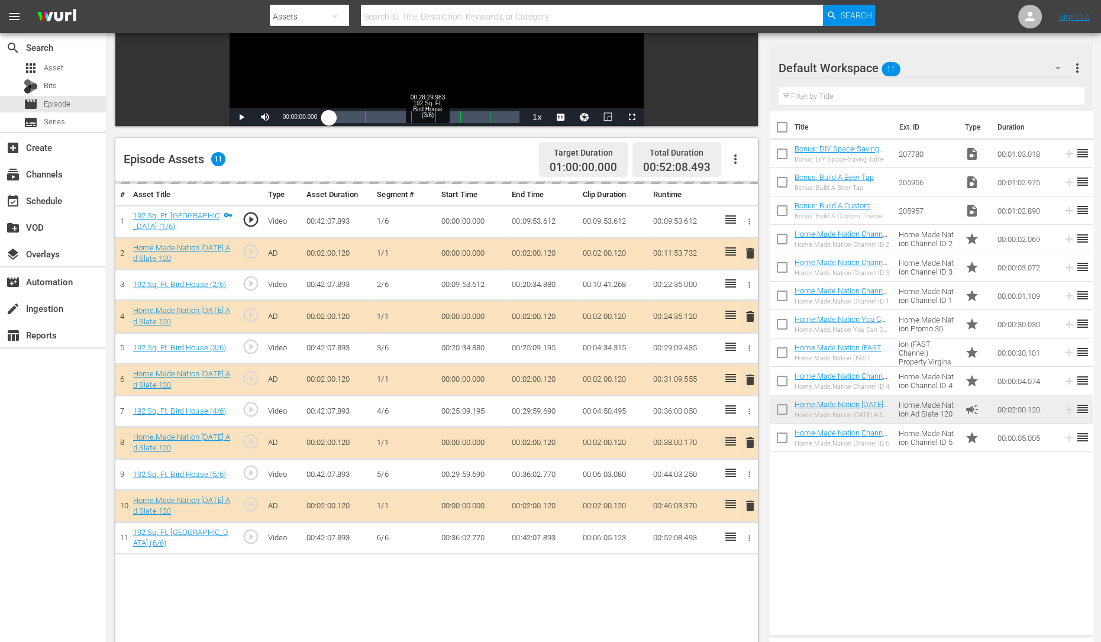
scroll to position [207, 0]
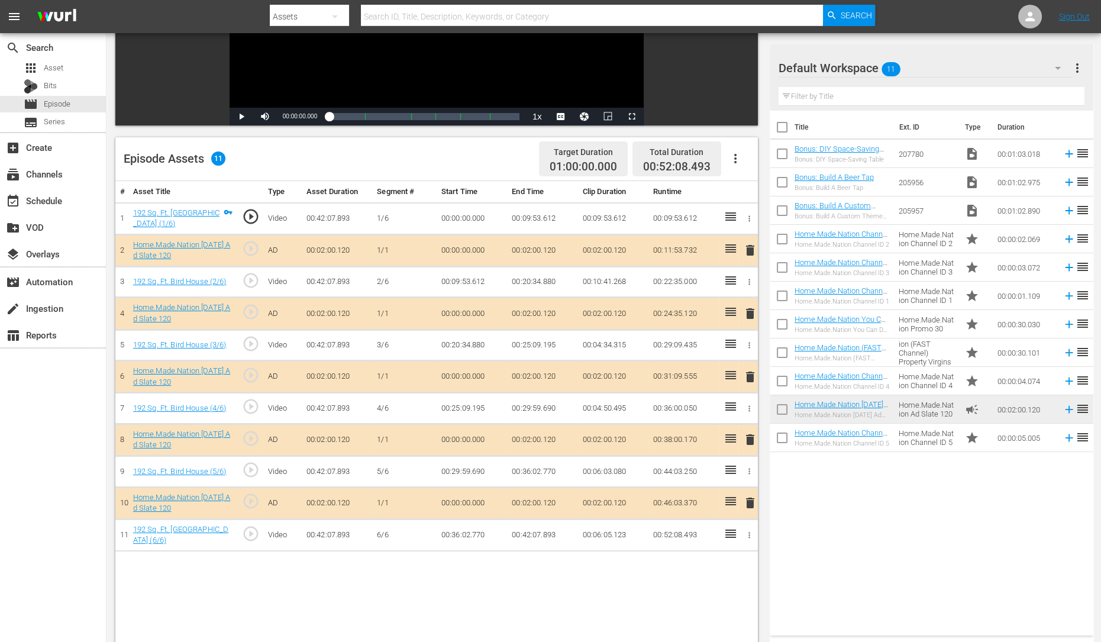
click at [751, 315] on span "delete" at bounding box center [750, 313] width 14 height 14
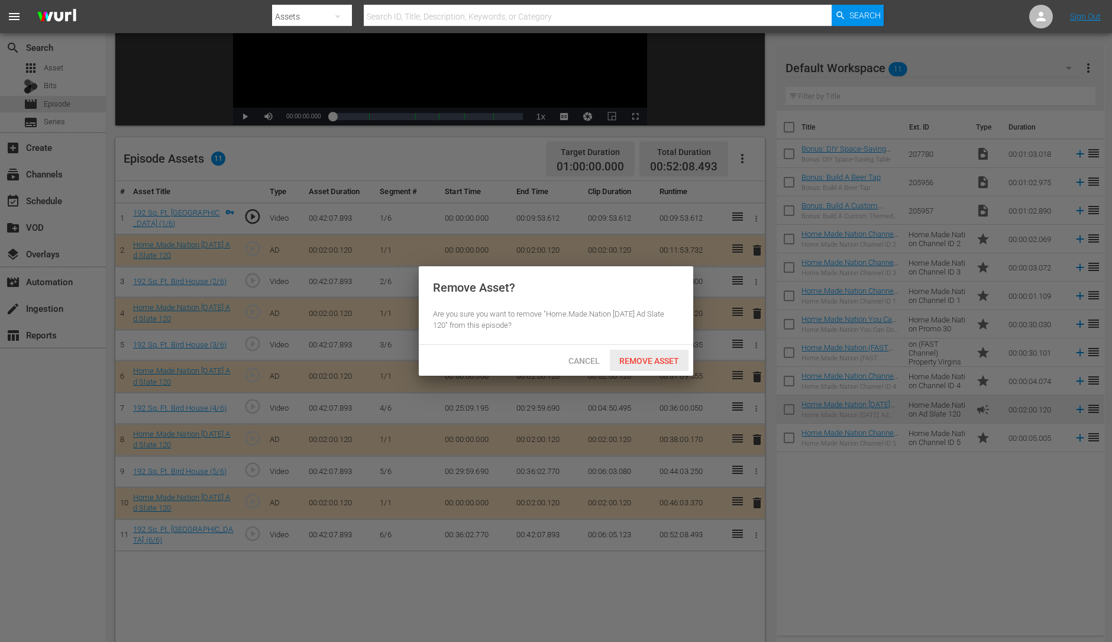
click at [649, 362] on span "Remove Asset" at bounding box center [649, 360] width 79 height 9
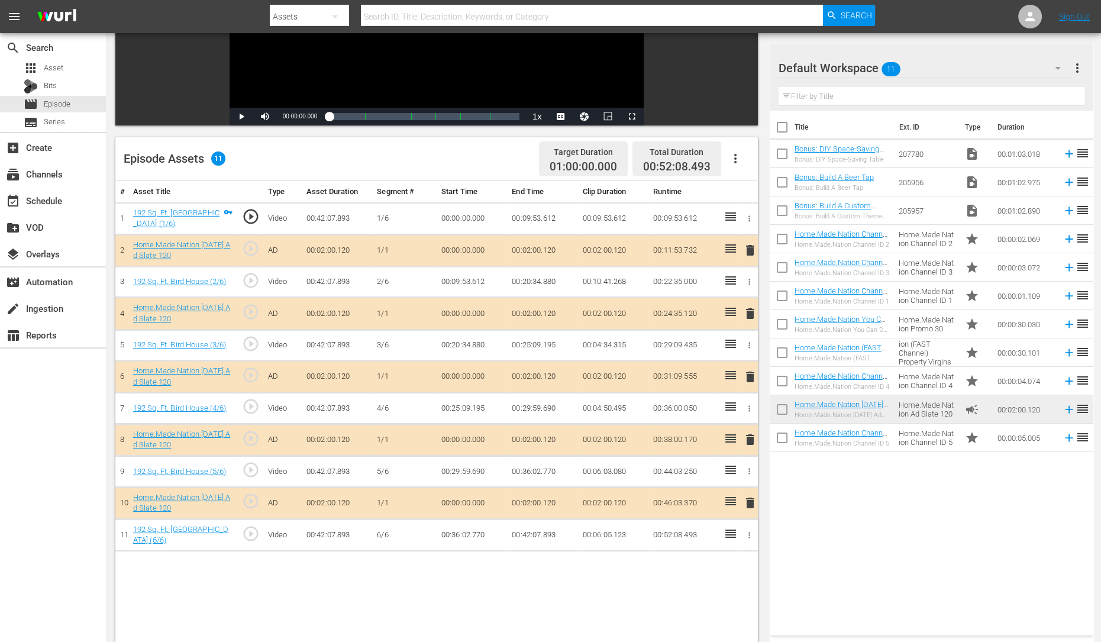
click at [752, 376] on span "delete" at bounding box center [750, 377] width 14 height 14
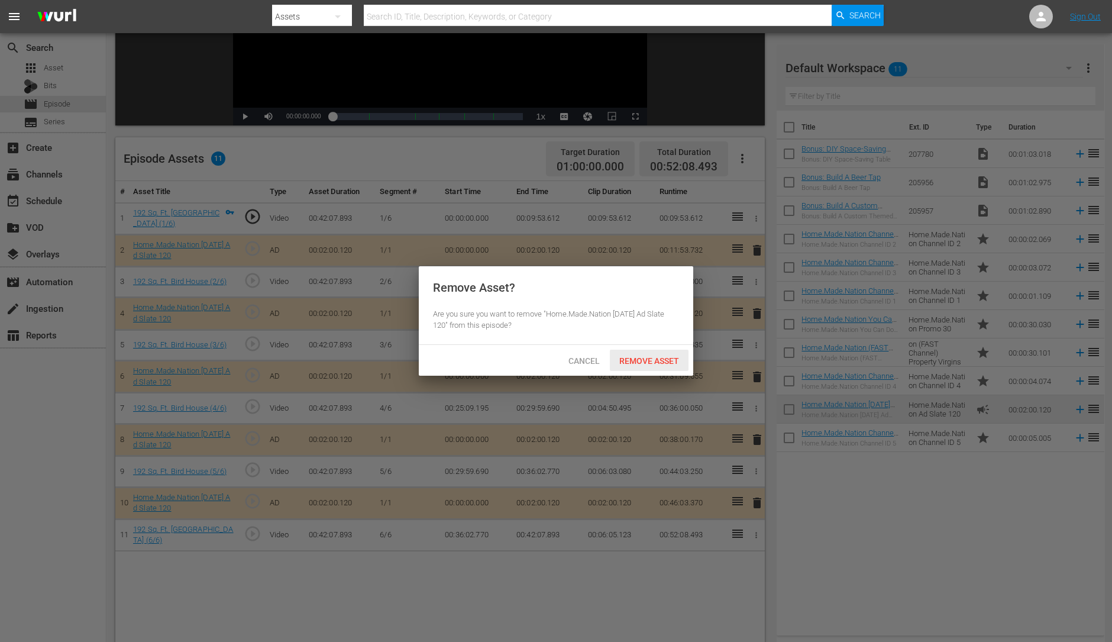
click at [655, 354] on div "Remove Asset" at bounding box center [649, 361] width 79 height 22
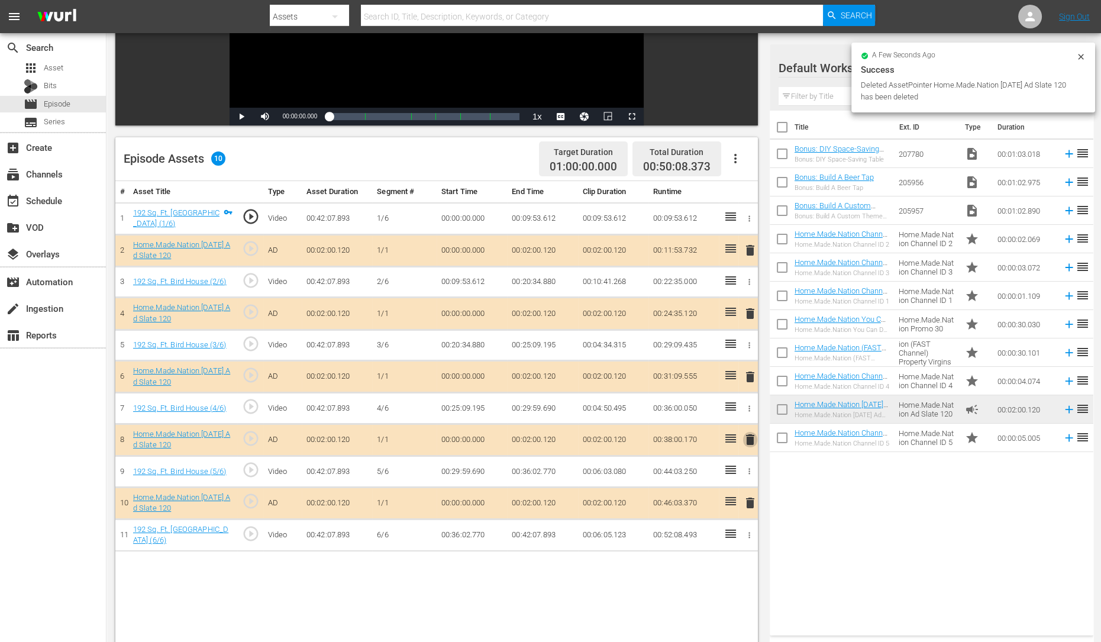
click at [748, 439] on span "delete" at bounding box center [750, 439] width 14 height 14
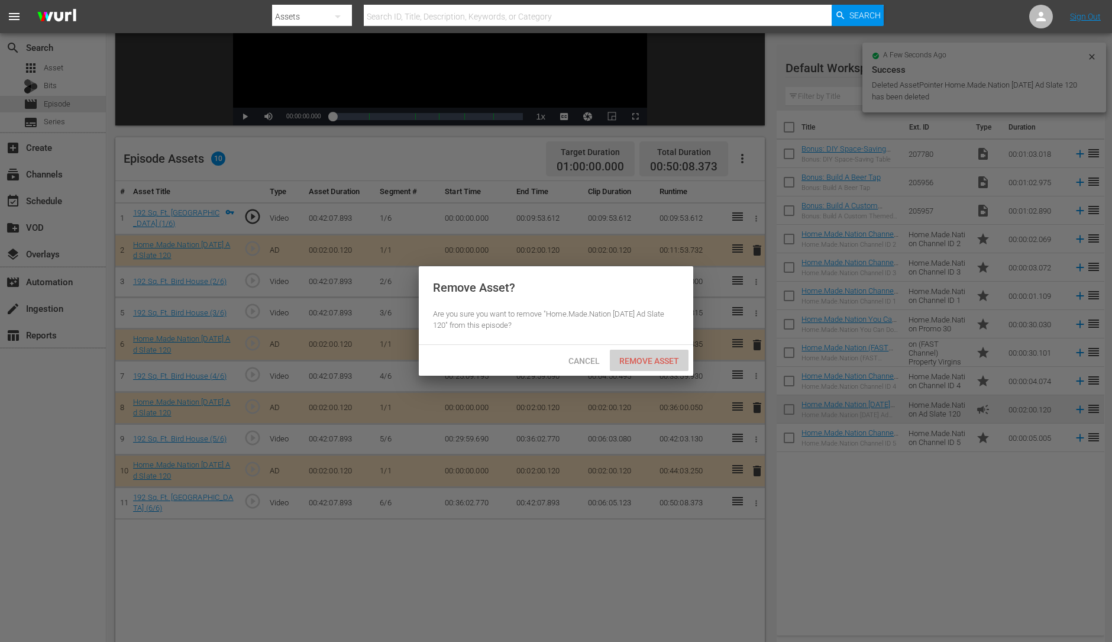
click at [645, 357] on span "Remove Asset" at bounding box center [649, 360] width 79 height 9
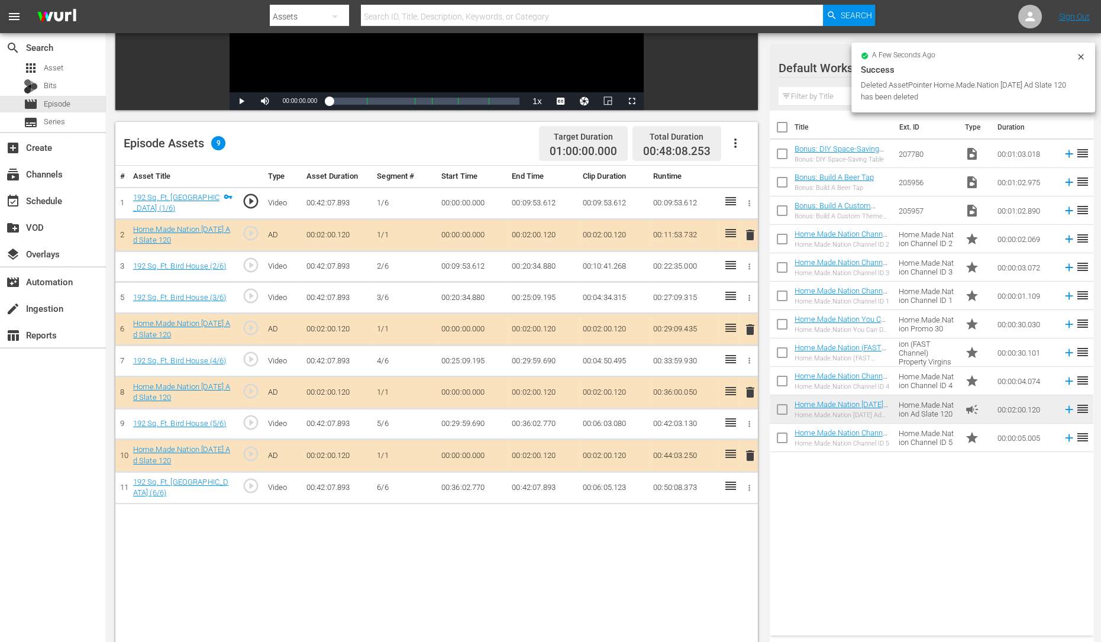
scroll to position [212, 0]
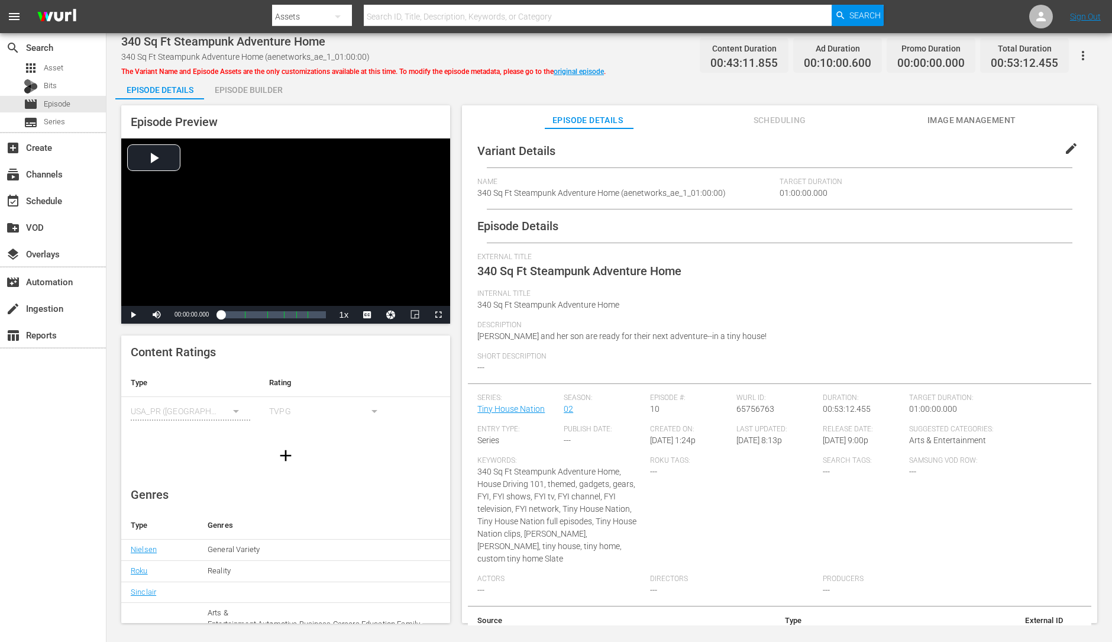
click at [234, 86] on div "Episode Builder" at bounding box center [248, 90] width 89 height 28
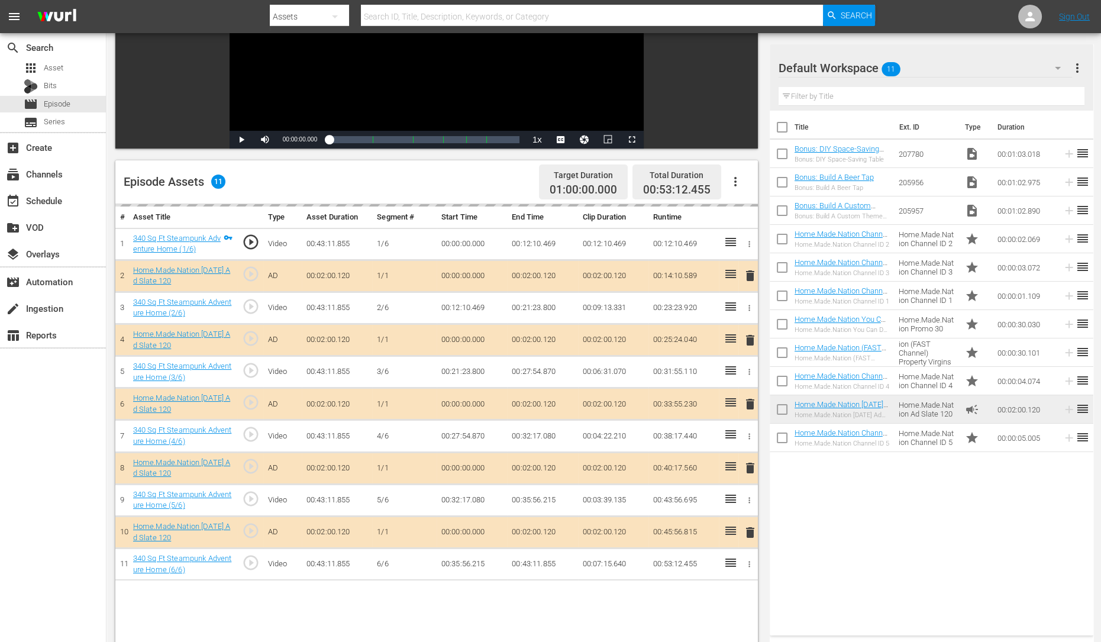
scroll to position [185, 0]
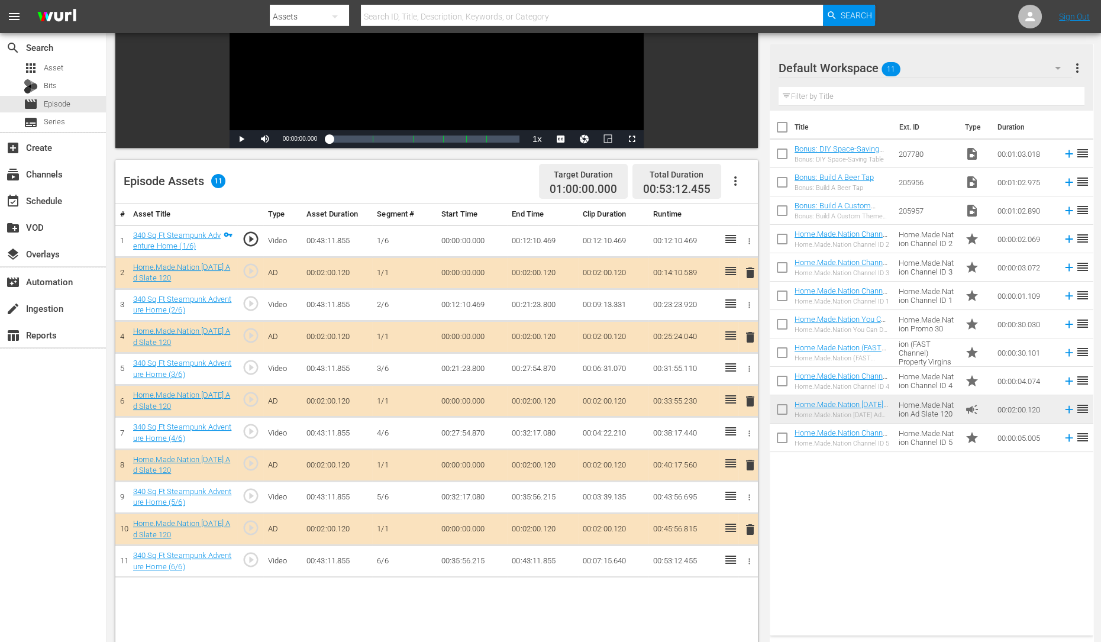
click at [748, 403] on span "delete" at bounding box center [750, 401] width 14 height 14
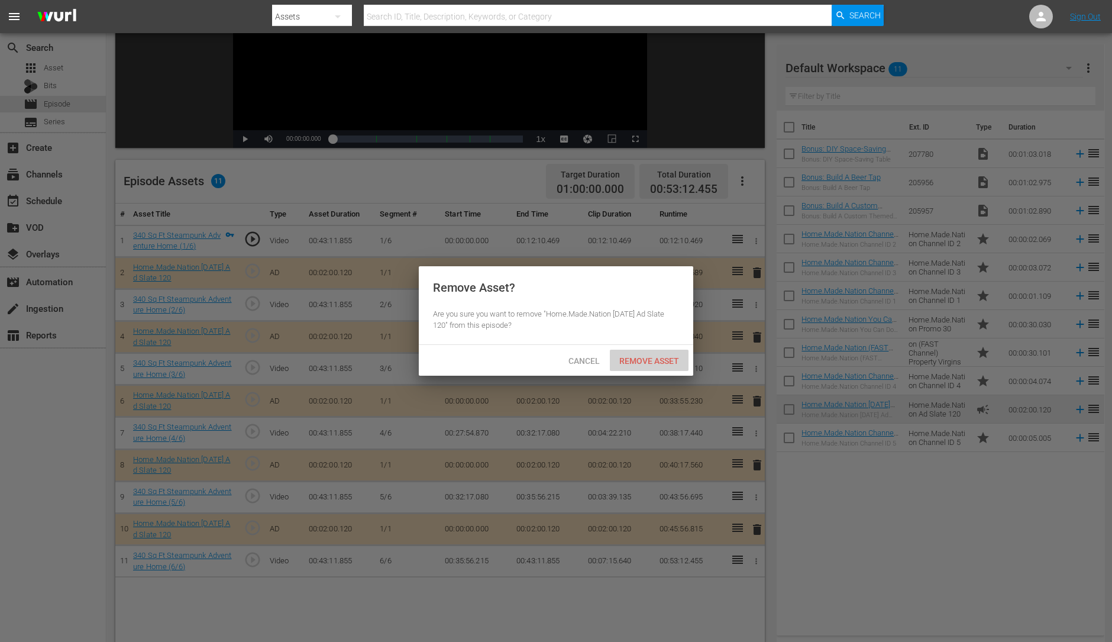
click at [628, 364] on span "Remove Asset" at bounding box center [649, 360] width 79 height 9
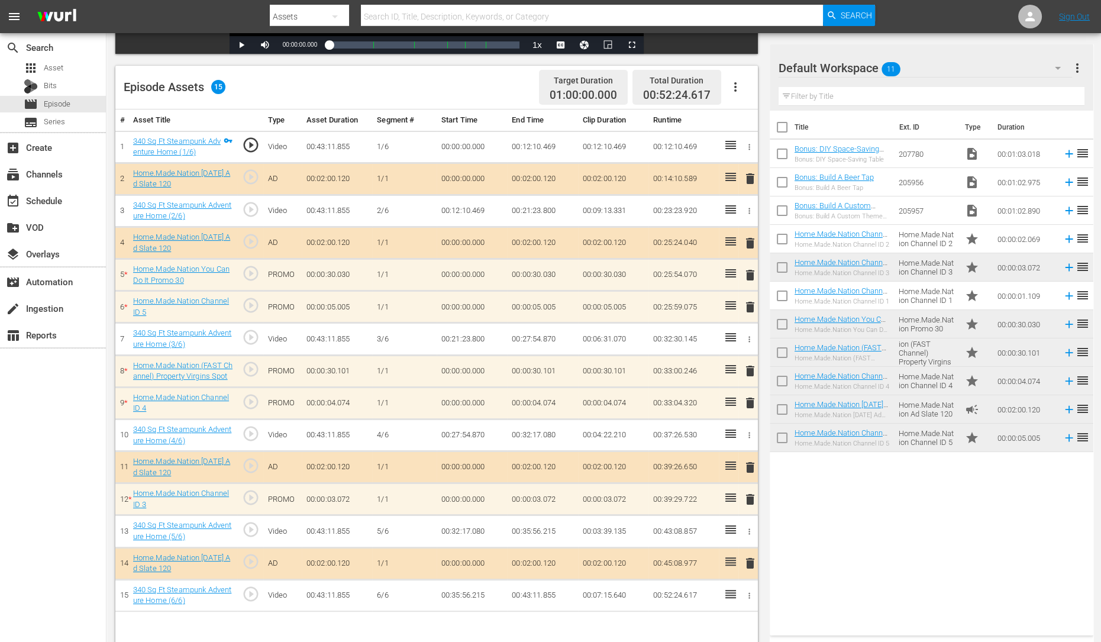
scroll to position [279, 0]
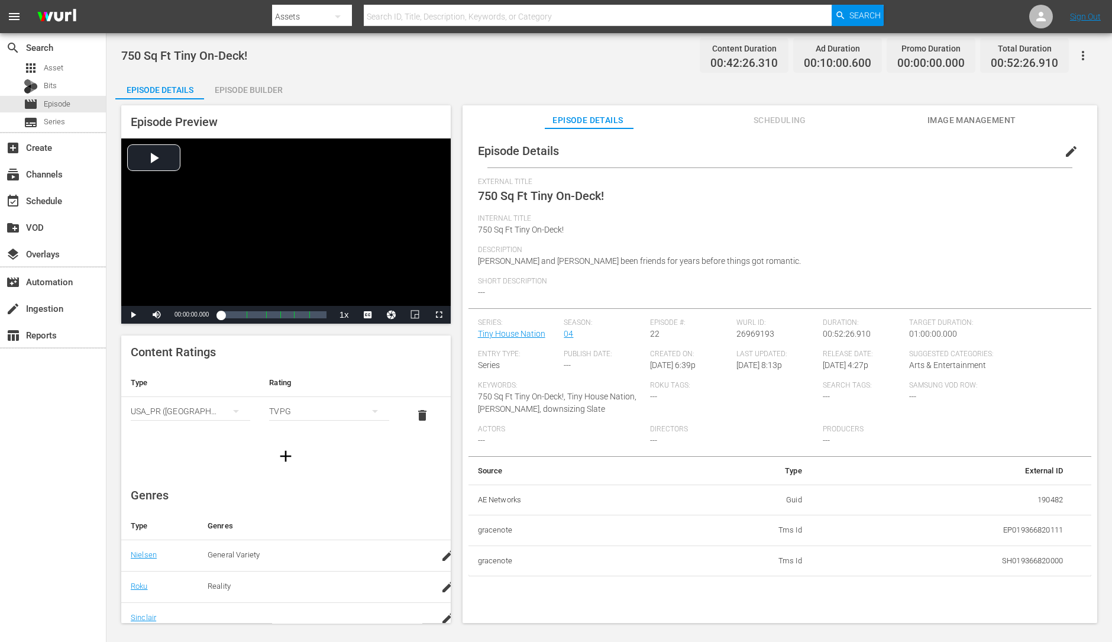
click at [260, 78] on div "Episode Builder" at bounding box center [248, 90] width 89 height 28
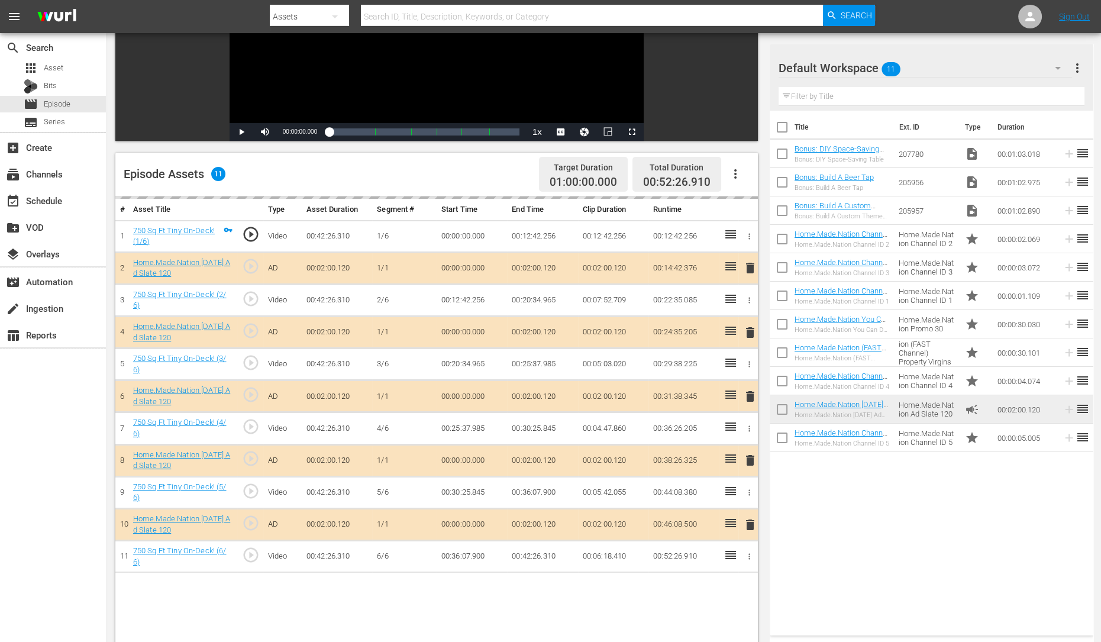
scroll to position [217, 0]
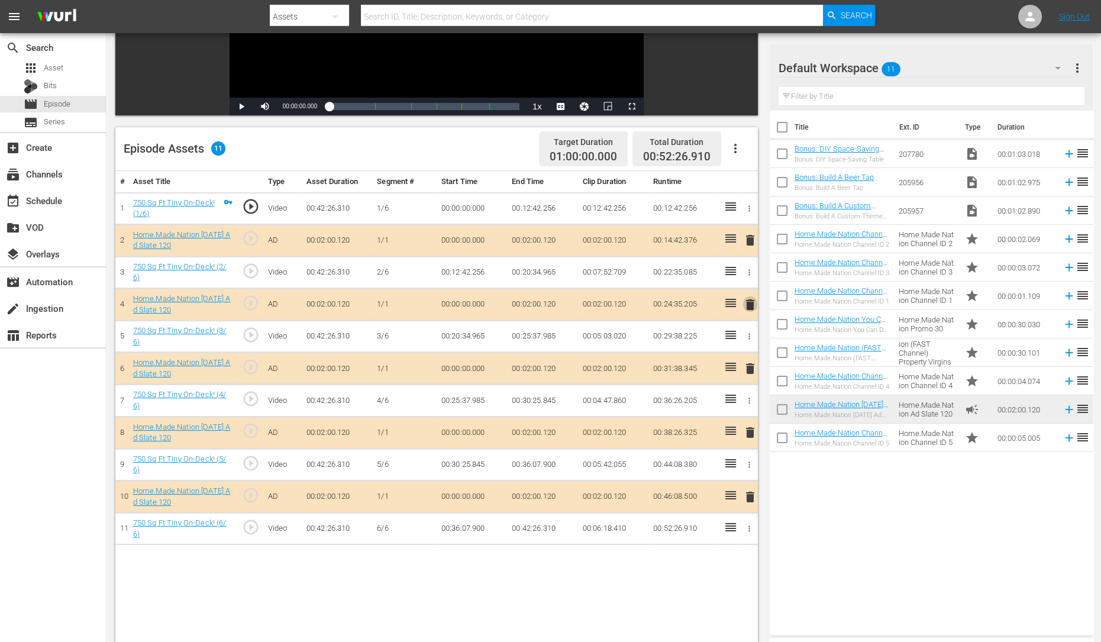
click at [748, 299] on span "delete" at bounding box center [750, 304] width 14 height 14
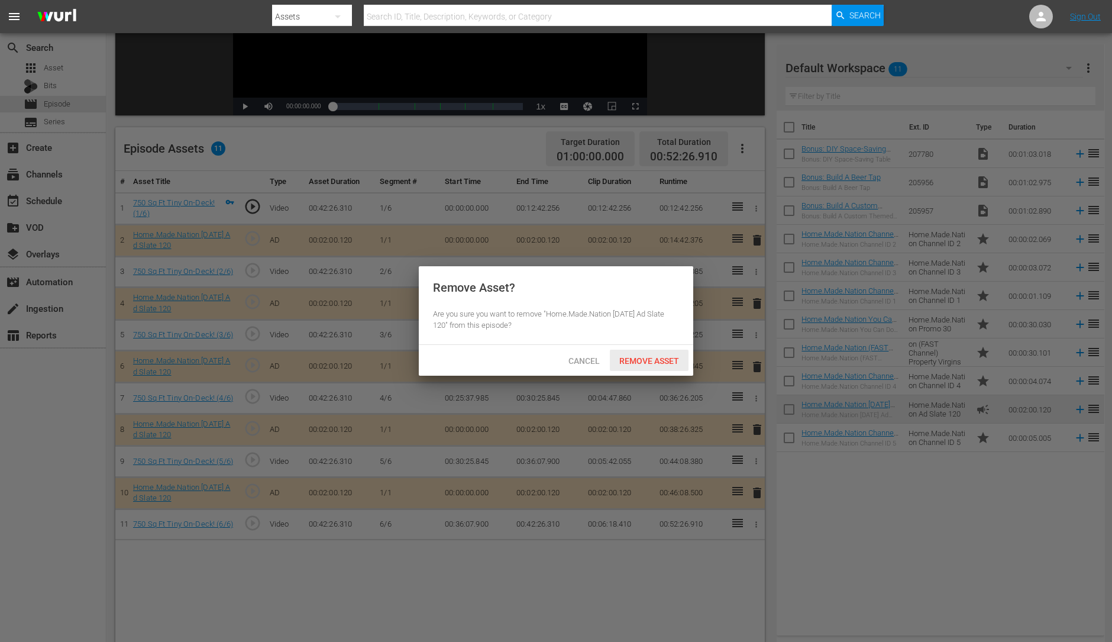
click at [669, 364] on span "Remove Asset" at bounding box center [649, 360] width 79 height 9
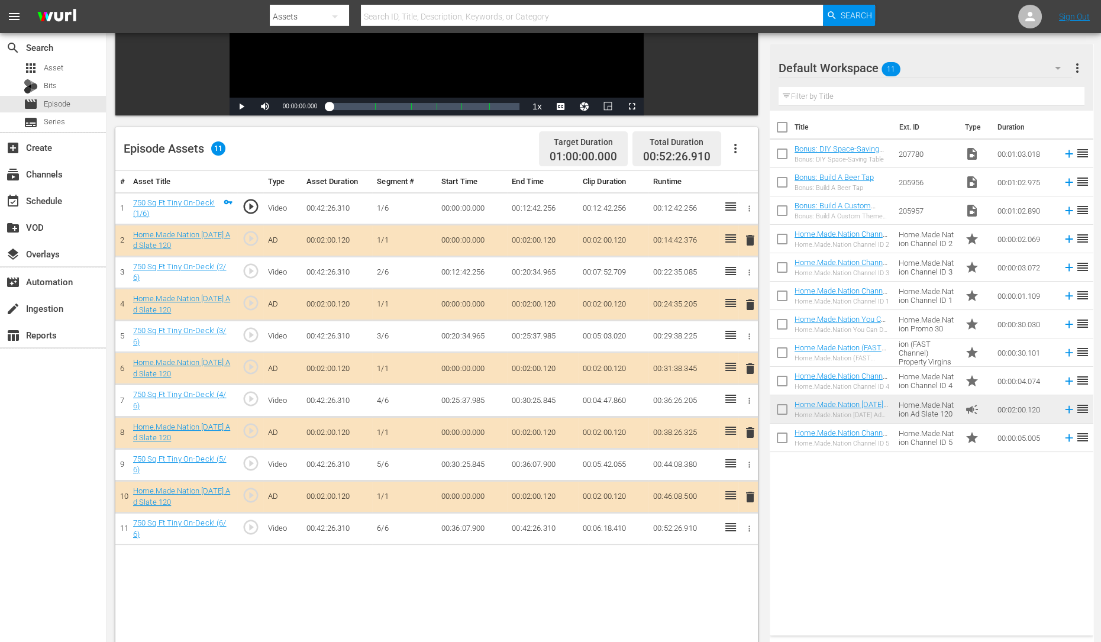
click at [748, 369] on span "delete" at bounding box center [750, 368] width 14 height 14
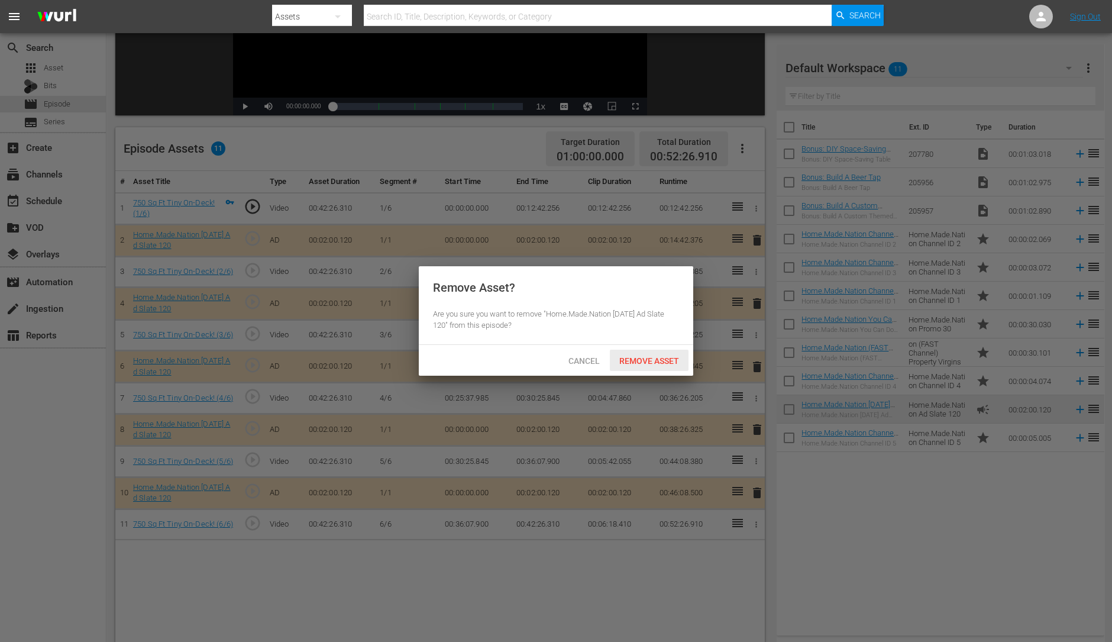
click at [632, 352] on div "Remove Asset" at bounding box center [649, 361] width 79 height 22
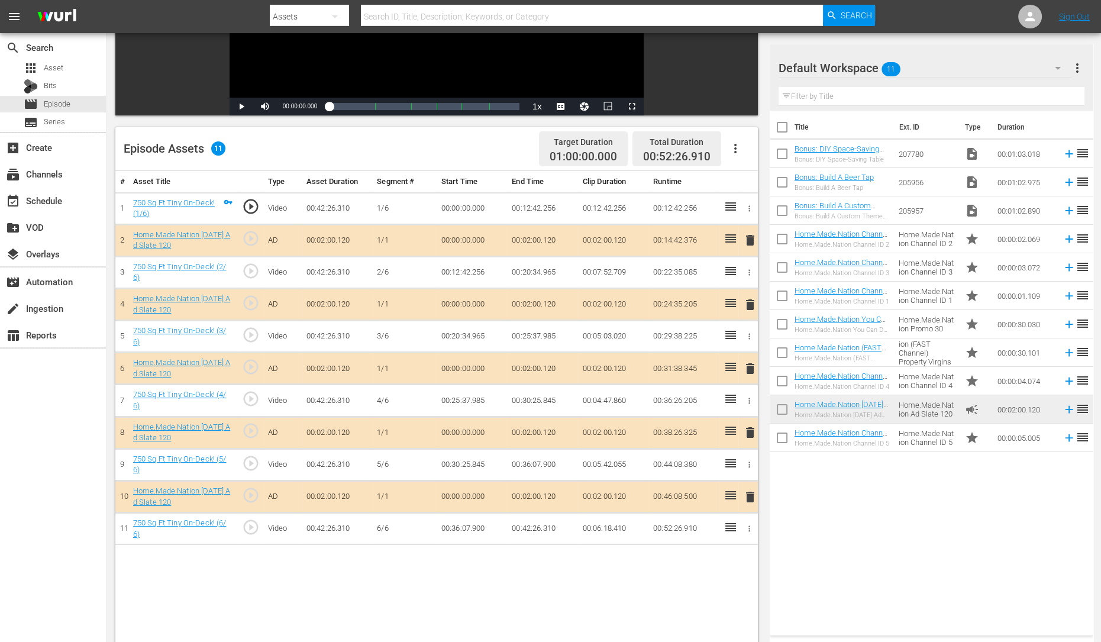
click at [751, 430] on span "delete" at bounding box center [750, 432] width 14 height 14
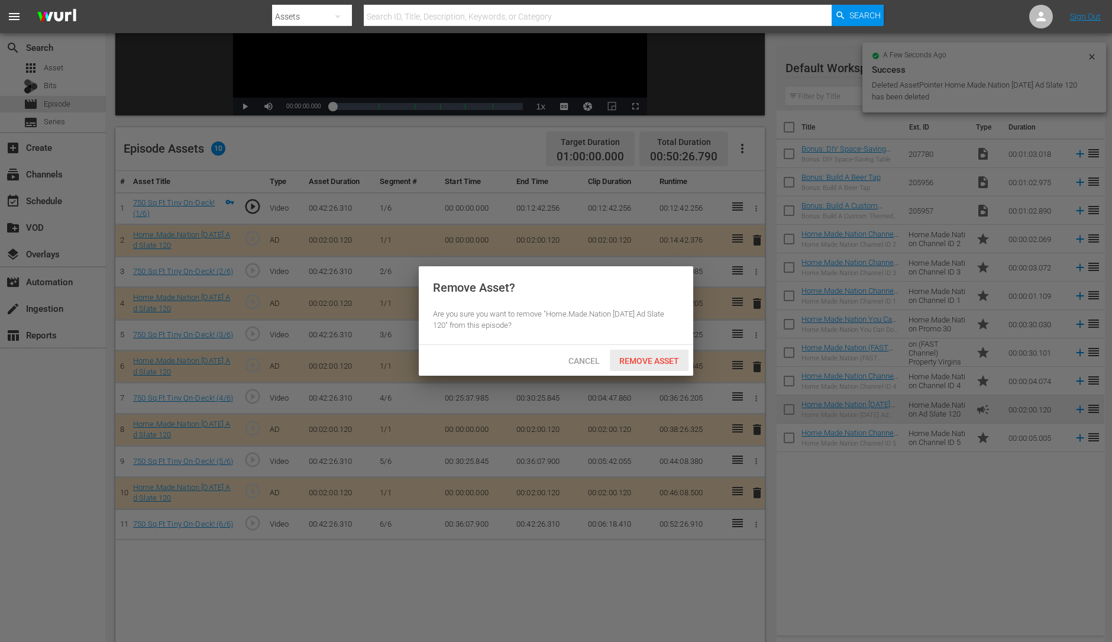
click at [656, 361] on span "Remove Asset" at bounding box center [649, 360] width 79 height 9
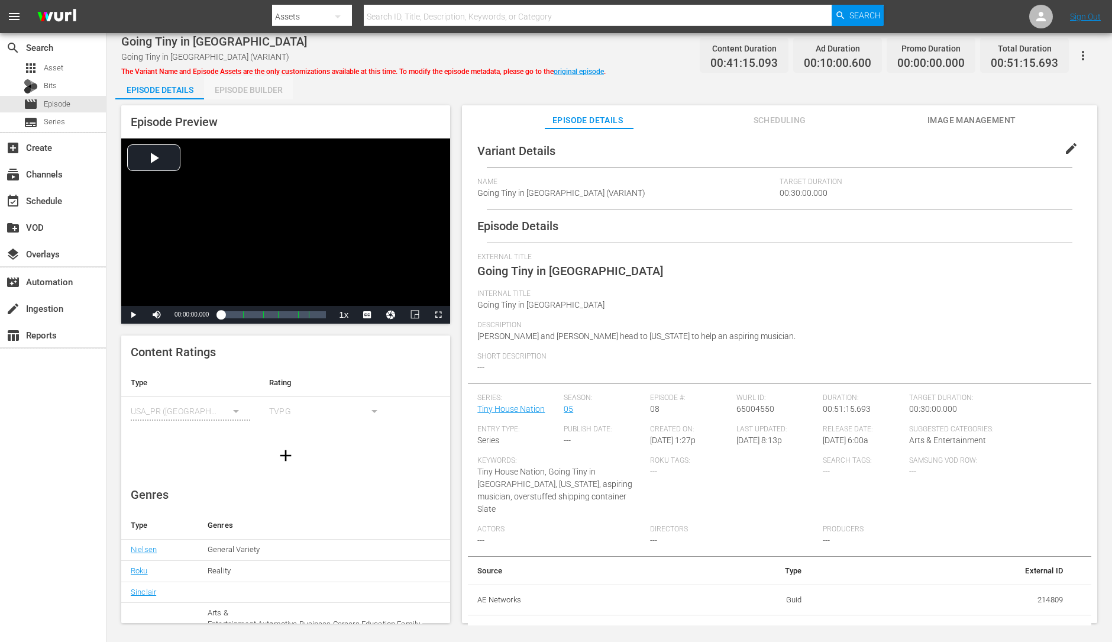
click at [254, 89] on div "Episode Builder" at bounding box center [248, 90] width 89 height 28
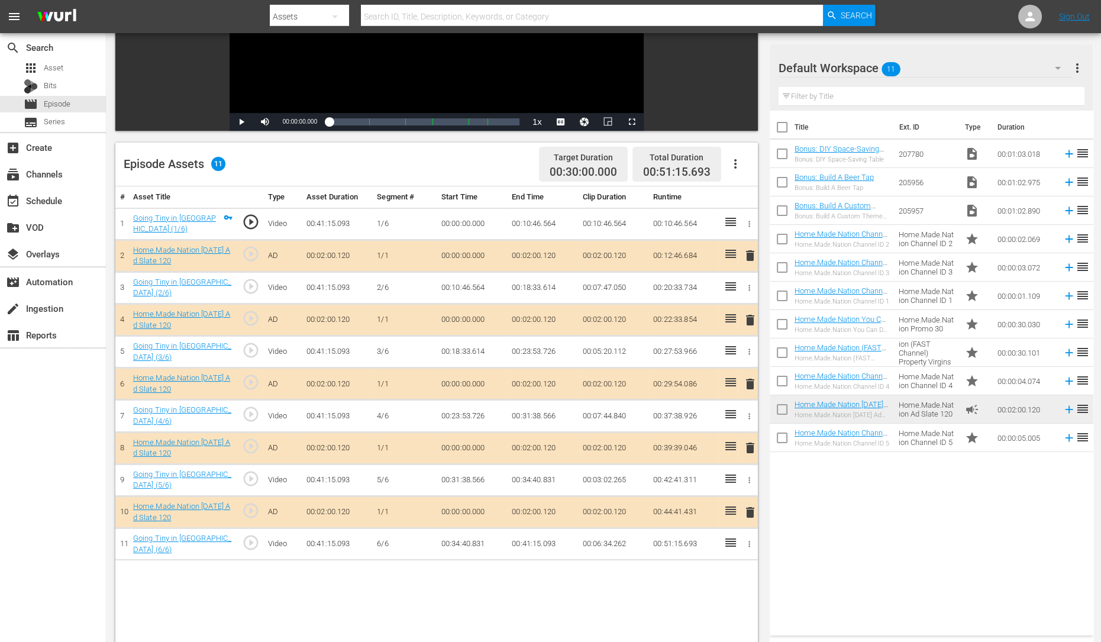
scroll to position [202, 0]
click at [749, 318] on span "delete" at bounding box center [750, 319] width 14 height 14
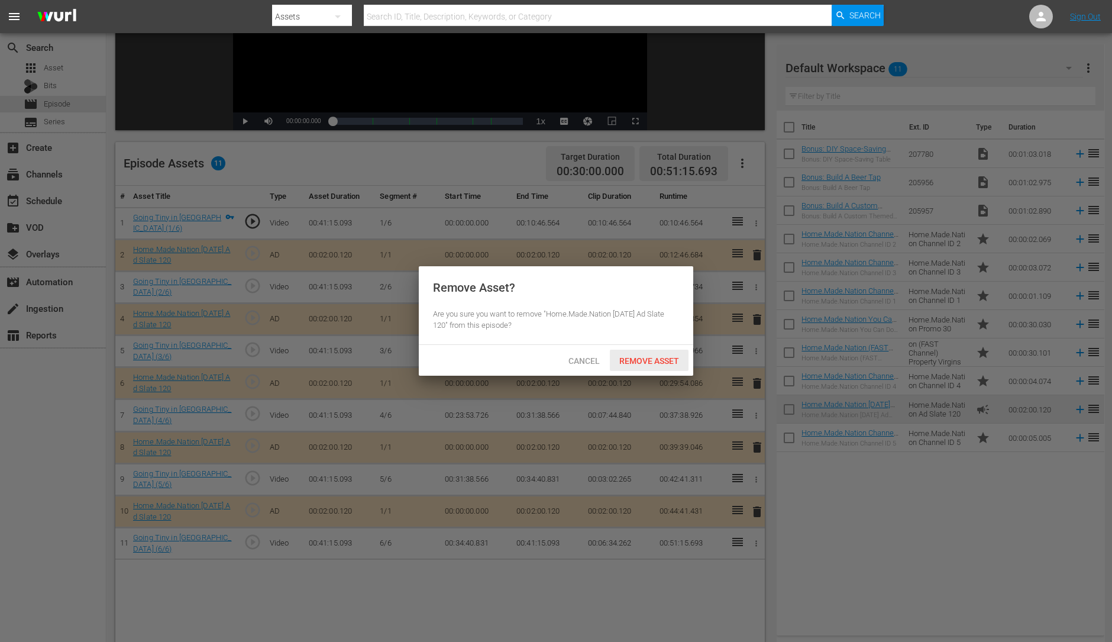
click at [654, 359] on span "Remove Asset" at bounding box center [649, 360] width 79 height 9
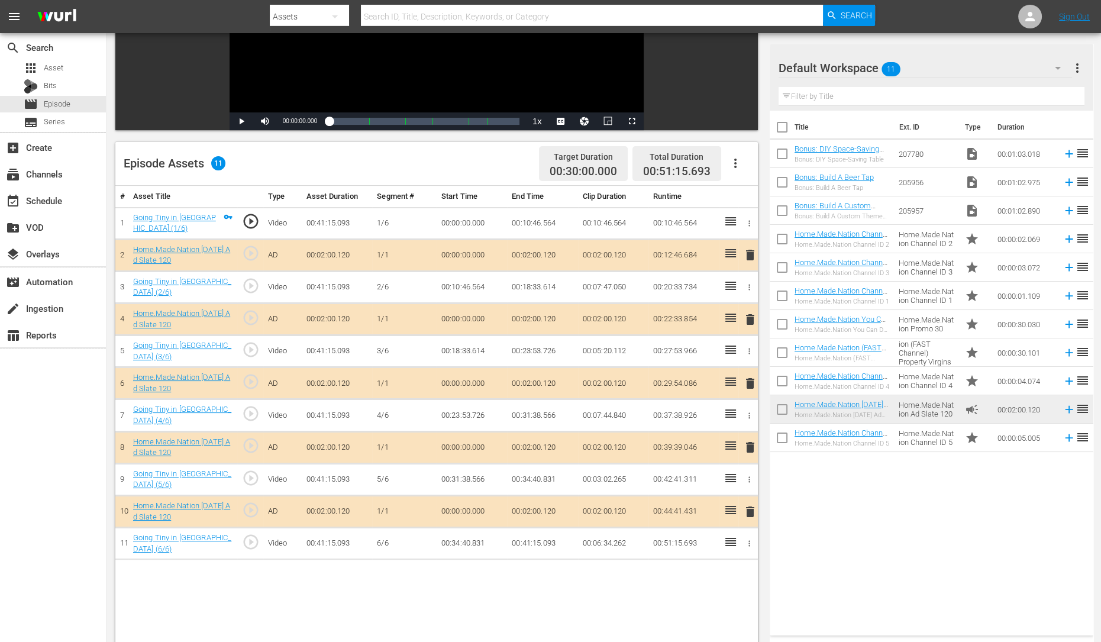
click at [749, 382] on span "delete" at bounding box center [750, 383] width 14 height 14
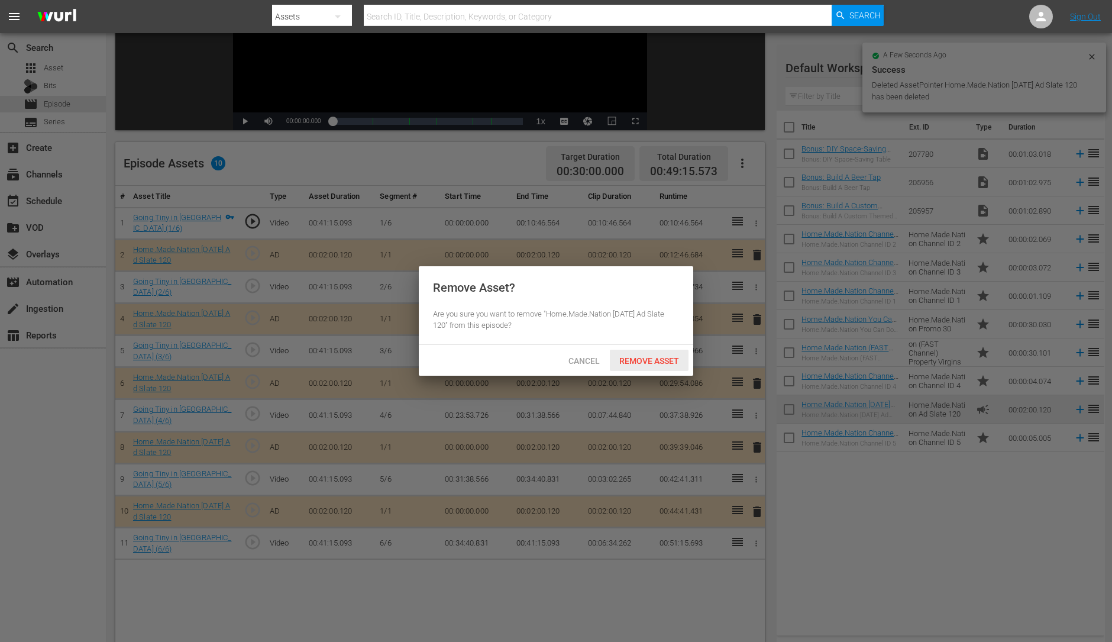
click at [671, 363] on span "Remove Asset" at bounding box center [649, 360] width 79 height 9
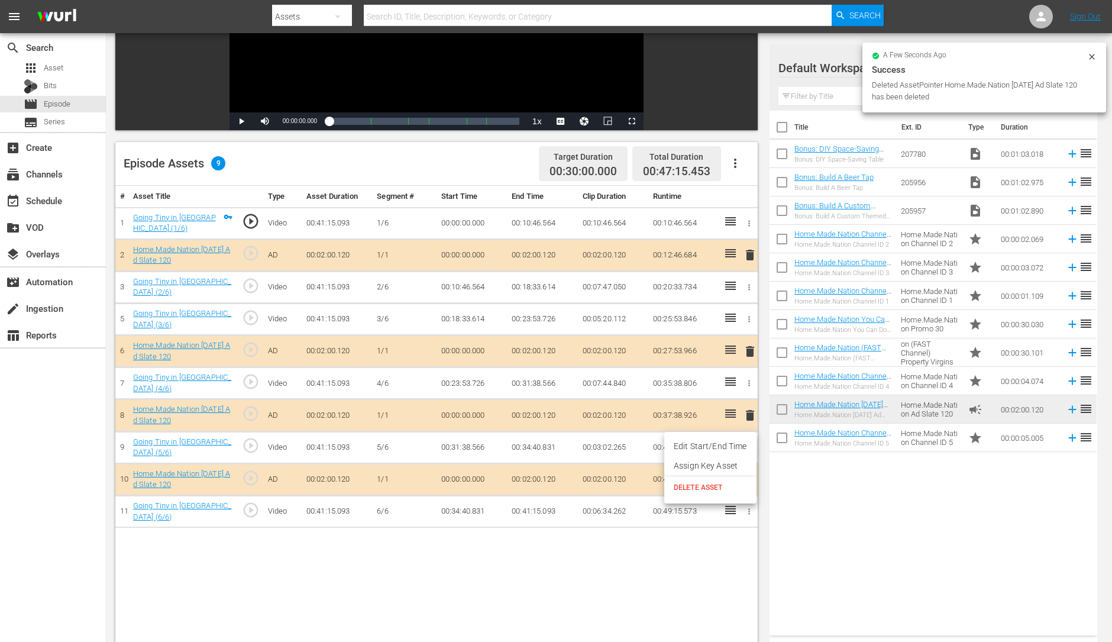
click at [837, 513] on div at bounding box center [556, 321] width 1112 height 642
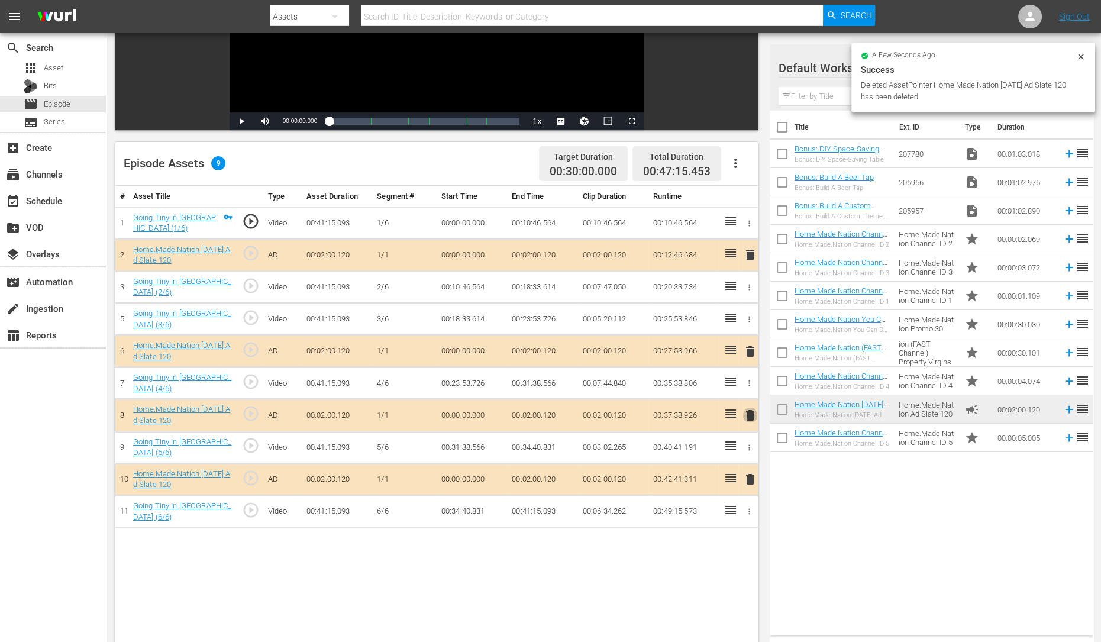
click at [749, 411] on span "delete" at bounding box center [750, 415] width 14 height 14
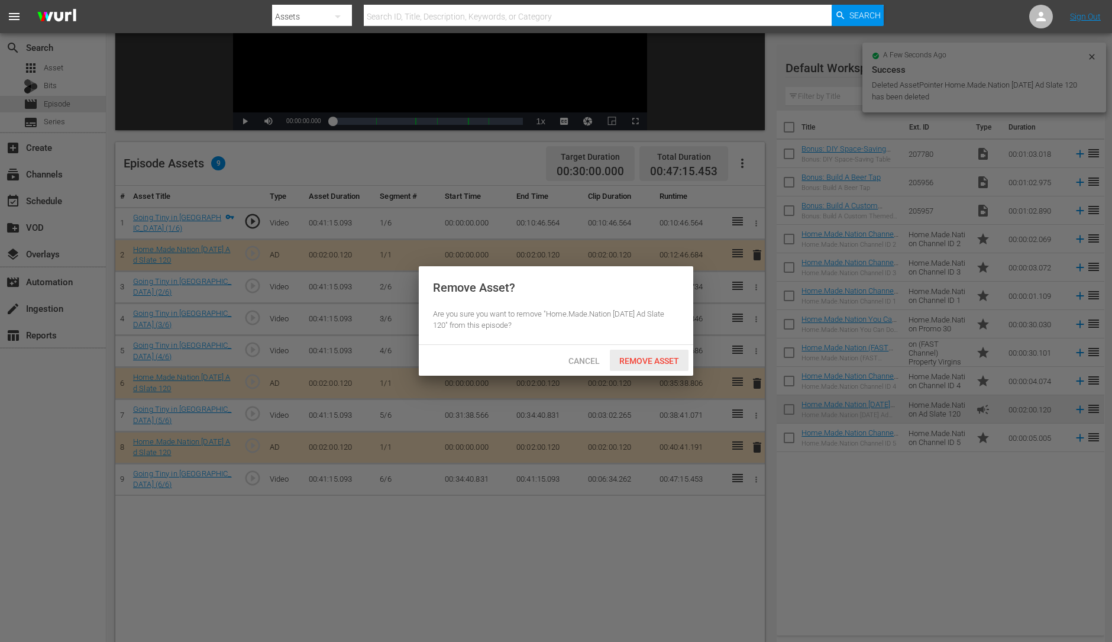
click at [648, 364] on span "Remove Asset" at bounding box center [649, 360] width 79 height 9
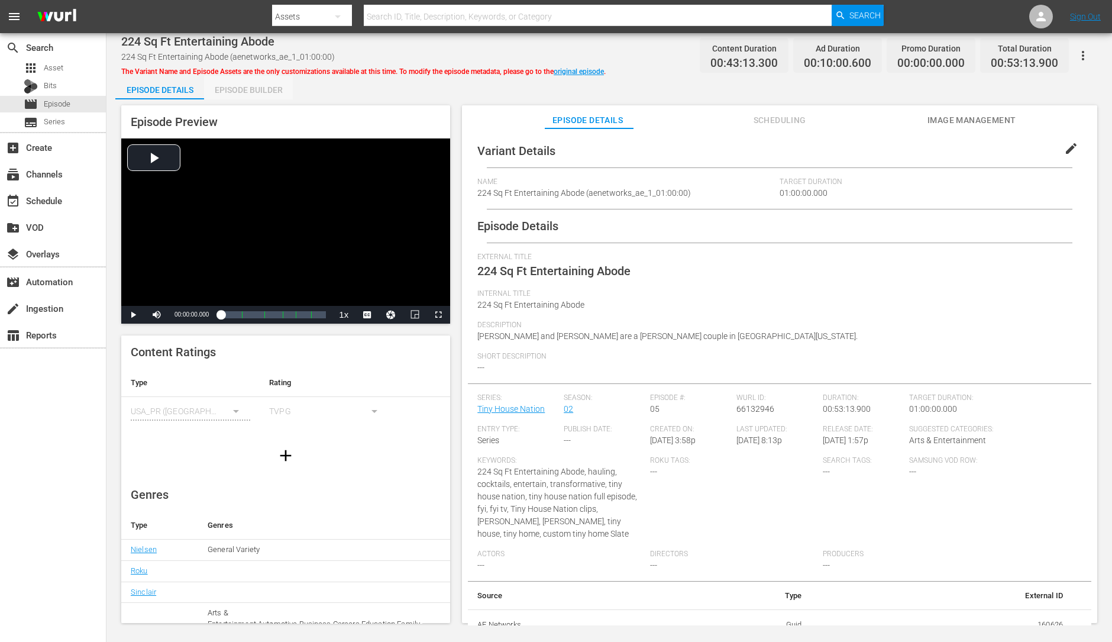
click at [251, 93] on div "Episode Builder" at bounding box center [248, 90] width 89 height 28
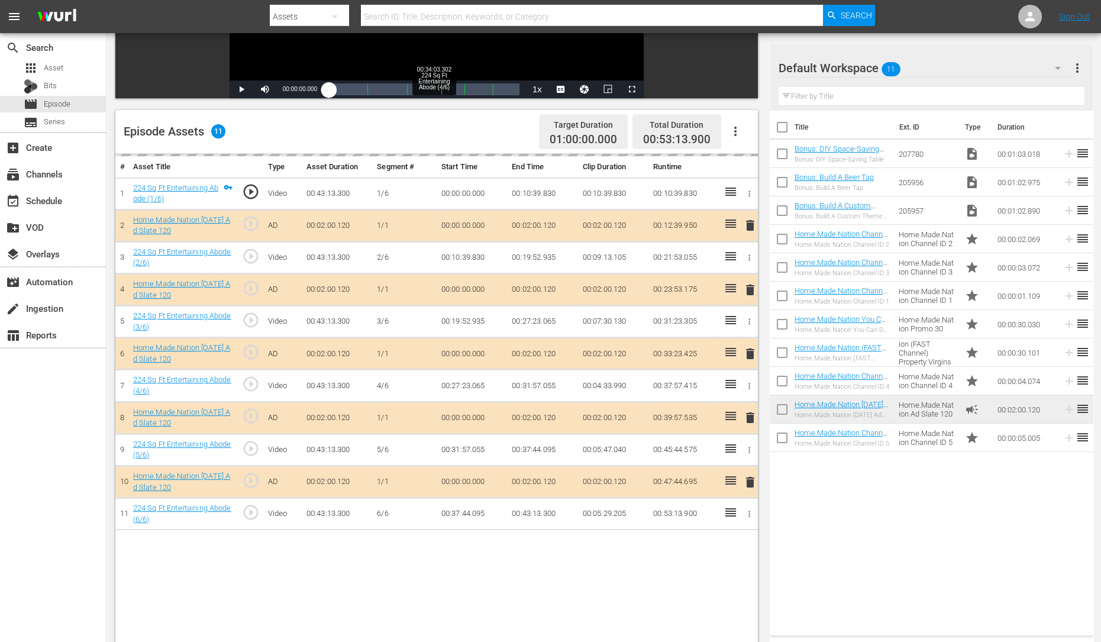
scroll to position [240, 0]
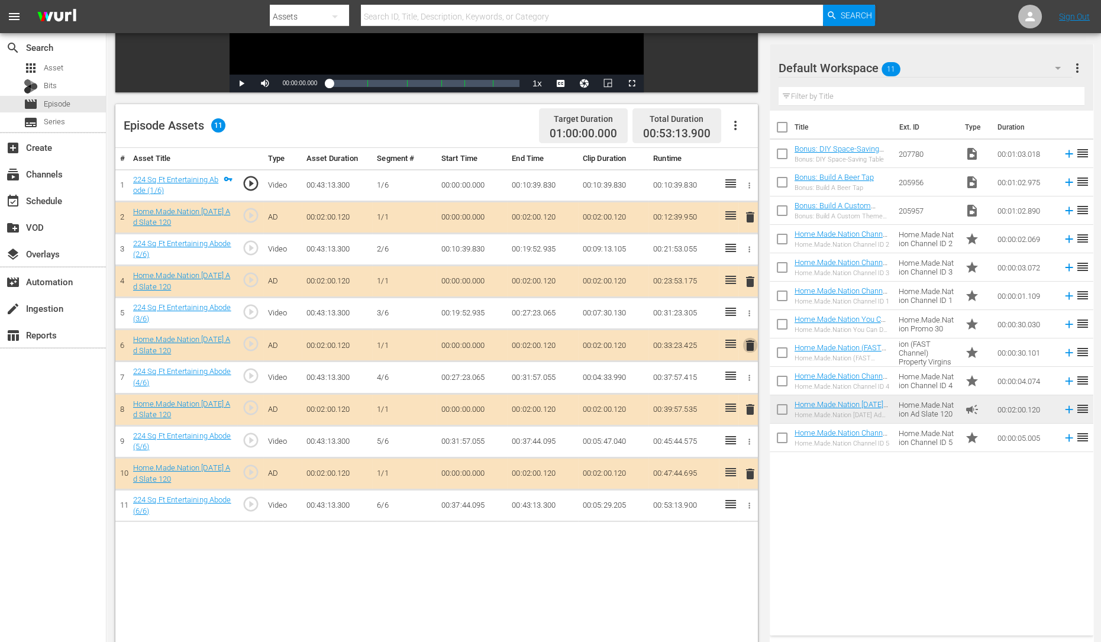
click at [750, 345] on span "delete" at bounding box center [750, 345] width 14 height 14
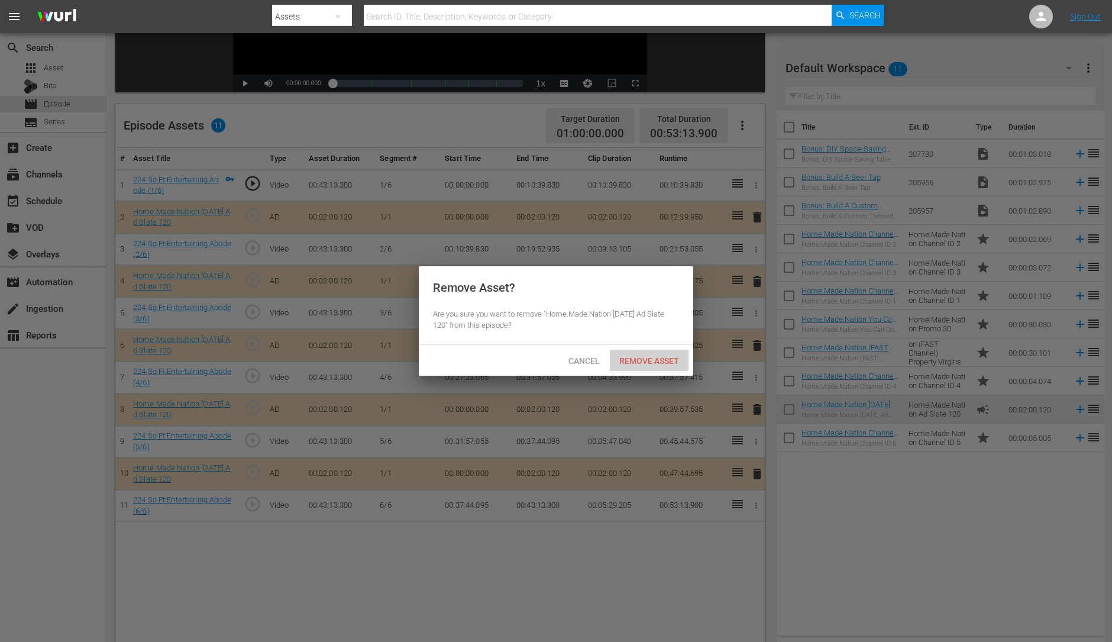
click at [656, 359] on span "Remove Asset" at bounding box center [649, 360] width 79 height 9
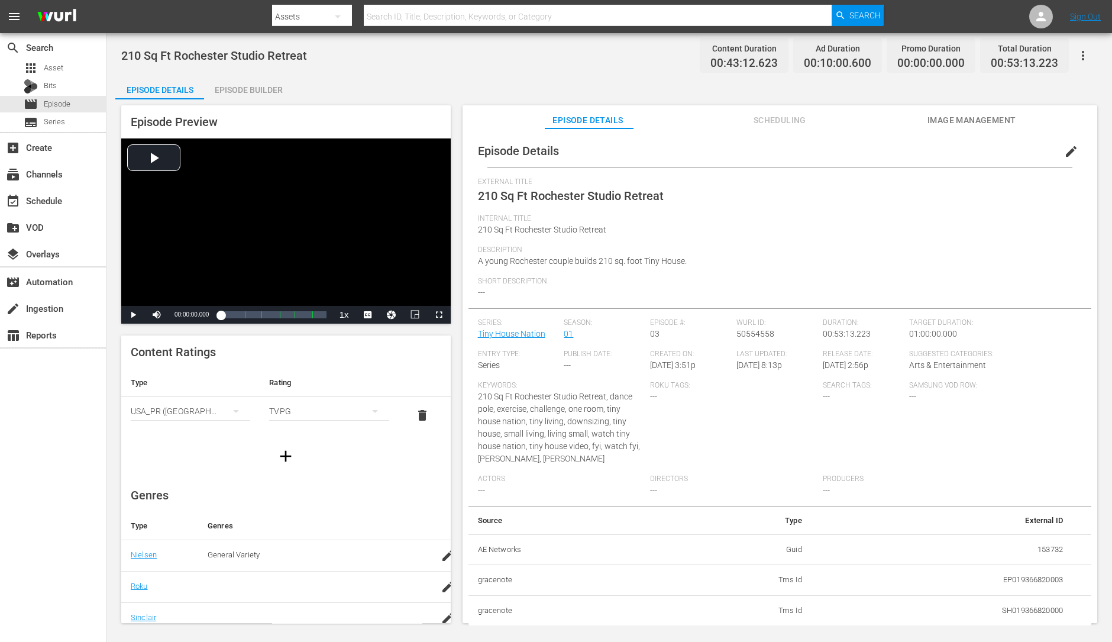
click at [255, 83] on div "Episode Builder" at bounding box center [248, 90] width 89 height 28
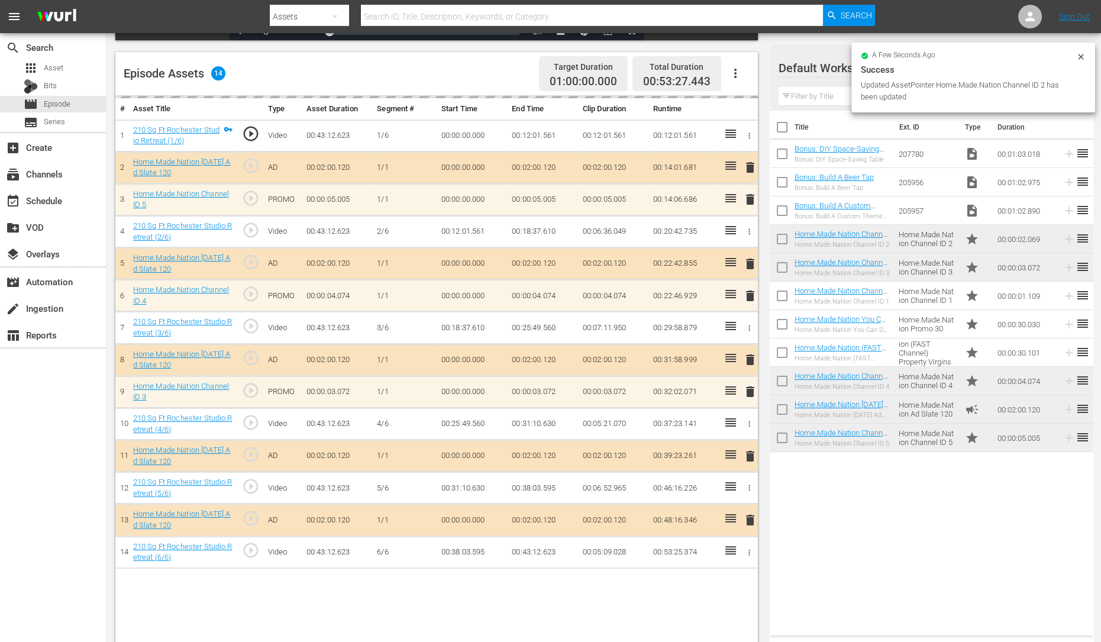
scroll to position [293, 0]
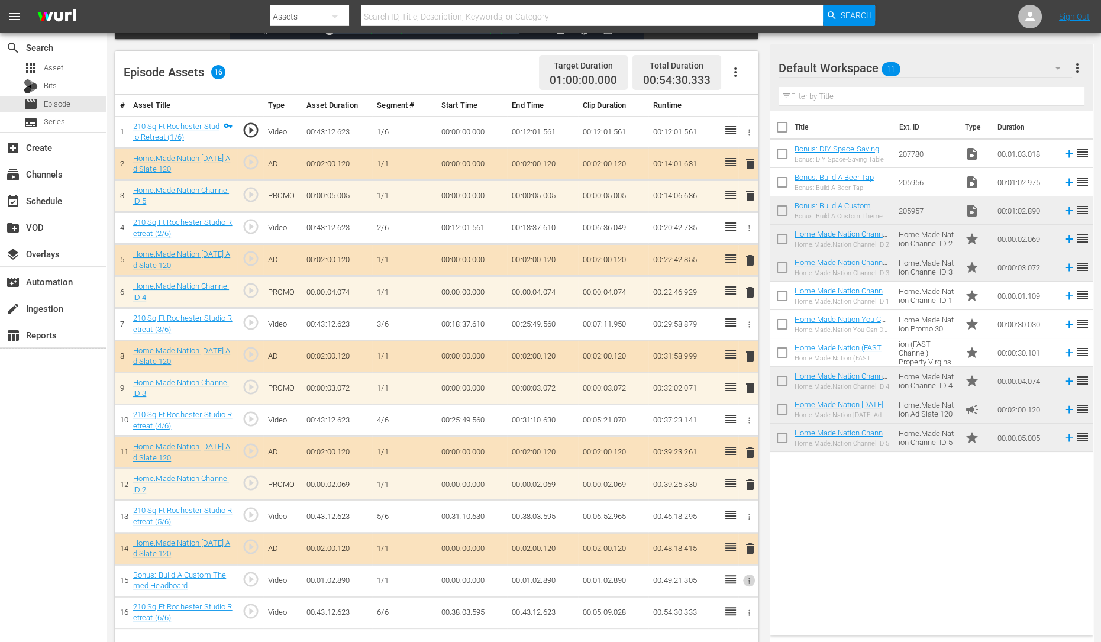
click at [749, 513] on icon "button" at bounding box center [749, 580] width 2 height 6
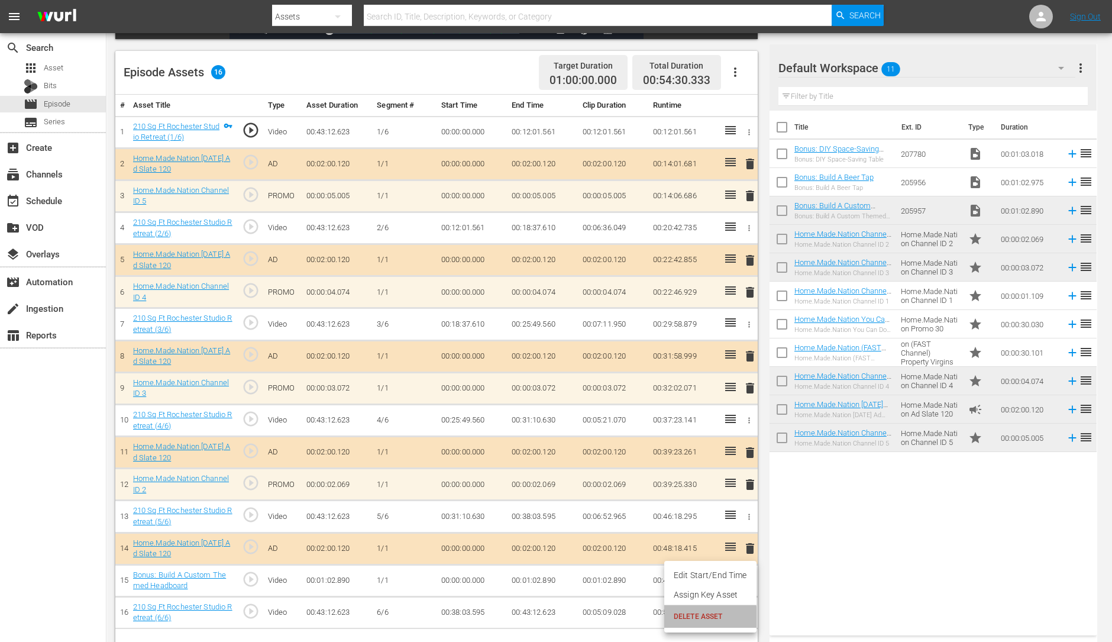
click at [706, 513] on li "DELETE ASSET" at bounding box center [710, 616] width 92 height 22
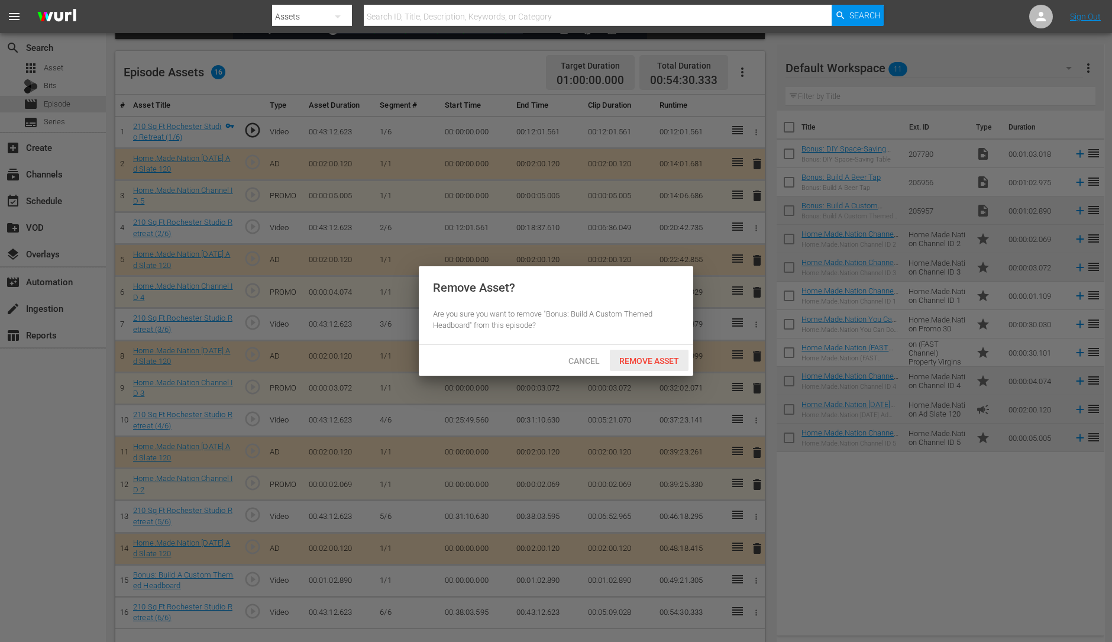
click at [653, 350] on div "Remove Asset" at bounding box center [649, 361] width 79 height 22
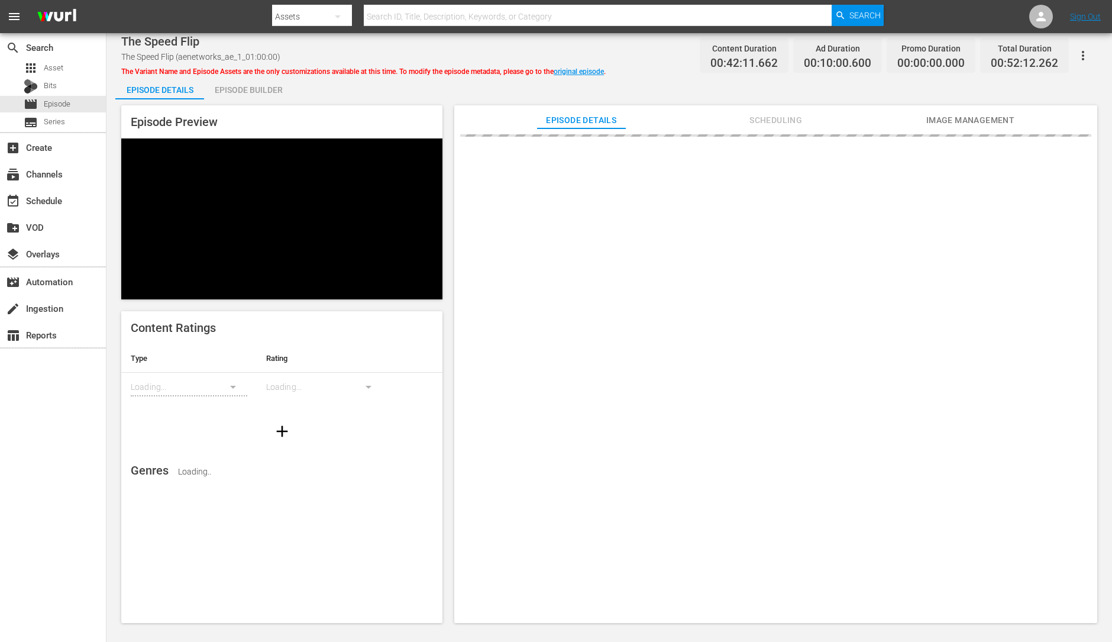
click at [263, 99] on div "Episode Preview Content Ratings Type Rating Loading... Loading... Genres Loadin…" at bounding box center [609, 365] width 988 height 533
click at [248, 90] on div "Episode Builder" at bounding box center [248, 90] width 89 height 28
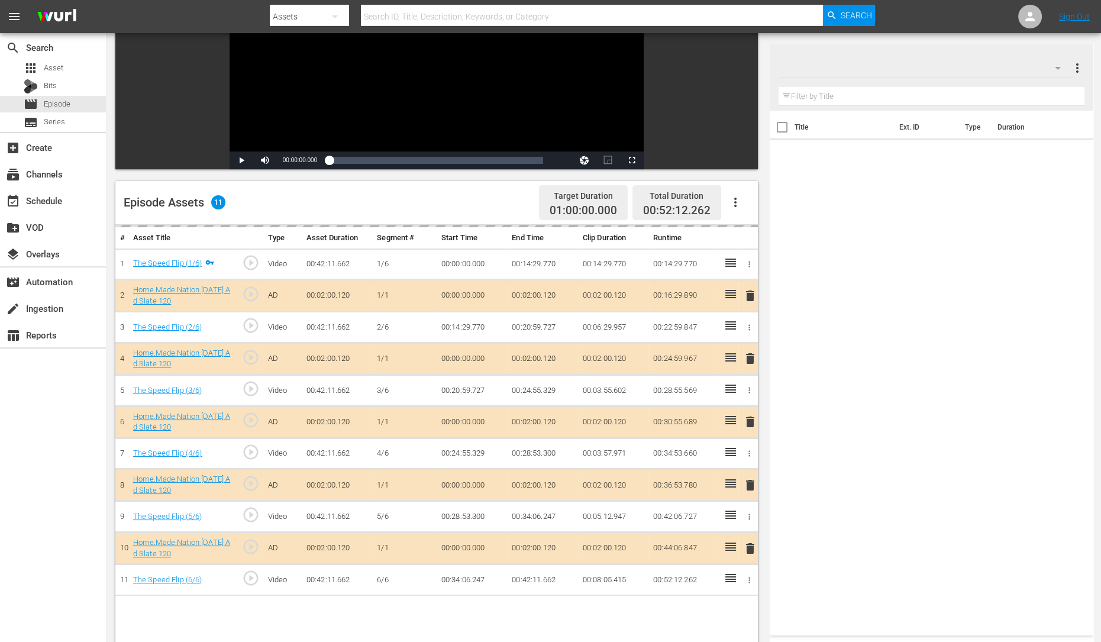
scroll to position [164, 0]
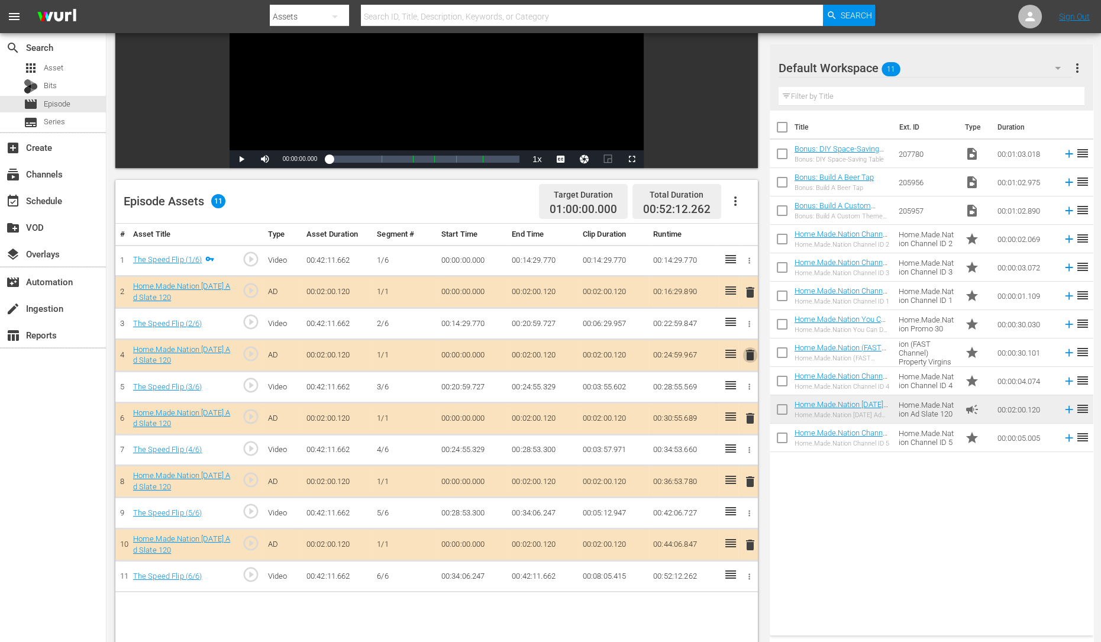
click at [745, 352] on span "delete" at bounding box center [750, 355] width 14 height 14
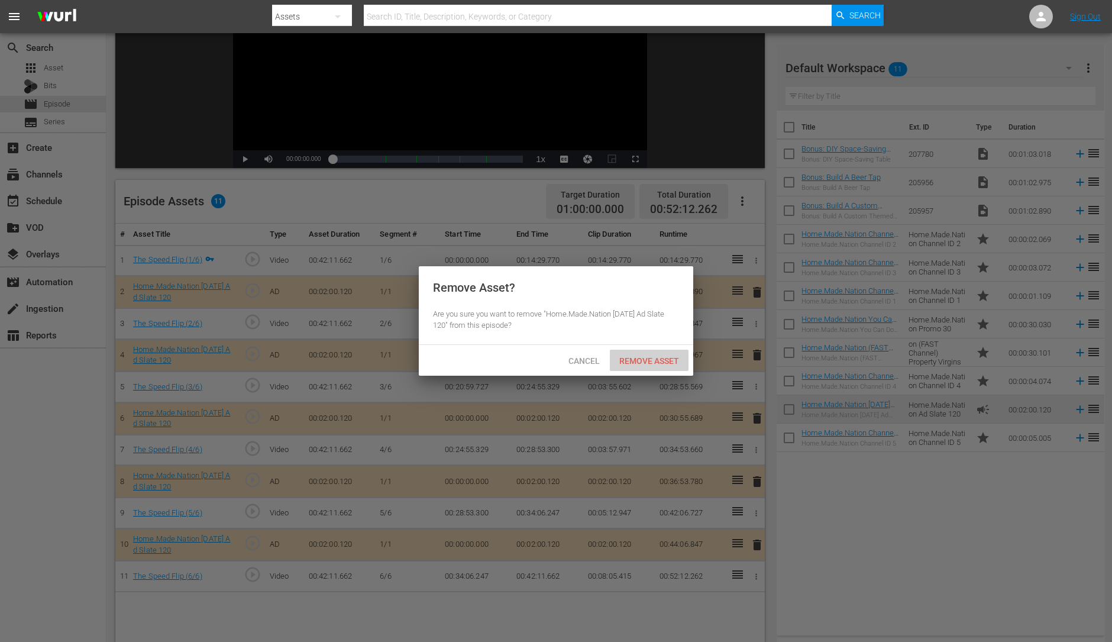
click at [665, 365] on div "Remove Asset" at bounding box center [649, 361] width 79 height 22
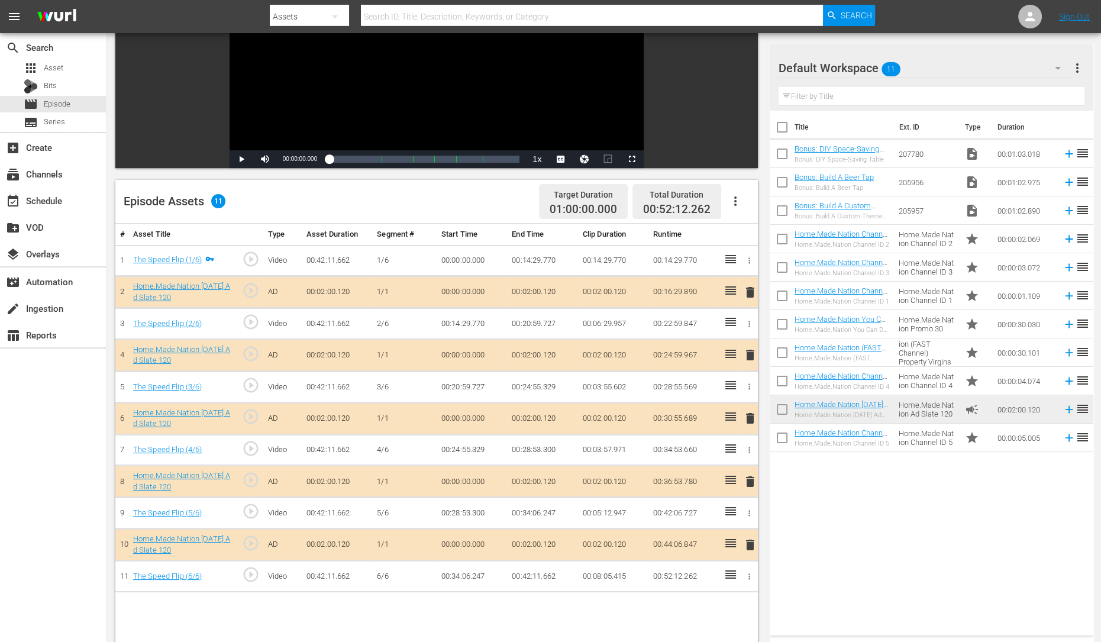
click at [745, 411] on span "delete" at bounding box center [750, 418] width 14 height 14
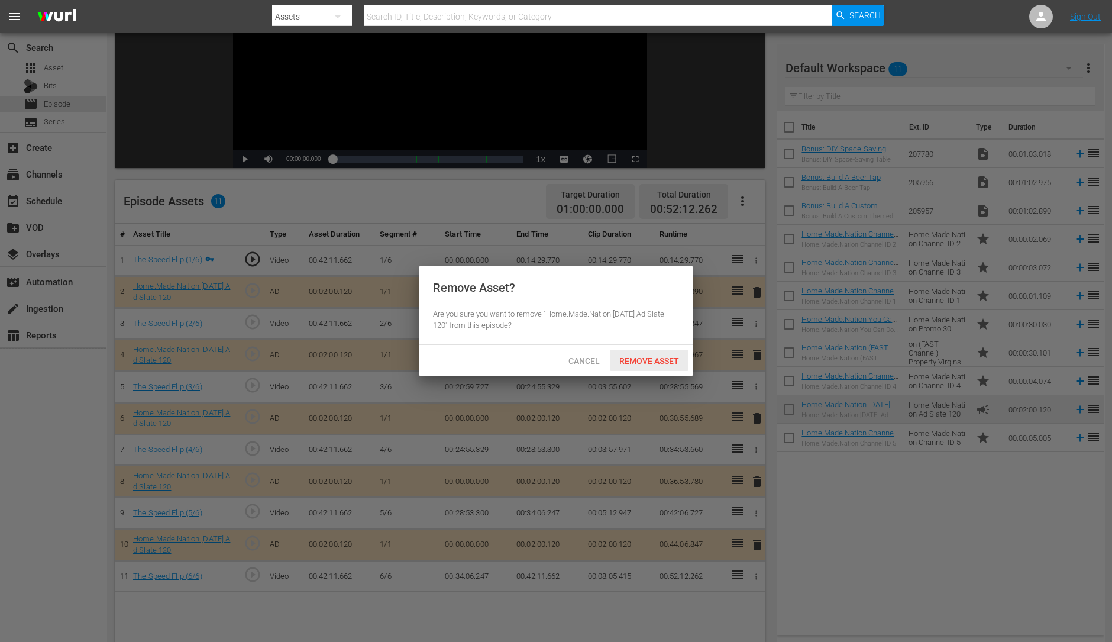
click at [645, 357] on span "Remove Asset" at bounding box center [649, 360] width 79 height 9
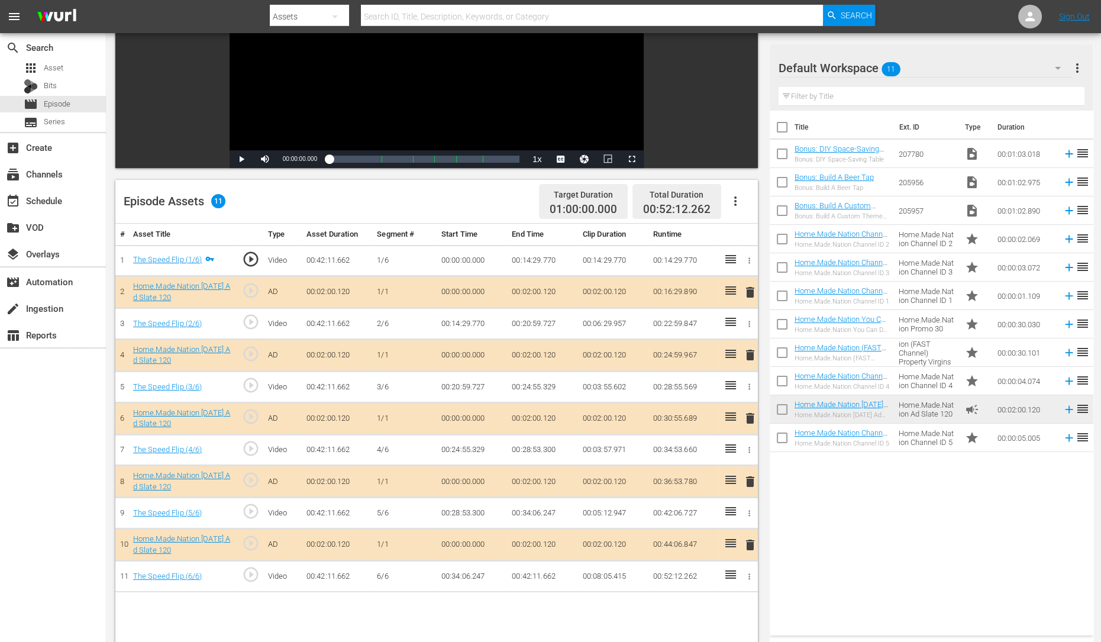
click at [748, 475] on span "delete" at bounding box center [750, 481] width 14 height 14
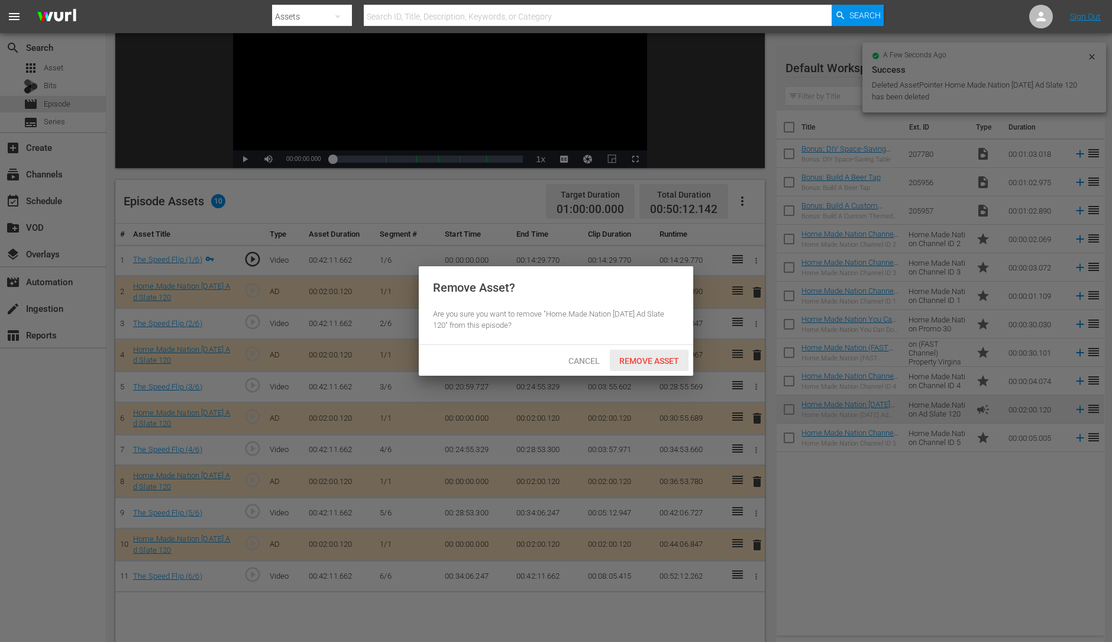
click at [654, 357] on span "Remove Asset" at bounding box center [649, 360] width 79 height 9
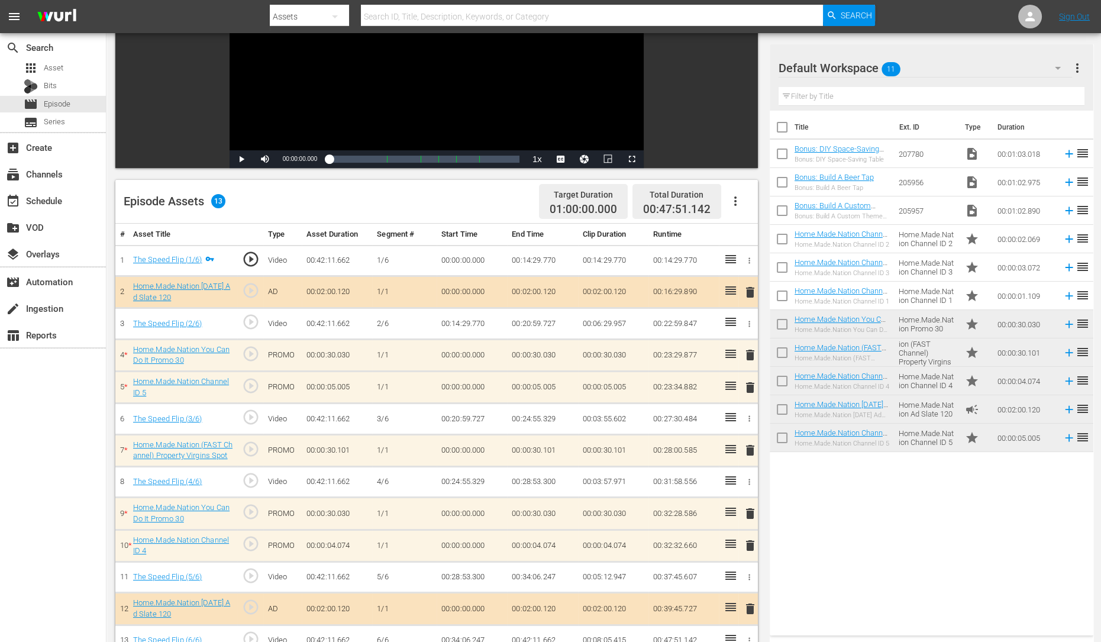
scroll to position [225, 0]
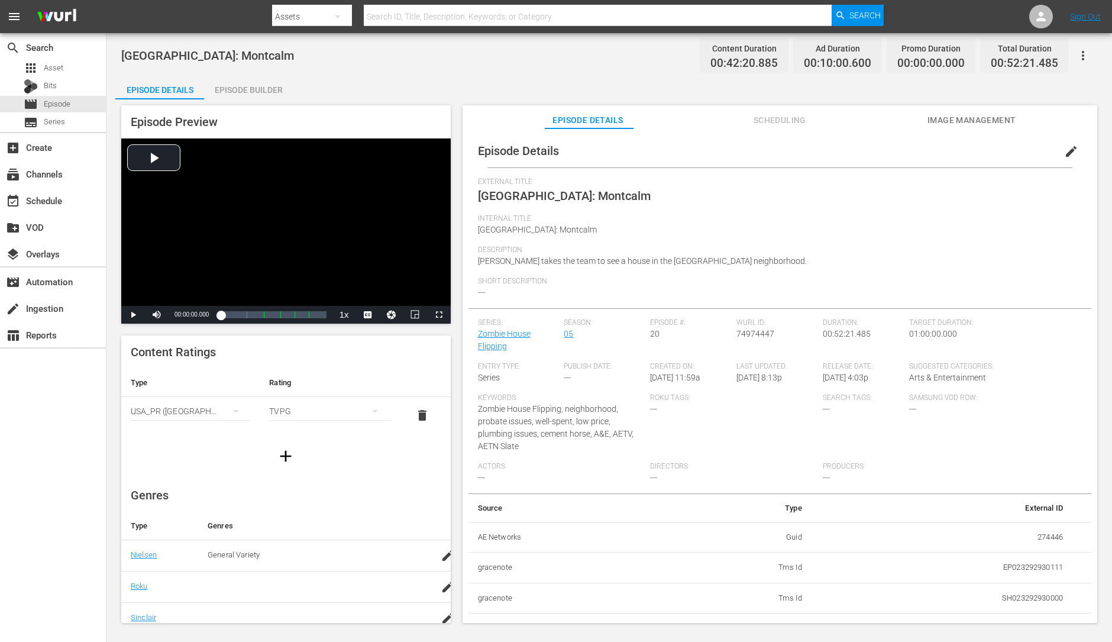
click at [253, 93] on div "Episode Builder" at bounding box center [248, 90] width 89 height 28
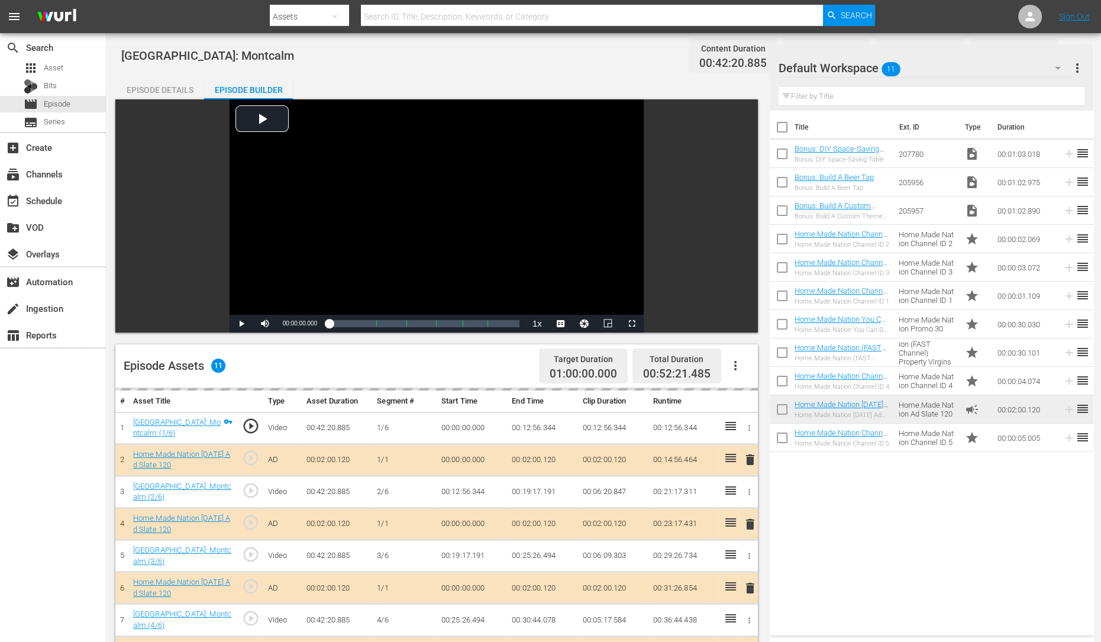
scroll to position [202, 0]
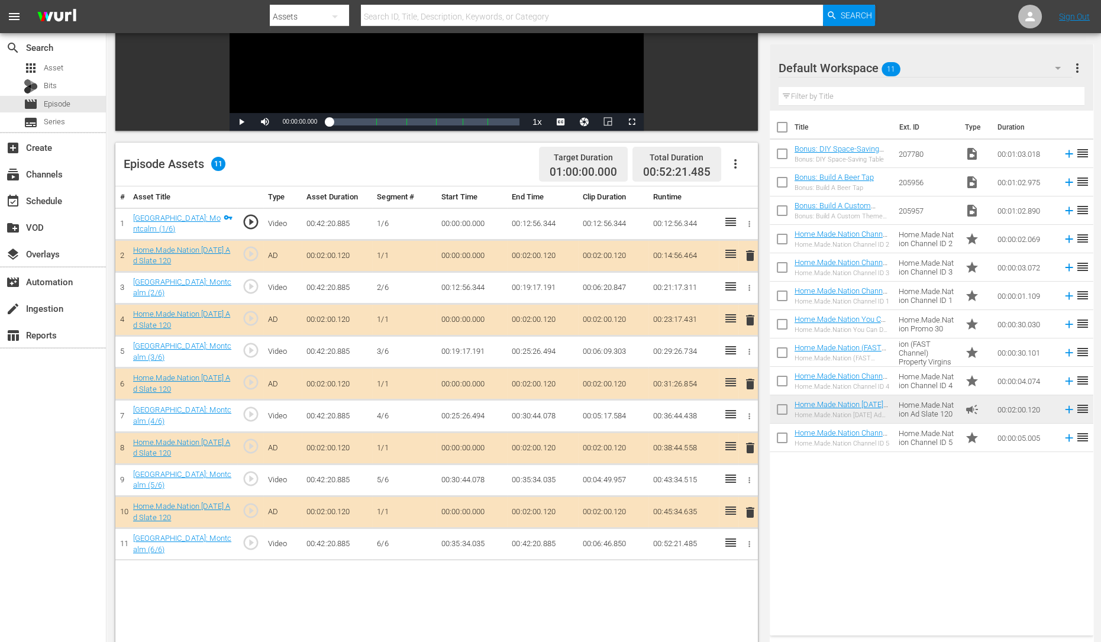
click at [746, 318] on span "delete" at bounding box center [750, 320] width 14 height 14
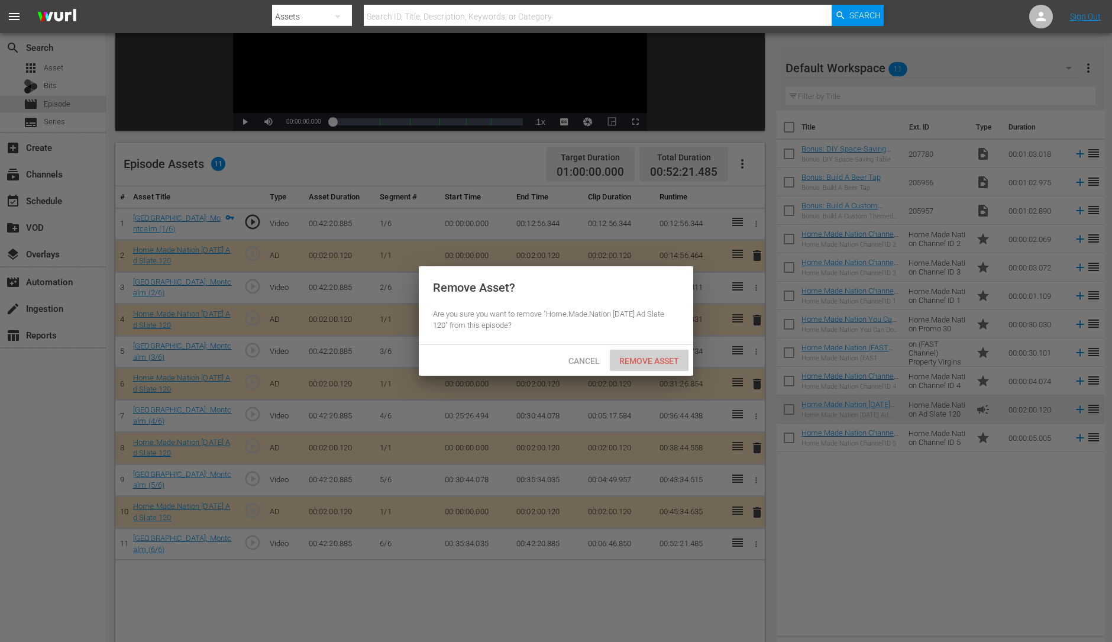
click at [643, 359] on span "Remove Asset" at bounding box center [649, 360] width 79 height 9
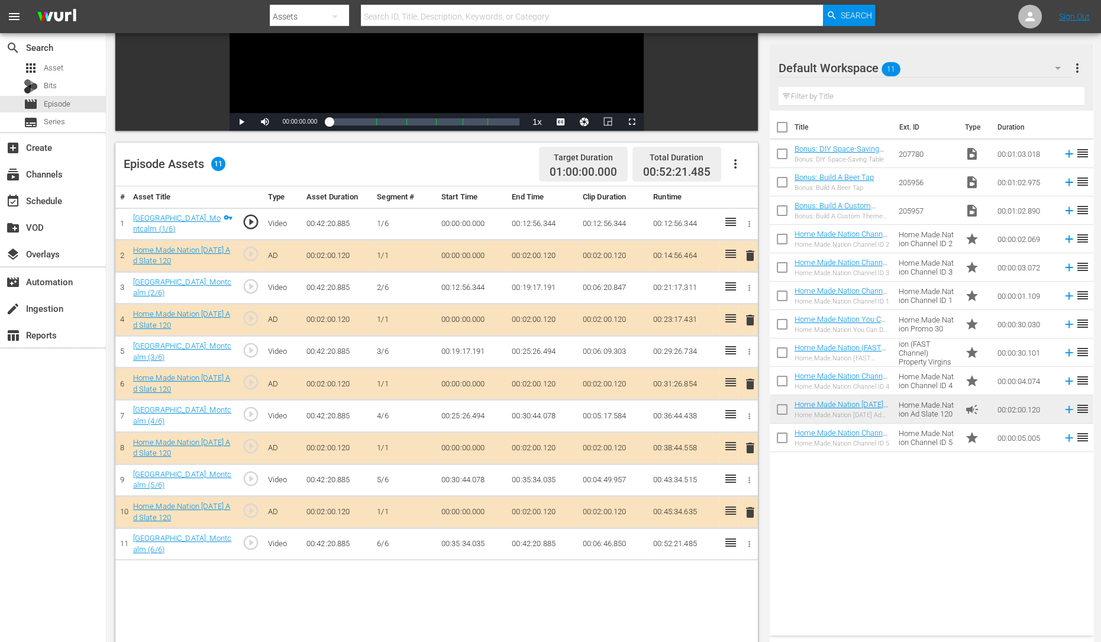
click at [745, 441] on span "delete" at bounding box center [750, 448] width 14 height 14
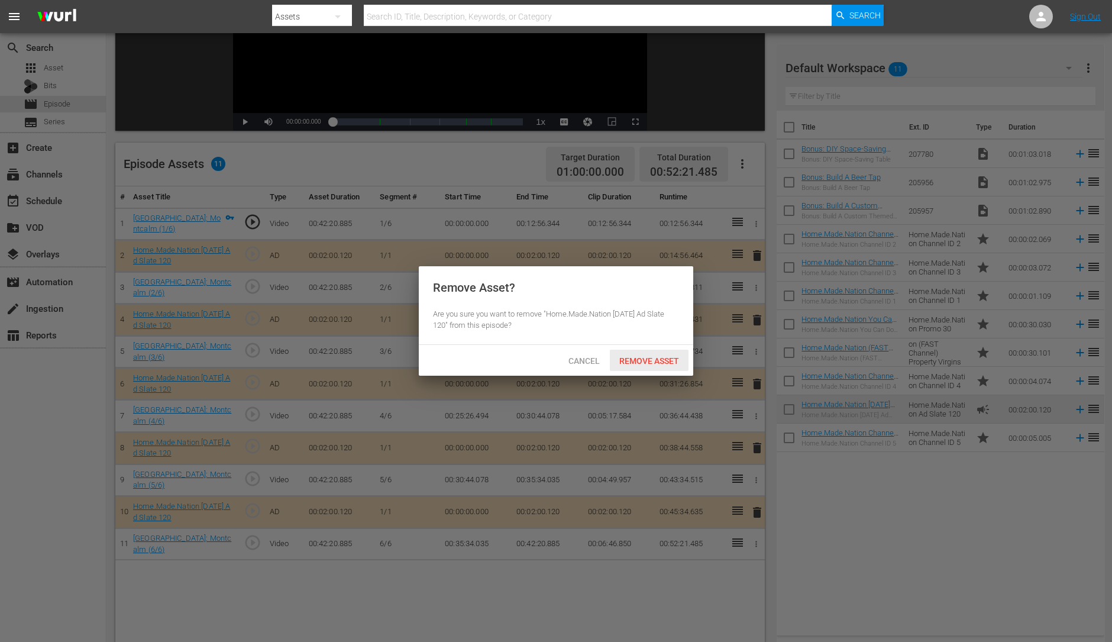
click at [674, 361] on span "Remove Asset" at bounding box center [649, 360] width 79 height 9
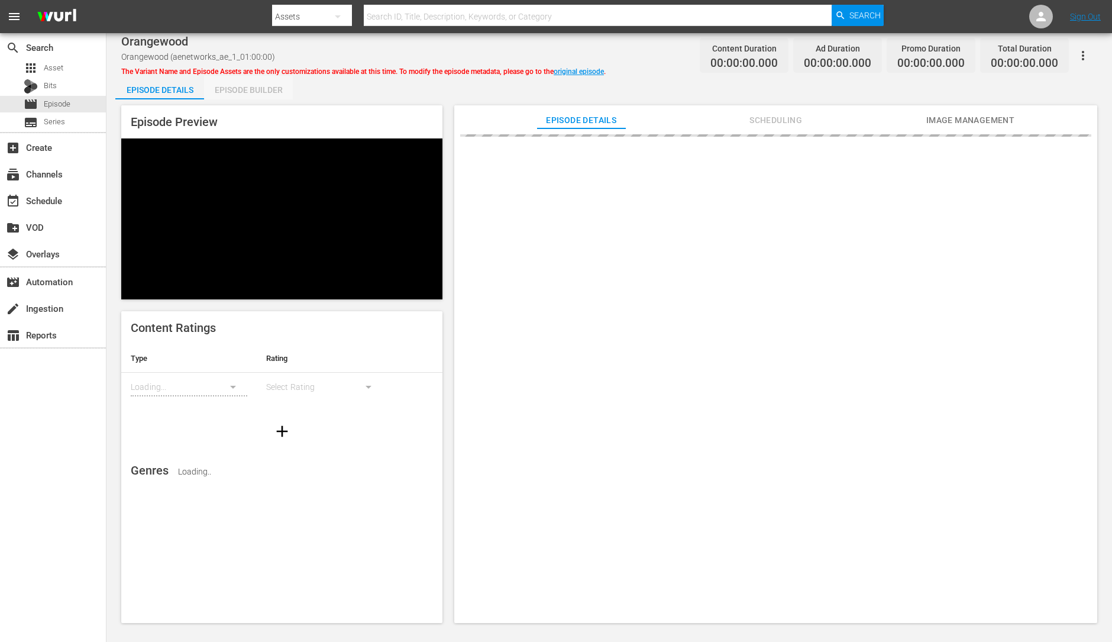
click at [251, 97] on div "Episode Builder" at bounding box center [248, 90] width 89 height 28
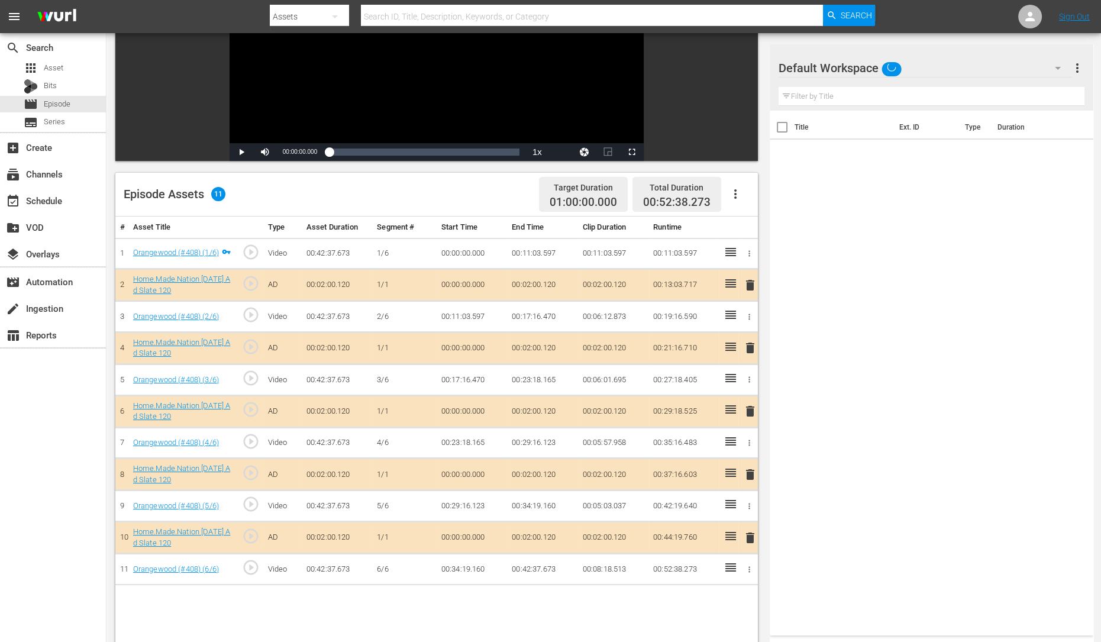
scroll to position [173, 0]
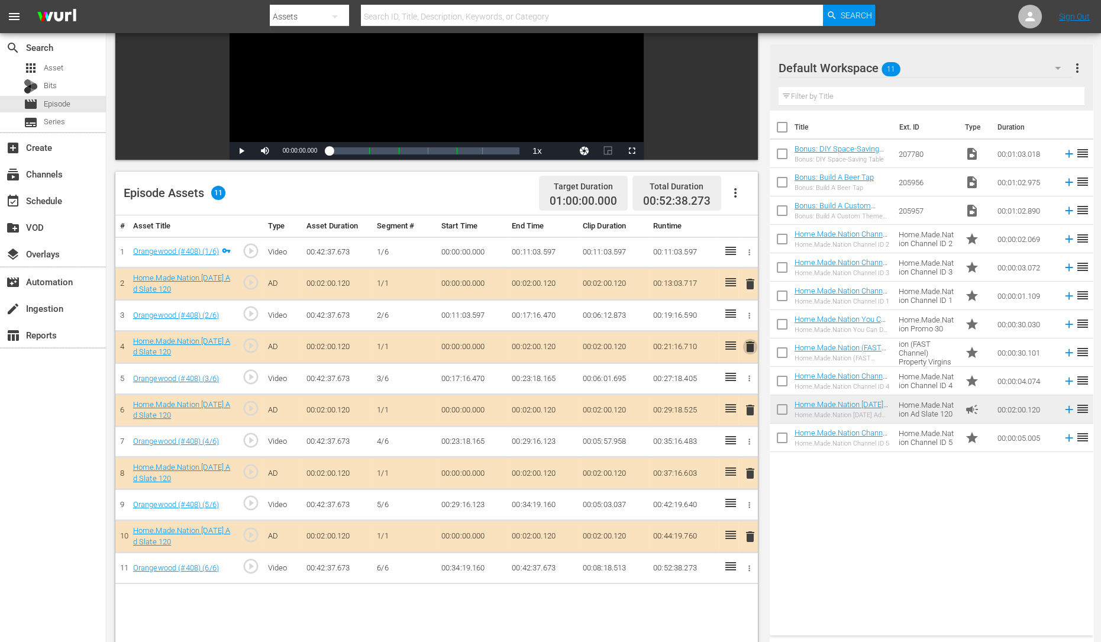
click at [753, 347] on span "delete" at bounding box center [750, 346] width 14 height 14
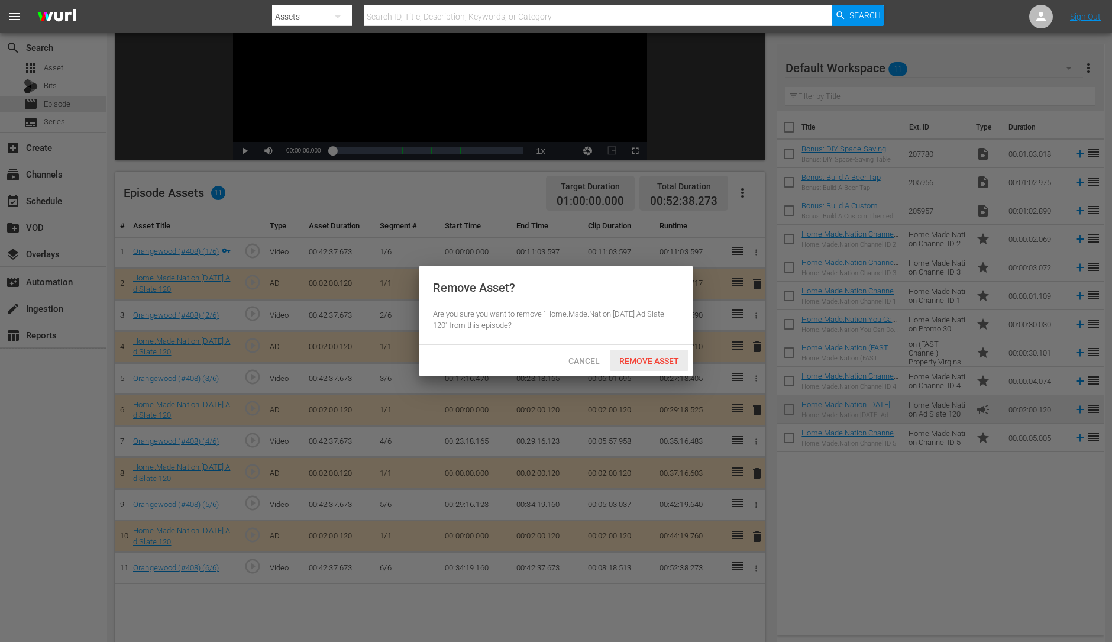
click at [678, 356] on span "Remove Asset" at bounding box center [649, 360] width 79 height 9
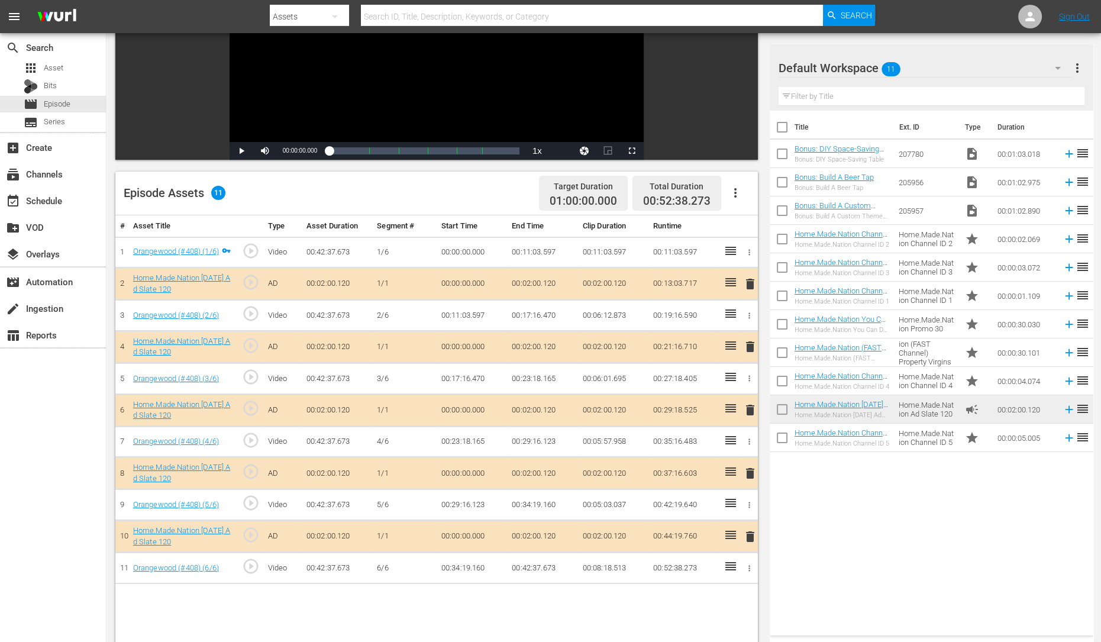
click at [750, 406] on span "delete" at bounding box center [750, 410] width 14 height 14
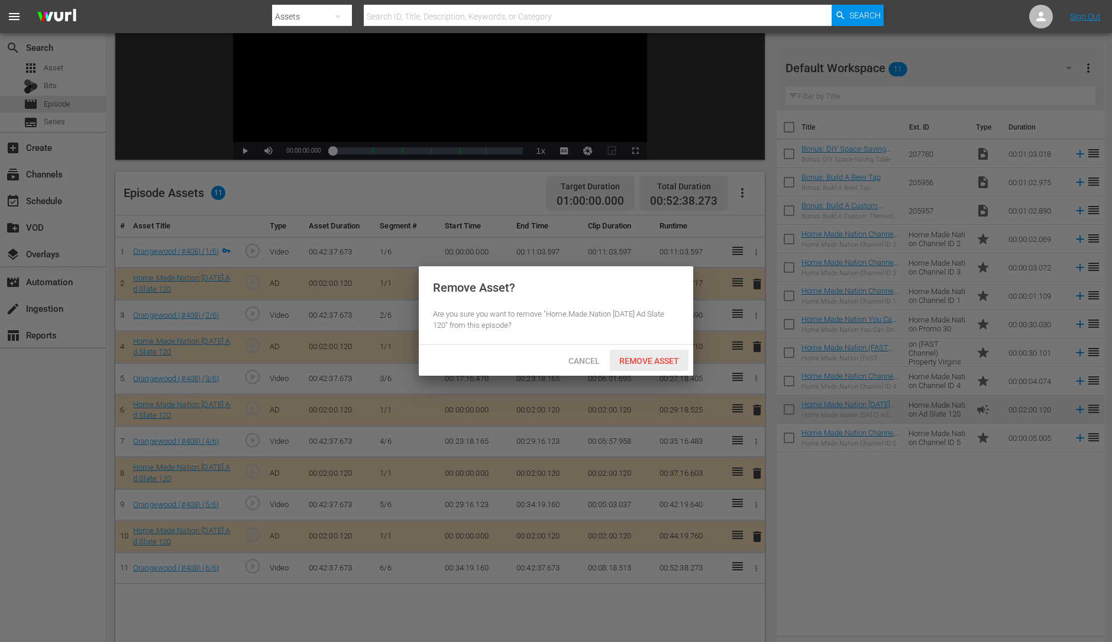
click at [650, 356] on span "Remove Asset" at bounding box center [649, 360] width 79 height 9
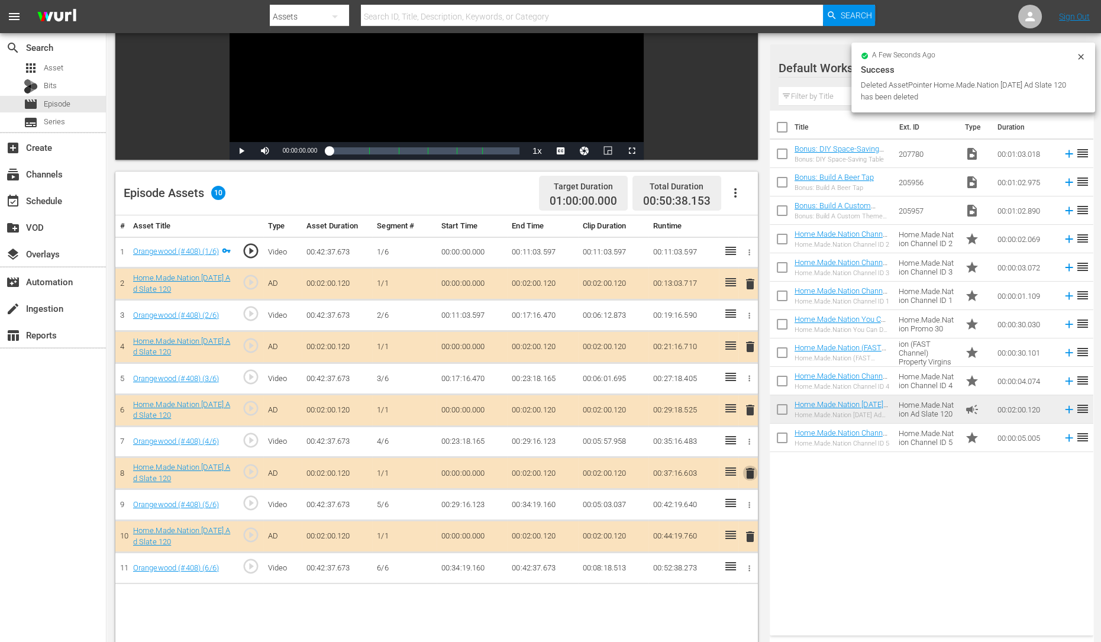
click at [746, 467] on span "delete" at bounding box center [750, 473] width 14 height 14
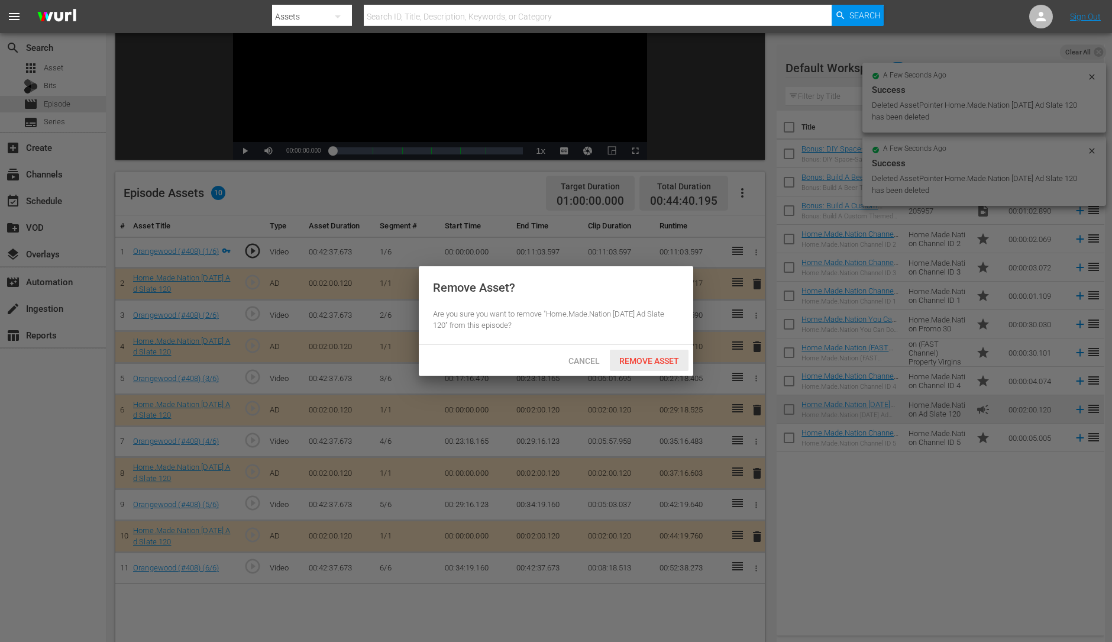
click at [641, 357] on span "Remove Asset" at bounding box center [649, 360] width 79 height 9
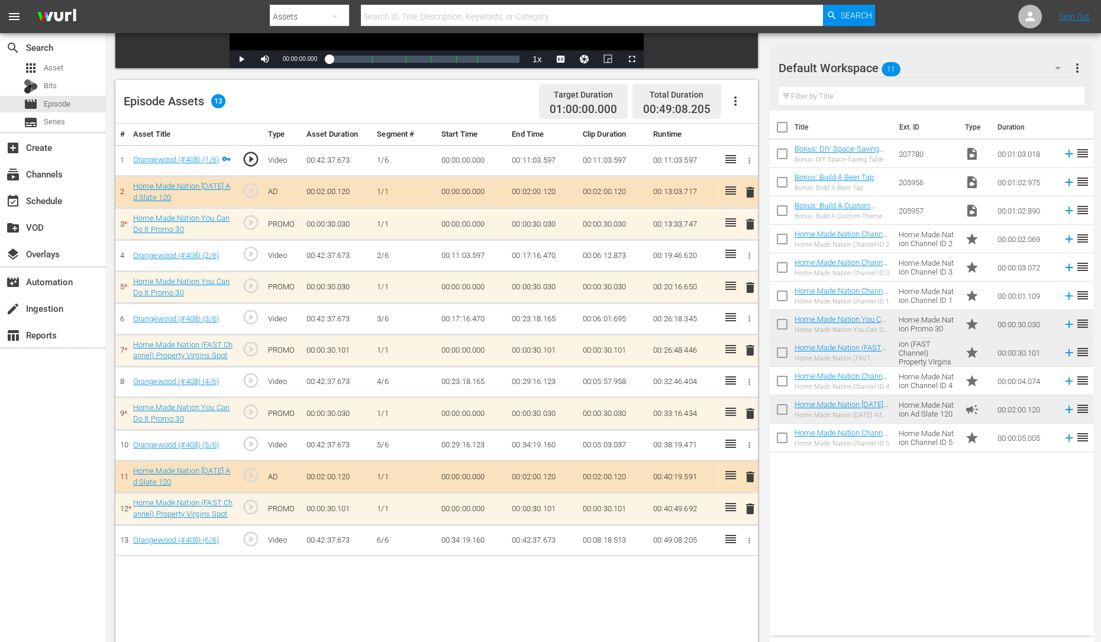
scroll to position [266, 0]
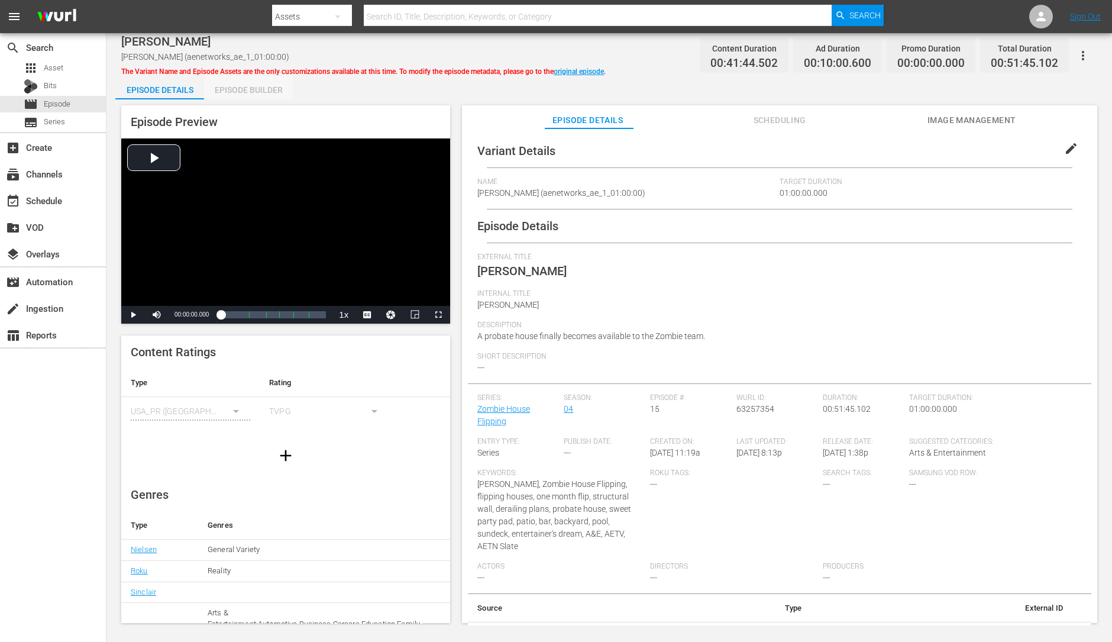
click at [251, 86] on div "Episode Builder" at bounding box center [248, 90] width 89 height 28
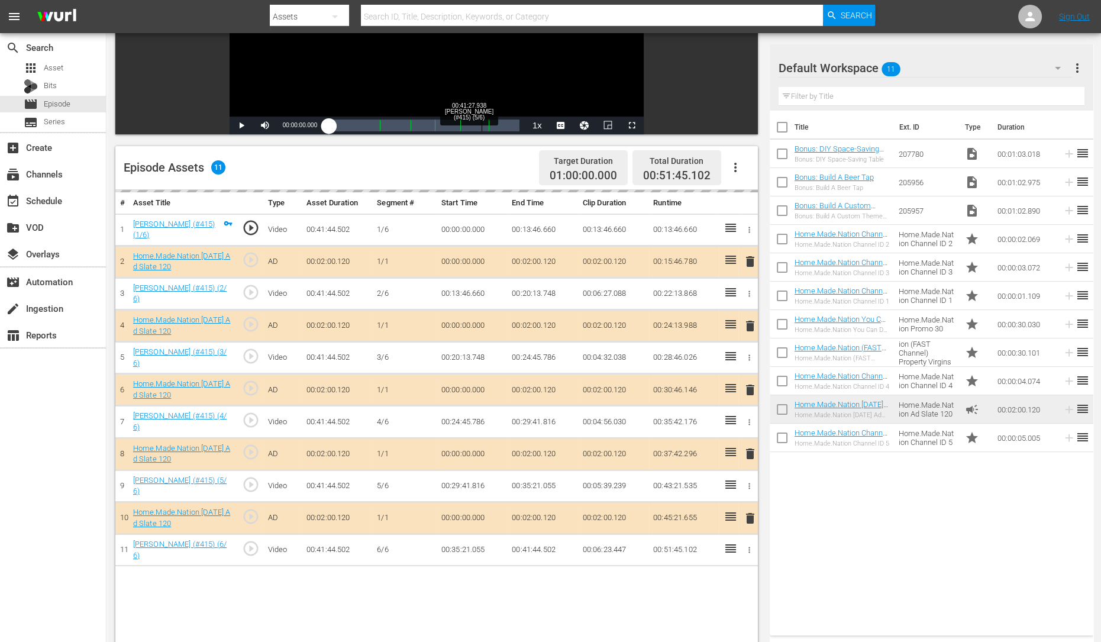
scroll to position [200, 0]
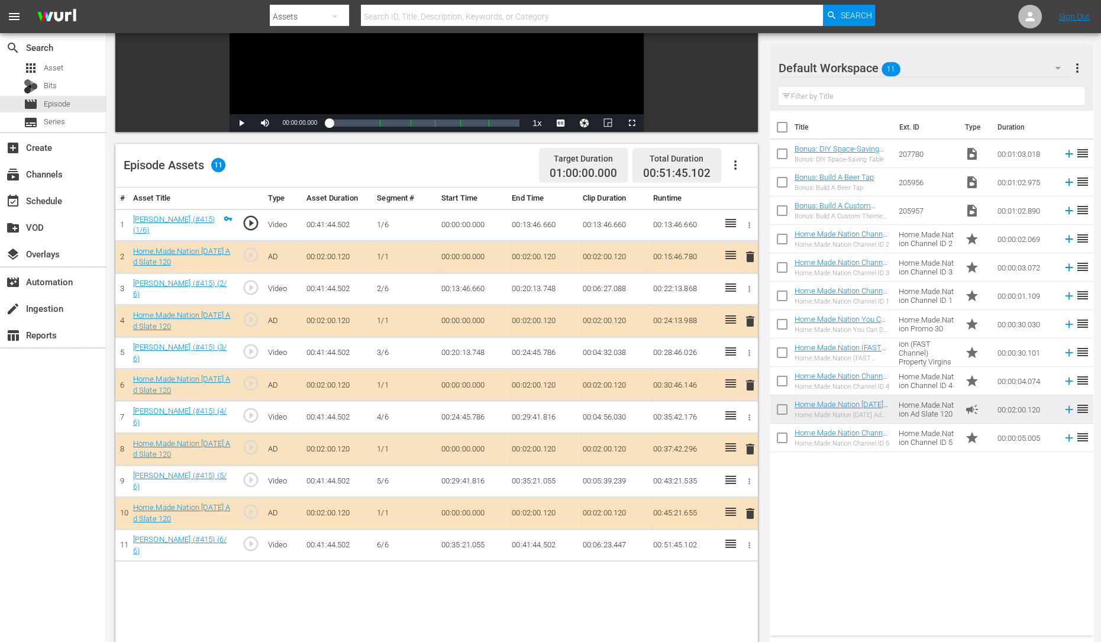
click at [748, 318] on span "delete" at bounding box center [750, 321] width 14 height 14
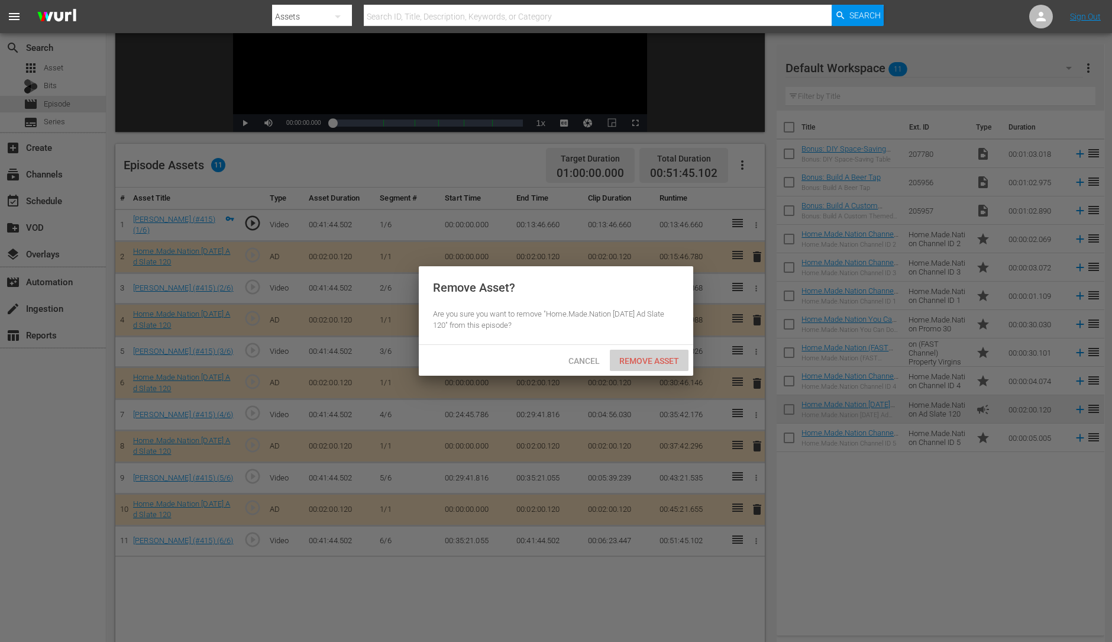
click at [631, 354] on div "Remove Asset" at bounding box center [649, 361] width 79 height 22
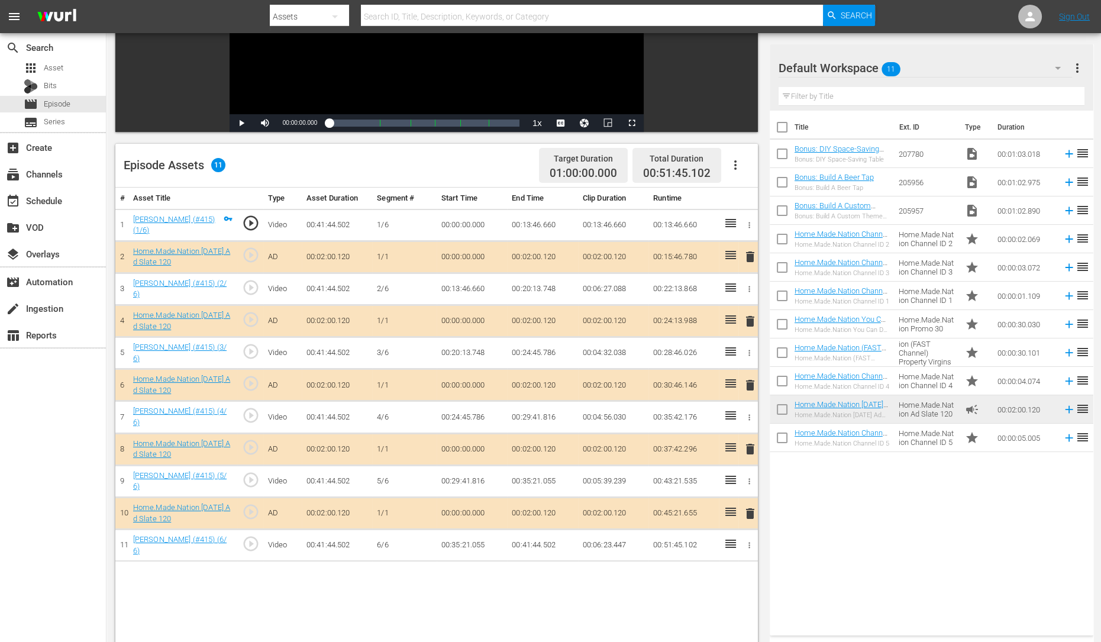
click at [750, 445] on span "delete" at bounding box center [750, 449] width 14 height 14
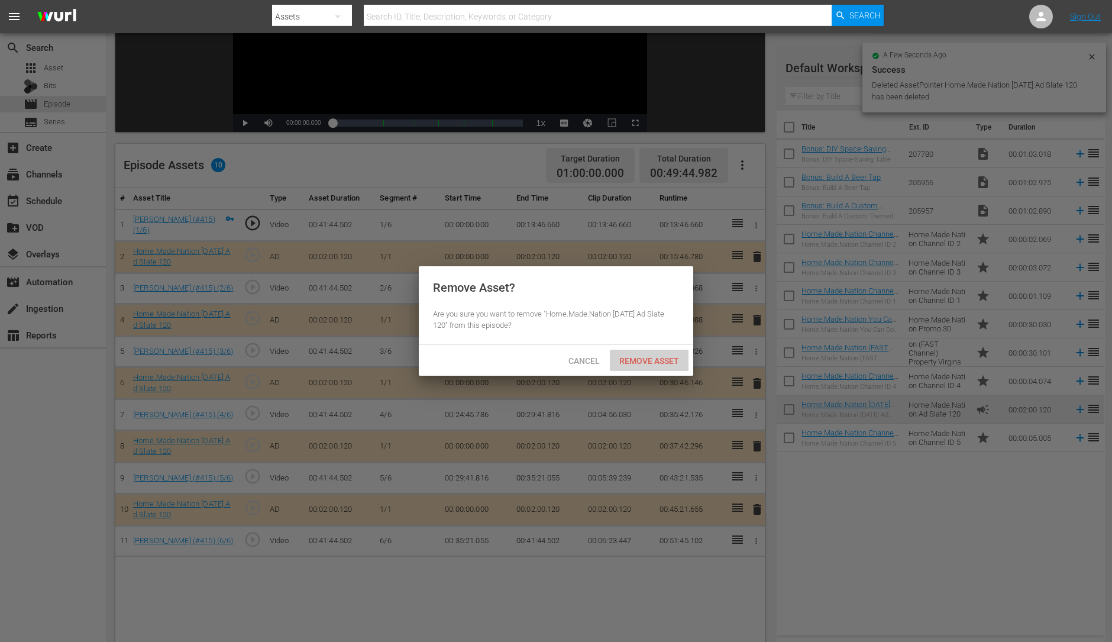
click at [664, 361] on span "Remove Asset" at bounding box center [649, 360] width 79 height 9
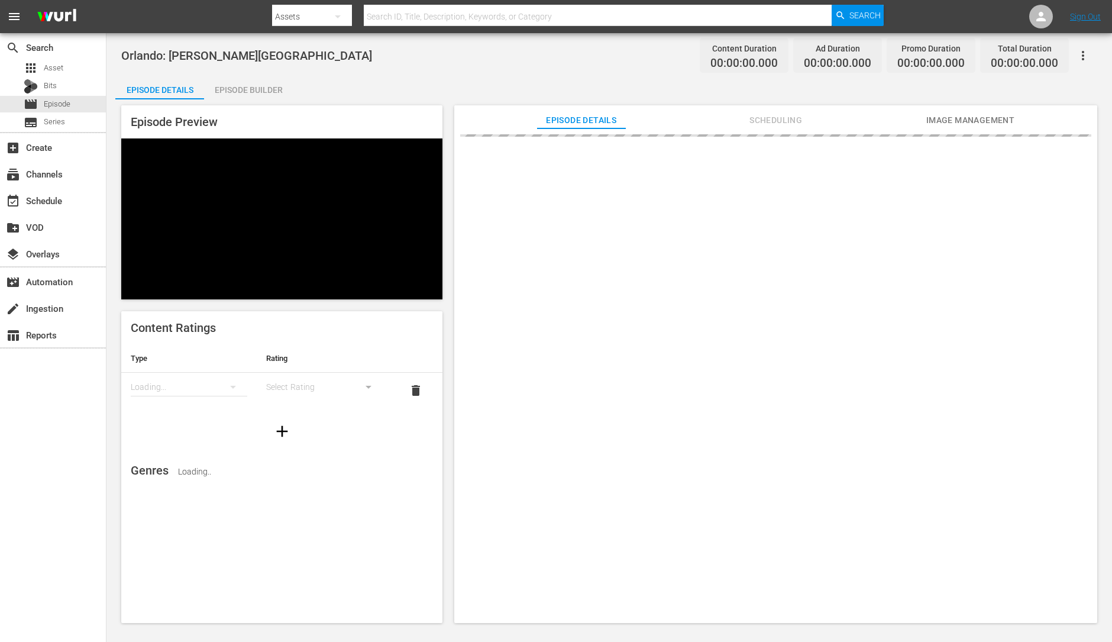
click at [237, 96] on div "Episode Builder" at bounding box center [248, 90] width 89 height 28
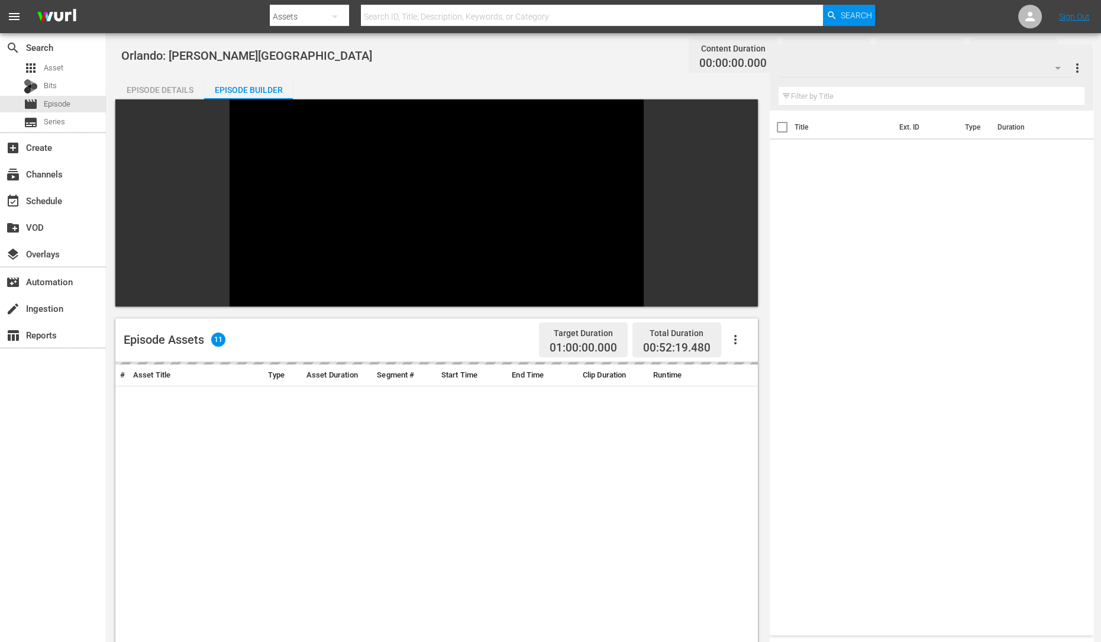
scroll to position [163, 0]
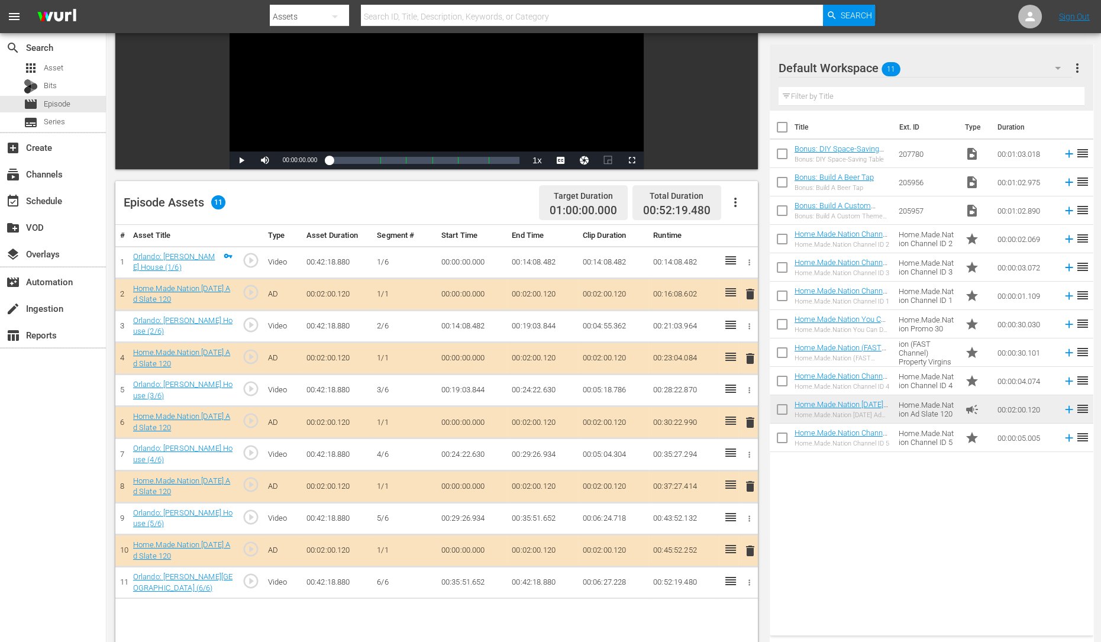
click at [747, 357] on span "delete" at bounding box center [750, 358] width 14 height 14
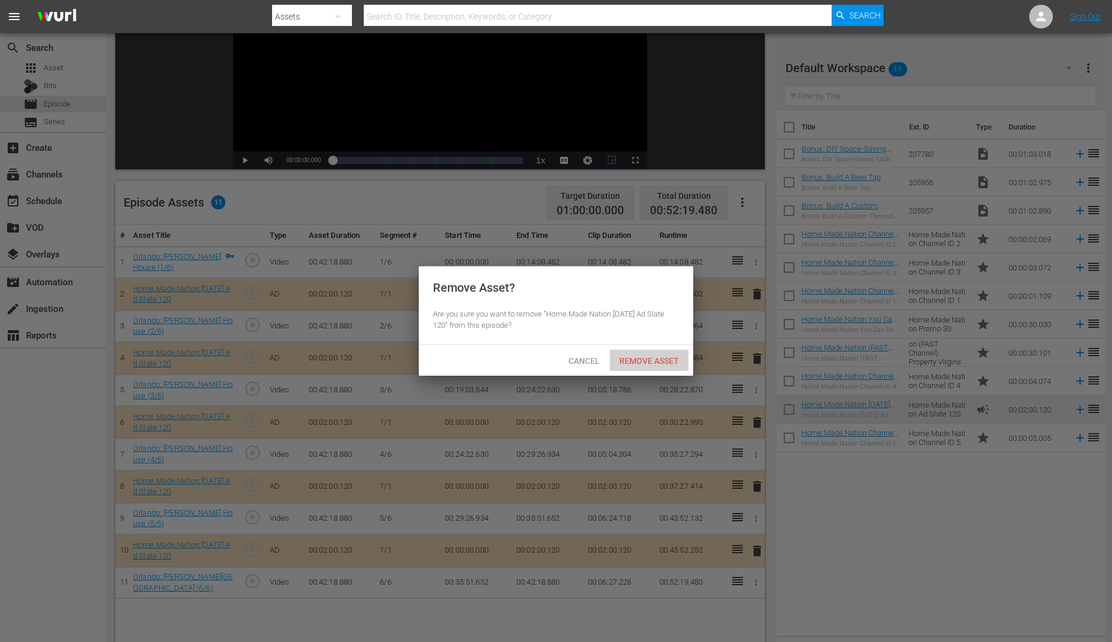
click at [662, 363] on span "Remove Asset" at bounding box center [649, 360] width 79 height 9
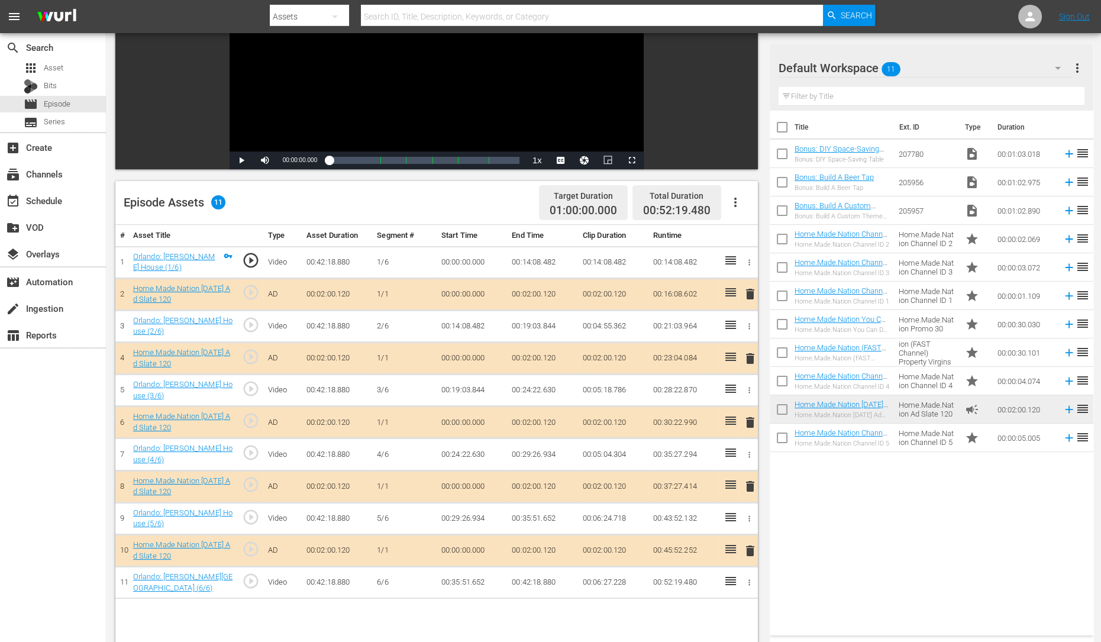
click at [748, 422] on span "delete" at bounding box center [750, 422] width 14 height 14
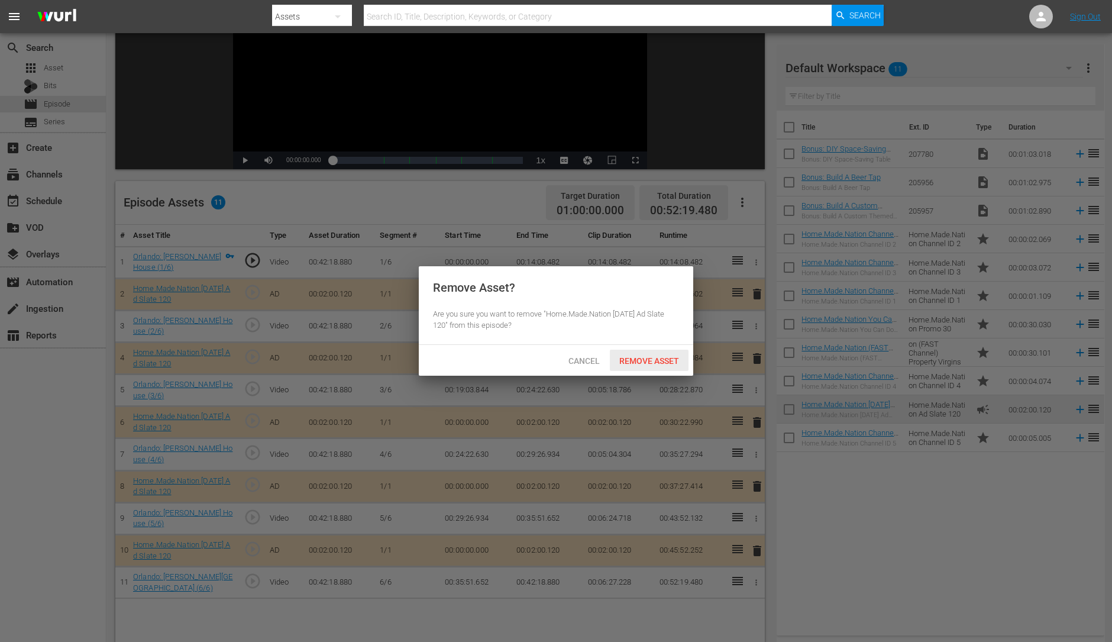
click at [655, 358] on span "Remove Asset" at bounding box center [649, 360] width 79 height 9
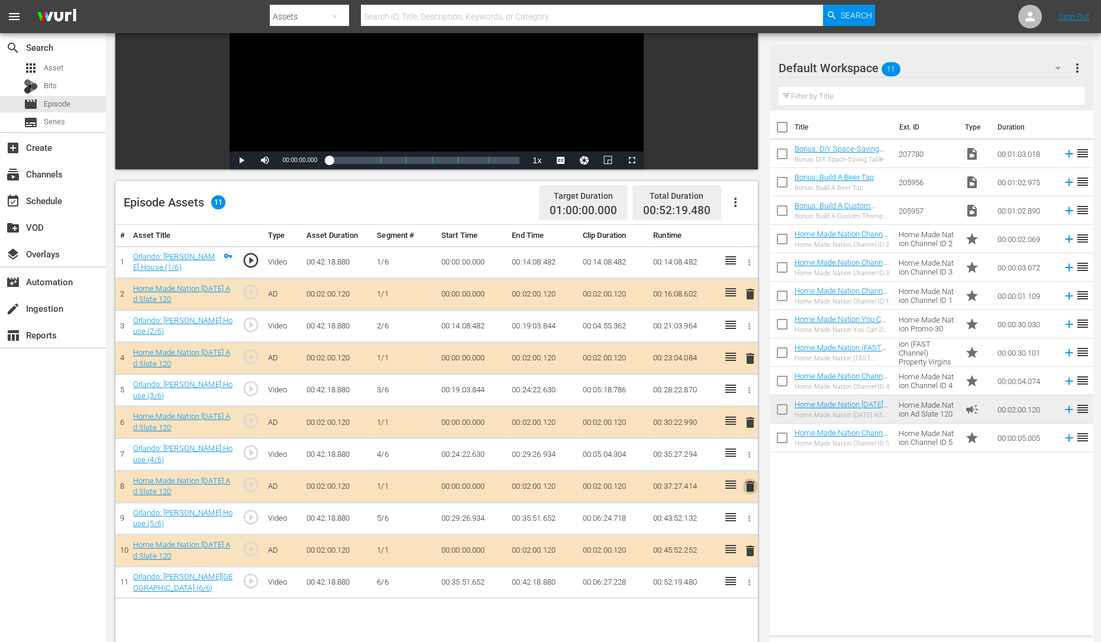
click at [750, 485] on span "delete" at bounding box center [750, 486] width 14 height 14
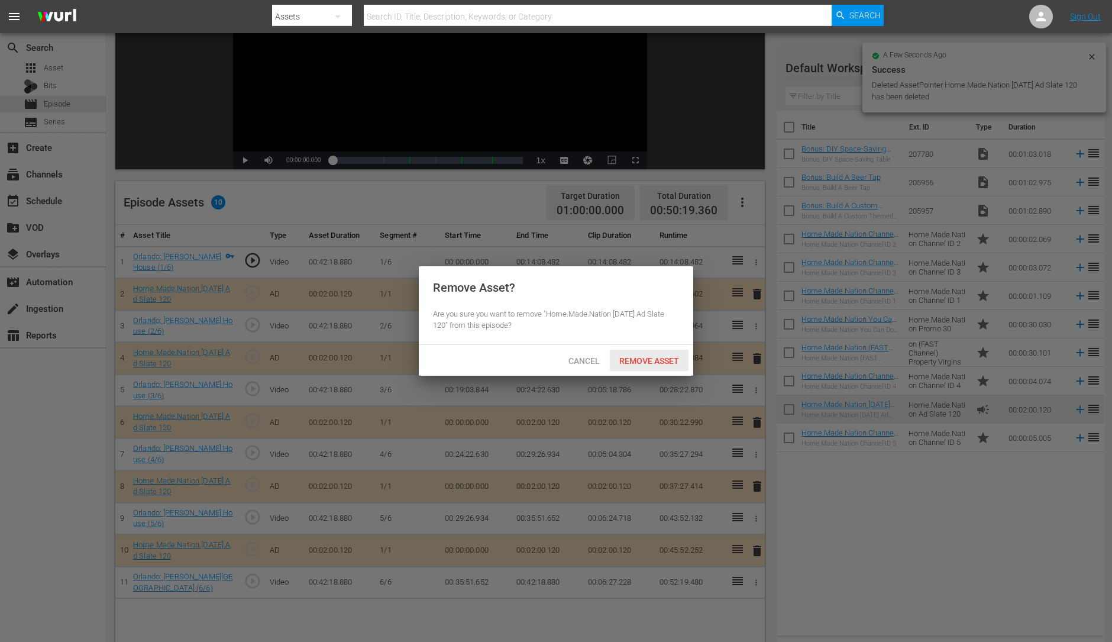
click at [643, 359] on span "Remove Asset" at bounding box center [649, 360] width 79 height 9
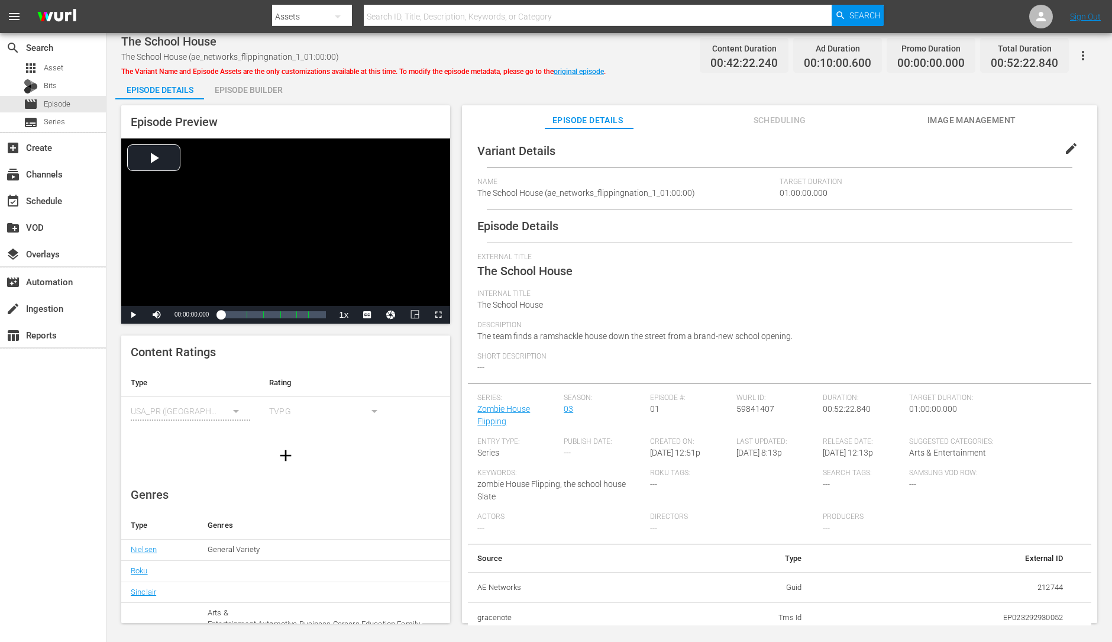
click at [264, 92] on div "Episode Builder" at bounding box center [248, 90] width 89 height 28
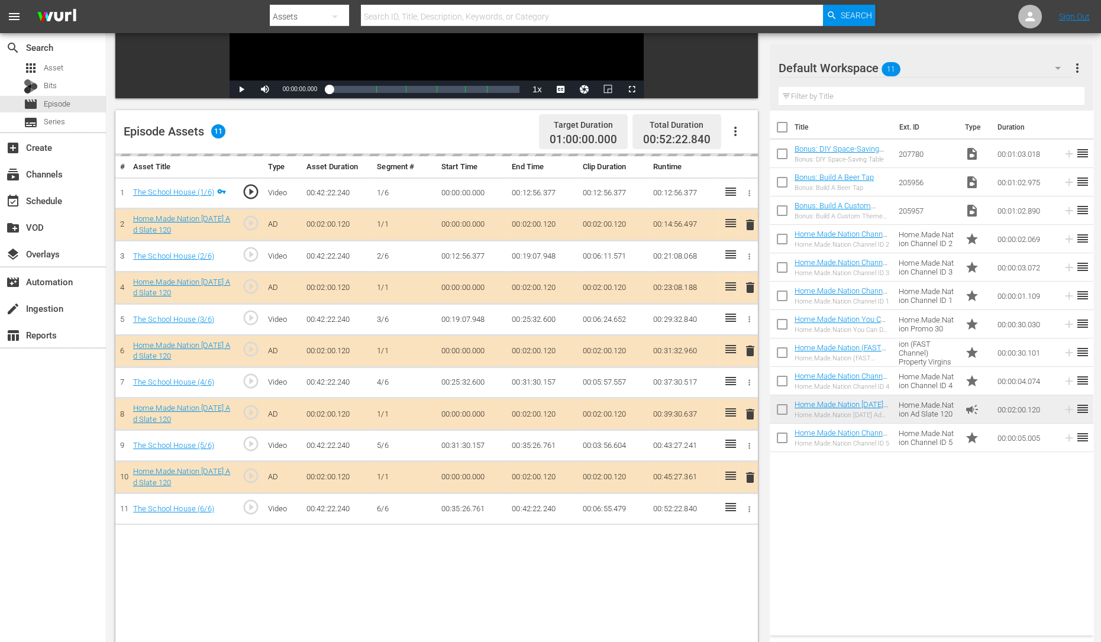
scroll to position [235, 0]
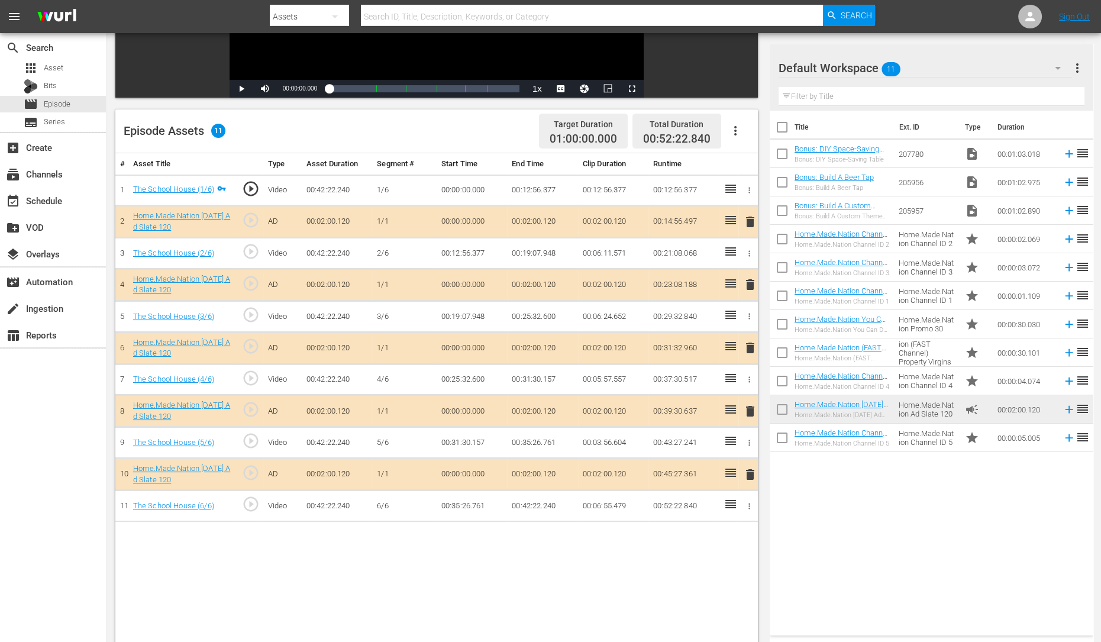
click at [748, 287] on span "delete" at bounding box center [750, 284] width 14 height 14
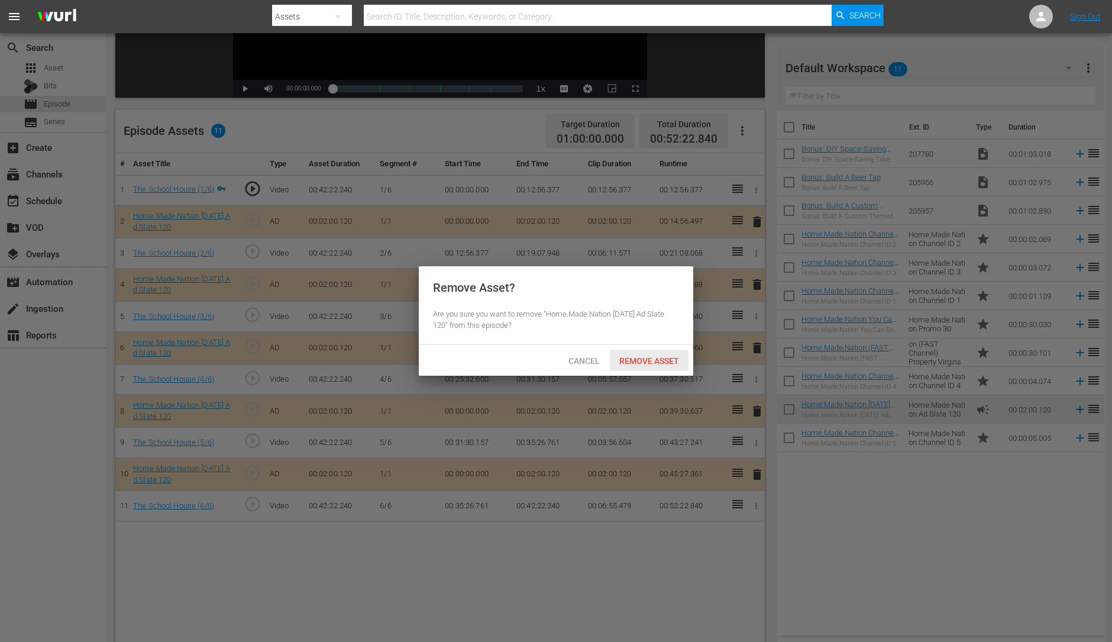
click at [651, 360] on span "Remove Asset" at bounding box center [649, 360] width 79 height 9
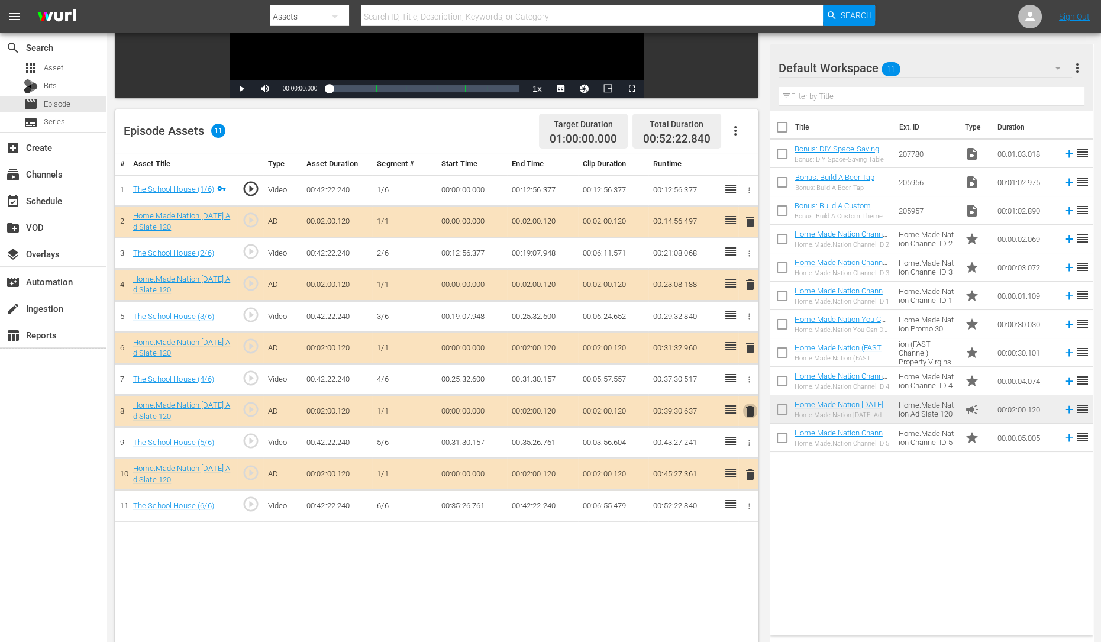
click at [748, 406] on span "delete" at bounding box center [750, 411] width 14 height 14
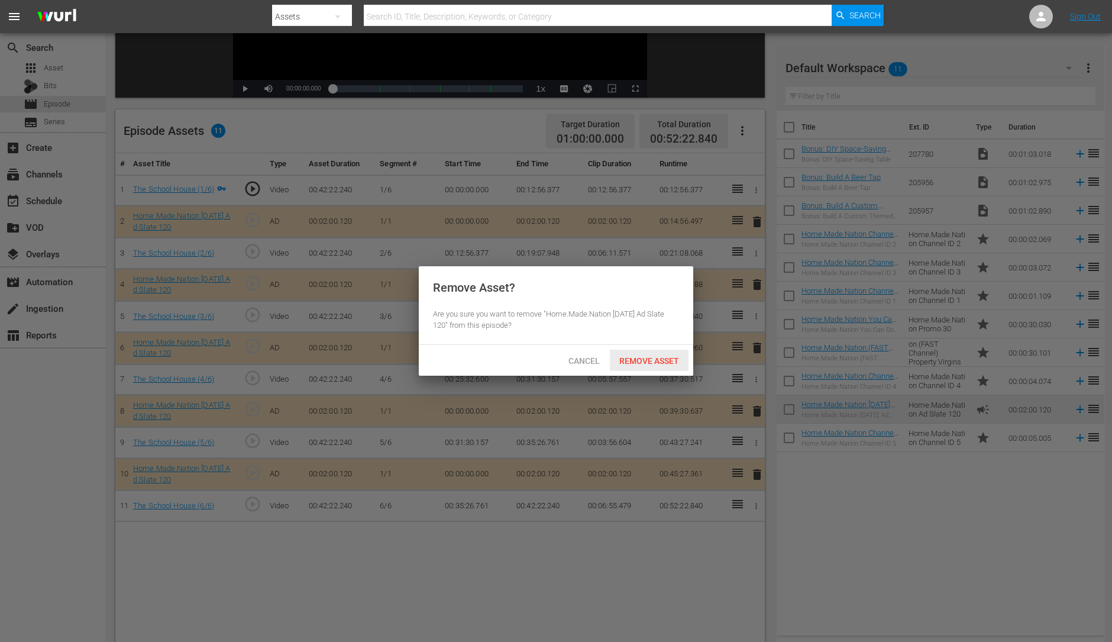
click at [671, 358] on span "Remove Asset" at bounding box center [649, 360] width 79 height 9
